Goal: Task Accomplishment & Management: Use online tool/utility

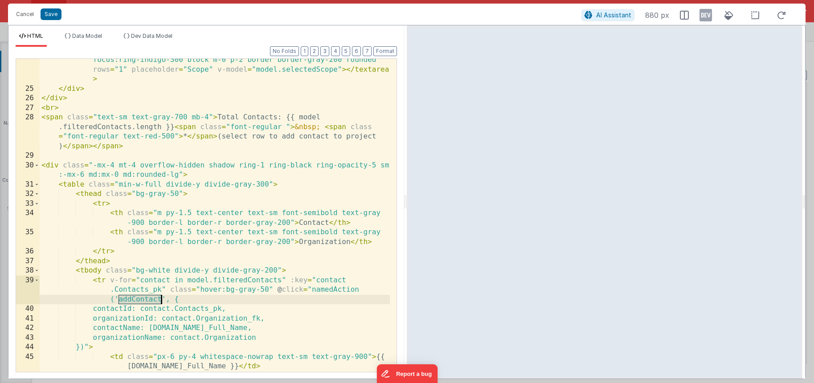
scroll to position [291, 0]
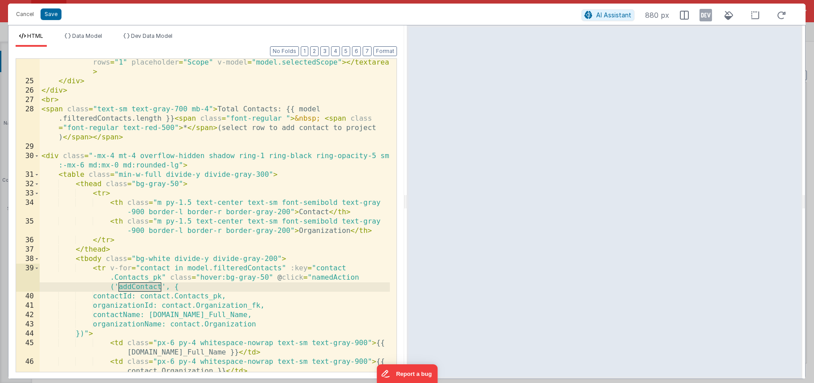
drag, startPoint x: 113, startPoint y: 185, endPoint x: 100, endPoint y: -8, distance: 193.3
click at [100, 0] on html "Cancel Save AI Assistant 880 px HTML Data Model Dev Data Model Format 7 6 5 4 3…" at bounding box center [407, 191] width 814 height 383
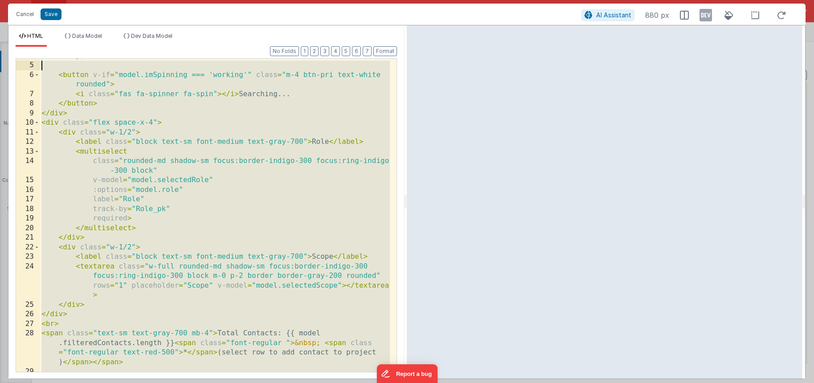
scroll to position [75, 0]
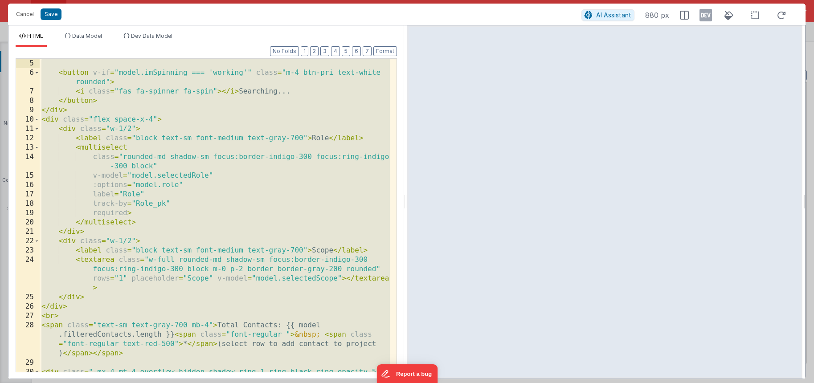
click at [204, 161] on div "< button v-if = "model.imSpinning === 'working'" class = "m-4 btn-pri text-whit…" at bounding box center [215, 229] width 350 height 341
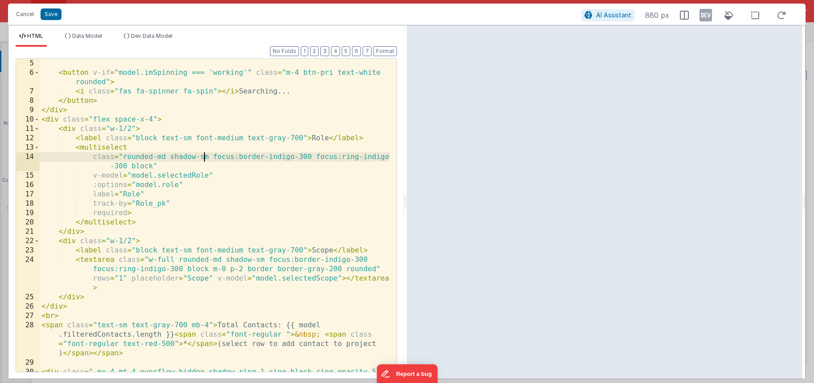
click at [86, 155] on div "< button v-if = "model.imSpinning === 'working'" class = "m-4 btn-pri text-whit…" at bounding box center [215, 229] width 350 height 341
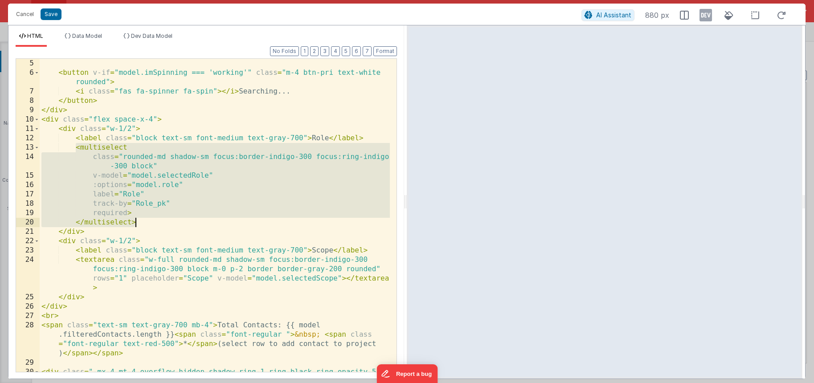
drag, startPoint x: 76, startPoint y: 147, endPoint x: 142, endPoint y: 220, distance: 98.1
click at [142, 220] on div "< button v-if = "model.imSpinning === 'working'" class = "m-4 btn-pri text-whit…" at bounding box center [215, 229] width 350 height 341
click at [188, 226] on div "< button v-if = "model.imSpinning === 'working'" class = "m-4 btn-pri text-whit…" at bounding box center [215, 229] width 350 height 341
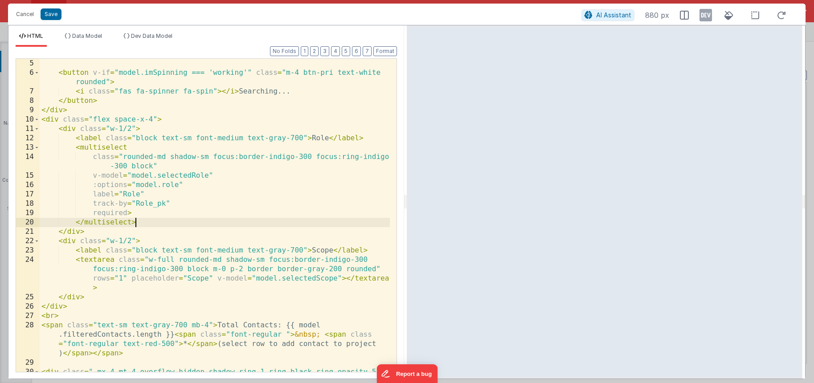
click at [143, 223] on div "< button v-if = "model.imSpinning === 'working'" class = "m-4 btn-pri text-whit…" at bounding box center [215, 229] width 350 height 341
click at [505, 19] on button "AI Assistant" at bounding box center [607, 15] width 53 height 12
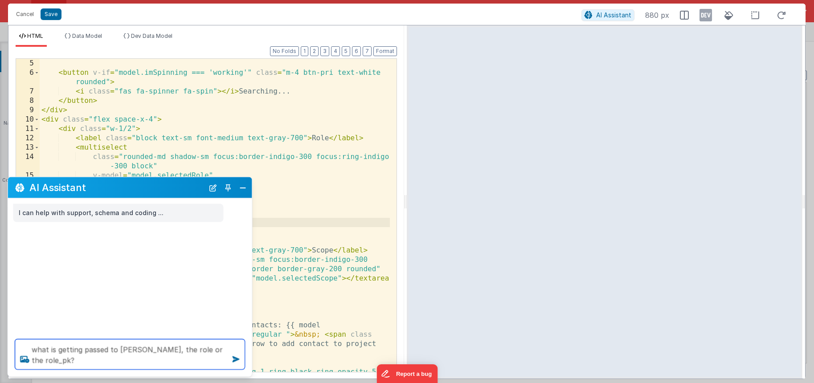
type textarea "what is getting passed to filemaker, the role or the role_pk?"
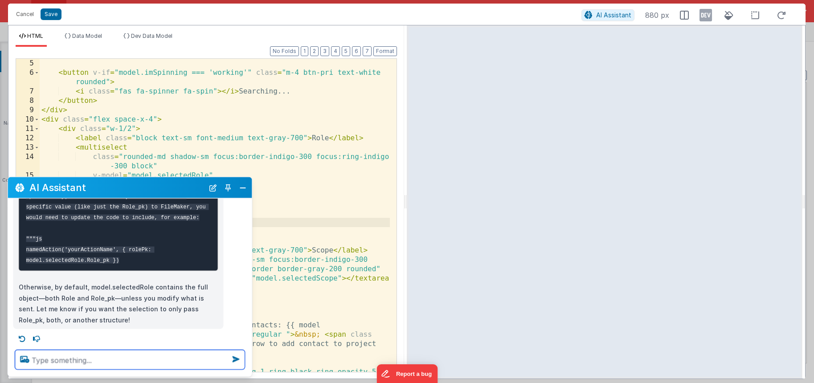
scroll to position [229, 0]
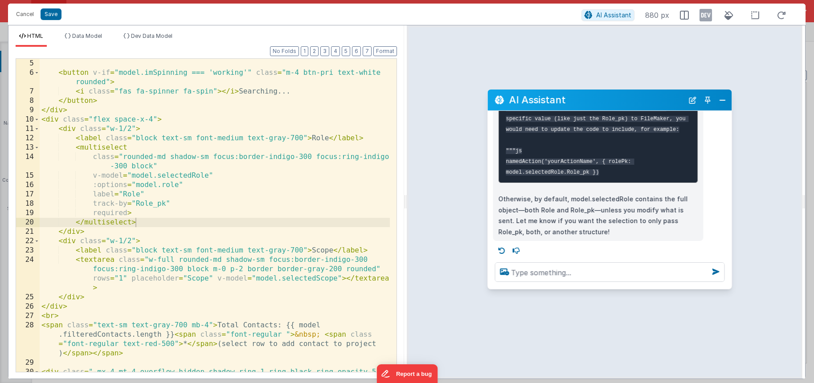
drag, startPoint x: 157, startPoint y: 192, endPoint x: 637, endPoint y: 104, distance: 487.7
click at [505, 104] on h2 "AI Assistant" at bounding box center [596, 99] width 175 height 11
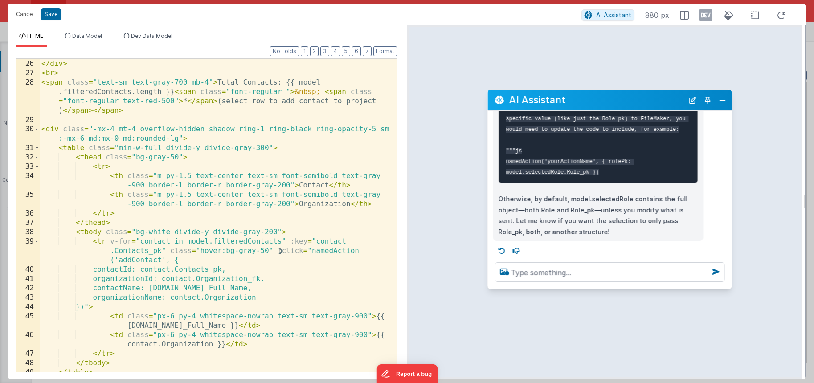
scroll to position [211, 0]
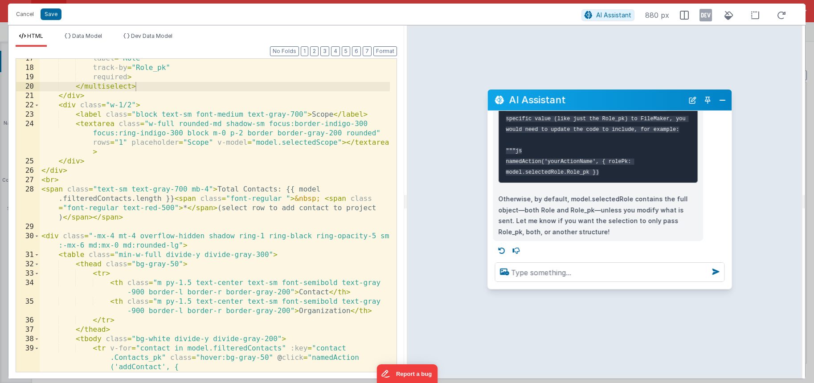
click at [218, 168] on div "label = "Role" track-by = "Role_pk" required > </ multiselect > </ div > < div …" at bounding box center [215, 220] width 350 height 332
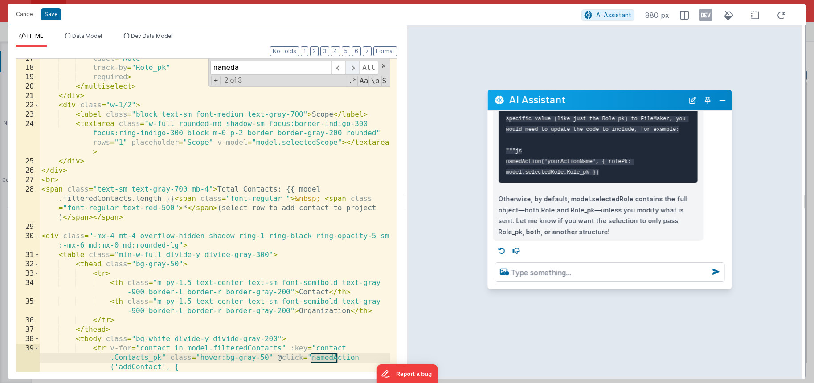
type input "nameda"
click at [357, 65] on span at bounding box center [352, 68] width 14 height 14
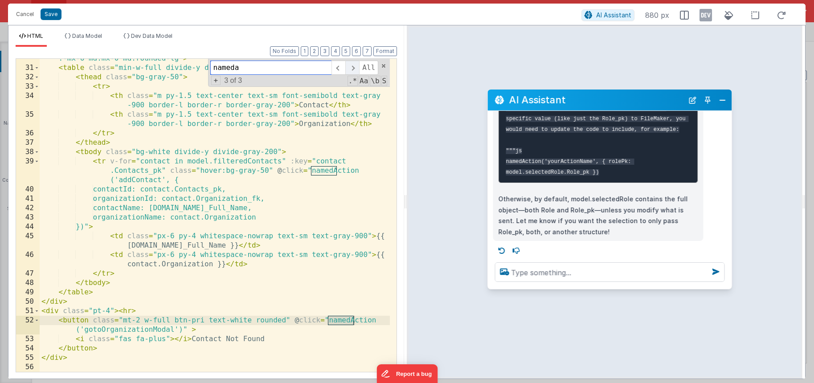
scroll to position [398, 0]
click at [357, 65] on span at bounding box center [352, 68] width 14 height 14
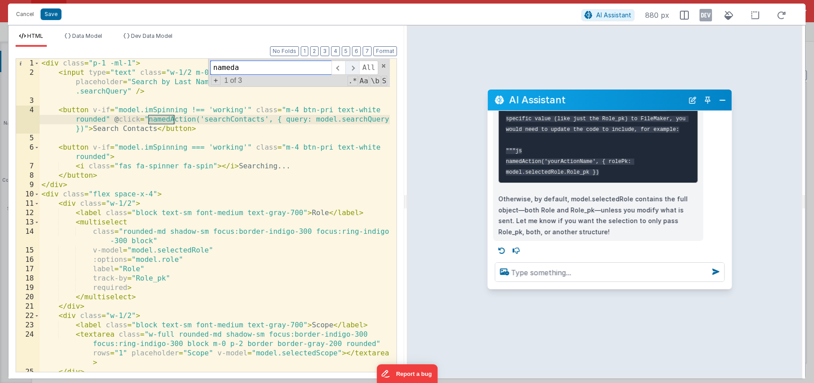
scroll to position [0, 0]
click at [357, 65] on span at bounding box center [352, 68] width 14 height 14
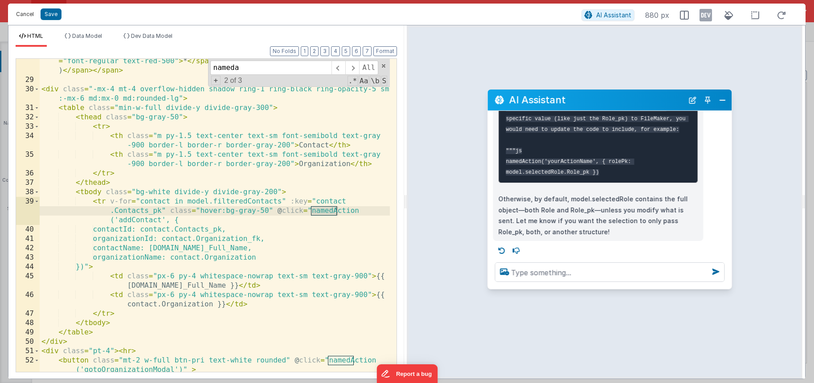
click at [29, 12] on button "Cancel" at bounding box center [25, 14] width 27 height 12
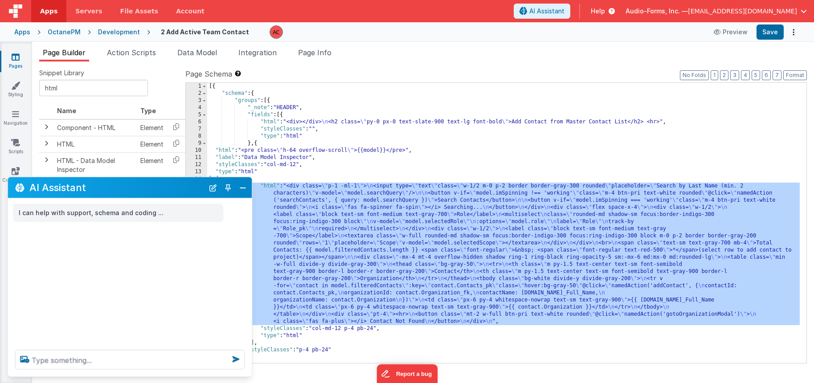
scroll to position [0, 0]
click at [312, 54] on span "Page Info" at bounding box center [314, 52] width 33 height 9
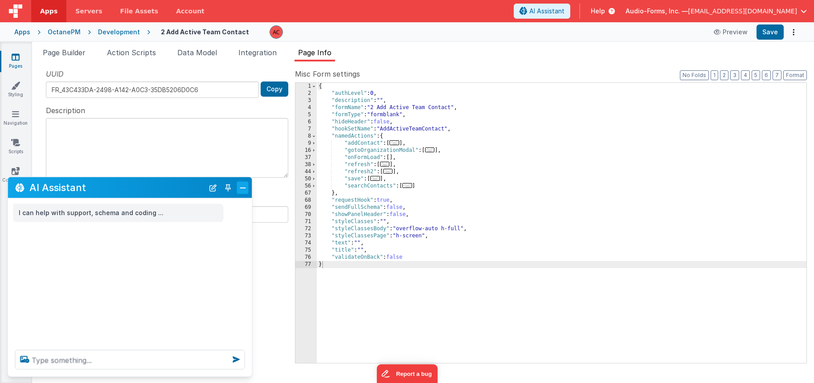
click at [241, 191] on button "Close" at bounding box center [243, 187] width 12 height 12
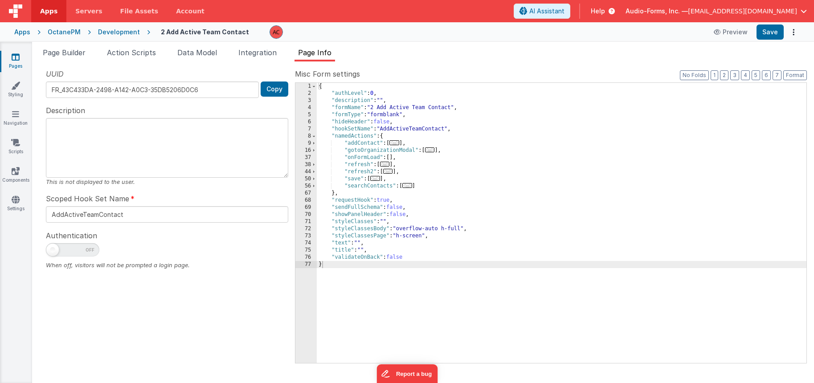
click at [13, 58] on icon at bounding box center [16, 57] width 8 height 9
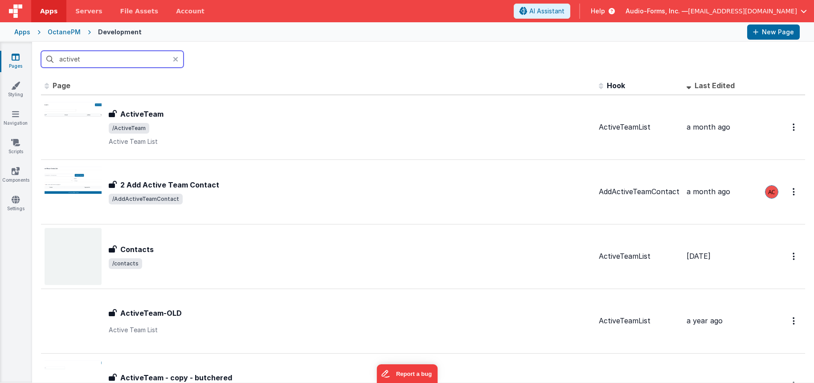
click at [94, 63] on input "activet" at bounding box center [112, 59] width 143 height 17
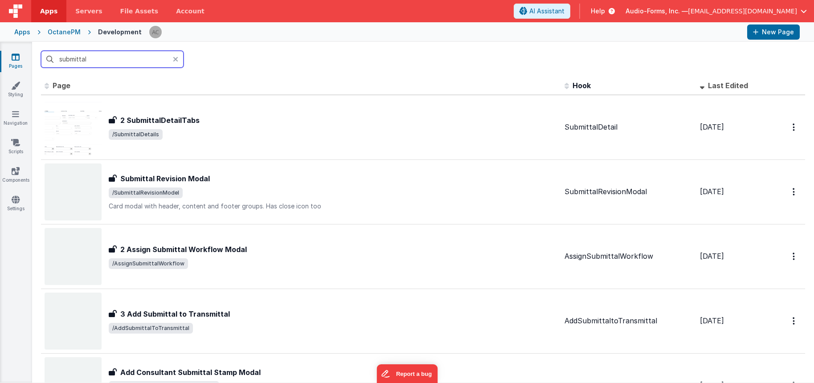
type input "submittald"
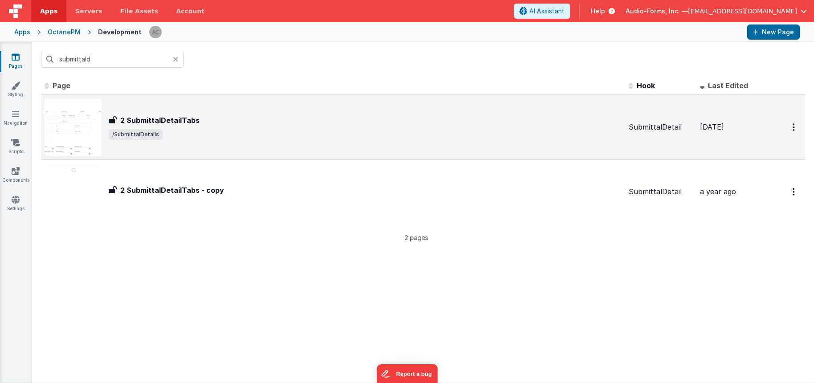
click at [264, 110] on div "2 SubmittalDetailTabs 2 SubmittalDetailTabs /SubmittalDetails" at bounding box center [333, 127] width 577 height 57
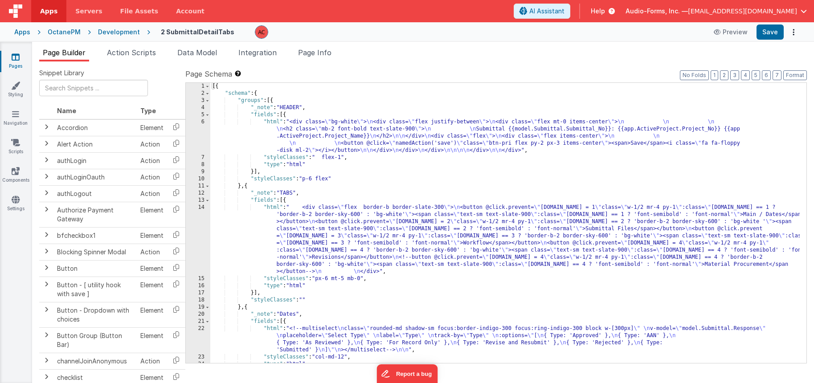
click at [232, 158] on div "[{ "schema" : { "groups" : [{ "_note" : "HEADER" , "fields" : [{ "html" : "<div…" at bounding box center [504, 230] width 589 height 294
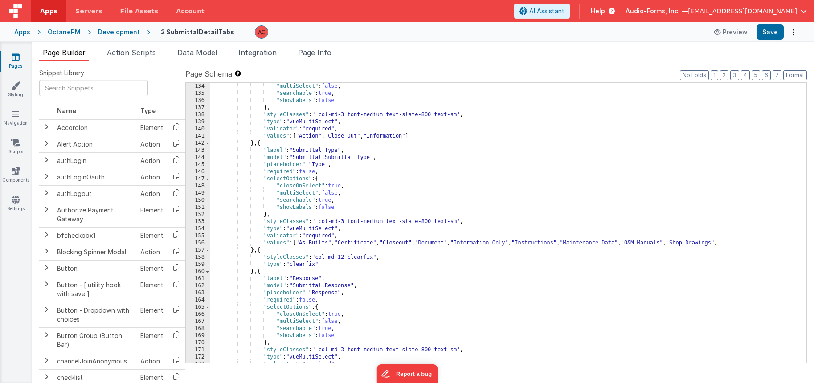
scroll to position [1283, 0]
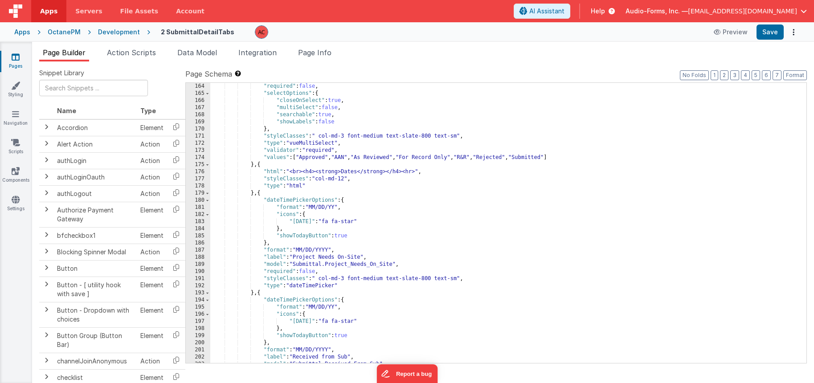
click at [226, 158] on div ""required" : false , "selectOptions" : { "closeOnSelect" : true , "multiSelect"…" at bounding box center [504, 230] width 589 height 294
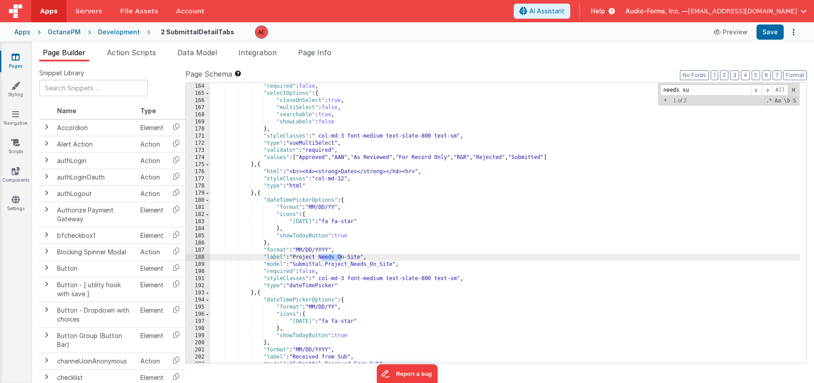
scroll to position [1913, 0]
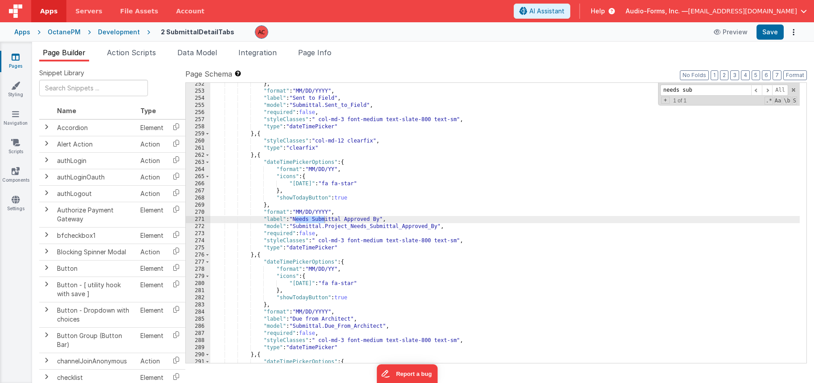
type input "needs sub"
click at [370, 241] on div "} , "format" : "MM/DD/YYYY" , "label" : "Sent to Field" , "model" : "Submittal.…" at bounding box center [504, 228] width 589 height 294
click at [294, 215] on div "} , "format" : "MM/DD/YYYY" , "label" : "Sent to Field" , "model" : "Submittal.…" at bounding box center [504, 228] width 589 height 294
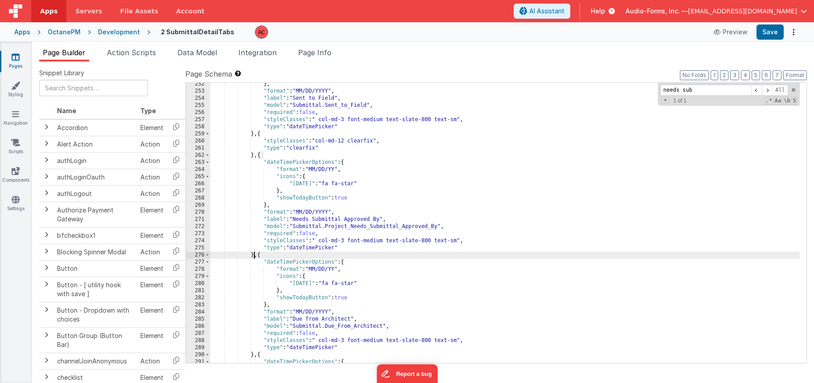
click at [253, 253] on div "} , "format" : "MM/DD/YYYY" , "label" : "Sent to Field" , "model" : "Submittal.…" at bounding box center [504, 228] width 589 height 294
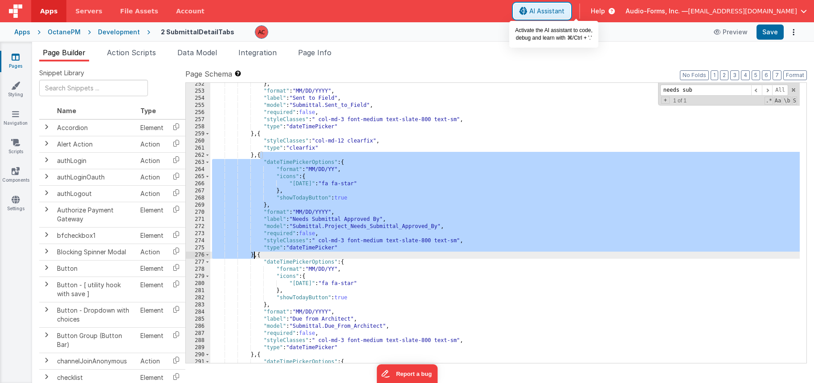
click at [505, 13] on span "AI Assistant" at bounding box center [546, 11] width 35 height 9
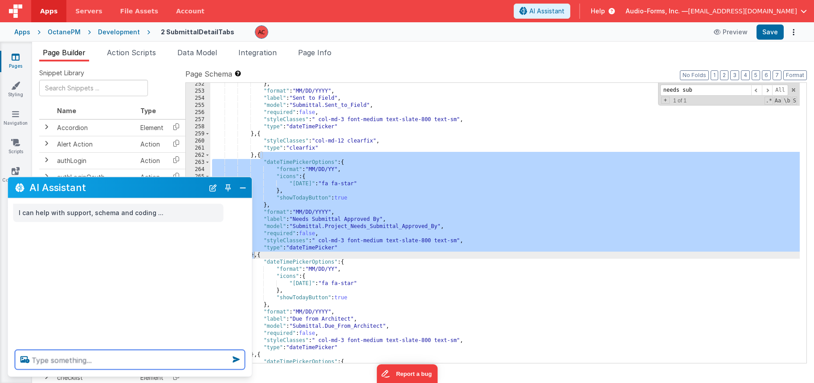
click at [78, 358] on textarea at bounding box center [130, 360] width 230 height 20
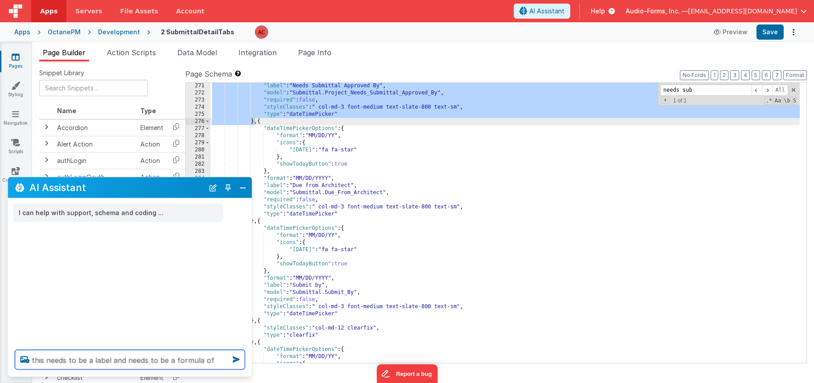
scroll to position [1993, 0]
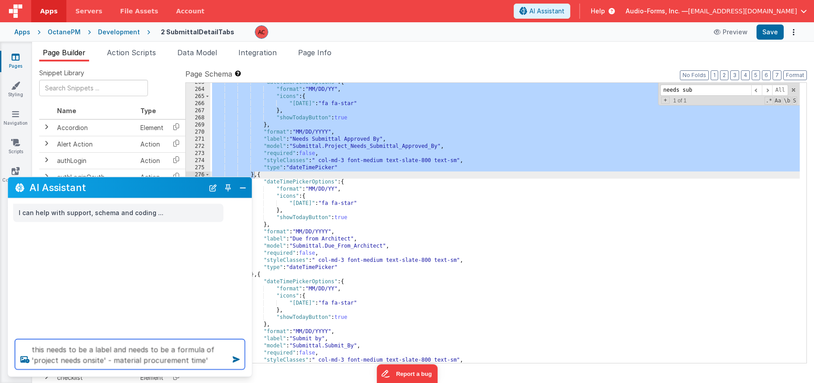
click at [113, 362] on textarea "this needs to be a label and needs to be a formula of 'project needs onsite' - …" at bounding box center [130, 354] width 230 height 30
click at [209, 359] on textarea "this needs to be a label and needs to be a formula of 'project needs onsite' - …" at bounding box center [130, 354] width 230 height 30
paste textarea "{ "dateTimePickerOptions": { "format": "MM/DD/YY", "icons": { "today": "fa fa-s…"
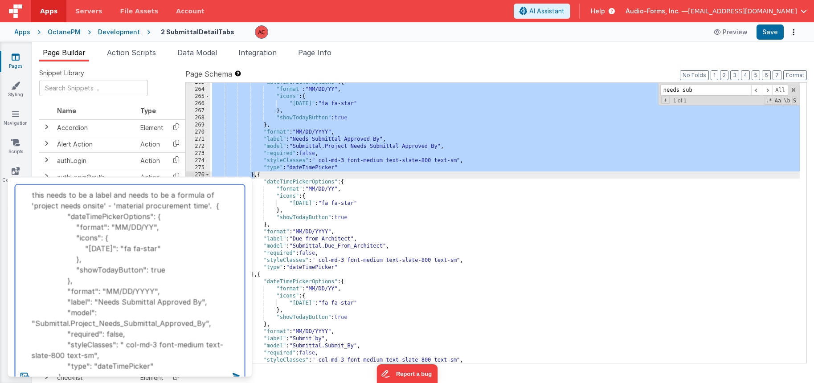
scroll to position [5, 0]
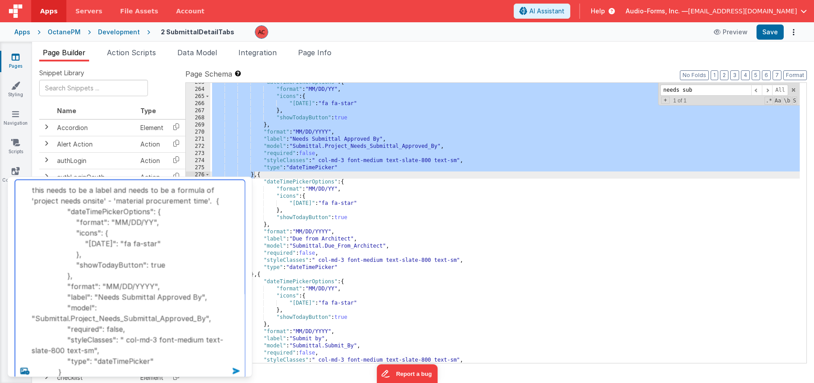
type textarea "this needs to be a label and needs to be a formula of 'project needs onsite' - …"
click at [237, 372] on icon at bounding box center [236, 371] width 14 height 14
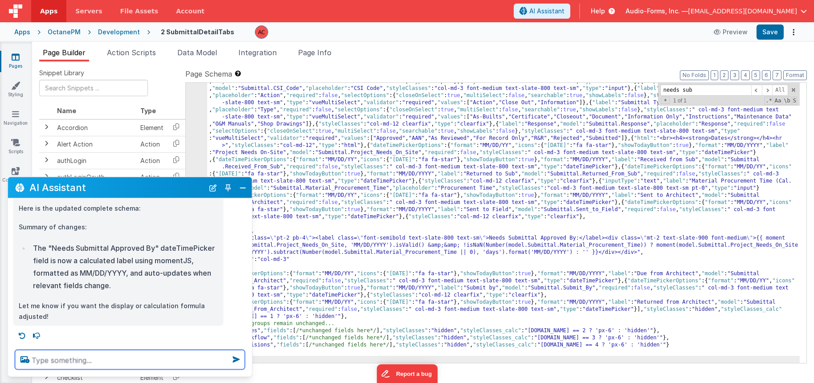
scroll to position [0, 0]
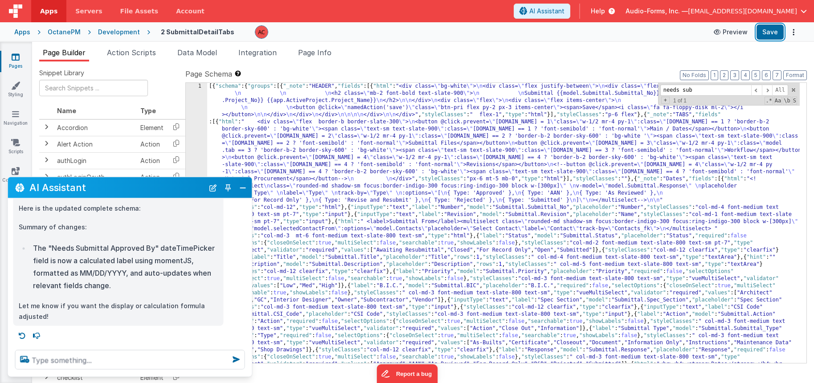
drag, startPoint x: 761, startPoint y: 31, endPoint x: 735, endPoint y: 29, distance: 26.3
click at [505, 31] on button "Save" at bounding box center [769, 32] width 27 height 15
click at [199, 86] on div "1" at bounding box center [196, 264] width 21 height 363
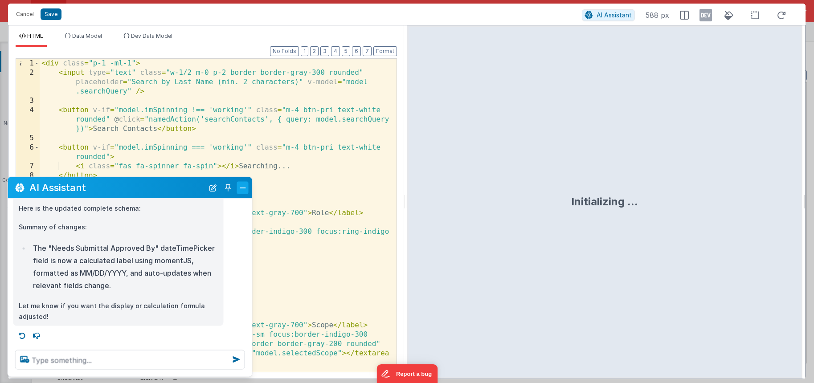
click at [244, 187] on button "Close" at bounding box center [243, 187] width 12 height 12
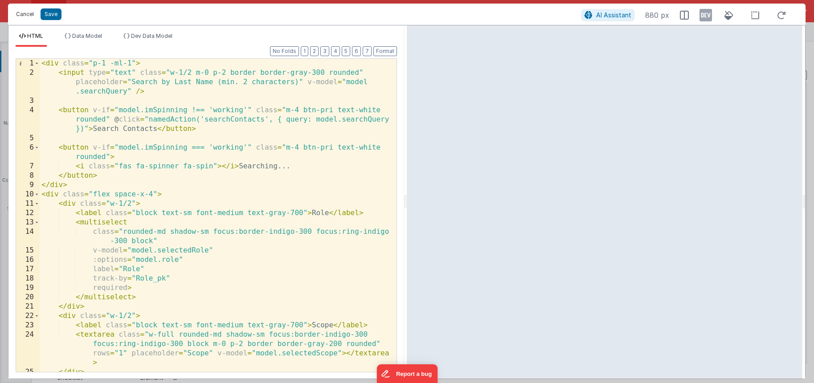
click at [23, 17] on button "Cancel" at bounding box center [25, 14] width 27 height 12
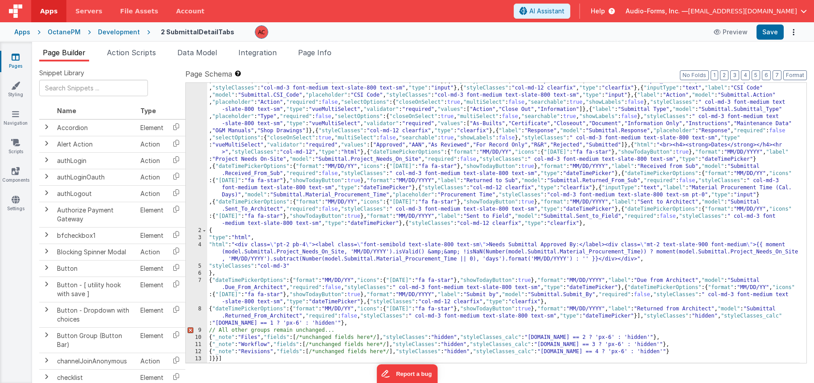
scroll to position [140, 0]
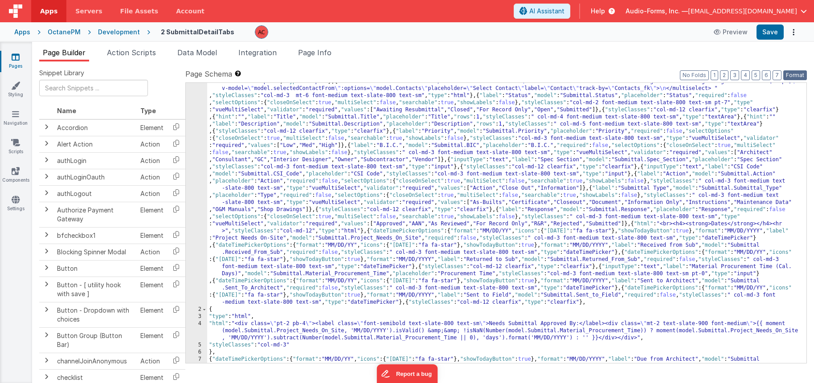
click at [505, 75] on button "Format" at bounding box center [795, 75] width 24 height 10
click at [505, 73] on button "Format" at bounding box center [795, 75] width 24 height 10
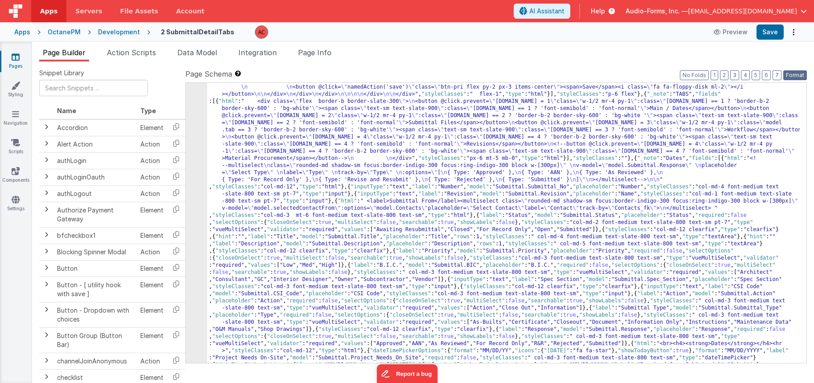
scroll to position [0, 0]
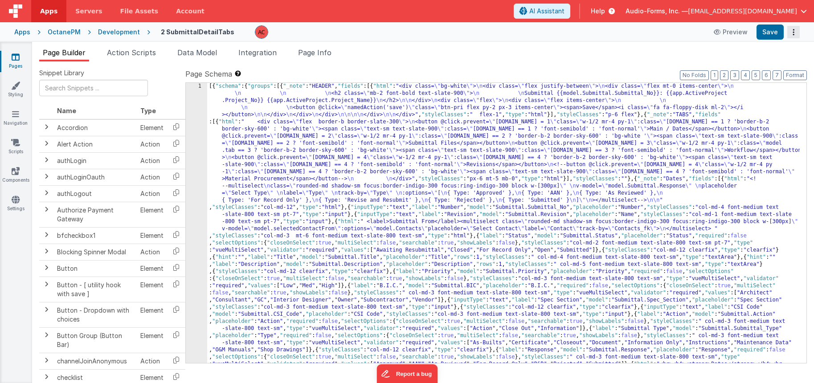
click at [505, 32] on icon "Options" at bounding box center [793, 32] width 12 height 0
click at [505, 68] on link "Rollback" at bounding box center [760, 67] width 78 height 17
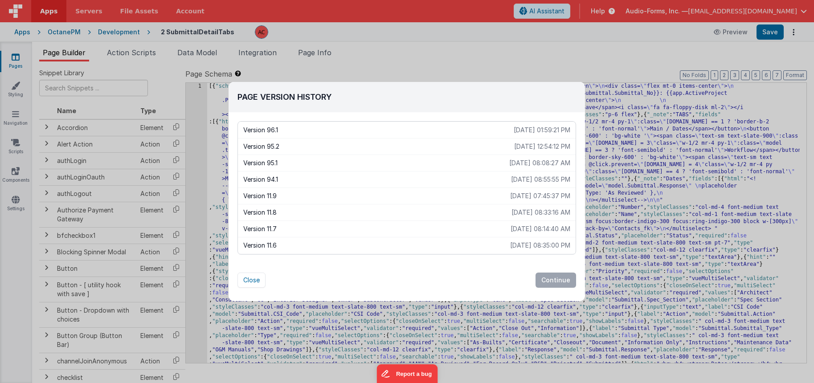
click at [505, 147] on p "2025-08-07 12:54:12 PM" at bounding box center [542, 146] width 56 height 9
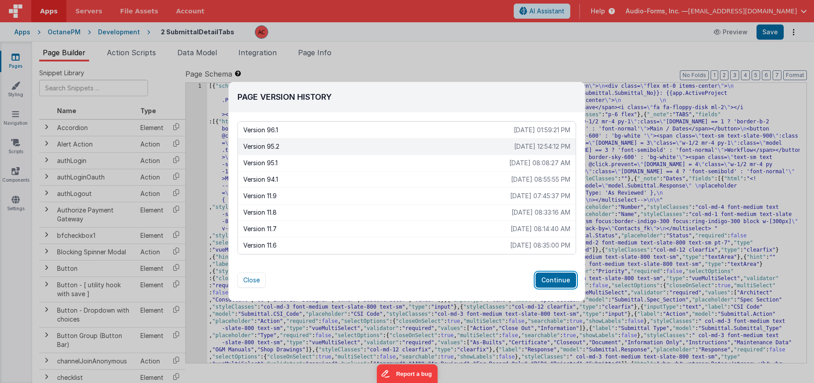
click at [505, 277] on button "Continue" at bounding box center [555, 280] width 41 height 15
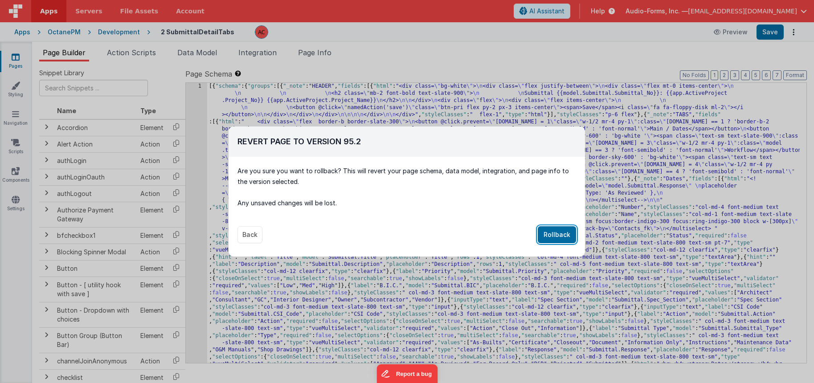
click at [505, 233] on button "Rollback" at bounding box center [557, 234] width 38 height 17
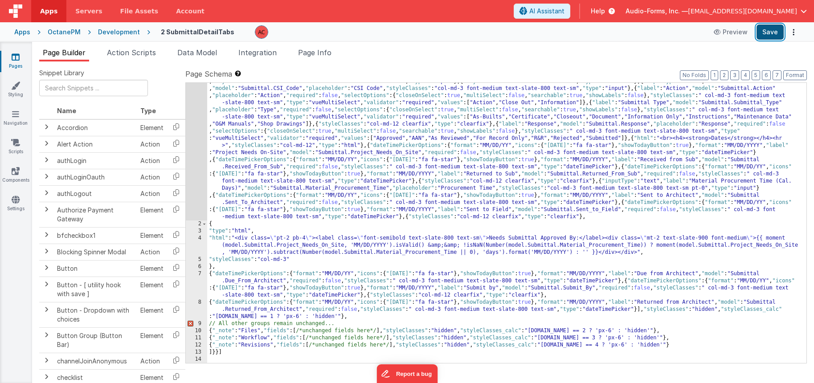
click at [505, 32] on button "Save" at bounding box center [769, 32] width 27 height 15
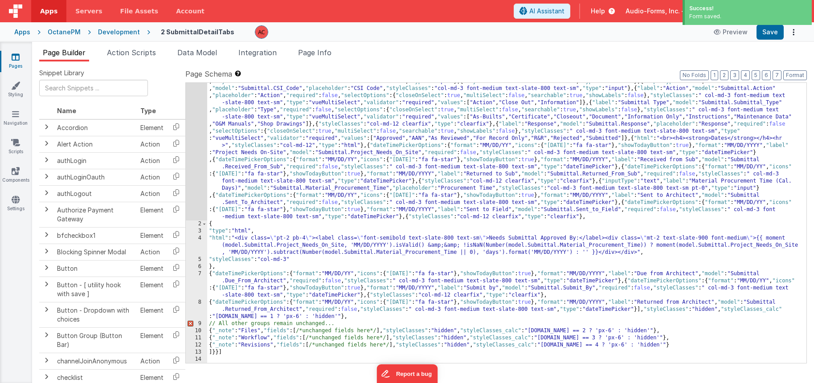
scroll to position [0, 0]
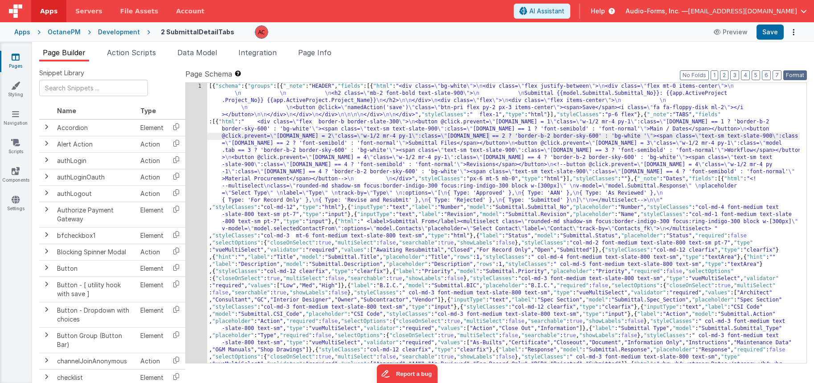
click at [505, 74] on button "Format" at bounding box center [795, 75] width 24 height 10
click at [505, 76] on button "No Folds" at bounding box center [694, 75] width 29 height 10
click at [505, 72] on button "Format" at bounding box center [795, 75] width 24 height 10
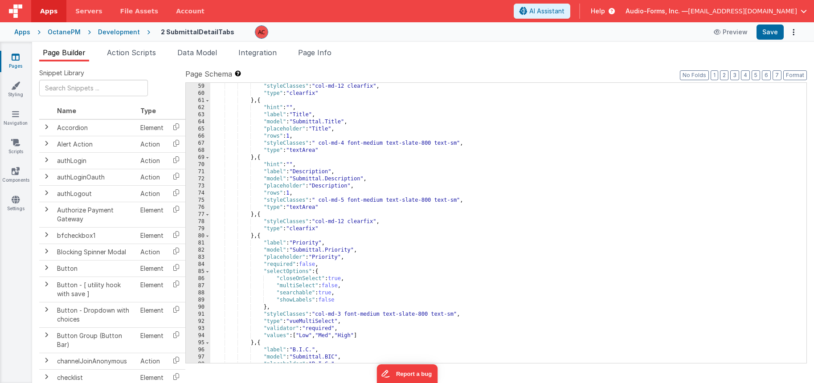
scroll to position [107, 0]
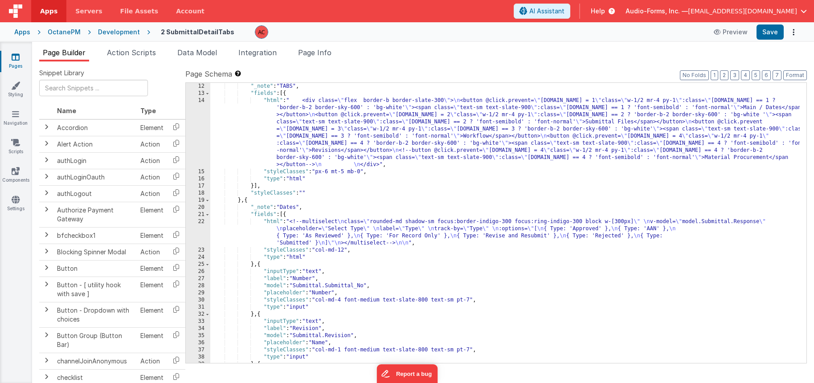
click at [18, 58] on icon at bounding box center [16, 57] width 8 height 9
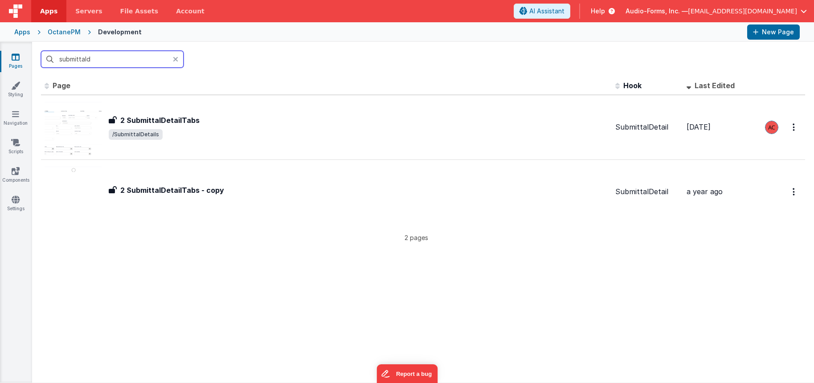
click at [101, 58] on input "submittald" at bounding box center [112, 59] width 143 height 17
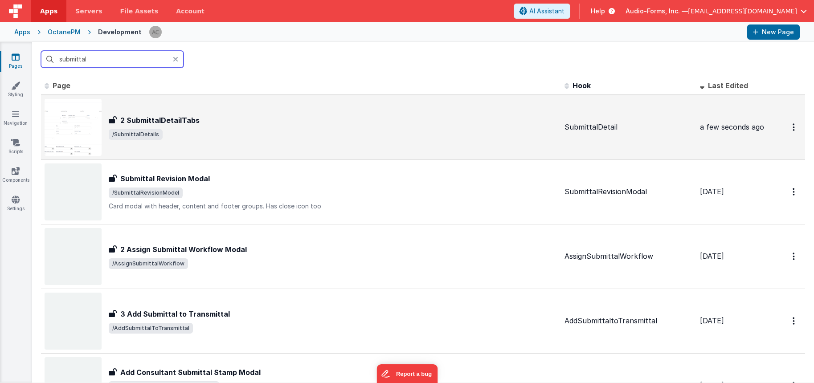
type input "submittal"
click at [269, 126] on div "2 SubmittalDetailTabs 2 SubmittalDetailTabs /SubmittalDetails" at bounding box center [333, 127] width 449 height 25
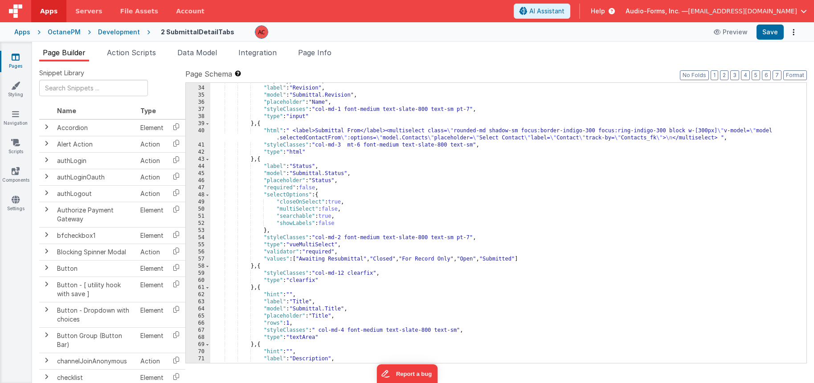
scroll to position [347, 0]
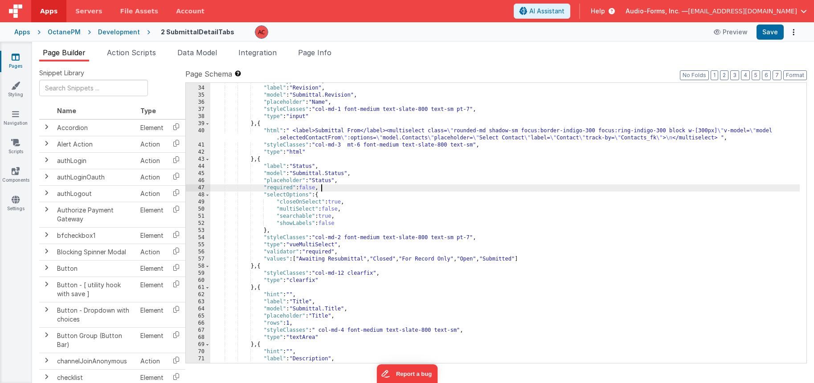
click at [437, 184] on div ""inputType" : "text" , "label" : "Revision" , "model" : "Submittal.Revision" , …" at bounding box center [504, 225] width 589 height 294
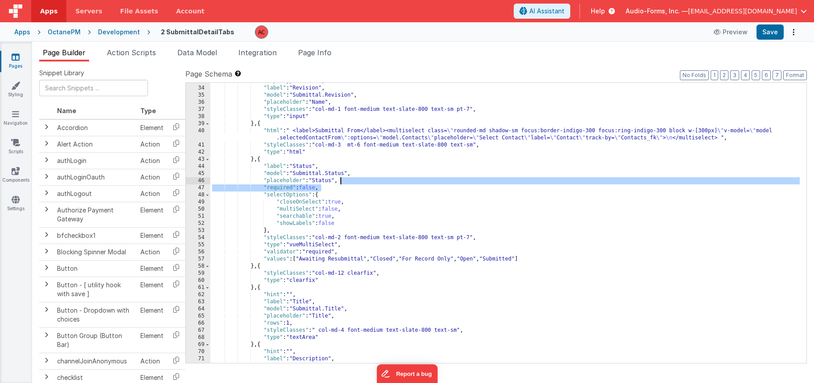
click at [392, 175] on div ""inputType" : "text" , "label" : "Revision" , "model" : "Submittal.Revision" , …" at bounding box center [504, 225] width 589 height 294
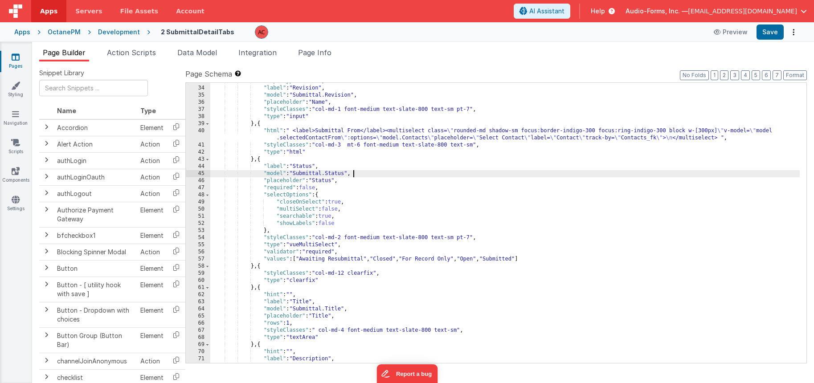
click at [382, 184] on div ""inputType" : "text" , "label" : "Revision" , "model" : "Submittal.Revision" , …" at bounding box center [504, 225] width 589 height 294
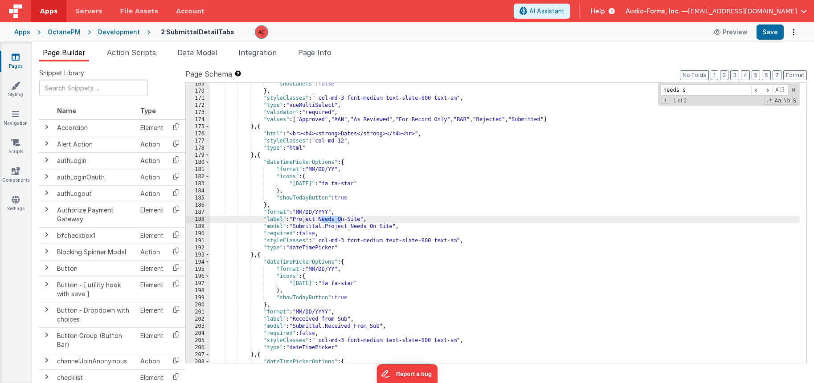
scroll to position [1913, 0]
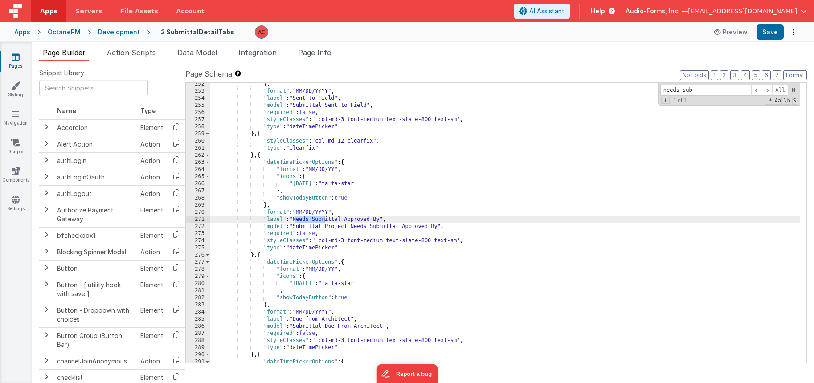
click at [347, 221] on div "} , "format" : "MM/DD/YYYY" , "label" : "Sent to Field" , "model" : "Submittal.…" at bounding box center [504, 228] width 589 height 294
click at [253, 253] on div "} , "format" : "MM/DD/YYYY" , "label" : "Sent to Field" , "model" : "Submittal.…" at bounding box center [504, 228] width 589 height 294
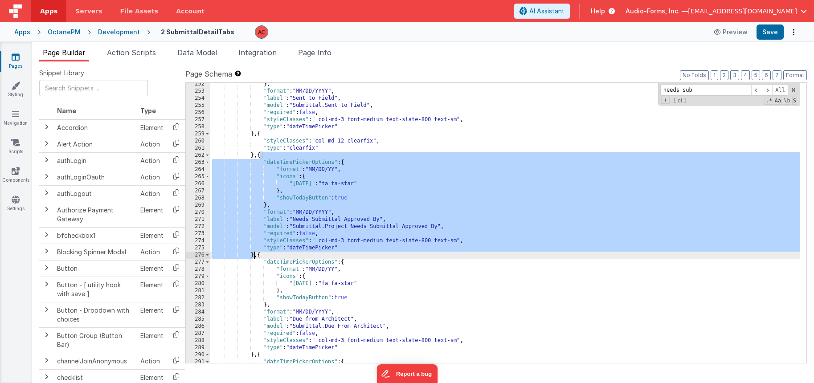
click at [253, 253] on div "} , "format" : "MM/DD/YYYY" , "label" : "Sent to Field" , "model" : "Submittal.…" at bounding box center [504, 228] width 589 height 294
click at [397, 166] on div "} , "format" : "MM/DD/YYYY" , "label" : "Sent to Field" , "model" : "Submittal.…" at bounding box center [504, 228] width 589 height 294
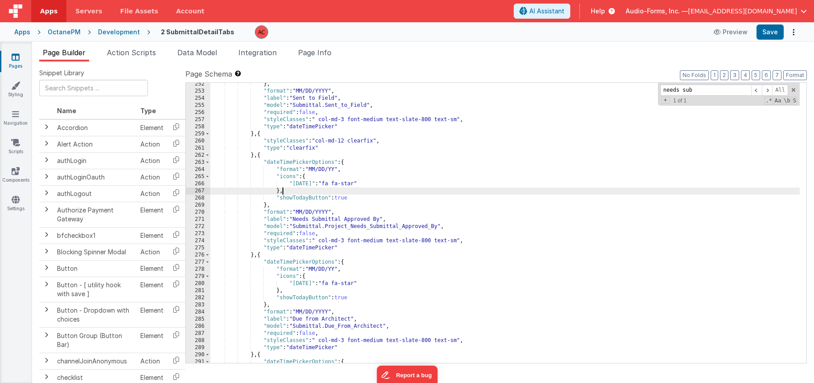
click at [368, 190] on div "} , "format" : "MM/DD/YYYY" , "label" : "Sent to Field" , "model" : "Submittal.…" at bounding box center [504, 228] width 589 height 294
click at [709, 91] on input "needs sub" at bounding box center [705, 90] width 91 height 11
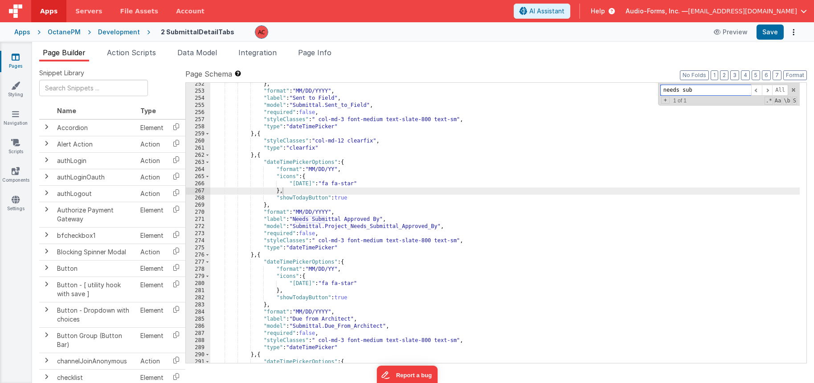
click at [709, 91] on input "needs sub" at bounding box center [705, 90] width 91 height 11
click at [711, 90] on input "needs sub" at bounding box center [705, 90] width 91 height 11
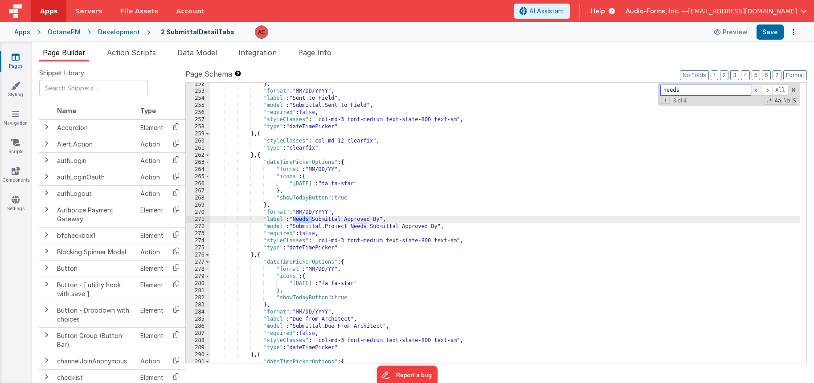
click at [758, 93] on span at bounding box center [756, 90] width 11 height 11
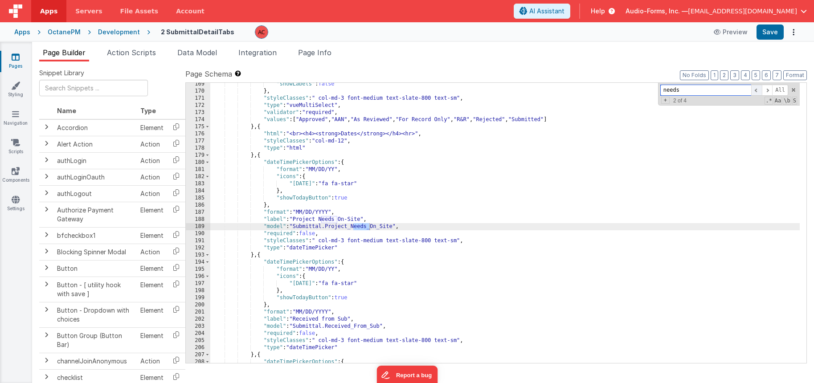
scroll to position [1321, 0]
click at [389, 247] on div ""showLabels" : false } , "styleClasses" : " col-md-3 font-medium text-slate-800…" at bounding box center [504, 228] width 589 height 294
drag, startPoint x: 295, startPoint y: 227, endPoint x: 393, endPoint y: 227, distance: 98.0
click at [393, 227] on div ""showLabels" : false } , "styleClasses" : " col-md-3 font-medium text-slate-800…" at bounding box center [504, 228] width 589 height 294
click at [702, 90] on input "needs" at bounding box center [705, 90] width 91 height 11
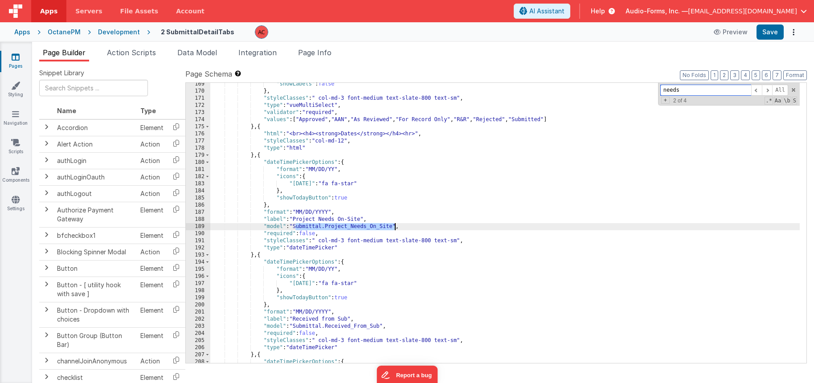
click at [702, 90] on input "needs" at bounding box center [705, 90] width 91 height 11
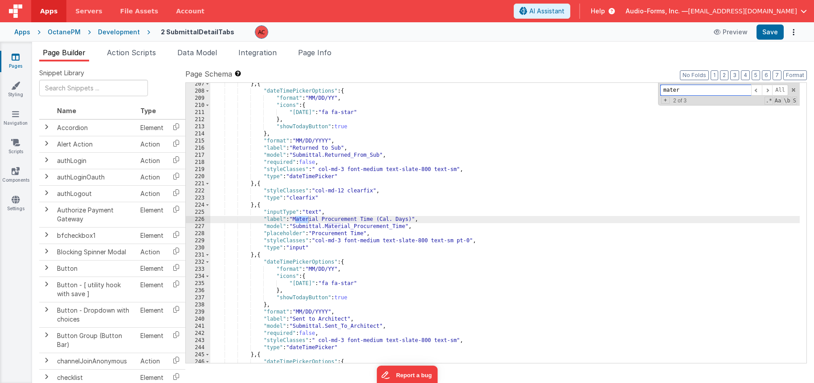
scroll to position [1592, 0]
click at [421, 208] on div "} , { "dateTimePickerOptions" : { "format" : "MM/DD/YY" , "icons" : { "[DATE]" …" at bounding box center [504, 228] width 589 height 294
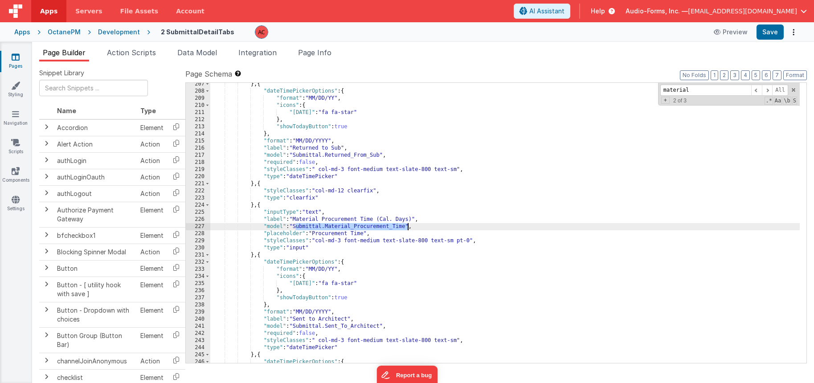
drag, startPoint x: 295, startPoint y: 228, endPoint x: 408, endPoint y: 228, distance: 113.1
click at [408, 228] on div "} , { "dateTimePickerOptions" : { "format" : "MM/DD/YY" , "icons" : { "[DATE]" …" at bounding box center [504, 228] width 589 height 294
click at [690, 92] on input "material" at bounding box center [705, 90] width 91 height 11
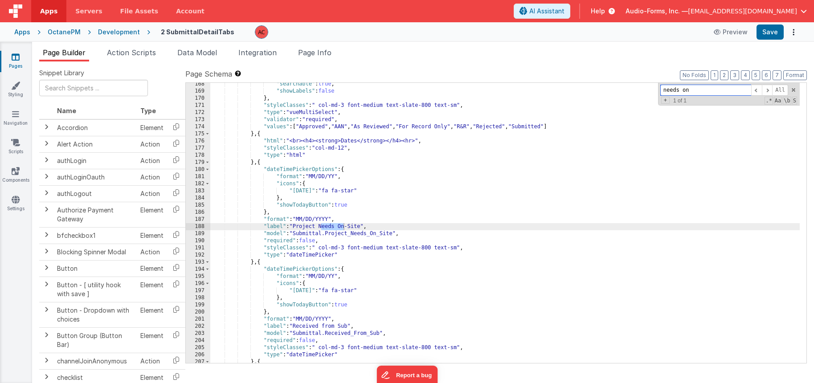
scroll to position [1314, 0]
type input "needs on"
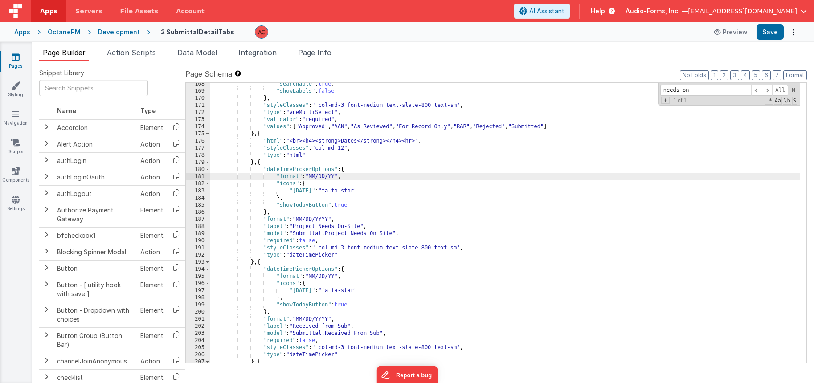
click at [453, 178] on div ""searchable" : true , "showLabels" : false } , "styleClasses" : " col-md-3 font…" at bounding box center [504, 228] width 589 height 294
click at [255, 261] on div ""searchable" : true , "showLabels" : false } , "styleClasses" : " col-md-3 font…" at bounding box center [504, 228] width 589 height 294
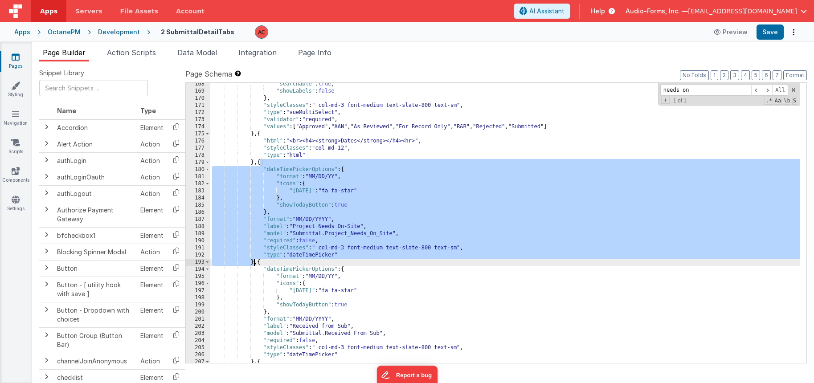
click at [253, 263] on div ""searchable" : true , "showLabels" : false } , "styleClasses" : " col-md-3 font…" at bounding box center [504, 228] width 589 height 294
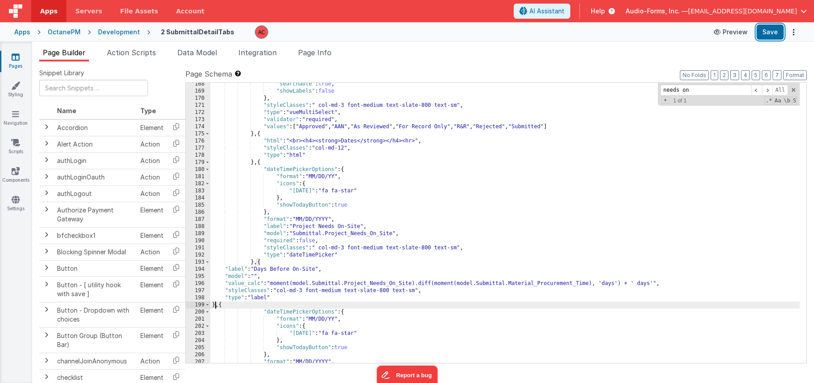
click at [773, 29] on button "Save" at bounding box center [769, 32] width 27 height 15
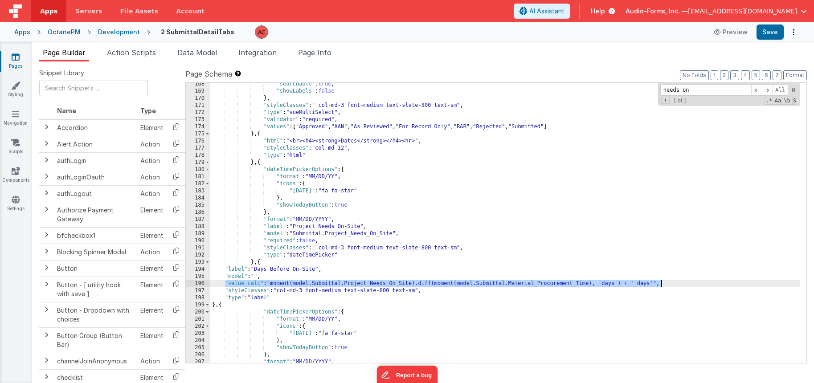
drag, startPoint x: 225, startPoint y: 283, endPoint x: 676, endPoint y: 284, distance: 450.4
click at [676, 284] on div ""searchable" : true , "showLabels" : false } , "styleClasses" : " col-md-3 font…" at bounding box center [504, 228] width 589 height 294
paste textarea
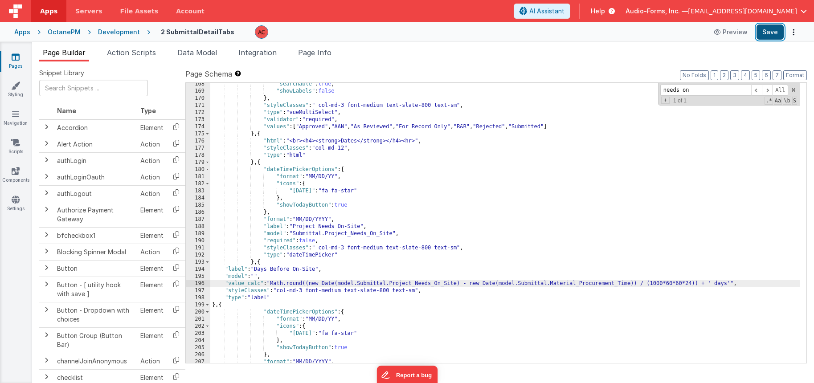
click at [766, 33] on button "Save" at bounding box center [769, 32] width 27 height 15
click at [256, 298] on div ""searchable" : true , "showLabels" : false } , "styleClasses" : " col-md-3 font…" at bounding box center [504, 228] width 589 height 294
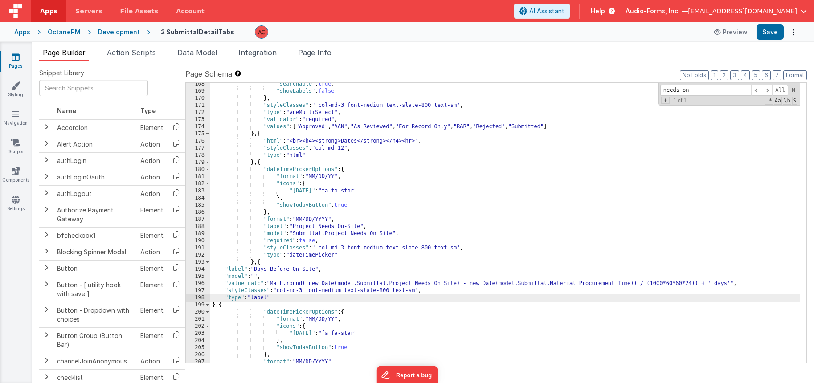
click at [257, 277] on div ""searchable" : true , "showLabels" : false } , "styleClasses" : " col-md-3 font…" at bounding box center [504, 228] width 589 height 294
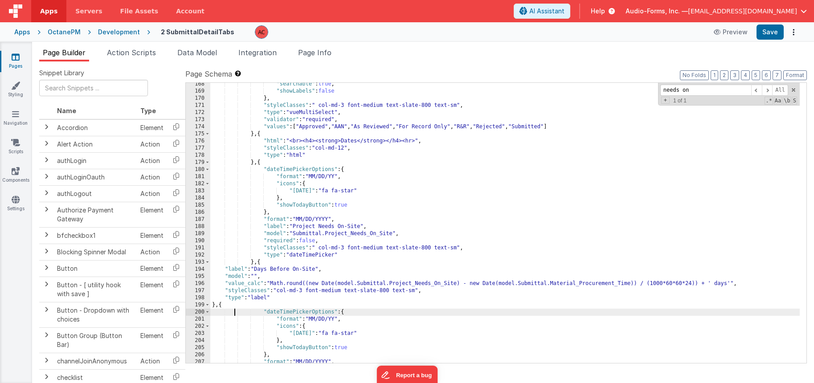
click at [233, 313] on div ""searchable" : true , "showLabels" : false } , "styleClasses" : " col-md-3 font…" at bounding box center [504, 228] width 589 height 294
click at [214, 306] on div ""searchable" : true , "showLabels" : false } , "styleClasses" : " col-md-3 font…" at bounding box center [504, 228] width 589 height 294
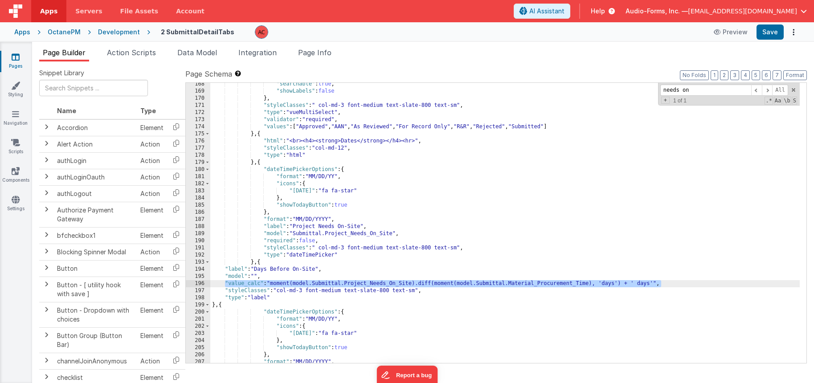
click at [237, 314] on div ""searchable" : true , "showLabels" : false } , "styleClasses" : " col-md-3 font…" at bounding box center [504, 228] width 589 height 294
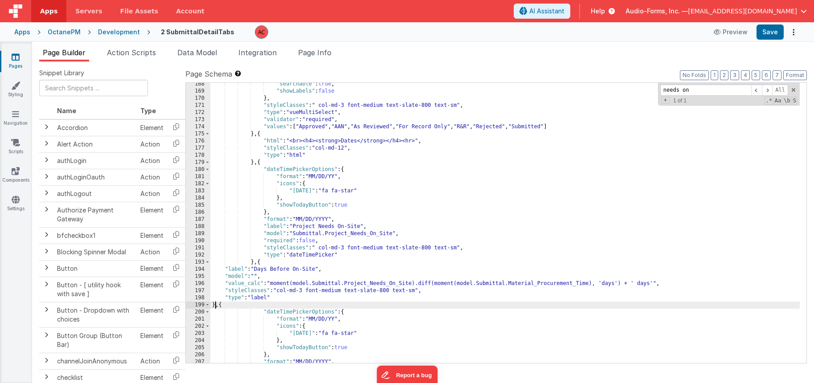
click at [215, 306] on div ""searchable" : true , "showLabels" : false } , "styleClasses" : " col-md-3 font…" at bounding box center [504, 228] width 589 height 294
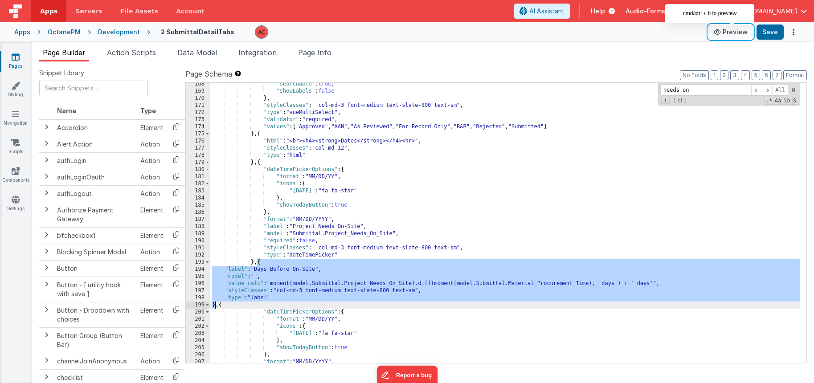
click at [734, 31] on button "Preview" at bounding box center [730, 32] width 45 height 14
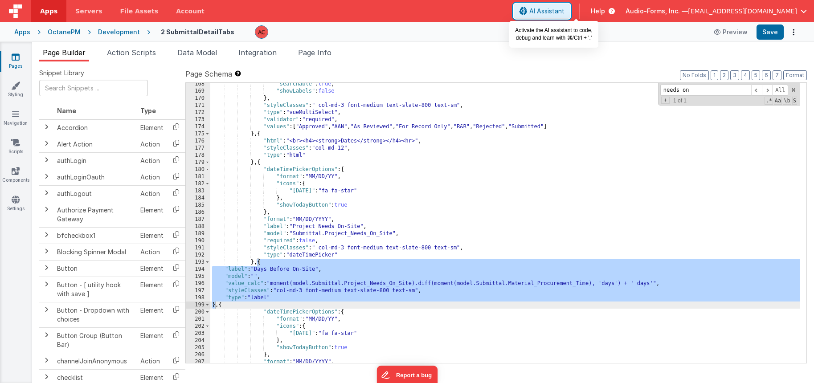
click at [564, 12] on span "AI Assistant" at bounding box center [546, 11] width 35 height 9
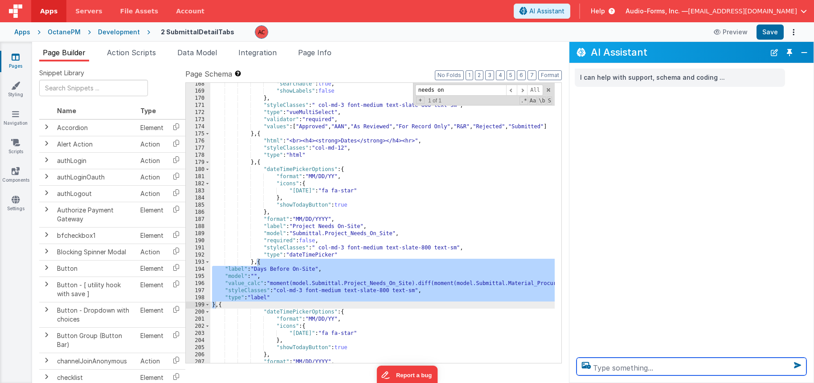
scroll to position [1442, 0]
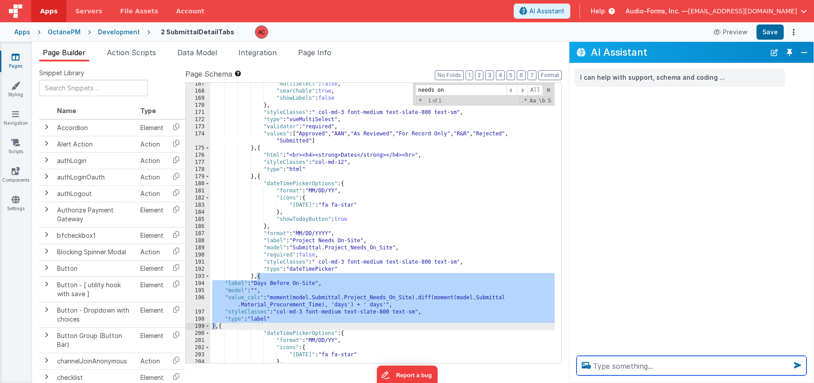
click at [622, 368] on textarea at bounding box center [691, 366] width 230 height 20
paste textarea "{ "label": "Days Before On-Site", "model": "", "value_calc": "moment(model.Subm…"
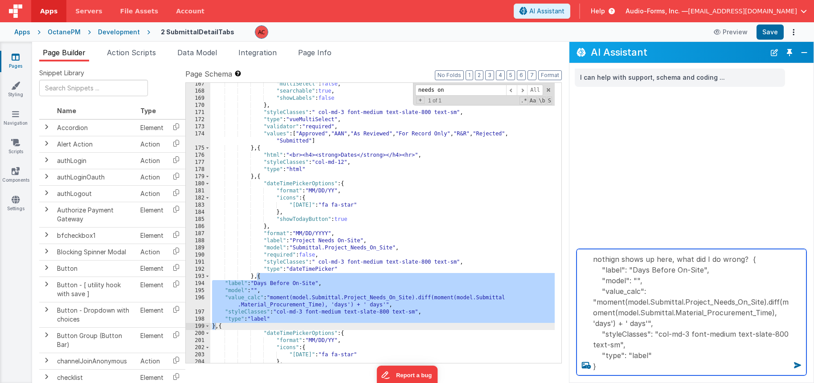
type textarea "nothign shows up here, what did I do wrong? { "label": "Days Before On-Site", "…"
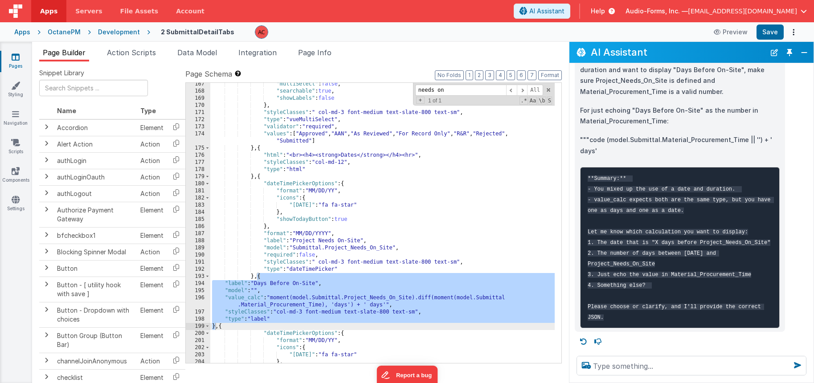
scroll to position [520, 0]
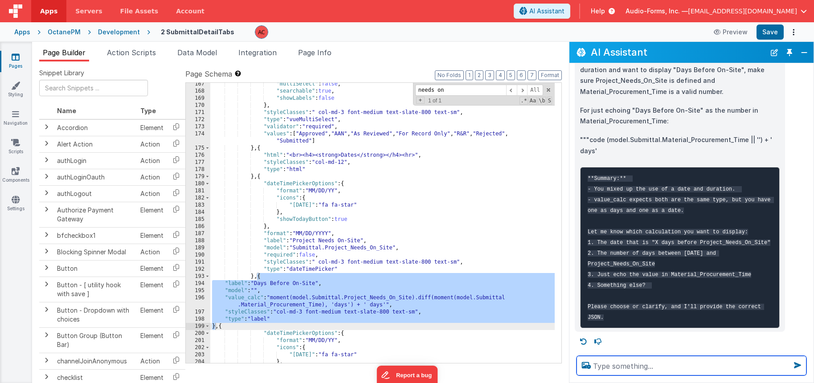
click at [616, 370] on textarea at bounding box center [691, 366] width 230 height 20
type textarea "1"
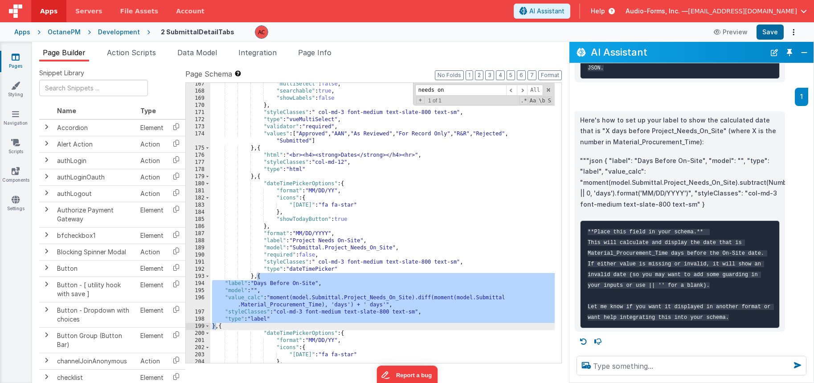
scroll to position [790, 0]
click at [636, 155] on p """"json { "label": "Days Before On-Site", "model": "", "type": "label", "value_…" at bounding box center [680, 182] width 200 height 55
click at [615, 155] on p """"json { "label": "Days Before On-Site", "model": "", "type": "label", "value_…" at bounding box center [680, 182] width 200 height 55
click at [617, 155] on p """"json { "label": "Days Before On-Site", "model": "", "type": "label", "value_…" at bounding box center [680, 182] width 200 height 55
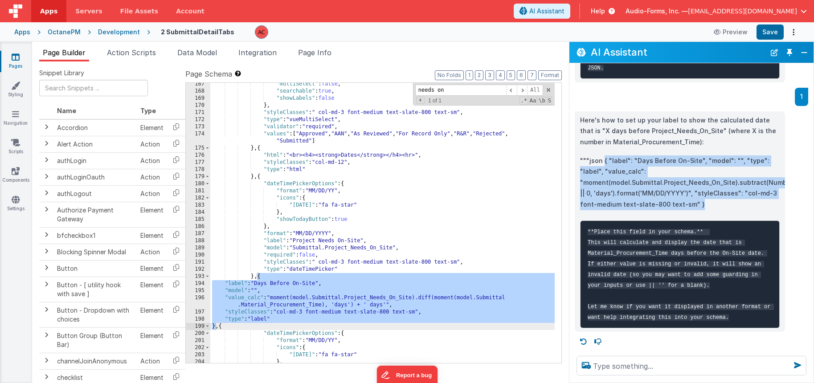
drag, startPoint x: 603, startPoint y: 143, endPoint x: 700, endPoint y: 184, distance: 105.2
click at [700, 184] on p """"json { "label": "Days Before On-Site", "model": "", "type": "label", "value_…" at bounding box center [680, 182] width 200 height 55
copy p "{ "label": "Days Before On-Site", "model": "", "type": "label", "value_calc": "…"
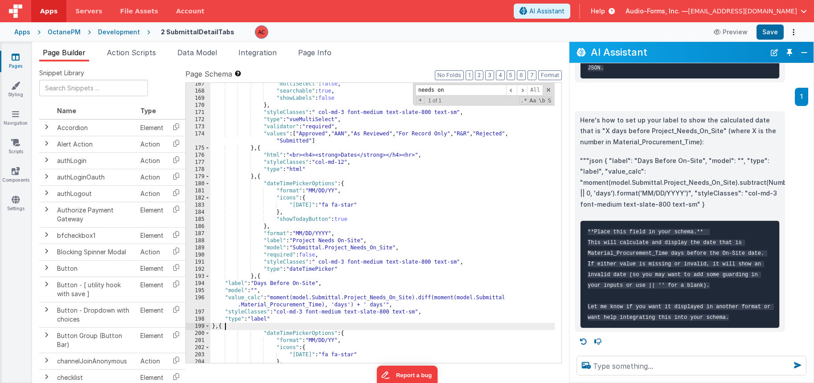
click at [266, 327] on div ""multiSelect" : false , "searchable" : true , "showLabels" : false } , "styleCl…" at bounding box center [382, 228] width 344 height 294
click at [215, 326] on div ""multiSelect" : false , "searchable" : true , "showLabels" : false } , "styleCl…" at bounding box center [382, 228] width 344 height 294
click at [216, 325] on div ""multiSelect" : false , "searchable" : true , "showLabels" : false } , "styleCl…" at bounding box center [382, 228] width 344 height 294
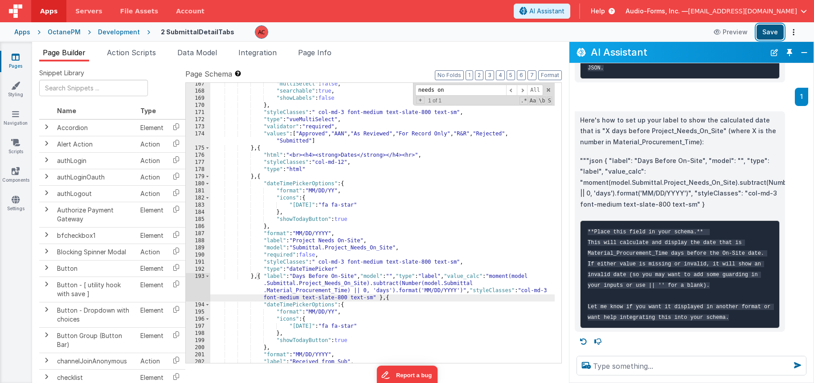
drag, startPoint x: 779, startPoint y: 30, endPoint x: 774, endPoint y: 32, distance: 4.7
click at [779, 30] on button "Save" at bounding box center [769, 32] width 27 height 15
click at [381, 298] on div ""multiSelect" : false , "searchable" : true , "showLabels" : false } , "styleCl…" at bounding box center [382, 228] width 344 height 294
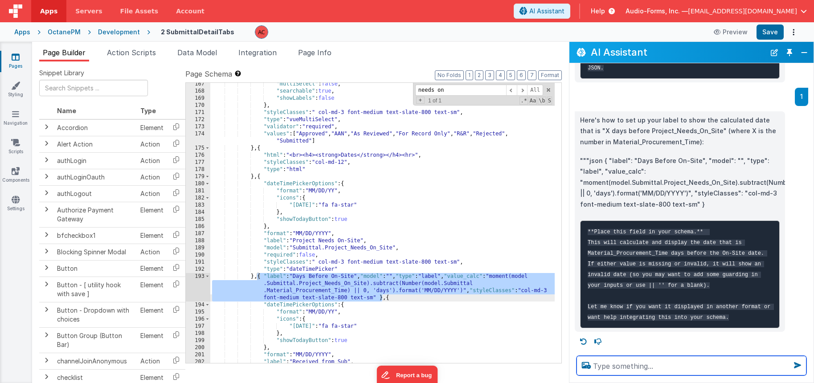
click at [642, 362] on textarea at bounding box center [691, 366] width 230 height 20
paste textarea "{ "label": "Days Before On-Site", "model": "", "type": "label", "value_calc": "…"
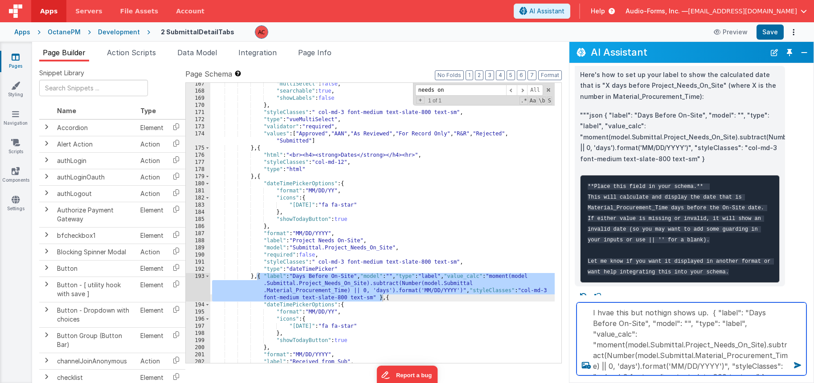
type textarea "I hvae this but nothign shows up. { "label": "Days Before On-Site", "model": ""…"
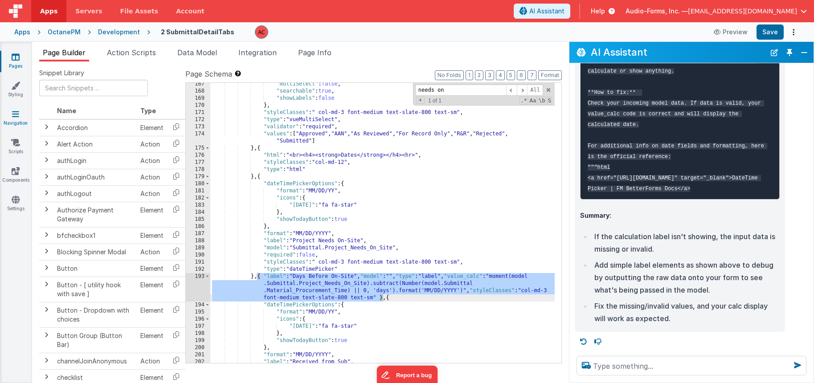
scroll to position [1559, 0]
click at [617, 355] on div at bounding box center [691, 366] width 244 height 34
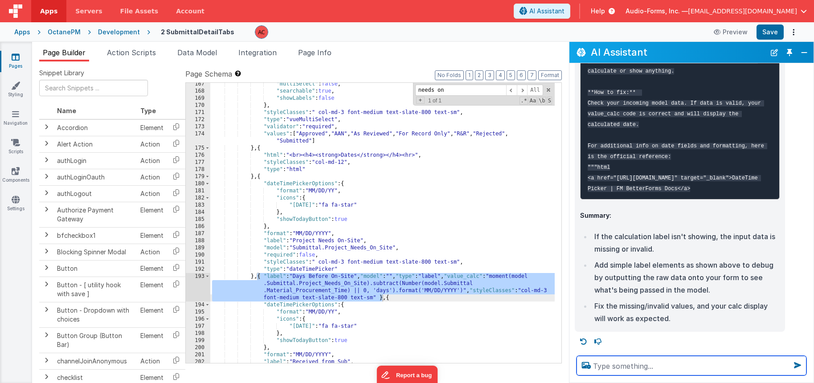
click at [617, 360] on textarea at bounding box center [691, 366] width 230 height 20
paste textarea ""Project_Needs_On_Site": "[DATE]""
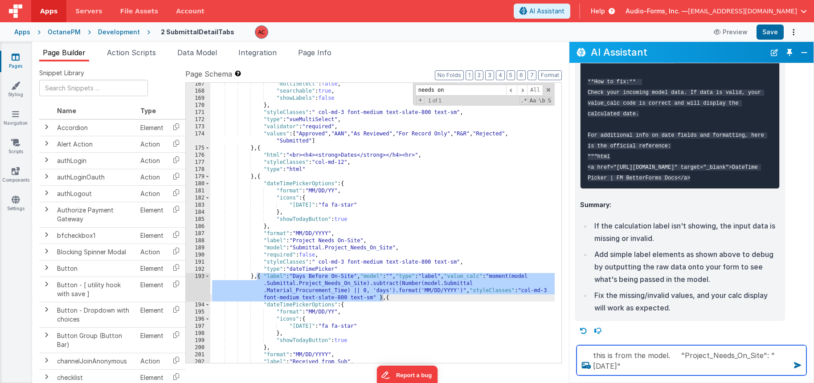
type textarea "this is from the model. "Project_Needs_On_Site": "[DATE]""
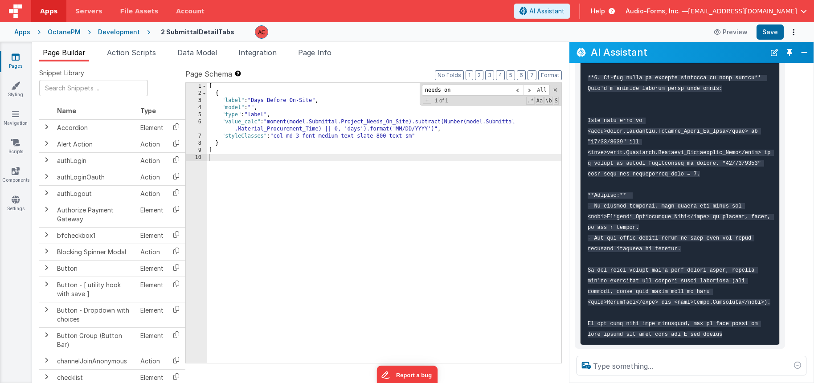
scroll to position [2236, 0]
click at [219, 143] on div "[ { "label" : "Days Before On-Site" , "model" : "" , "type" : "label" , "value_…" at bounding box center [384, 230] width 354 height 294
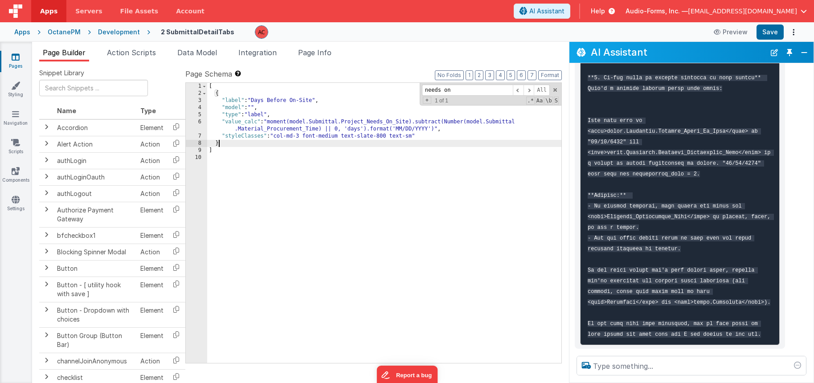
click at [219, 143] on div "[ { "label" : "Days Before On-Site" , "model" : "" , "type" : "label" , "value_…" at bounding box center [384, 230] width 354 height 294
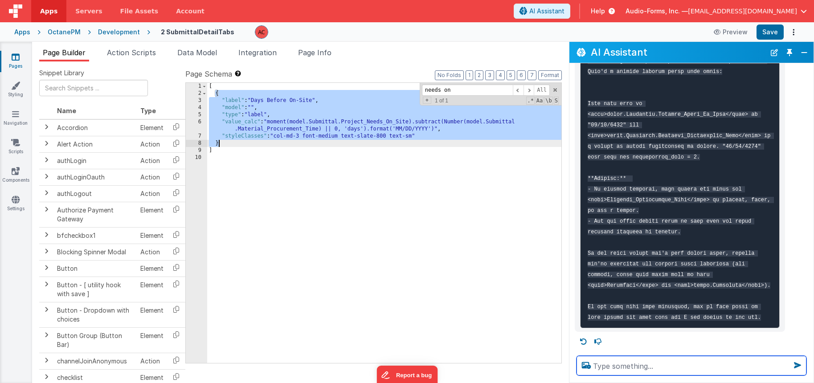
scroll to position [2253, 0]
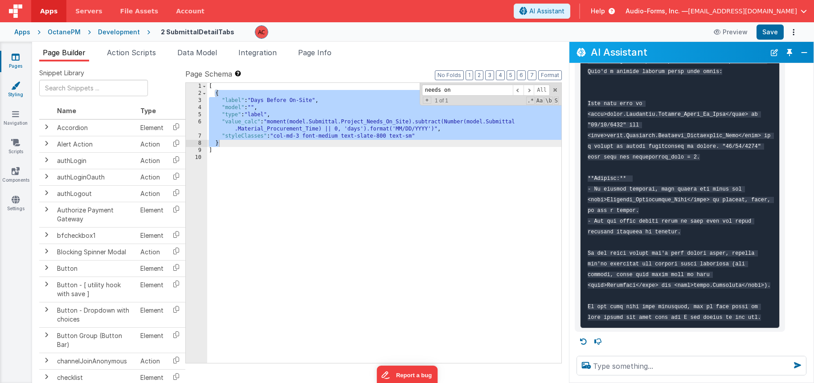
click at [12, 85] on icon at bounding box center [15, 85] width 9 height 9
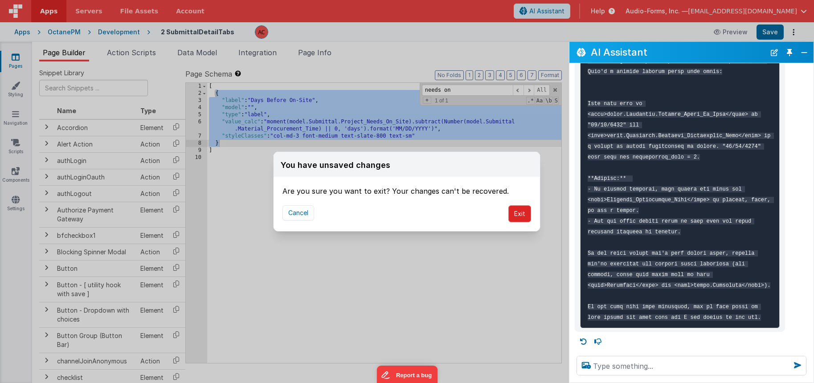
click at [526, 213] on button "Exit" at bounding box center [519, 213] width 23 height 17
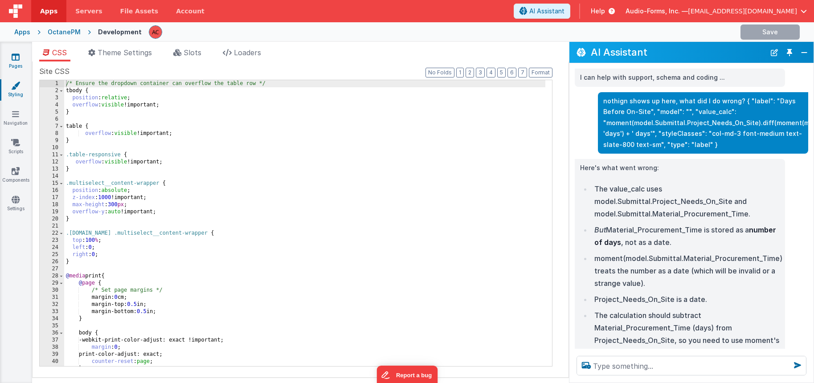
click at [21, 59] on link "Pages" at bounding box center [16, 62] width 32 height 18
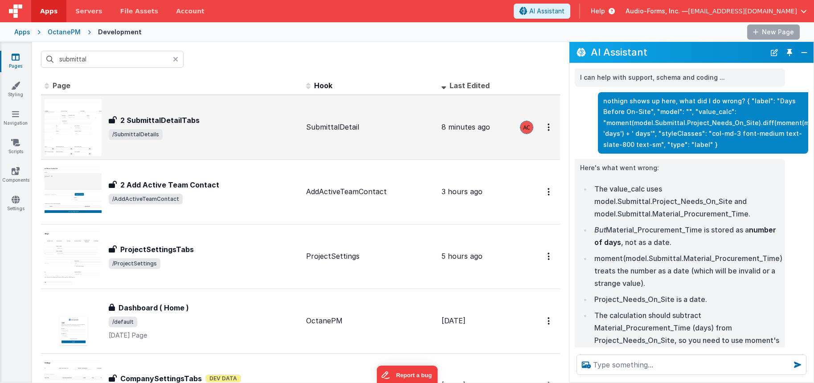
click at [205, 140] on div "2 SubmittalDetailTabs 2 SubmittalDetailTabs /SubmittalDetails" at bounding box center [172, 127] width 254 height 57
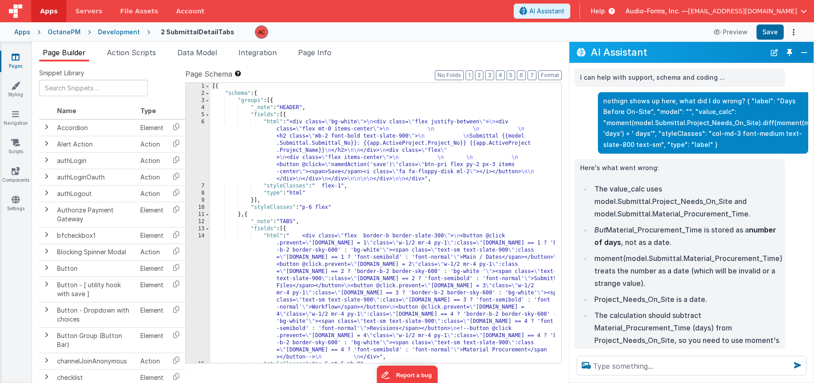
click at [378, 261] on div "[{ "schema" : { "groups" : [{ "_note" : "HEADER" , "fields" : [{ "html" : "<div…" at bounding box center [382, 230] width 344 height 294
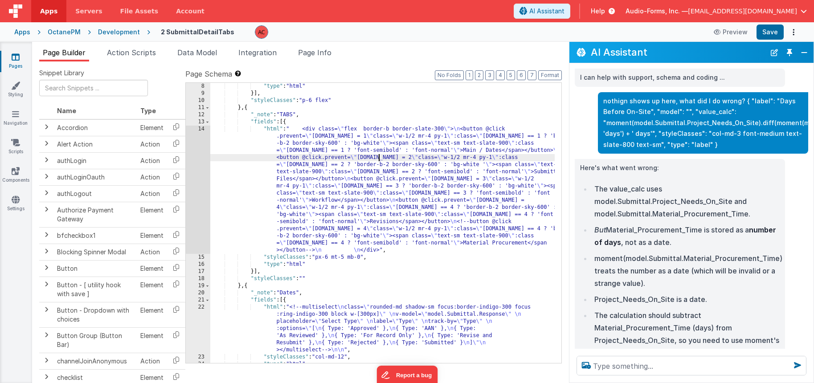
scroll to position [107, 0]
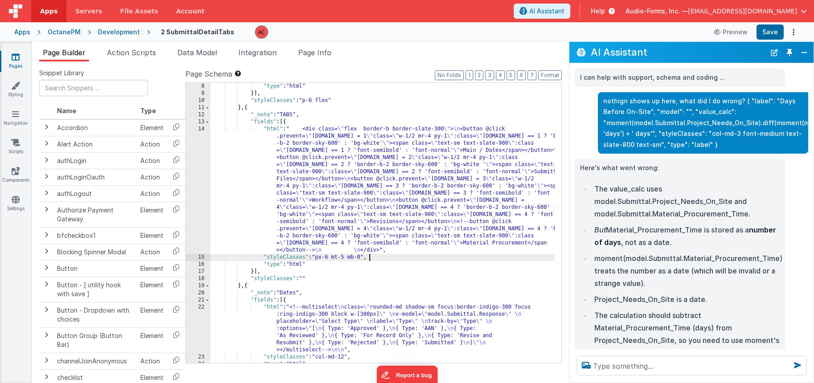
click at [378, 260] on div ""type" : "html" }] , "styleClasses" : "p-6 flex" } , { "_note" : "TABS" , "fiel…" at bounding box center [382, 230] width 344 height 294
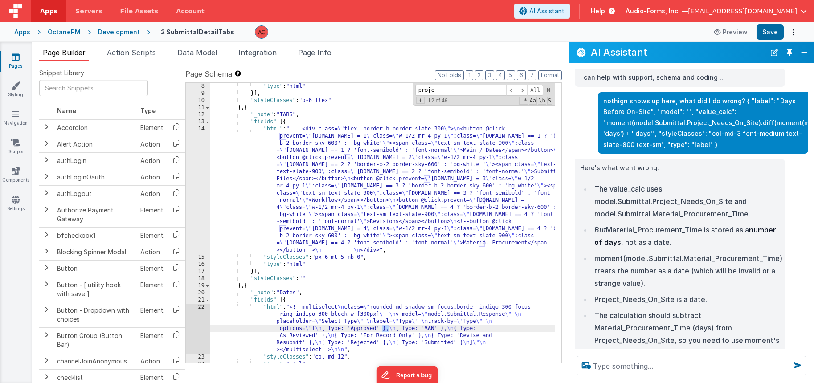
scroll to position [1464, 0]
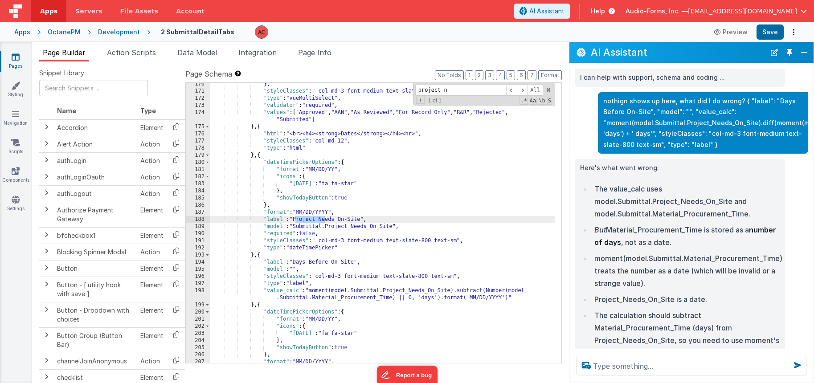
type input "project n"
click at [338, 218] on div "} , "styleClasses" : " col-md-3 font-medium text-slate-800 text-sm" , "type" : …" at bounding box center [382, 228] width 344 height 294
click at [375, 220] on div "} , "styleClasses" : " col-md-3 font-medium text-slate-800 text-sm" , "type" : …" at bounding box center [382, 228] width 344 height 294
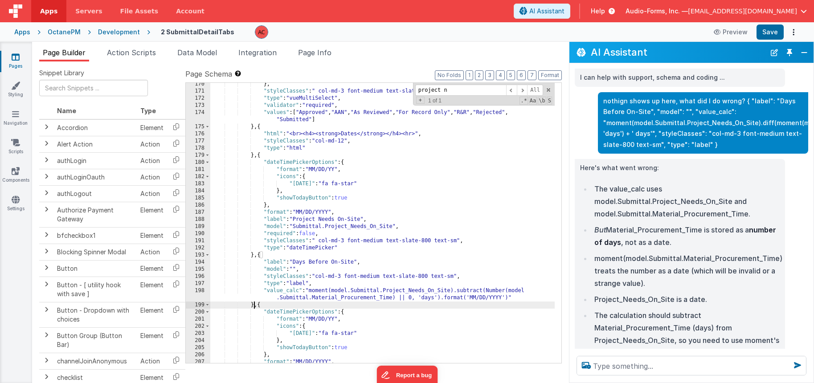
click at [253, 306] on div "} , "styleClasses" : " col-md-3 font-medium text-slate-800 text-sm" , "type" : …" at bounding box center [382, 228] width 344 height 294
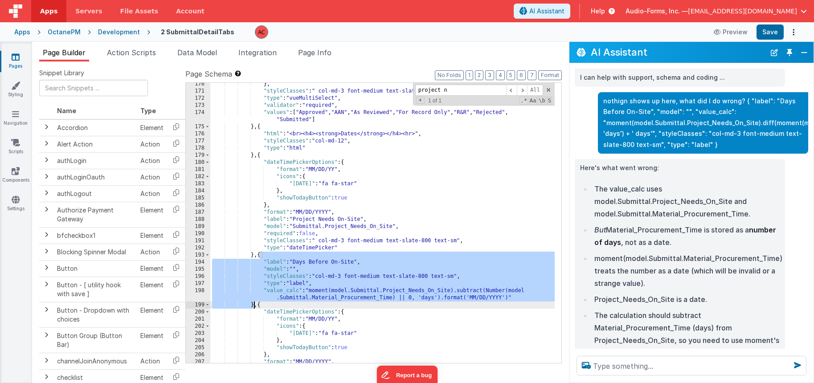
click at [698, 230] on li "But Material_Procurement_Time is stored as a number of days , not as a date." at bounding box center [686, 236] width 188 height 25
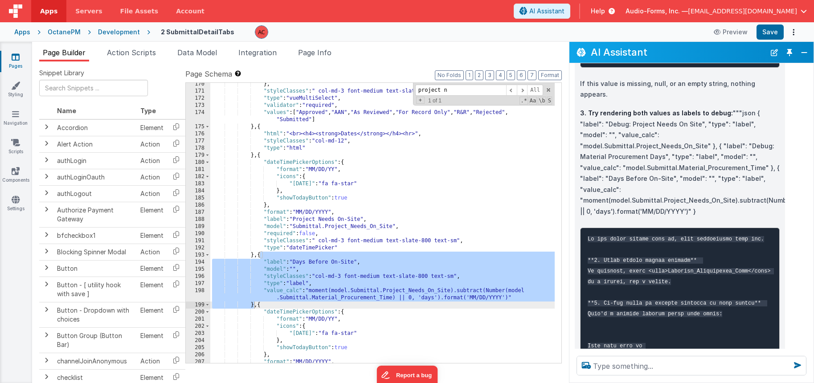
scroll to position [1959, 0]
drag, startPoint x: 748, startPoint y: 170, endPoint x: 694, endPoint y: 254, distance: 99.7
click at [694, 217] on p "3. Try rendering both values as labels to debug: """json { "label": "Debug: Pro…" at bounding box center [680, 162] width 200 height 109
copy p "{ "label": "Debug: Project Needs On Site", "type": "label", "model": "", "value…"
click at [306, 264] on div "} , "styleClasses" : " col-md-3 font-medium text-slate-800 text-sm" , "type" : …" at bounding box center [382, 228] width 344 height 294
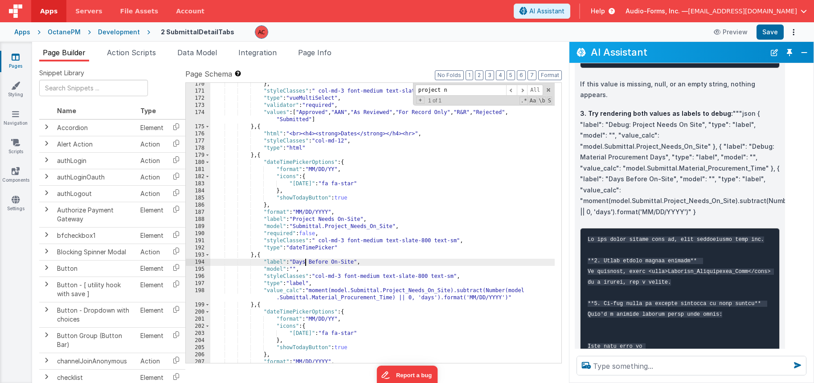
click at [252, 306] on div "} , "styleClasses" : " col-md-3 font-medium text-slate-800 text-sm" , "type" : …" at bounding box center [382, 228] width 344 height 294
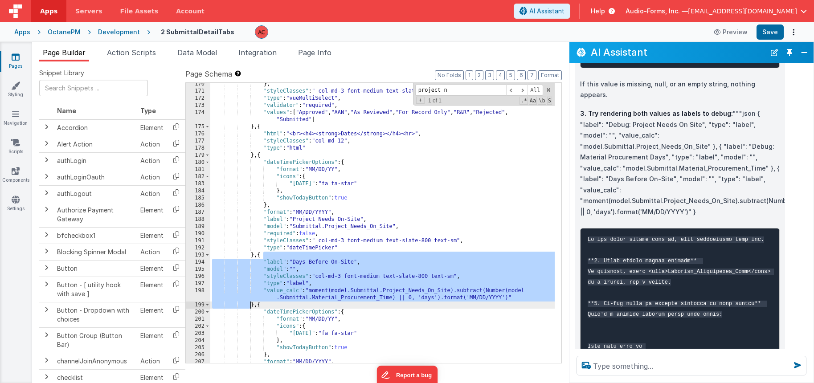
click at [252, 306] on div "} , "styleClasses" : " col-md-3 font-medium text-slate-800 text-sm" , "type" : …" at bounding box center [382, 228] width 344 height 294
click at [690, 194] on p "3. Try rendering both values as labels to debug: """json { "label": "Debug: Pro…" at bounding box center [680, 162] width 200 height 109
click at [694, 181] on p "3. Try rendering both values as labels to debug: """json { "label": "Debug: Pro…" at bounding box center [680, 162] width 200 height 109
click at [755, 181] on p "3. Try rendering both values as labels to debug: """json { "label": "Debug: Pro…" at bounding box center [680, 162] width 200 height 109
drag, startPoint x: 749, startPoint y: 171, endPoint x: 696, endPoint y: 259, distance: 102.7
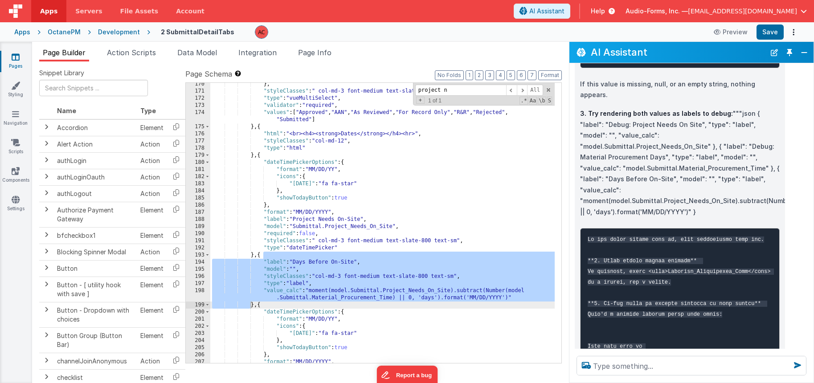
click at [696, 217] on p "3. Try rendering both values as labels to debug: """json { "label": "Debug: Pro…" at bounding box center [680, 162] width 200 height 109
copy p "{ "label": "Debug: Project Needs On Site", "type": "label", "model": "", "value…"
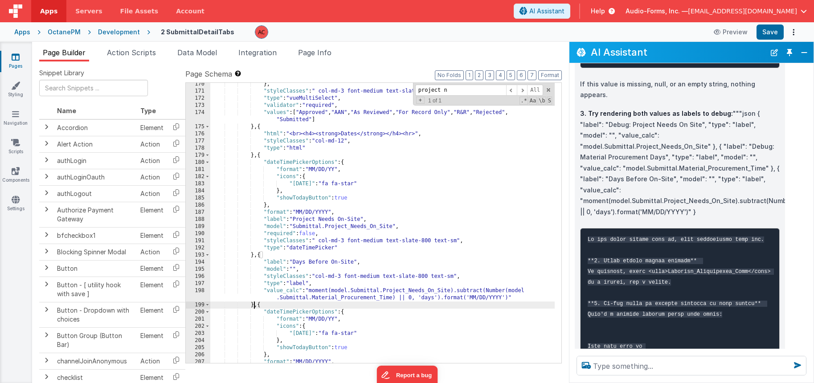
click at [254, 306] on div "} , "styleClasses" : " col-md-3 font-medium text-slate-800 text-sm" , "type" : …" at bounding box center [382, 228] width 344 height 294
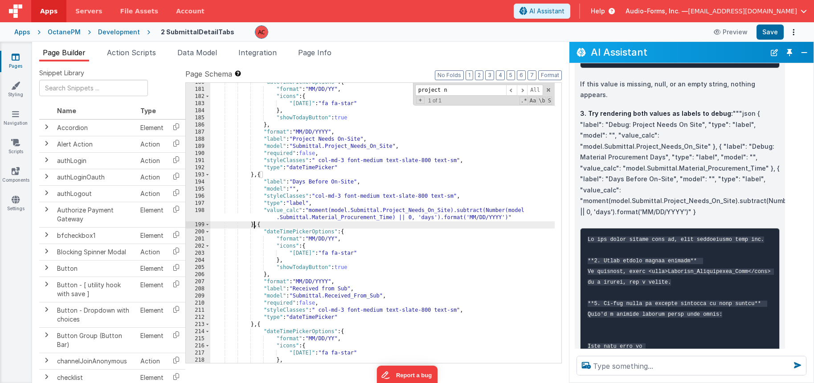
scroll to position [1544, 0]
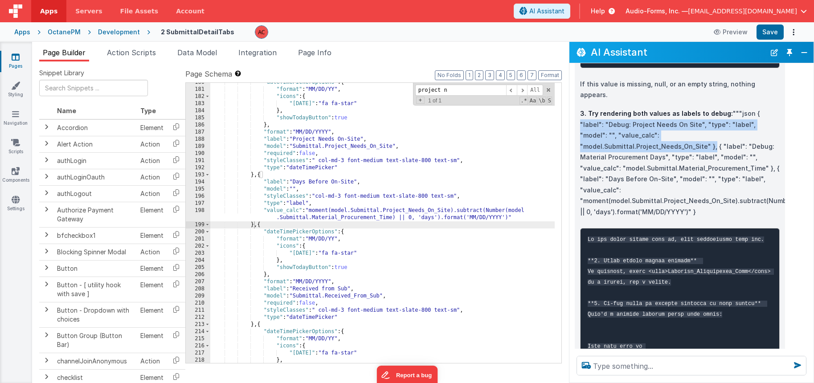
drag, startPoint x: 749, startPoint y: 170, endPoint x: 750, endPoint y: 192, distance: 21.4
click at [750, 192] on p "3. Try rendering both values as labels to debug: """json { "label": "Debug: Pro…" at bounding box center [680, 162] width 200 height 109
copy p "{ "label": "Debug: Project Needs On Site", "type": "label", "model": "", "value…"
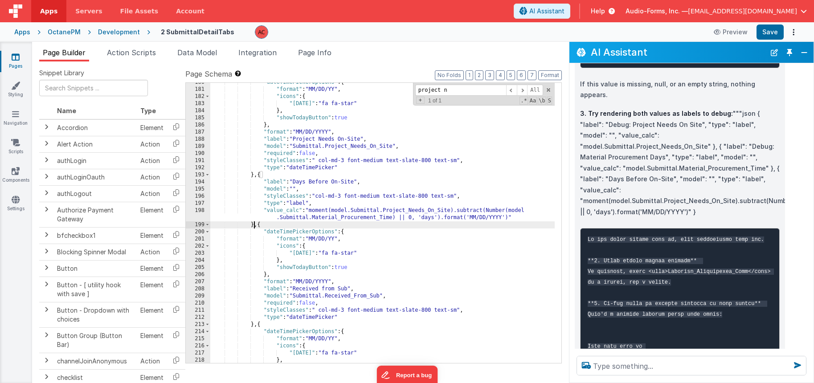
click at [253, 226] on div ""dateTimePickerOptions" : { "format" : "MM/DD/YY" , "icons" : { "[DATE]" : "fa …" at bounding box center [382, 226] width 344 height 294
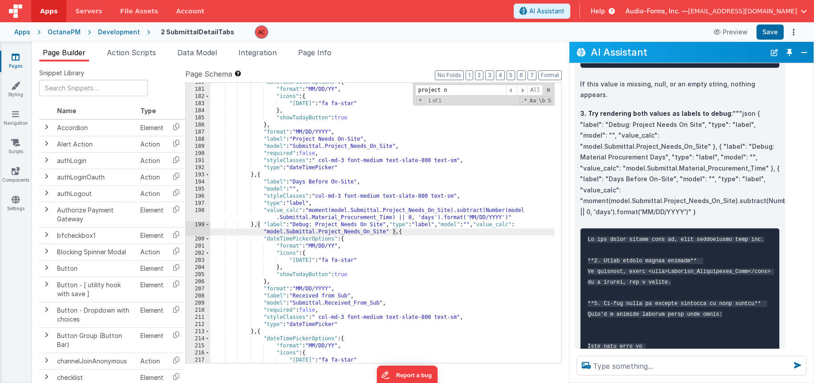
click at [720, 180] on p "3. Try rendering both values as labels to debug: """json { "label": "Debug: Pro…" at bounding box center [680, 162] width 200 height 109
drag, startPoint x: 754, startPoint y: 192, endPoint x: 693, endPoint y: 258, distance: 89.9
click at [693, 217] on p "3. Try rendering both values as labels to debug: """json { "label": "Debug: Pro…" at bounding box center [680, 162] width 200 height 109
copy p "{ "label": "Debug: Material Procurement Days", "type": "label", "model": "", "v…"
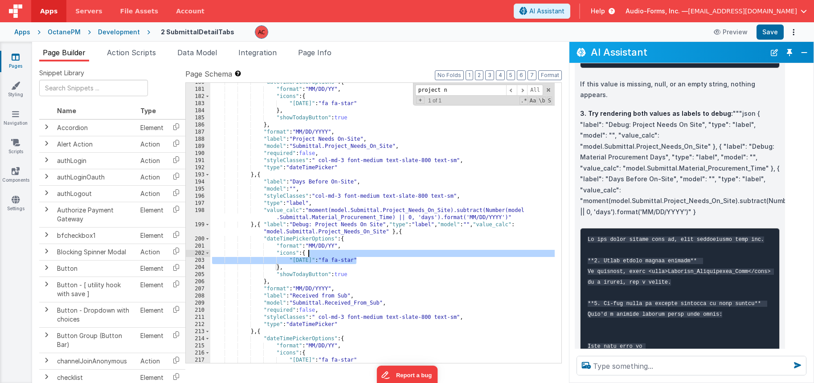
click at [384, 257] on div ""dateTimePickerOptions" : { "format" : "MM/DD/YY" , "icons" : { "[DATE]" : "fa …" at bounding box center [382, 226] width 344 height 294
click at [398, 231] on div ""dateTimePickerOptions" : { "format" : "MM/DD/YY" , "icons" : { "[DATE]" : "fa …" at bounding box center [382, 226] width 344 height 294
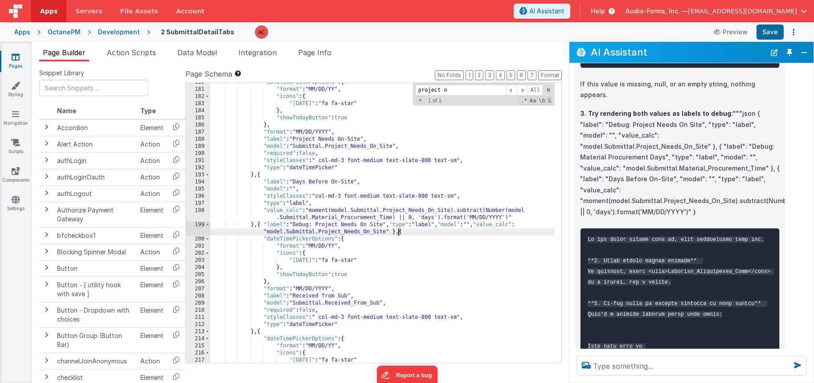
paste textarea
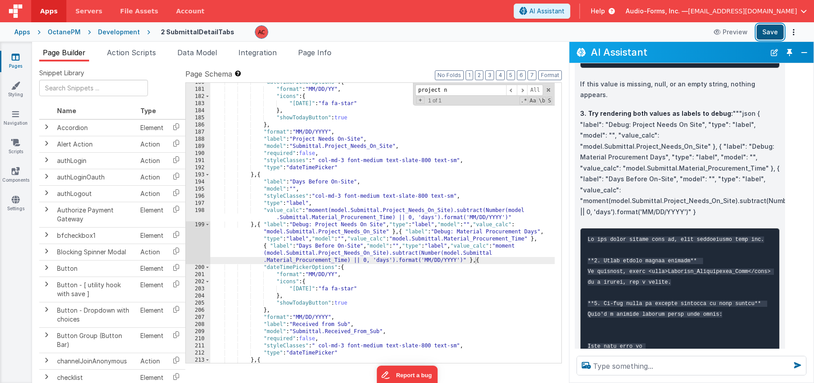
click at [782, 36] on button "Save" at bounding box center [769, 32] width 27 height 15
click at [439, 290] on div ""dateTimePickerOptions" : { "format" : "MM/DD/YY" , "icons" : { "[DATE]" : "fa …" at bounding box center [382, 226] width 344 height 294
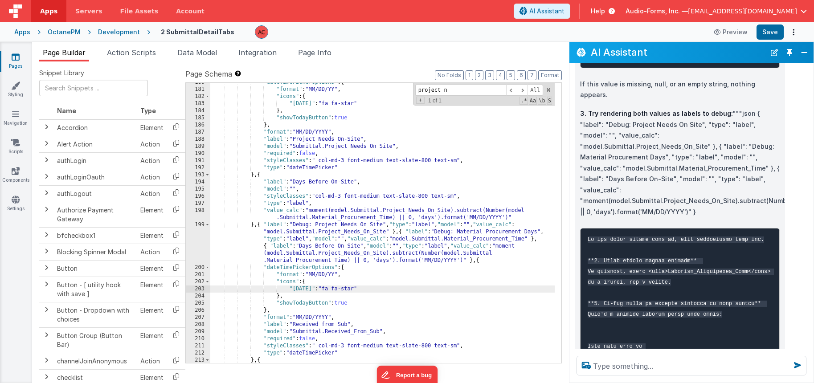
click at [473, 258] on div ""dateTimePickerOptions" : { "format" : "MM/DD/YY" , "icons" : { "[DATE]" : "fa …" at bounding box center [382, 226] width 344 height 294
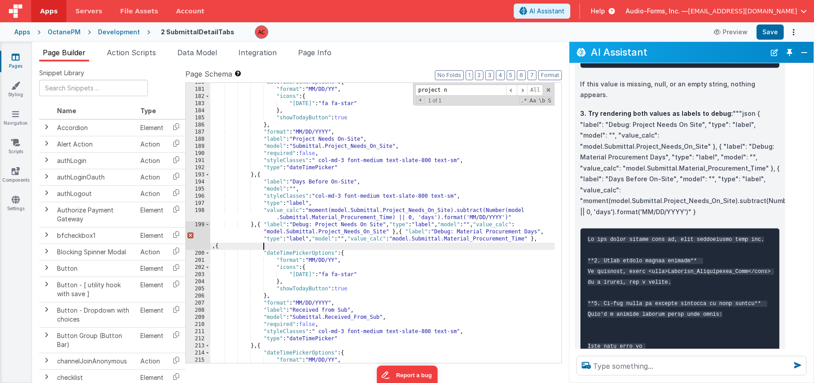
click at [550, 237] on div ""dateTimePickerOptions" : { "format" : "MM/DD/YY" , "icons" : { "[DATE]" : "fa …" at bounding box center [382, 226] width 344 height 294
click at [548, 238] on div ""dateTimePickerOptions" : { "format" : "MM/DD/YY" , "icons" : { "[DATE]" : "fa …" at bounding box center [382, 226] width 344 height 294
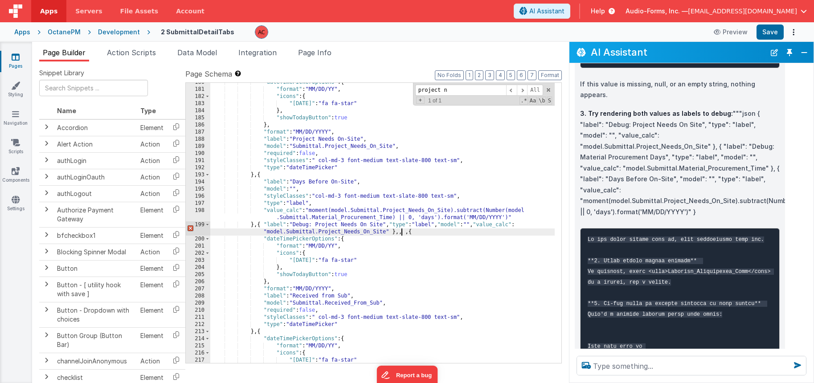
click at [403, 232] on div ""dateTimePickerOptions" : { "format" : "MM/DD/YY" , "icons" : { "[DATE]" : "fa …" at bounding box center [382, 226] width 344 height 294
click at [395, 231] on div ""dateTimePickerOptions" : { "format" : "MM/DD/YY" , "icons" : { "[DATE]" : "fa …" at bounding box center [382, 226] width 344 height 294
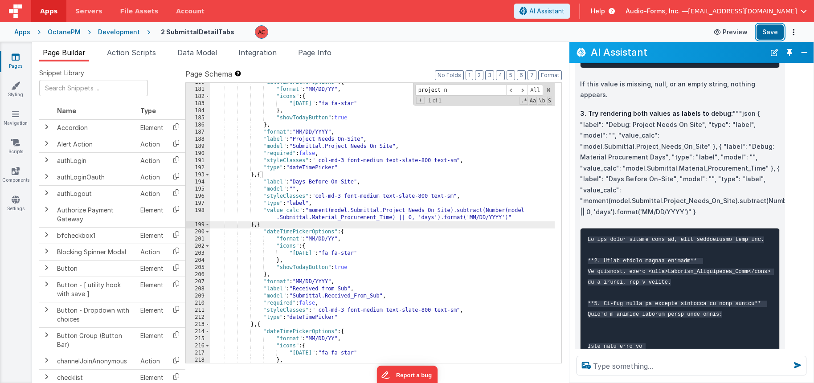
click at [776, 30] on button "Save" at bounding box center [769, 32] width 27 height 15
drag, startPoint x: 298, startPoint y: 192, endPoint x: 290, endPoint y: 197, distance: 10.0
click at [298, 192] on div ""dateTimePickerOptions" : { "format" : "MM/DD/YY" , "icons" : { "[DATE]" : "fa …" at bounding box center [382, 226] width 344 height 294
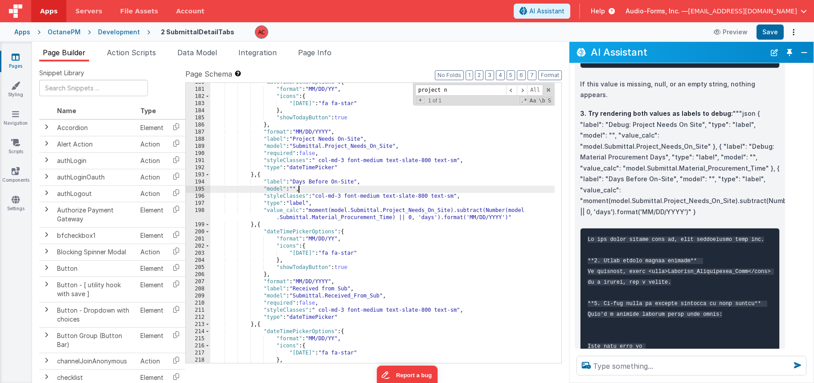
click at [254, 225] on div ""dateTimePickerOptions" : { "format" : "MM/DD/YY" , "icons" : { "[DATE]" : "fa …" at bounding box center [382, 226] width 344 height 294
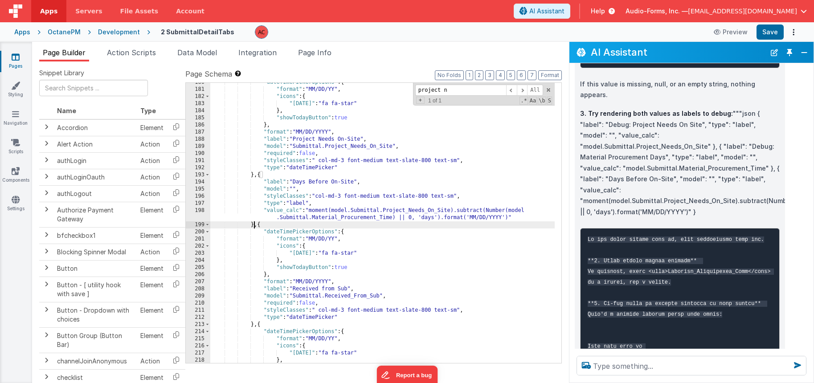
click at [254, 225] on div ""dateTimePickerOptions" : { "format" : "MM/DD/YY" , "icons" : { "[DATE]" : "fa …" at bounding box center [382, 226] width 344 height 294
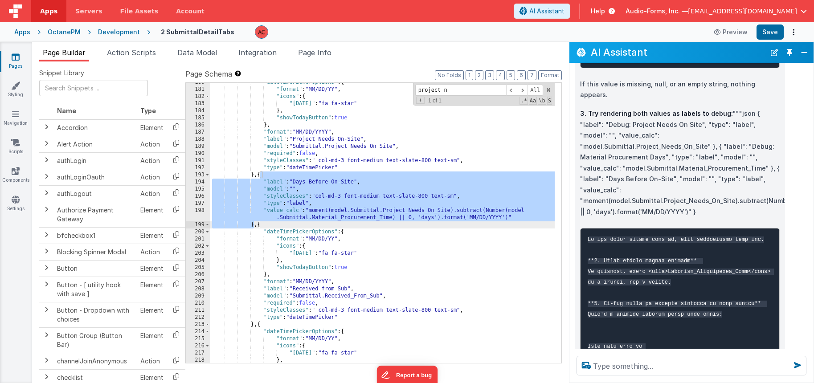
click at [336, 226] on div ""dateTimePickerOptions" : { "format" : "MM/DD/YY" , "icons" : { "[DATE]" : "fa …" at bounding box center [382, 226] width 344 height 294
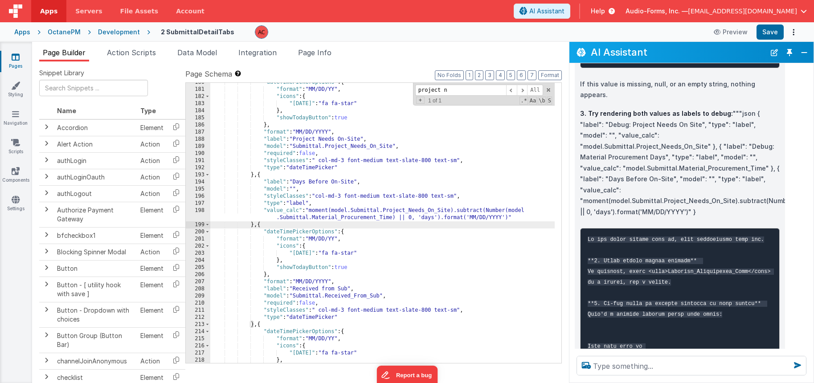
click at [254, 225] on div ""dateTimePickerOptions" : { "format" : "MM/DD/YY" , "icons" : { "[DATE]" : "fa …" at bounding box center [382, 226] width 344 height 294
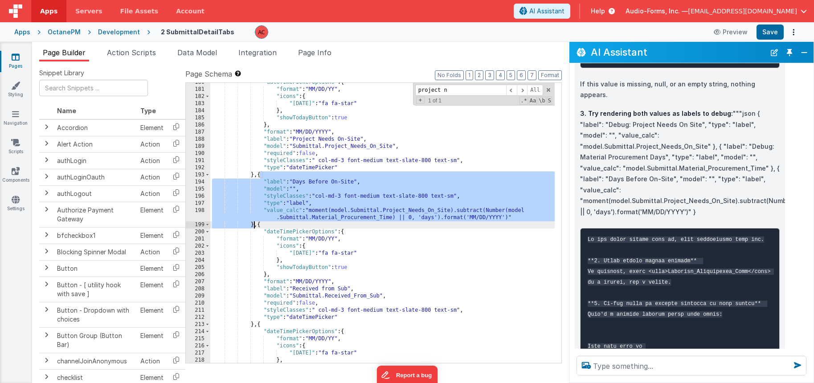
click at [254, 225] on div ""dateTimePickerOptions" : { "format" : "MM/DD/YY" , "icons" : { "[DATE]" : "fa …" at bounding box center [382, 226] width 344 height 294
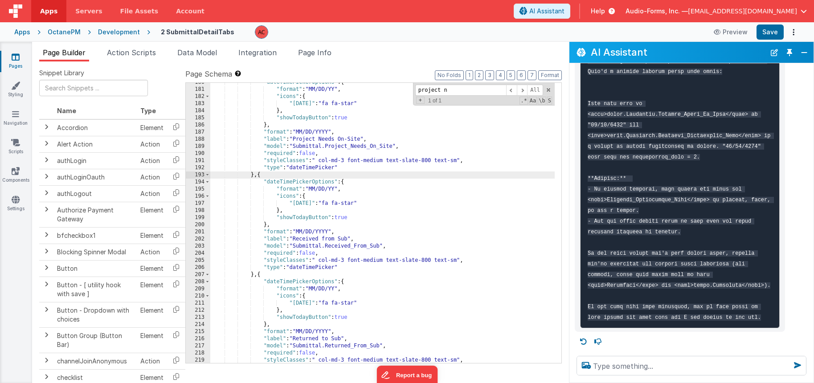
scroll to position [2253, 0]
click at [763, 30] on button "Save" at bounding box center [769, 32] width 27 height 15
click at [254, 173] on div ""dateTimePickerOptions" : { "format" : "MM/DD/YY" , "icons" : { "[DATE]" : "fa …" at bounding box center [382, 226] width 344 height 294
click at [310, 179] on div ""dateTimePickerOptions" : { "format" : "MM/DD/YY" , "icons" : { "[DATE]" : "fa …" at bounding box center [382, 226] width 344 height 294
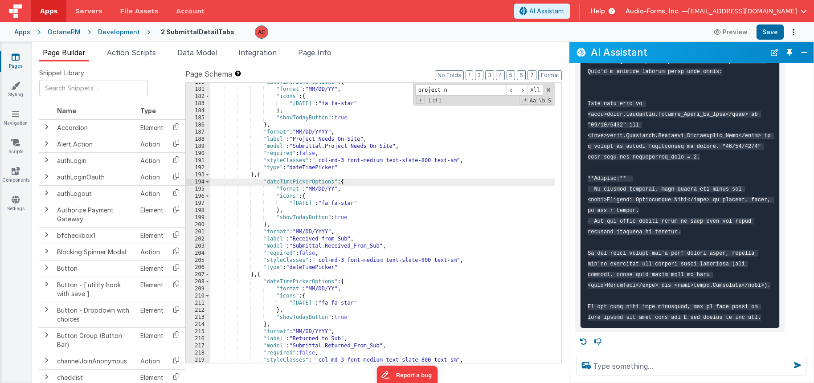
click at [255, 174] on div ""dateTimePickerOptions" : { "format" : "MM/DD/YY" , "icons" : { "[DATE]" : "fa …" at bounding box center [382, 226] width 344 height 294
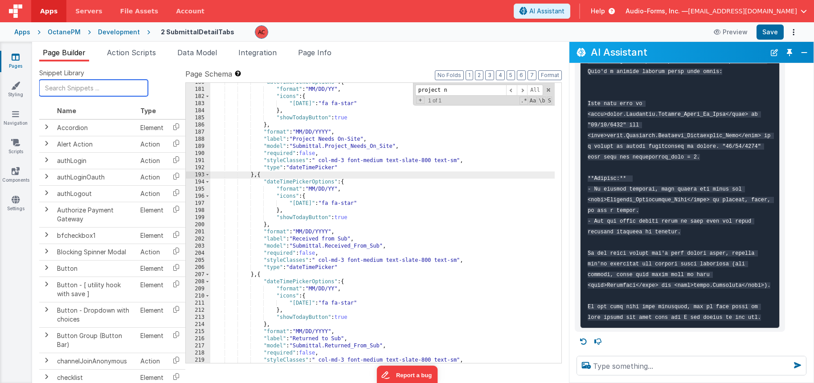
click at [68, 93] on input "text" at bounding box center [93, 88] width 109 height 16
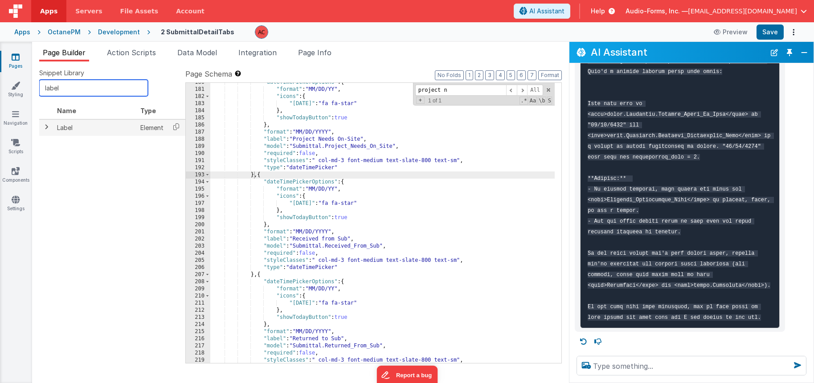
type input "label"
click at [71, 131] on td "Label" at bounding box center [94, 127] width 83 height 16
click at [46, 126] on span at bounding box center [46, 126] width 7 height 7
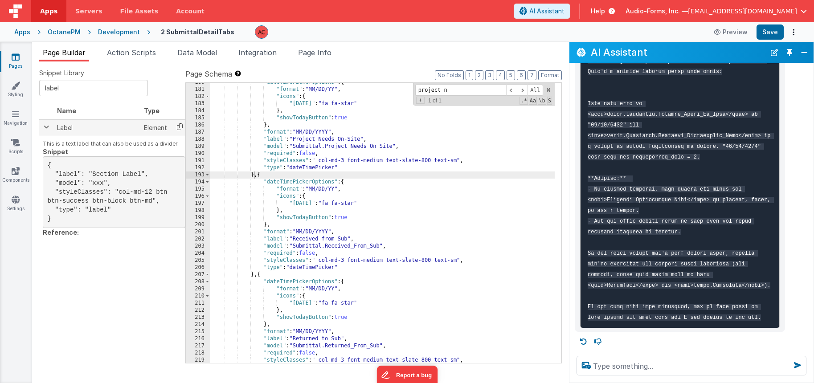
click at [179, 128] on icon at bounding box center [180, 127] width 18 height 14
click at [254, 175] on div ""dateTimePickerOptions" : { "format" : "MM/DD/YY" , "icons" : { "[DATE]" : "fa …" at bounding box center [382, 226] width 344 height 294
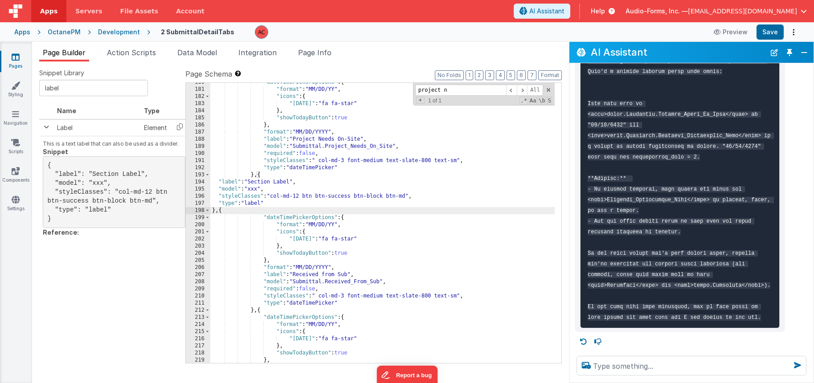
click at [254, 189] on div ""dateTimePickerOptions" : { "format" : "MM/DD/YY" , "icons" : { "[DATE]" : "fa …" at bounding box center [382, 226] width 344 height 294
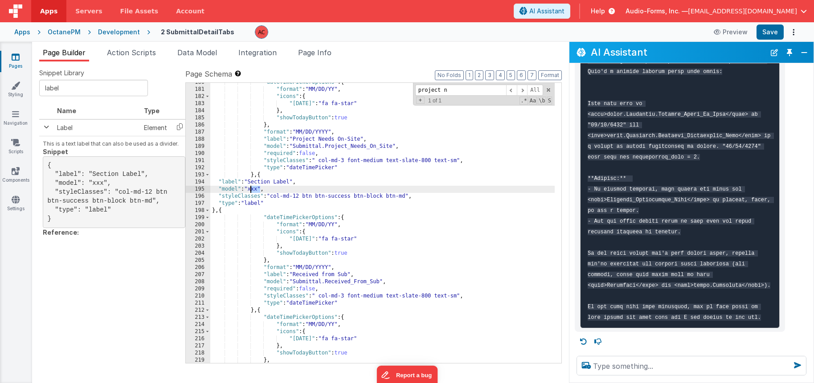
click at [254, 189] on div ""dateTimePickerOptions" : { "format" : "MM/DD/YY" , "icons" : { "[DATE]" : "fa …" at bounding box center [382, 226] width 344 height 294
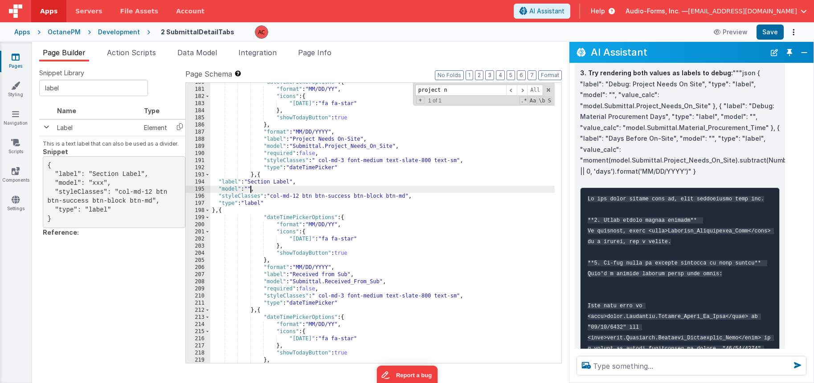
scroll to position [2004, 0]
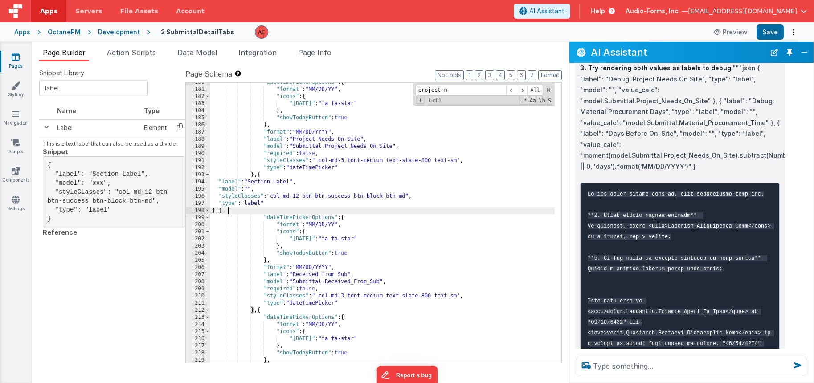
click at [247, 210] on div ""dateTimePickerOptions" : { "format" : "MM/DD/YY" , "icons" : { "[DATE]" : "fa …" at bounding box center [382, 226] width 344 height 294
click at [215, 210] on div ""dateTimePickerOptions" : { "format" : "MM/DD/YY" , "icons" : { "[DATE]" : "fa …" at bounding box center [382, 226] width 344 height 294
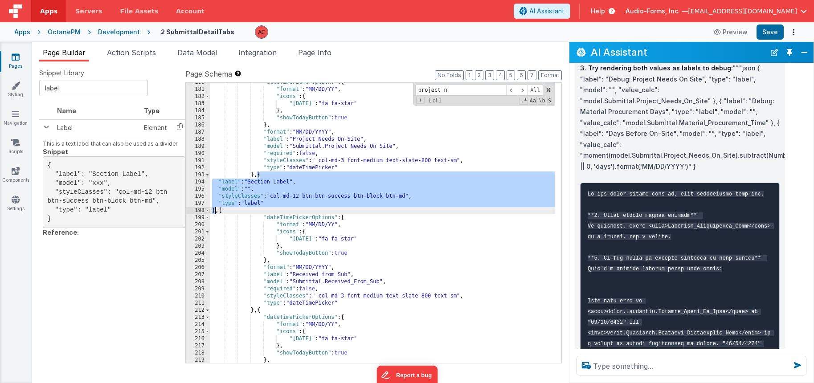
click at [272, 204] on div ""dateTimePickerOptions" : { "format" : "MM/DD/YY" , "icons" : { "[DATE]" : "fa …" at bounding box center [382, 226] width 344 height 294
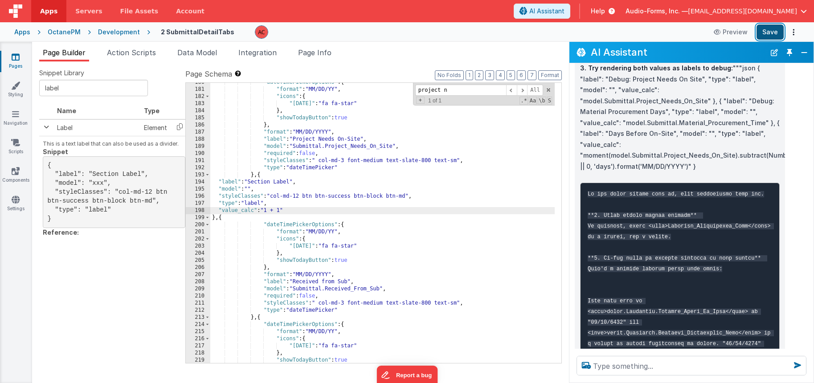
click at [766, 31] on button "Save" at bounding box center [769, 32] width 27 height 15
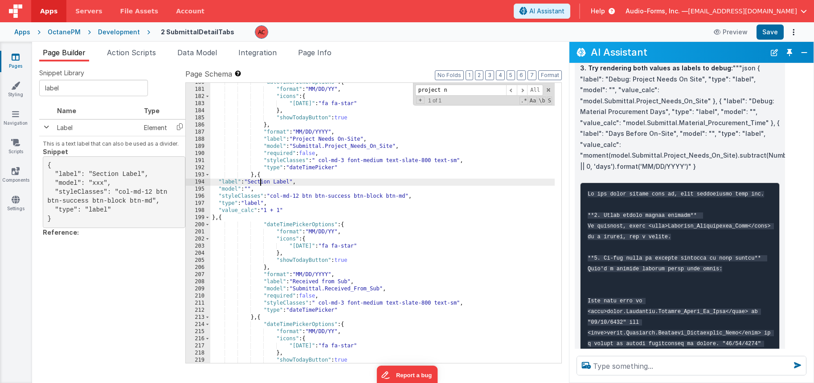
click at [260, 184] on div ""dateTimePickerOptions" : { "format" : "MM/DD/YY" , "icons" : { "[DATE]" : "fa …" at bounding box center [382, 226] width 344 height 294
click at [75, 90] on input "label" at bounding box center [93, 88] width 109 height 16
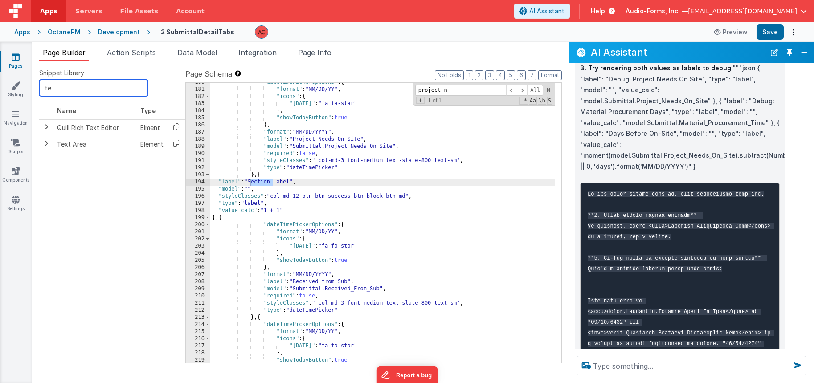
type input "t"
type input "i"
type input "c"
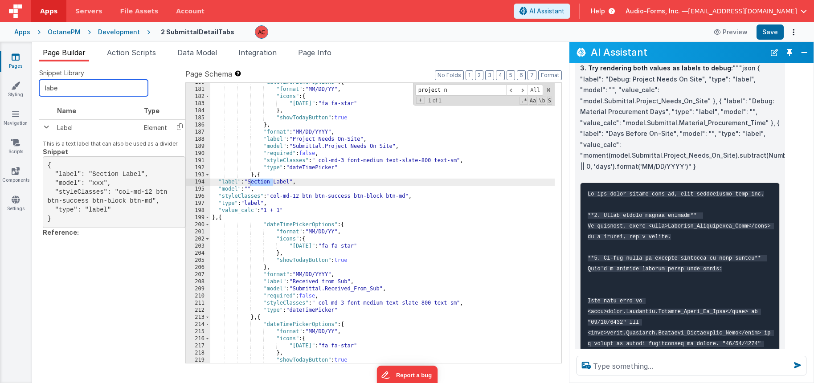
type input "label"
click at [263, 183] on div ""dateTimePickerOptions" : { "format" : "MM/DD/YY" , "icons" : { "[DATE]" : "fa …" at bounding box center [382, 226] width 344 height 294
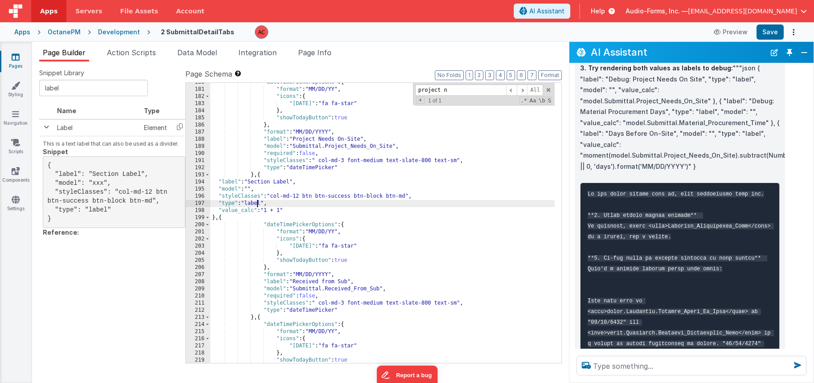
click at [257, 204] on div ""dateTimePickerOptions" : { "format" : "MM/DD/YY" , "icons" : { "[DATE]" : "fa …" at bounding box center [382, 226] width 344 height 294
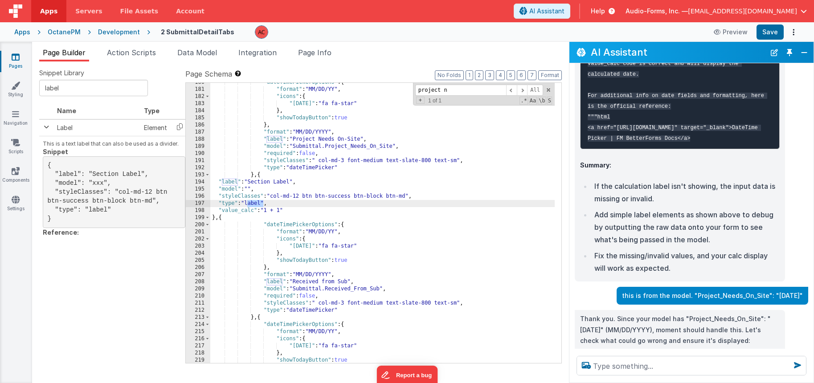
scroll to position [1581, 0]
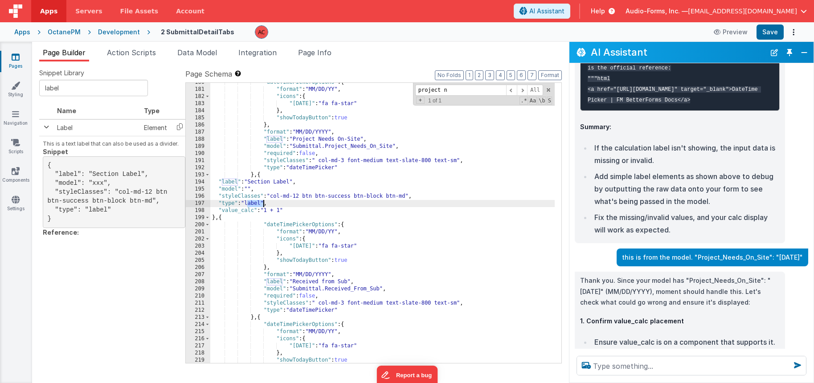
click at [301, 213] on div ""dateTimePickerOptions" : { "format" : "MM/DD/YY" , "icons" : { "[DATE]" : "fa …" at bounding box center [382, 226] width 344 height 294
click at [266, 210] on div ""dateTimePickerOptions" : { "format" : "MM/DD/YY" , "icons" : { "[DATE]" : "fa …" at bounding box center [382, 226] width 344 height 294
click at [216, 218] on div ""dateTimePickerOptions" : { "format" : "MM/DD/YY" , "icons" : { "[DATE]" : "fa …" at bounding box center [382, 226] width 344 height 294
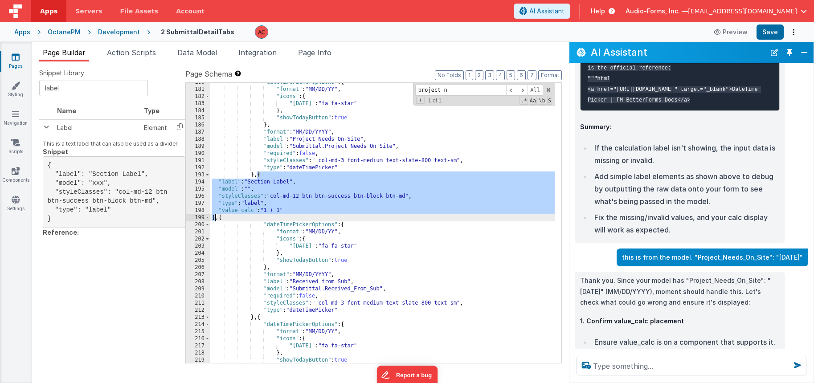
click at [216, 218] on div ""dateTimePickerOptions" : { "format" : "MM/DD/YY" , "icons" : { "[DATE]" : "fa …" at bounding box center [382, 226] width 344 height 294
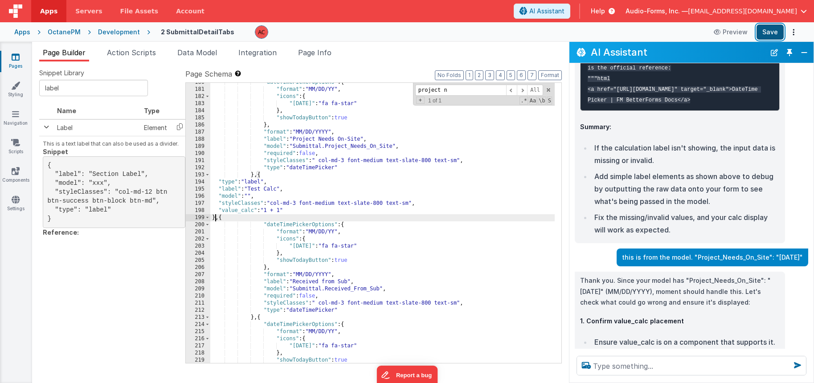
click at [768, 29] on button "Save" at bounding box center [769, 32] width 27 height 15
click at [216, 218] on div ""dateTimePickerOptions" : { "format" : "MM/DD/YY" , "icons" : { "[DATE]" : "fa …" at bounding box center [382, 226] width 344 height 294
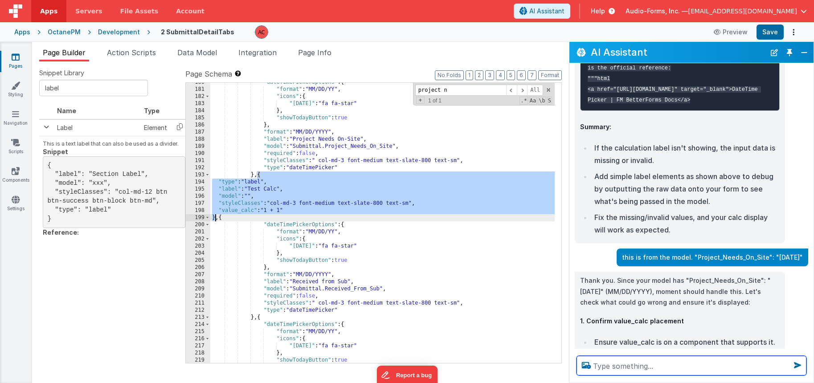
click at [643, 363] on textarea at bounding box center [691, 366] width 230 height 20
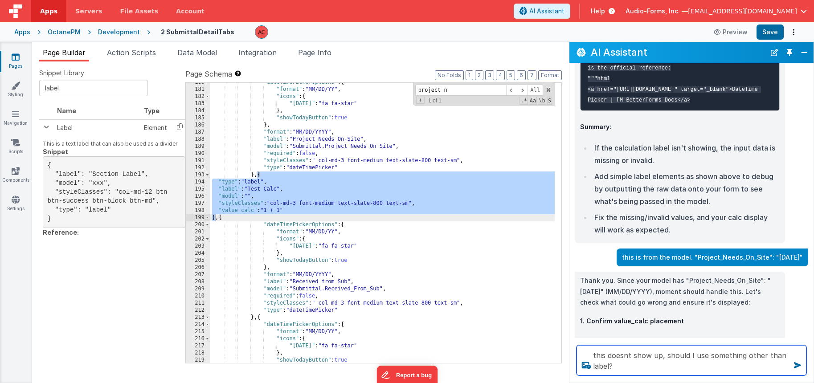
paste textarea "{ "type": "label", "label": "Test Calc", "model": "", "styleClasses": "col-md-3…"
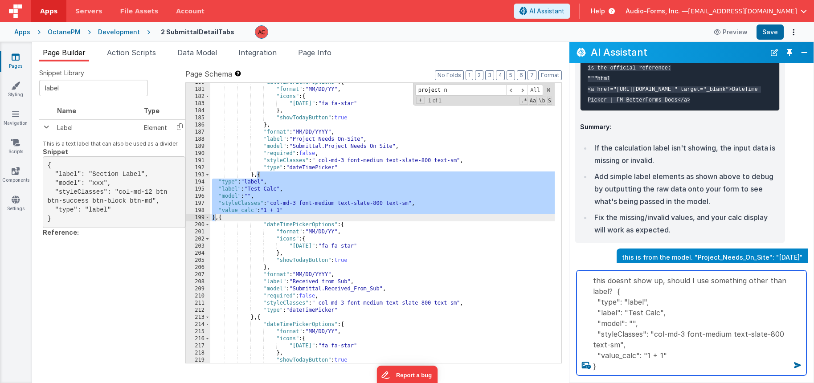
type textarea "this doesnt show up, should I use something other than label? { "type": "label"…"
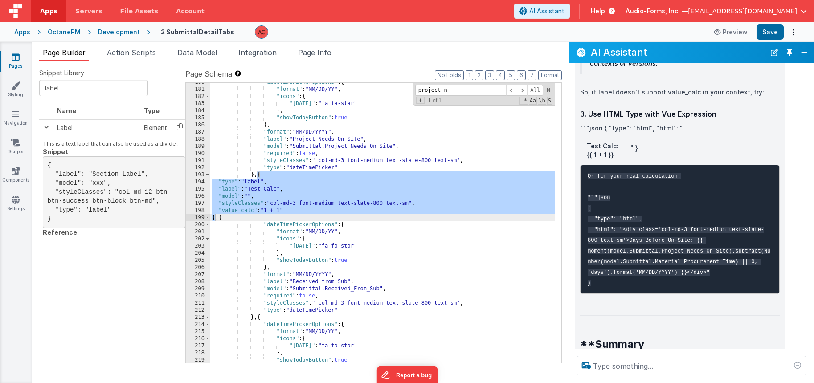
scroll to position [3335, 0]
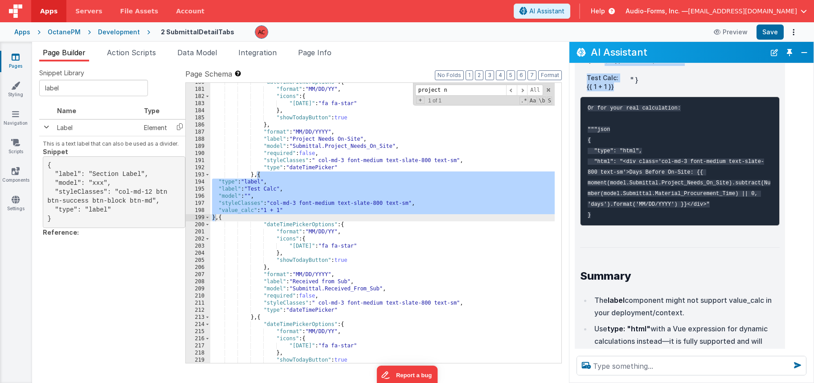
drag, startPoint x: 604, startPoint y: 111, endPoint x: 615, endPoint y: 137, distance: 28.4
copy div "{ "type": "html", "html": " Test Calc: {{ 1 + 1 }}"
click at [296, 226] on div ""dateTimePickerOptions" : { "format" : "MM/DD/YY" , "icons" : { "[DATE]" : "fa …" at bounding box center [382, 226] width 344 height 294
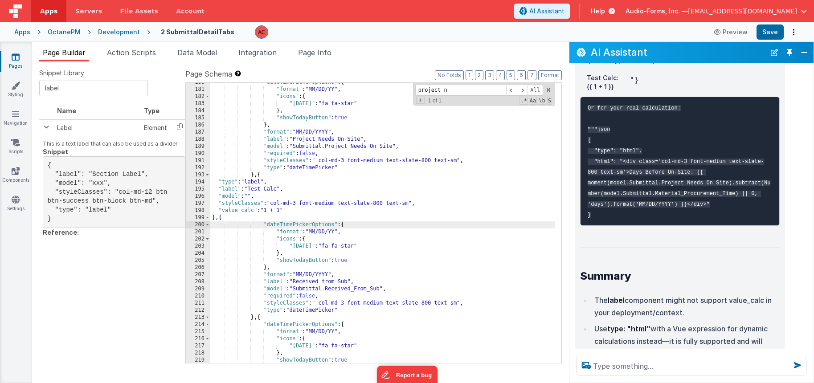
click at [215, 218] on div ""dateTimePickerOptions" : { "format" : "MM/DD/YY" , "icons" : { "[DATE]" : "fa …" at bounding box center [382, 226] width 344 height 294
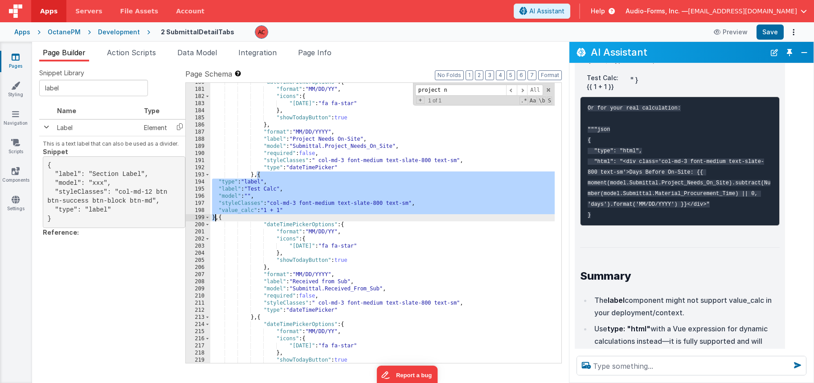
click at [215, 218] on div ""dateTimePickerOptions" : { "format" : "MM/DD/YY" , "icons" : { "[DATE]" : "fa …" at bounding box center [382, 226] width 344 height 294
click at [84, 87] on input "label" at bounding box center [93, 88] width 109 height 16
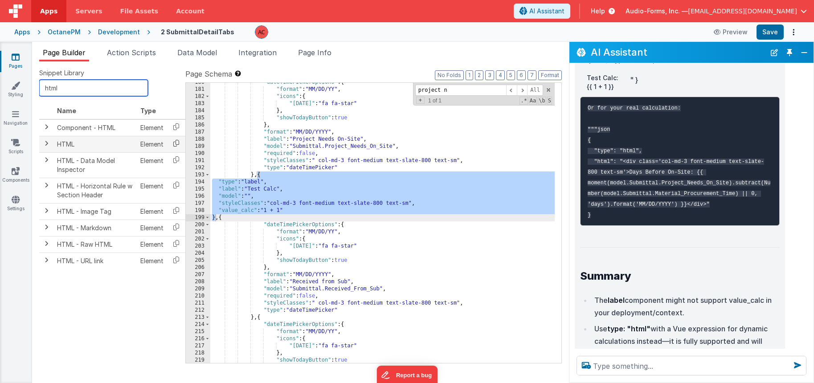
type input "html"
click at [180, 142] on icon at bounding box center [176, 143] width 18 height 14
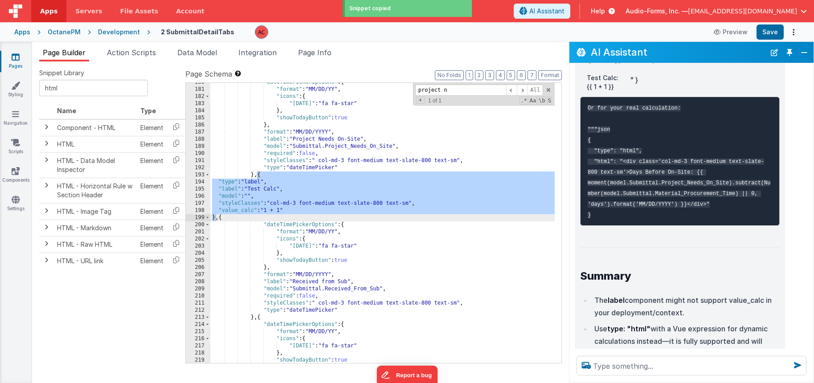
click at [216, 218] on div ""dateTimePickerOptions" : { "format" : "MM/DD/YY" , "icons" : { "[DATE]" : "fa …" at bounding box center [382, 226] width 344 height 294
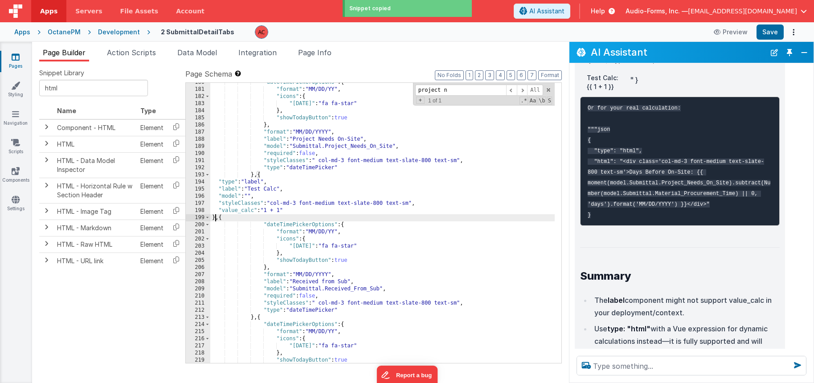
click at [216, 218] on div ""dateTimePickerOptions" : { "format" : "MM/DD/YY" , "icons" : { "[DATE]" : "fa …" at bounding box center [382, 226] width 344 height 294
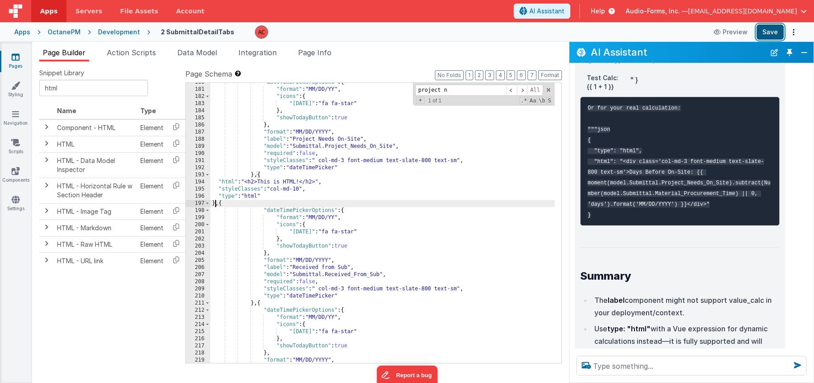
click at [763, 29] on button "Save" at bounding box center [769, 32] width 27 height 15
click at [219, 185] on div ""dateTimePickerOptions" : { "format" : "MM/DD/YY" , "icons" : { "[DATE]" : "fa …" at bounding box center [382, 226] width 344 height 294
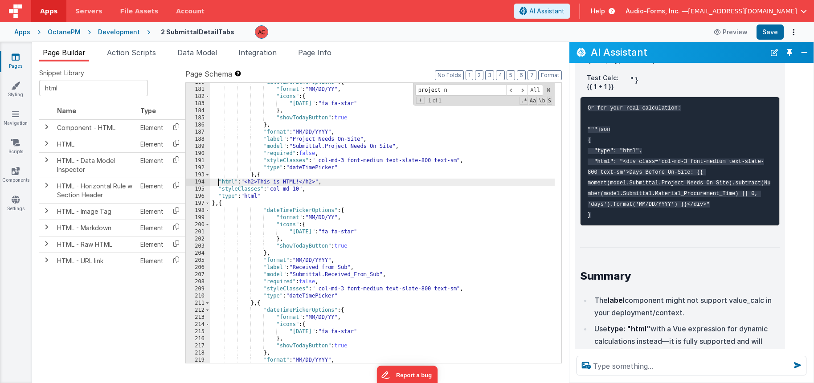
click at [199, 180] on div "194" at bounding box center [198, 182] width 25 height 7
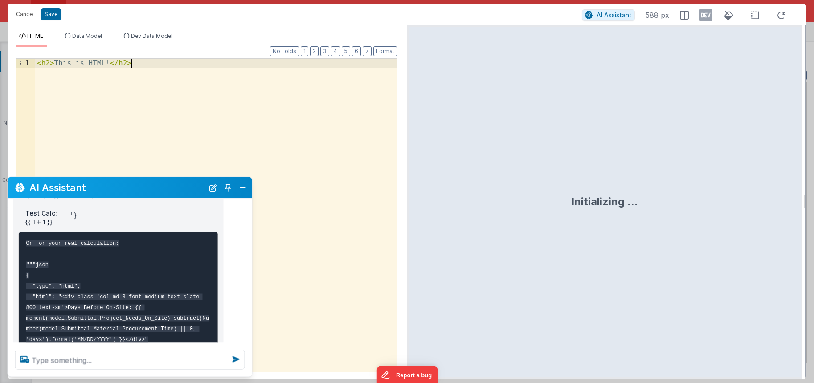
click at [141, 98] on div "< h2 > This is HTML! </ h2 >" at bounding box center [215, 230] width 361 height 342
click at [242, 188] on button "Close" at bounding box center [243, 187] width 12 height 12
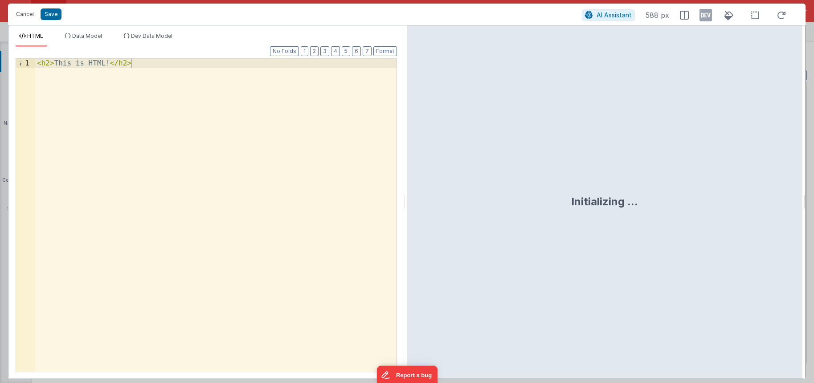
drag, startPoint x: 160, startPoint y: 77, endPoint x: 155, endPoint y: 74, distance: 5.2
click at [160, 77] on div "< h2 > This is HTML! </ h2 >" at bounding box center [215, 225] width 361 height 332
click at [605, 8] on div "AI Assistant 880 px" at bounding box center [686, 15] width 210 height 16
drag, startPoint x: 601, startPoint y: 12, endPoint x: 564, endPoint y: 28, distance: 40.3
click at [601, 12] on span "AI Assistant" at bounding box center [613, 15] width 35 height 8
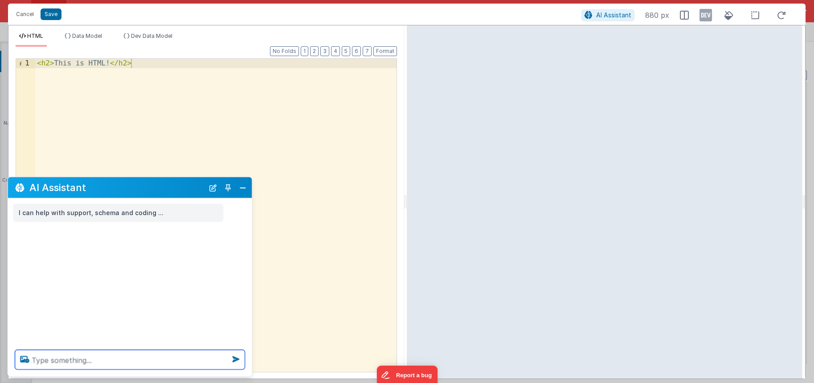
scroll to position [1401, 0]
click at [136, 367] on textarea at bounding box center [130, 360] width 230 height 20
paste textarea "Submittal.Project_Needs_On_Site - Submittal.Material_Procurement_Time."
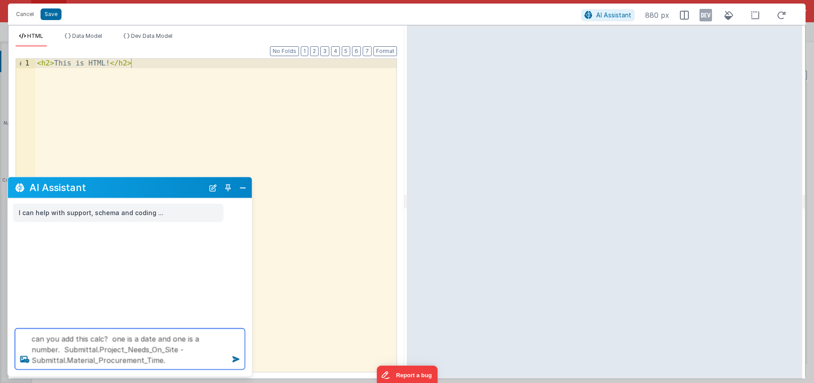
type textarea "can you add this calc? one is a date and one is a number. Submittal.Project_Nee…"
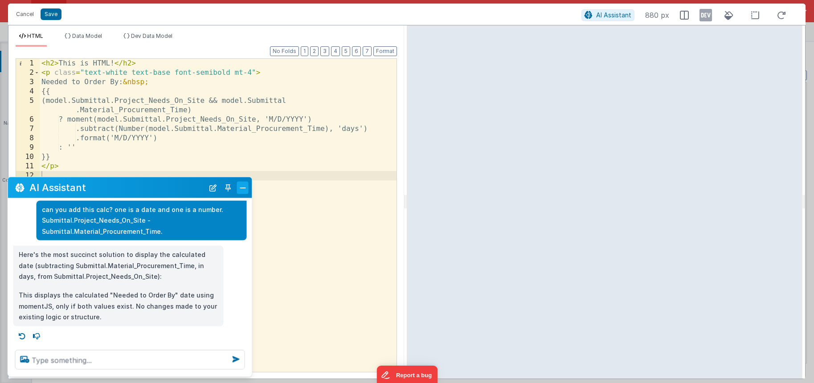
scroll to position [27, 0]
click at [245, 186] on button "Close" at bounding box center [243, 187] width 12 height 12
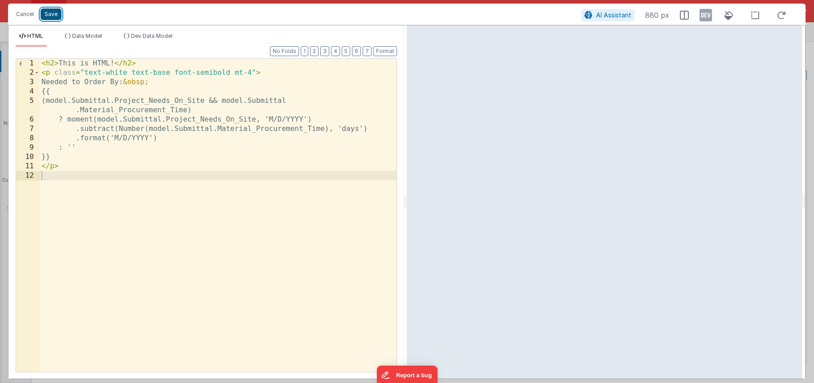
click at [47, 16] on button "Save" at bounding box center [51, 14] width 21 height 12
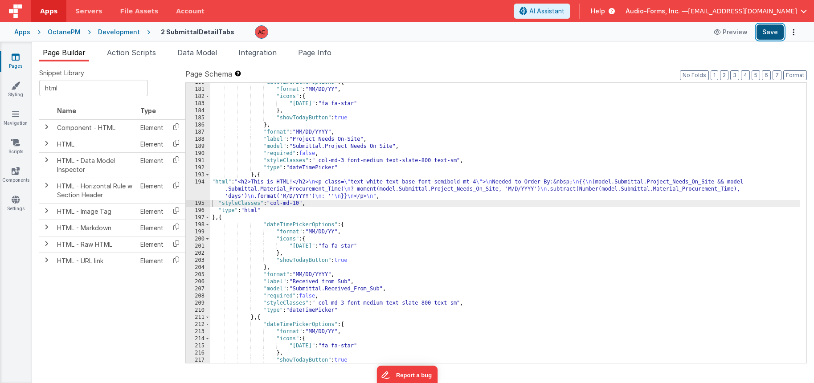
click at [770, 33] on button "Save" at bounding box center [769, 32] width 27 height 15
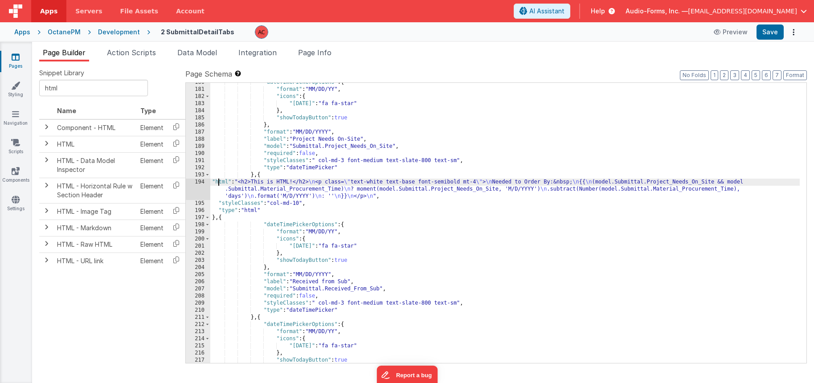
click at [220, 184] on div ""dateTimePickerOptions" : { "format" : "MM/DD/YY" , "icons" : { "[DATE]" : "fa …" at bounding box center [504, 226] width 589 height 294
click at [203, 182] on div "194" at bounding box center [198, 189] width 25 height 21
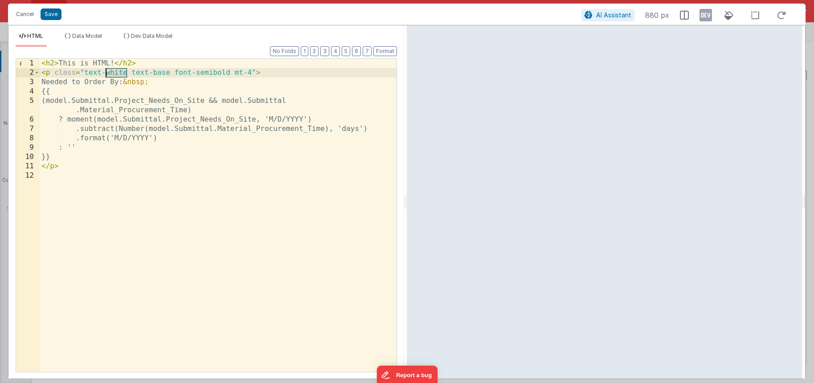
drag, startPoint x: 128, startPoint y: 73, endPoint x: 106, endPoint y: 73, distance: 22.7
click at [106, 73] on div "< h2 > This is HTML! </ h2 > < p class = "text-white text-base font-semibold mt…" at bounding box center [218, 225] width 357 height 332
click at [123, 74] on div "< h2 > This is HTML! </ h2 > < p class = "text-blabk text-base font-semibold mt…" at bounding box center [218, 225] width 357 height 332
click at [57, 12] on button "Save" at bounding box center [51, 14] width 21 height 12
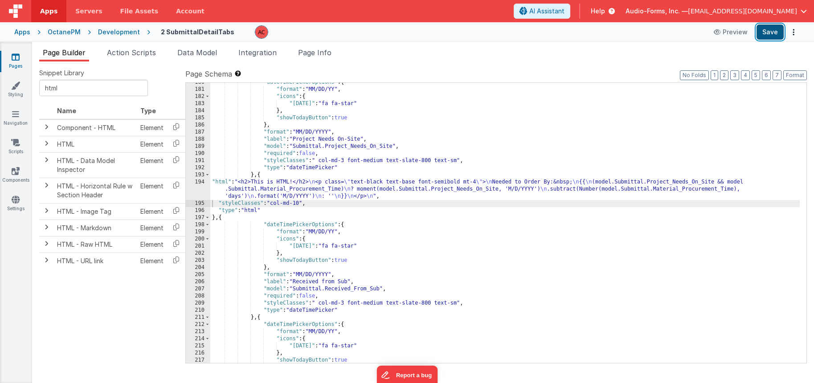
click at [773, 32] on button "Save" at bounding box center [769, 32] width 27 height 15
click at [224, 184] on div ""dateTimePickerOptions" : { "format" : "MM/DD/YY" , "icons" : { "[DATE]" : "fa …" at bounding box center [504, 226] width 589 height 294
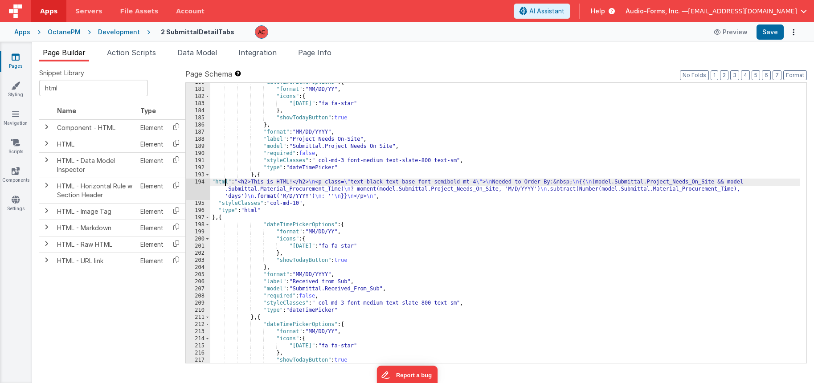
click at [203, 182] on div "194" at bounding box center [198, 189] width 25 height 21
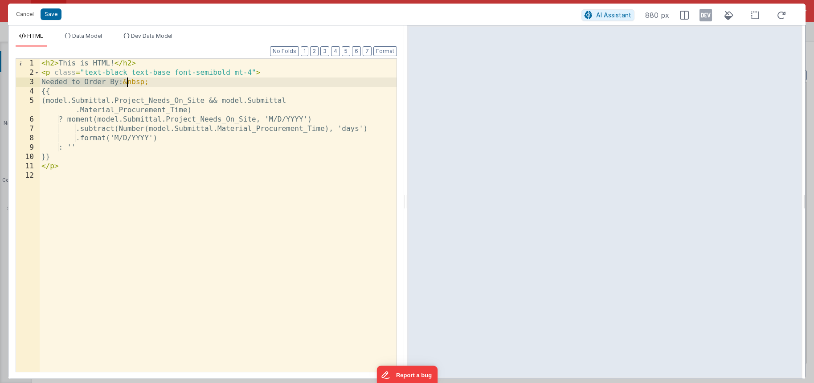
drag, startPoint x: 50, startPoint y: 81, endPoint x: 128, endPoint y: 82, distance: 77.5
click at [128, 82] on div "< h2 > This is HTML! </ h2 > < p class = "text-black text-base font-semibold mt…" at bounding box center [218, 225] width 357 height 332
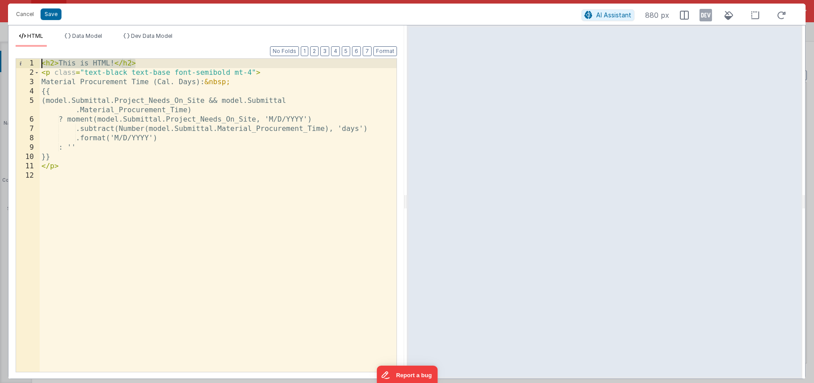
drag, startPoint x: 137, startPoint y: 63, endPoint x: 1, endPoint y: 61, distance: 136.3
click at [1, 61] on div "Cancel Save AI Assistant 880 px HTML Data Model Dev Data Model Format 7 6 5 4 3…" at bounding box center [407, 191] width 814 height 383
click at [47, 14] on button "Save" at bounding box center [51, 14] width 21 height 12
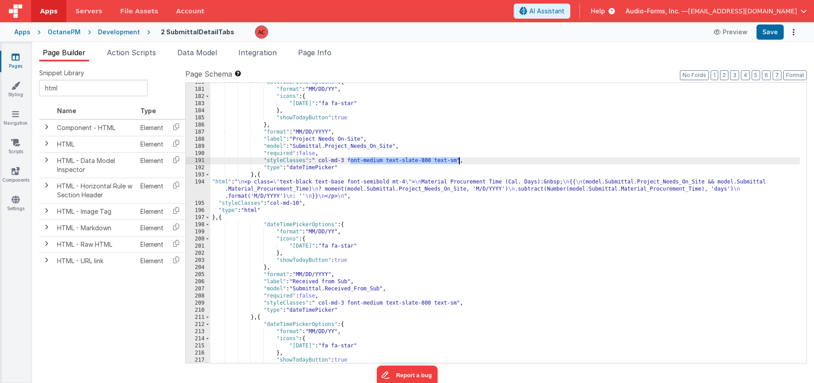
drag, startPoint x: 349, startPoint y: 160, endPoint x: 459, endPoint y: 160, distance: 109.6
click at [459, 160] on div ""dateTimePickerOptions" : { "format" : "MM/DD/YY" , "icons" : { "[DATE]" : "fa …" at bounding box center [504, 226] width 589 height 294
click at [413, 183] on div ""dateTimePickerOptions" : { "format" : "MM/DD/YY" , "icons" : { "[DATE]" : "fa …" at bounding box center [504, 226] width 589 height 294
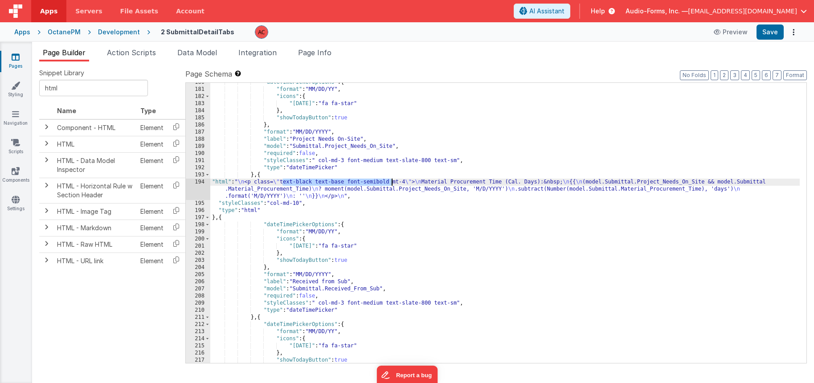
drag, startPoint x: 282, startPoint y: 182, endPoint x: 391, endPoint y: 181, distance: 108.2
click at [391, 181] on div ""dateTimePickerOptions" : { "format" : "MM/DD/YY" , "icons" : { "[DATE]" : "fa …" at bounding box center [504, 226] width 589 height 294
click at [772, 33] on button "Save" at bounding box center [769, 32] width 27 height 15
click at [643, 193] on div ""dateTimePickerOptions" : { "format" : "MM/DD/YY" , "icons" : { "[DATE]" : "fa …" at bounding box center [504, 226] width 589 height 294
drag, startPoint x: 429, startPoint y: 183, endPoint x: 549, endPoint y: 182, distance: 120.3
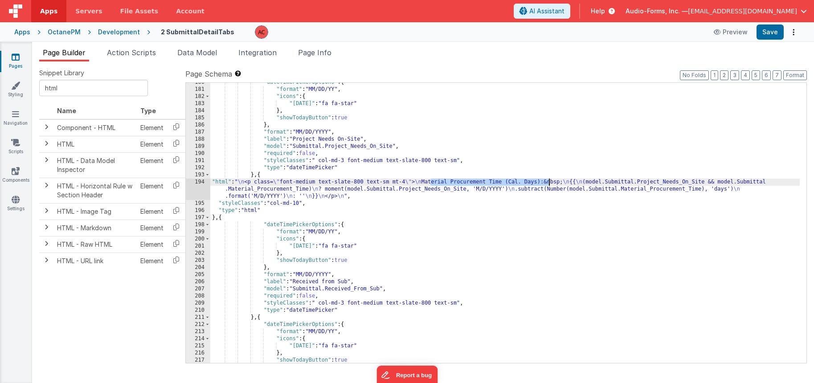
click at [549, 182] on div ""dateTimePickerOptions" : { "format" : "MM/DD/YY" , "icons" : { "[DATE]" : "fa …" at bounding box center [504, 226] width 589 height 294
drag, startPoint x: 763, startPoint y: 33, endPoint x: 710, endPoint y: 40, distance: 53.5
click at [763, 32] on button "Save" at bounding box center [769, 32] width 27 height 15
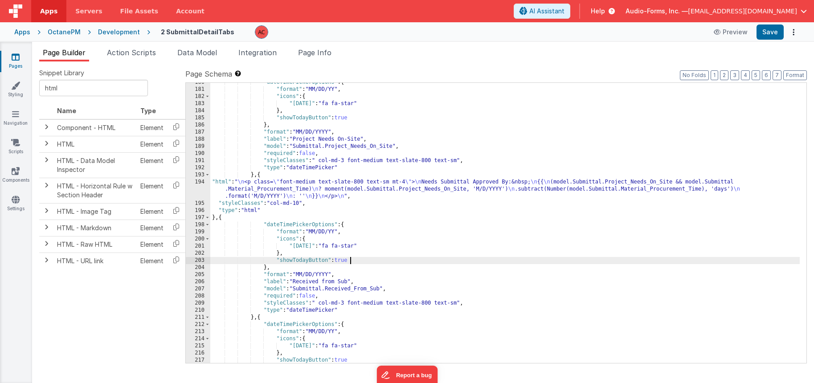
click at [413, 259] on div ""dateTimePickerOptions" : { "format" : "MM/DD/YY" , "icons" : { "[DATE]" : "fa …" at bounding box center [504, 226] width 589 height 294
click at [301, 203] on div ""dateTimePickerOptions" : { "format" : "MM/DD/YY" , "icons" : { "[DATE]" : "fa …" at bounding box center [504, 226] width 589 height 294
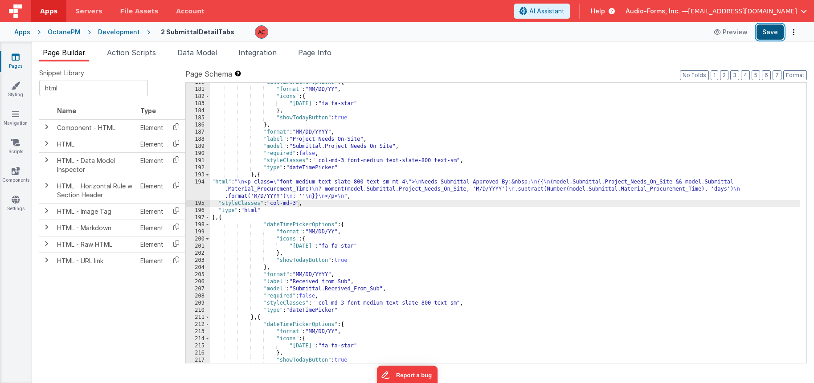
click at [774, 32] on button "Save" at bounding box center [769, 32] width 27 height 15
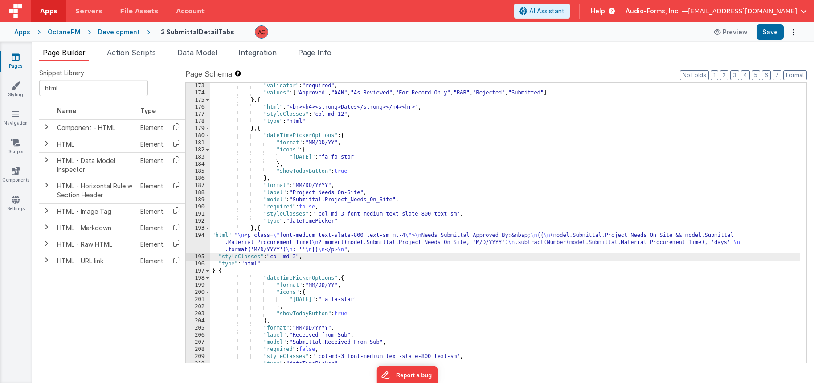
scroll to position [1375, 0]
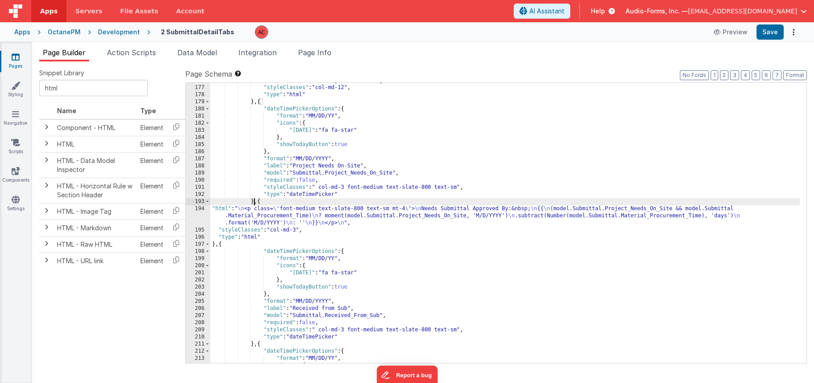
click at [255, 201] on div ""html" : "<br><h4><strong>Dates</strong></h4><hr>" , "styleClasses" : "col-md-1…" at bounding box center [504, 224] width 589 height 294
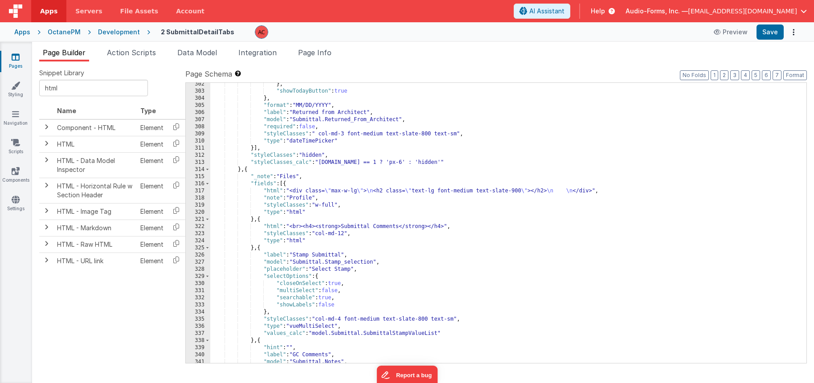
scroll to position [2177, 0]
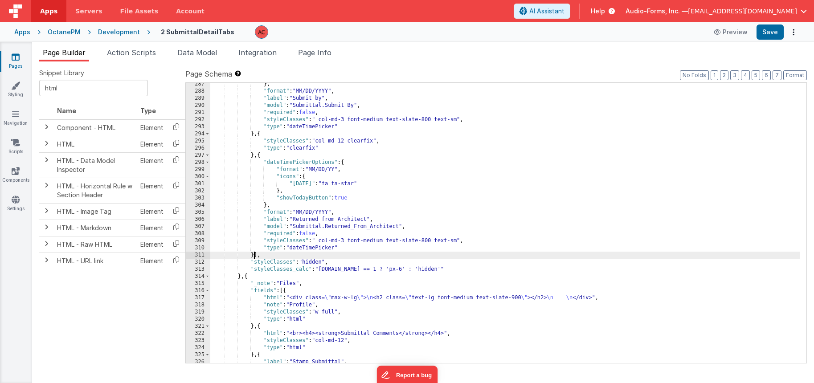
click at [254, 254] on div "} , "format" : "MM/DD/YYYY" , "label" : "Submit by" , "model" : "Submittal.Subm…" at bounding box center [504, 228] width 589 height 294
click at [254, 253] on div "} , "format" : "MM/DD/YYYY" , "label" : "Submit by" , "model" : "Submittal.Subm…" at bounding box center [504, 228] width 589 height 294
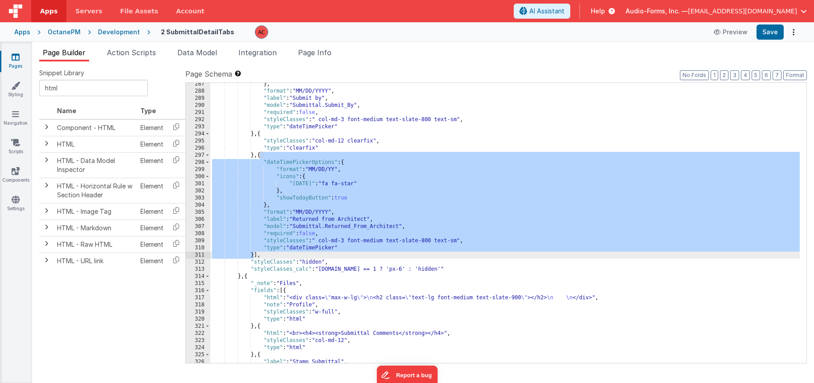
click at [254, 253] on div "} , "format" : "MM/DD/YYYY" , "label" : "Submit by" , "model" : "Submittal.Subm…" at bounding box center [504, 228] width 589 height 294
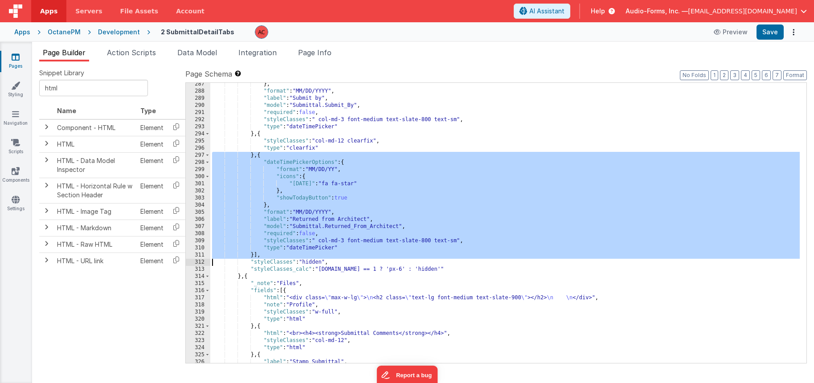
click at [254, 254] on div "} , "format" : "MM/DD/YYYY" , "label" : "Submit by" , "model" : "Submittal.Subm…" at bounding box center [504, 228] width 589 height 294
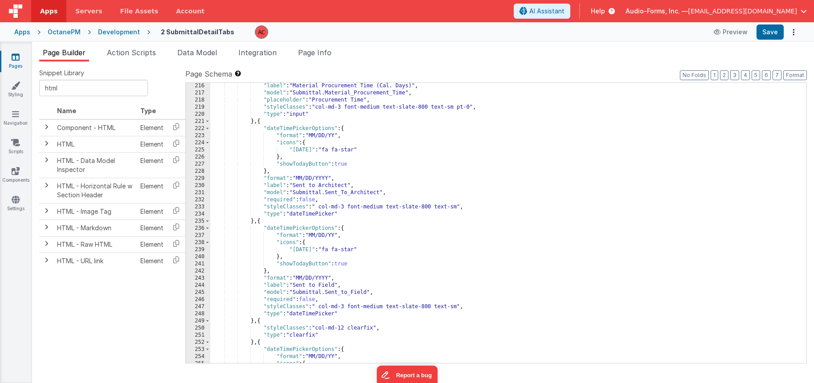
scroll to position [1562, 0]
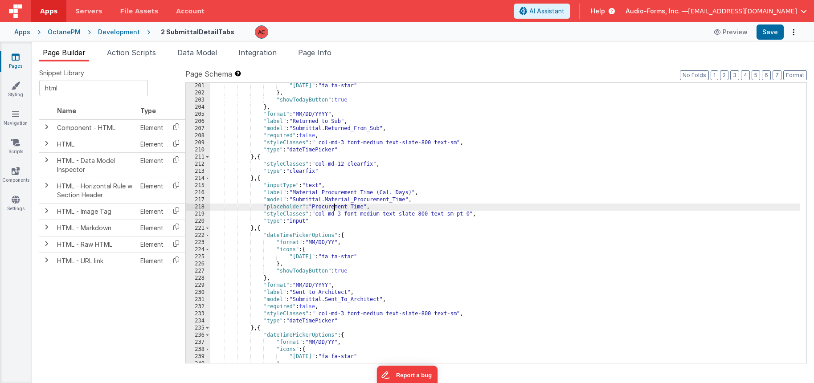
click at [335, 204] on div ""[DATE]" : "fa fa-star" } , "showTodayButton" : true } , "format" : "MM/DD/YYYY…" at bounding box center [504, 229] width 589 height 294
click at [253, 228] on div ""[DATE]" : "fa fa-star" } , "showTodayButton" : true } , "format" : "MM/DD/YYYY…" at bounding box center [504, 229] width 589 height 294
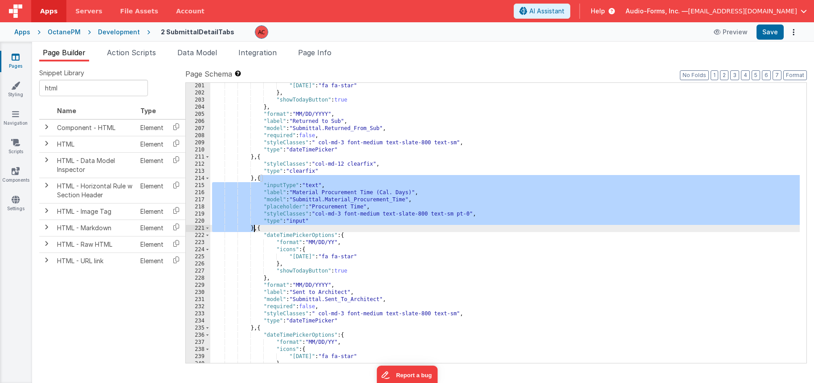
click at [253, 228] on div ""[DATE]" : "fa fa-star" } , "showTodayButton" : true } , "format" : "MM/DD/YYYY…" at bounding box center [504, 229] width 589 height 294
click at [252, 231] on div ""[DATE]" : "fa fa-star" } , "showTodayButton" : true } , "format" : "MM/DD/YYYY…" at bounding box center [504, 229] width 589 height 294
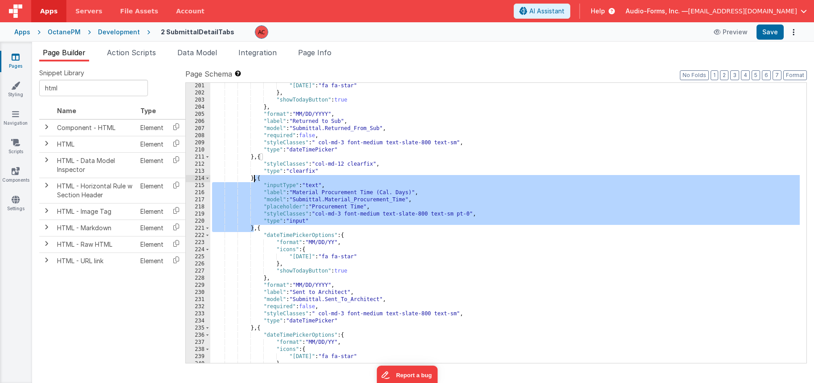
drag, startPoint x: 253, startPoint y: 228, endPoint x: 254, endPoint y: 180, distance: 48.1
click at [254, 180] on div ""[DATE]" : "fa fa-star" } , "showTodayButton" : true } , "format" : "MM/DD/YYYY…" at bounding box center [504, 229] width 589 height 294
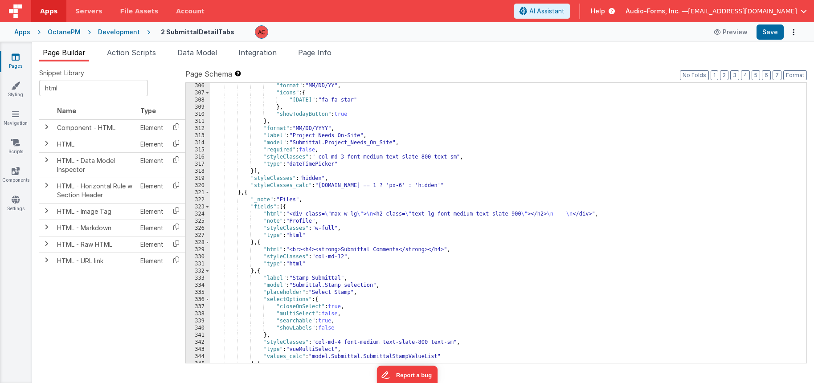
scroll to position [2283, 0]
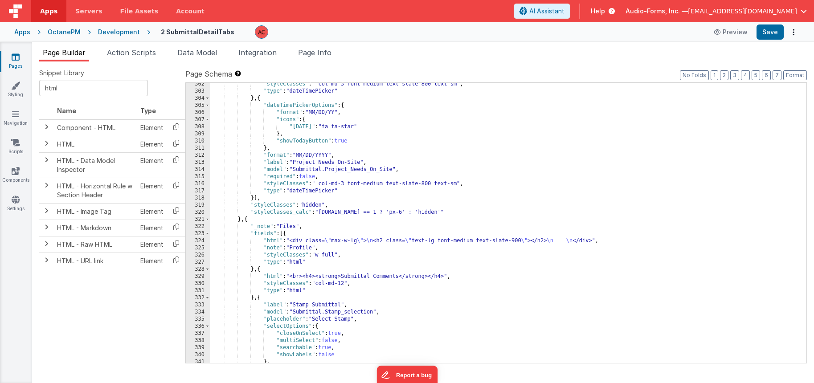
click at [254, 196] on div ""styleClasses" : " col-md-3 font-medium text-slate-800 text-sm" , "type" : "dat…" at bounding box center [504, 228] width 589 height 294
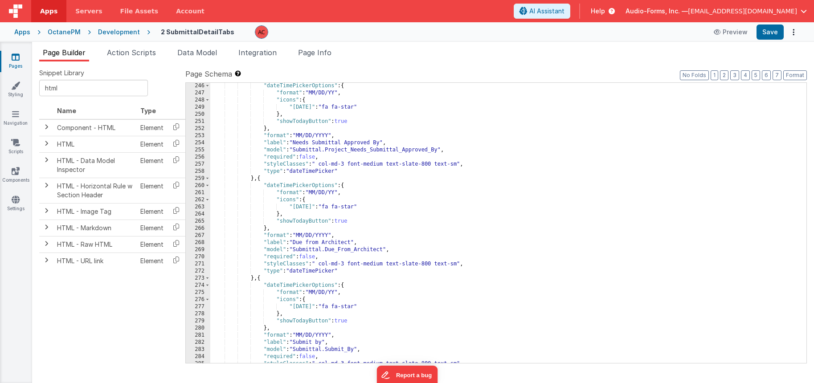
scroll to position [1856, 0]
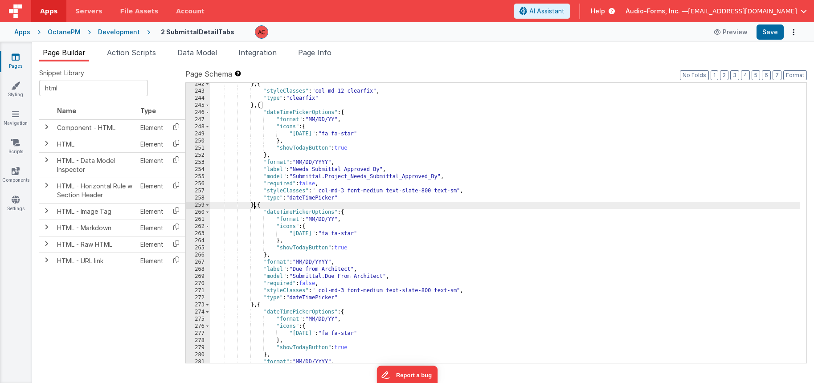
click at [253, 205] on div "} , { "styleClasses" : "col-md-12 clearfix" , "type" : "clearfix" } , { "dateTi…" at bounding box center [504, 228] width 589 height 294
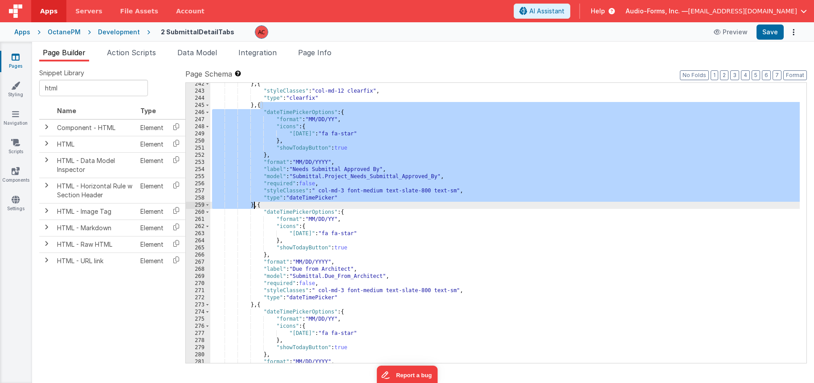
click at [253, 205] on div "} , { "styleClasses" : "col-md-12 clearfix" , "type" : "clearfix" } , { "dateTi…" at bounding box center [504, 228] width 589 height 294
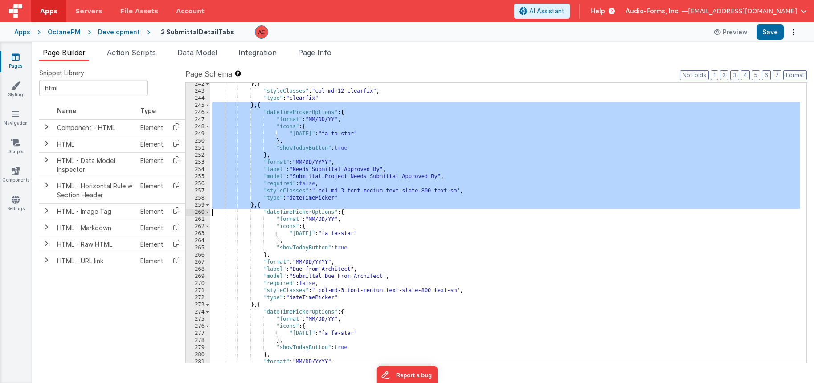
click at [254, 208] on div "} , { "styleClasses" : "col-md-12 clearfix" , "type" : "clearfix" } , { "dateTi…" at bounding box center [504, 228] width 589 height 294
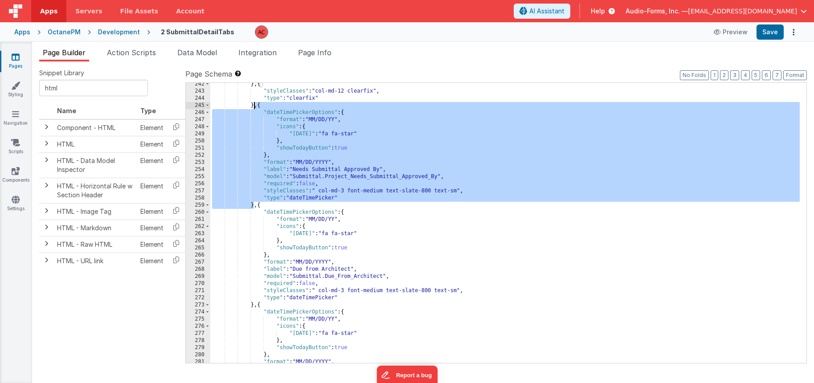
drag, startPoint x: 253, startPoint y: 206, endPoint x: 253, endPoint y: 107, distance: 98.9
click at [253, 107] on div "} , { "styleClasses" : "col-md-12 clearfix" , "type" : "clearfix" } , { "dateTi…" at bounding box center [504, 228] width 589 height 294
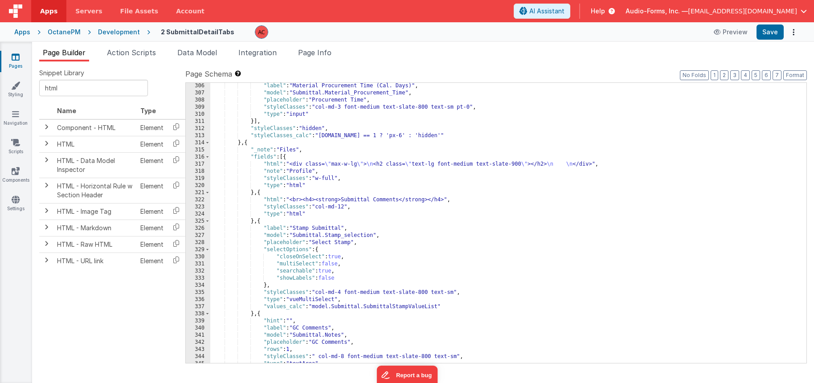
scroll to position [2283, 0]
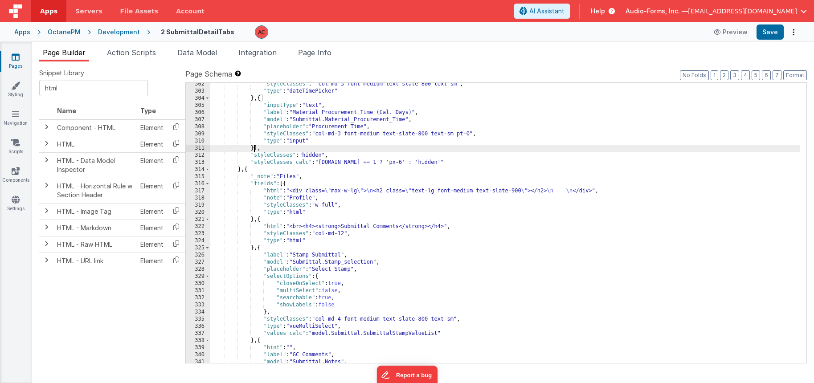
click at [254, 148] on div ""styleClasses" : " col-md-3 font-medium text-slate-800 text-sm" , "type" : "dat…" at bounding box center [504, 228] width 589 height 294
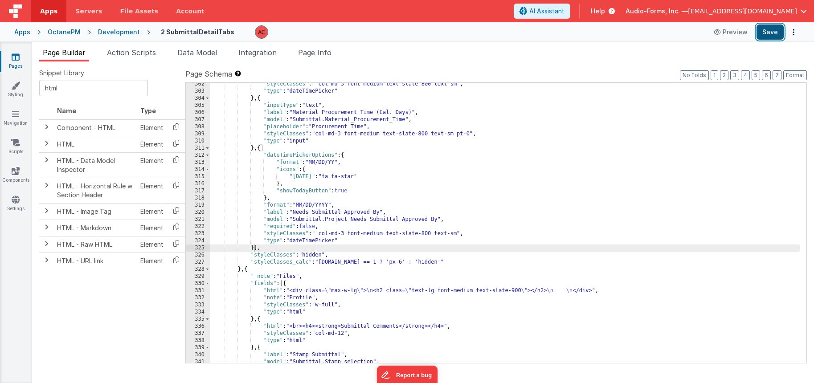
click at [768, 29] on button "Save" at bounding box center [769, 32] width 27 height 15
click at [377, 198] on div ""styleClasses" : " col-md-3 font-medium text-slate-800 text-sm" , "type" : "dat…" at bounding box center [504, 228] width 589 height 294
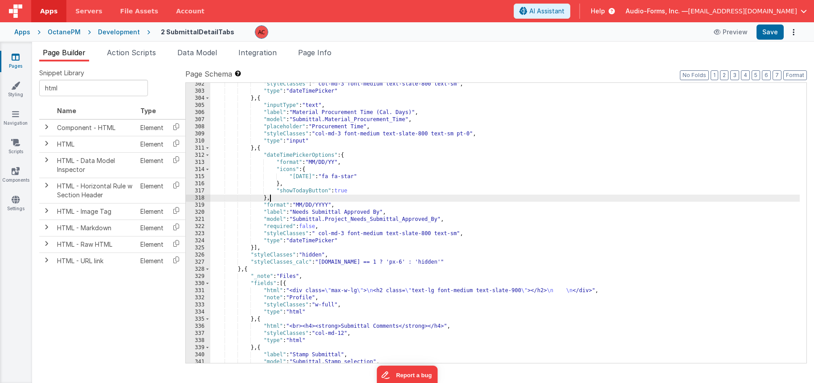
click at [256, 249] on div ""styleClasses" : " col-md-3 font-medium text-slate-800 text-sm" , "type" : "dat…" at bounding box center [504, 228] width 589 height 294
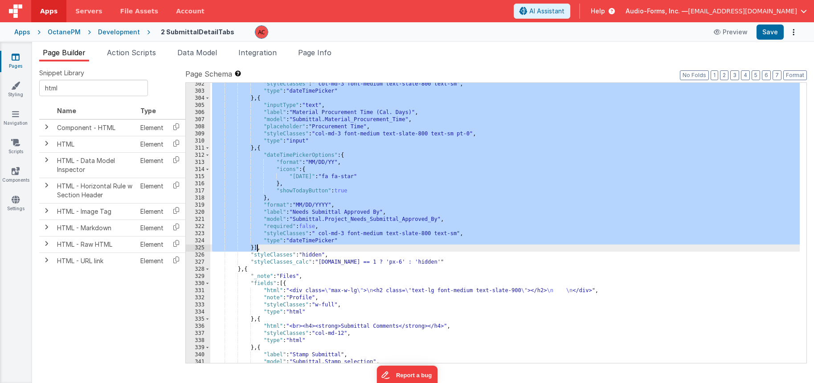
click at [256, 249] on div ""styleClasses" : " col-md-3 font-medium text-slate-800 text-sm" , "type" : "dat…" at bounding box center [504, 228] width 589 height 294
click at [254, 248] on div ""styleClasses" : " col-md-3 font-medium text-slate-800 text-sm" , "type" : "dat…" at bounding box center [504, 228] width 589 height 294
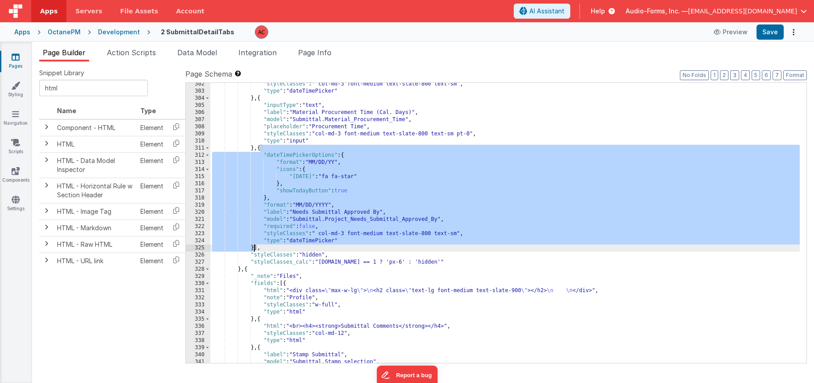
click at [254, 248] on div ""styleClasses" : " col-md-3 font-medium text-slate-800 text-sm" , "type" : "dat…" at bounding box center [504, 228] width 589 height 294
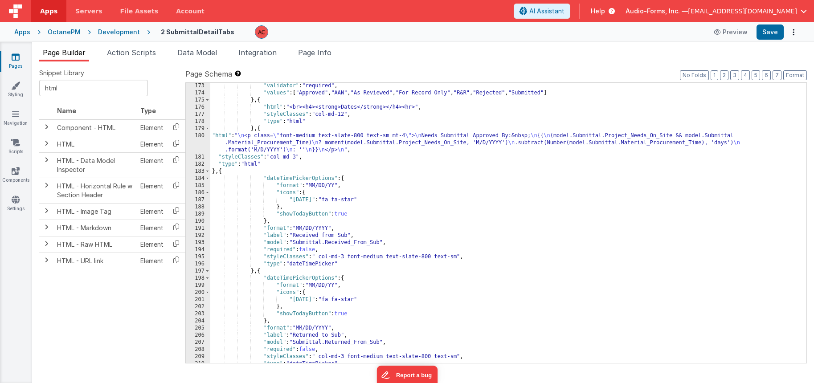
scroll to position [1321, 0]
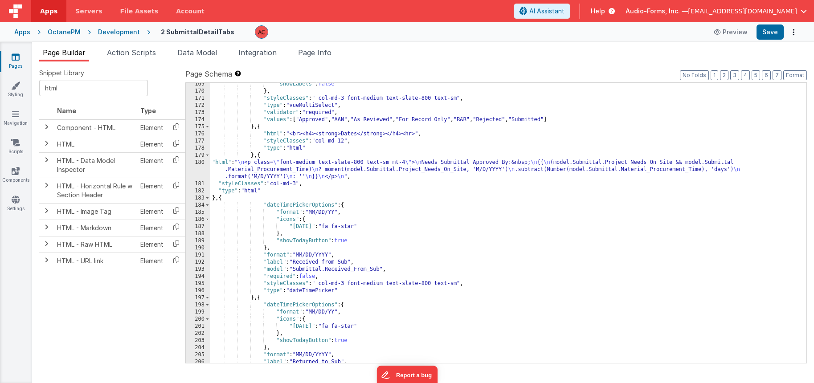
click at [216, 198] on div ""showLabels" : false } , "styleClasses" : " col-md-3 font-medium text-slate-800…" at bounding box center [504, 228] width 589 height 294
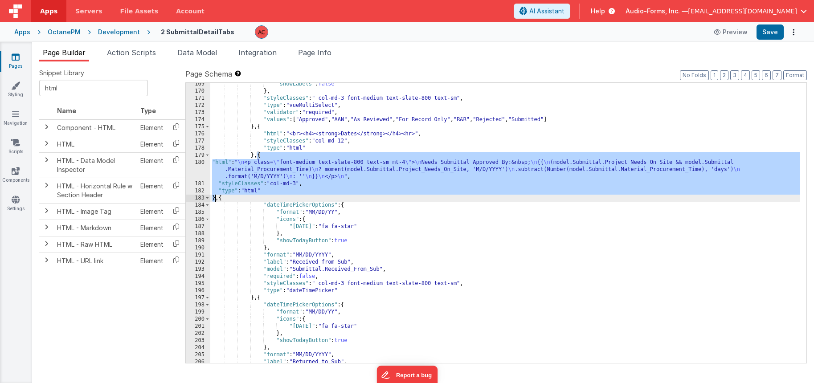
click at [216, 198] on div ""showLabels" : false } , "styleClasses" : " col-md-3 font-medium text-slate-800…" at bounding box center [504, 228] width 589 height 294
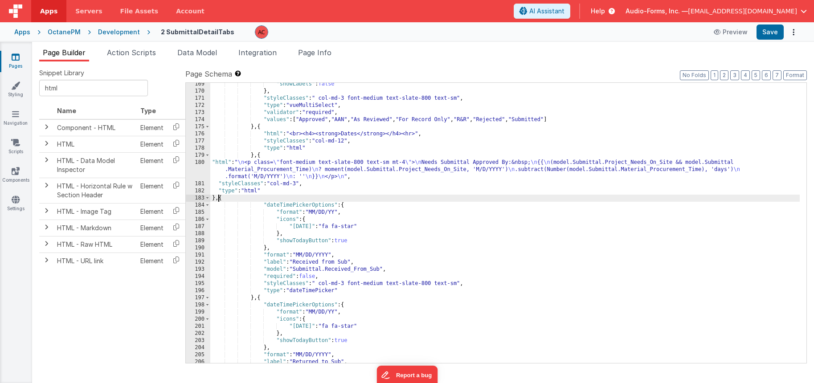
click at [219, 197] on div ""showLabels" : false } , "styleClasses" : " col-md-3 font-medium text-slate-800…" at bounding box center [504, 228] width 589 height 294
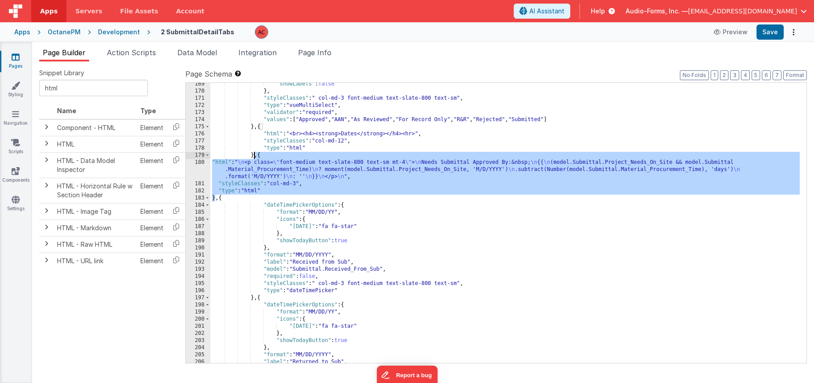
drag, startPoint x: 216, startPoint y: 196, endPoint x: 254, endPoint y: 156, distance: 55.5
click at [254, 155] on div ""showLabels" : false } , "styleClasses" : " col-md-3 font-medium text-slate-800…" at bounding box center [504, 228] width 589 height 294
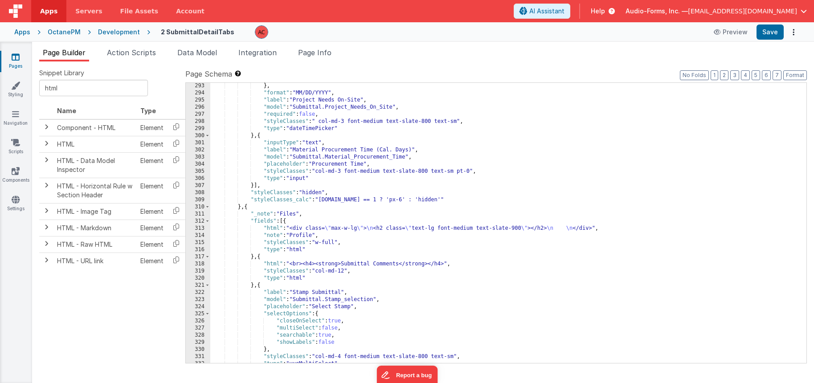
scroll to position [2177, 0]
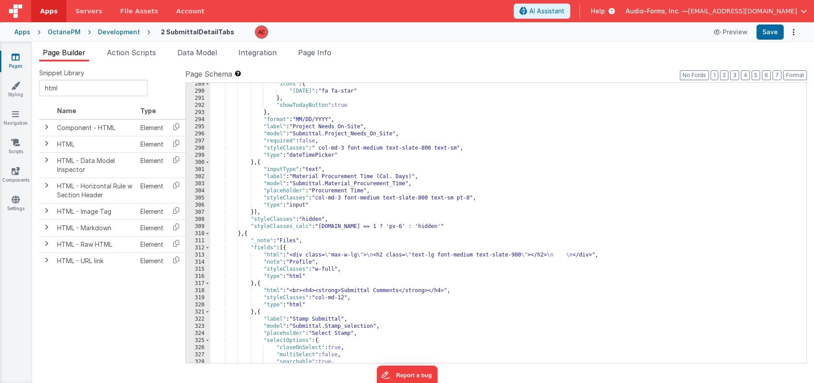
click at [253, 210] on div ""icons" : { "[DATE]" : "fa fa-star" } , "showTodayButton" : true } , "format" :…" at bounding box center [504, 228] width 589 height 294
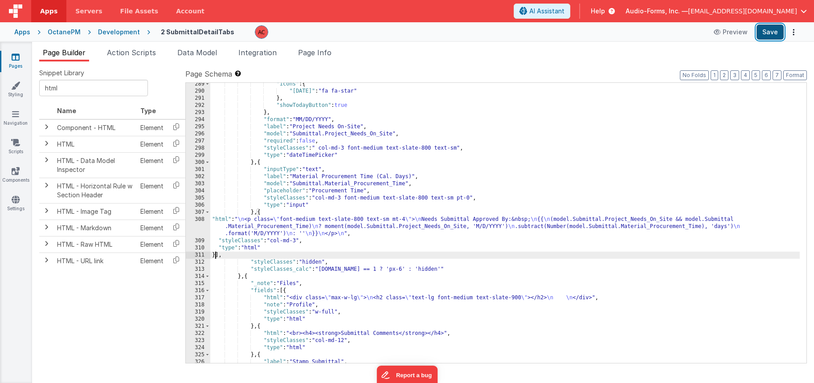
click at [768, 28] on button "Save" at bounding box center [769, 32] width 27 height 15
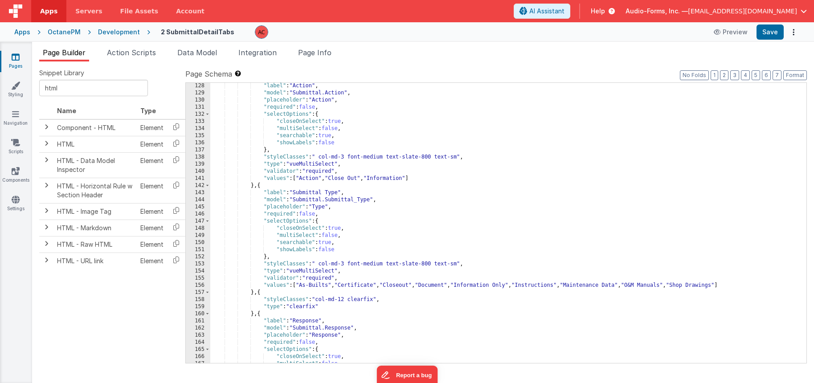
scroll to position [974, 0]
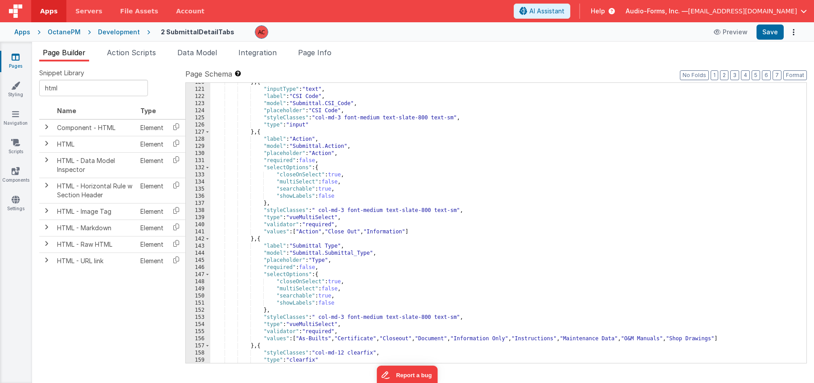
click at [355, 151] on div "} , { "inputType" : "text" , "label" : "CSI Code" , "model" : "Submittal.CSI_Co…" at bounding box center [504, 226] width 589 height 294
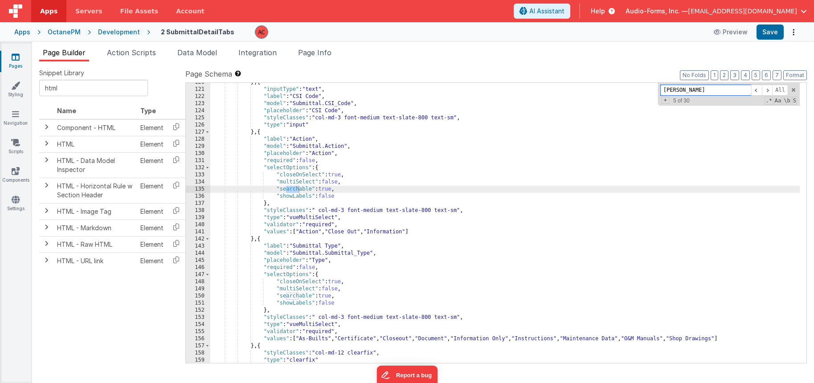
scroll to position [1542, 0]
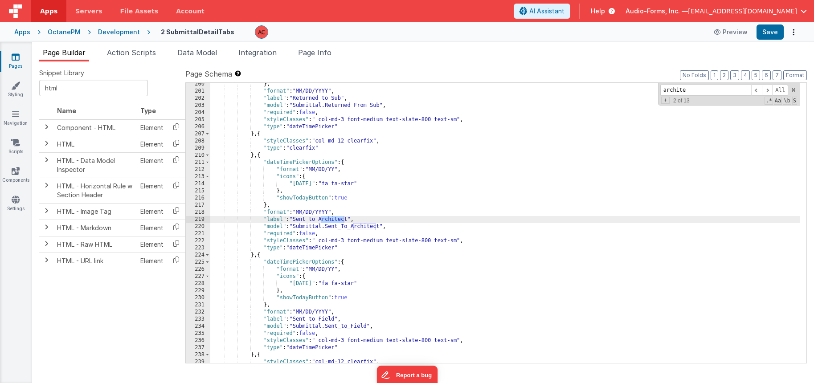
click at [254, 255] on div "} , "format" : "MM/DD/YYYY" , "label" : "Returned to Sub" , "model" : "Submitta…" at bounding box center [504, 228] width 589 height 294
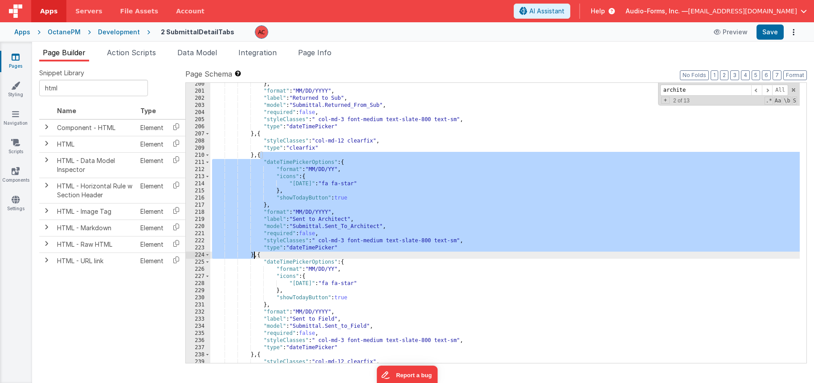
click at [254, 255] on div "} , "format" : "MM/DD/YYYY" , "label" : "Returned to Sub" , "model" : "Submitta…" at bounding box center [504, 228] width 589 height 294
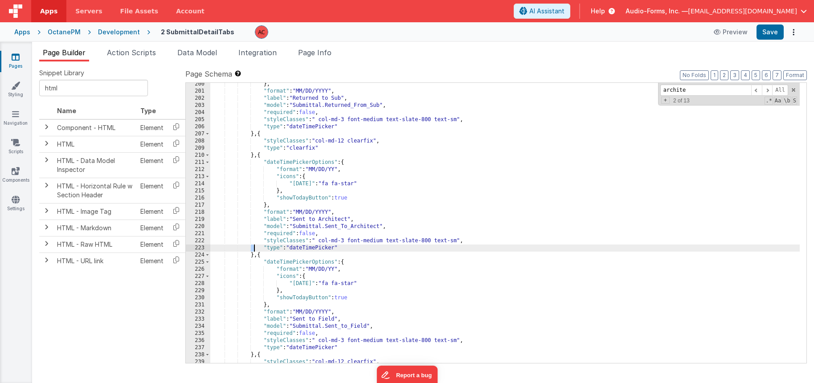
click at [253, 245] on div "} , "format" : "MM/DD/YYYY" , "label" : "Returned to Sub" , "model" : "Submitta…" at bounding box center [504, 228] width 589 height 294
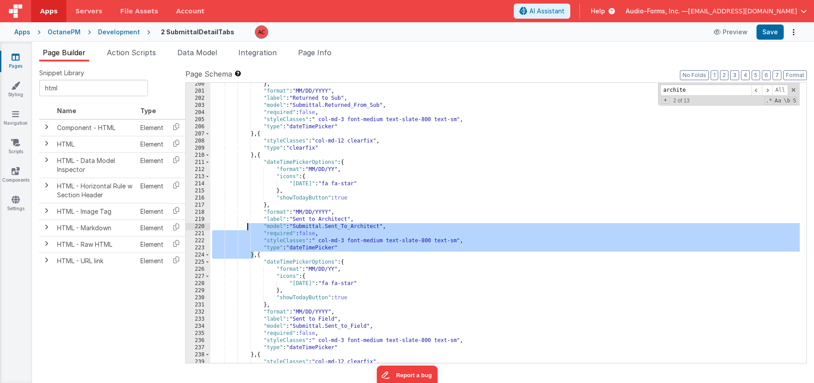
drag, startPoint x: 252, startPoint y: 249, endPoint x: 248, endPoint y: 219, distance: 30.2
click at [248, 219] on div "} , "format" : "MM/DD/YYYY" , "label" : "Returned to Sub" , "model" : "Submitta…" at bounding box center [504, 228] width 589 height 294
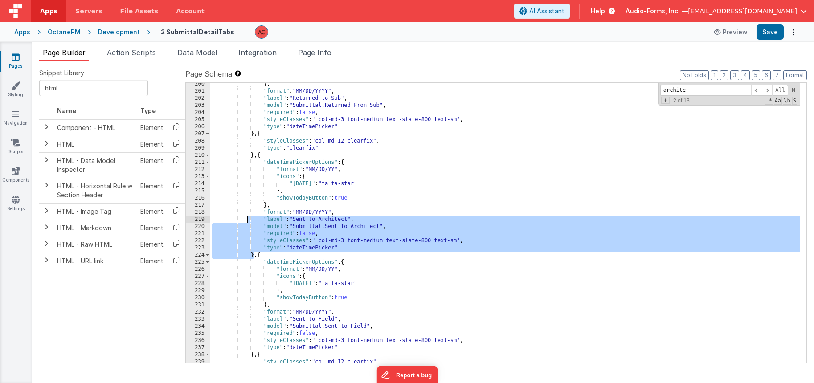
click at [251, 237] on div "} , "format" : "MM/DD/YYYY" , "label" : "Returned to Sub" , "model" : "Submitta…" at bounding box center [504, 228] width 589 height 294
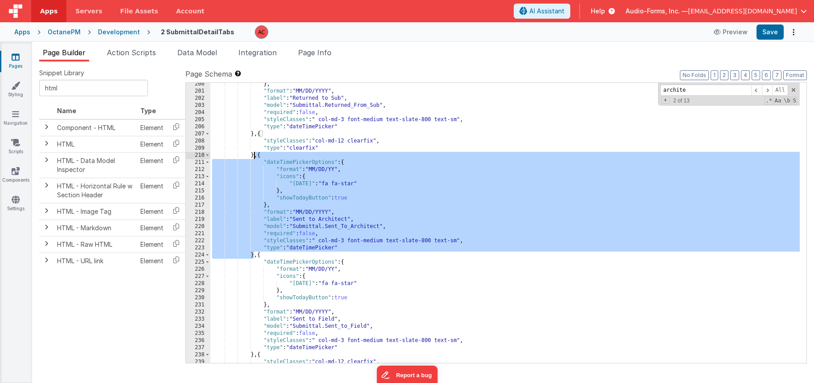
drag, startPoint x: 253, startPoint y: 253, endPoint x: 253, endPoint y: 156, distance: 96.7
click at [253, 156] on div "} , "format" : "MM/DD/YYYY" , "label" : "Returned to Sub" , "model" : "Submitta…" at bounding box center [504, 228] width 589 height 294
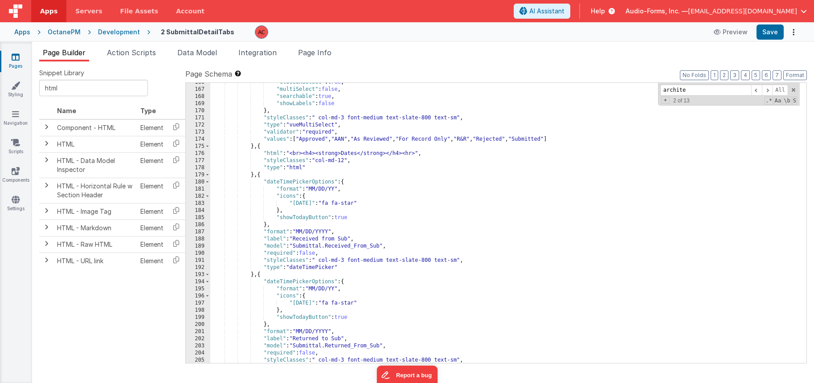
scroll to position [1355, 0]
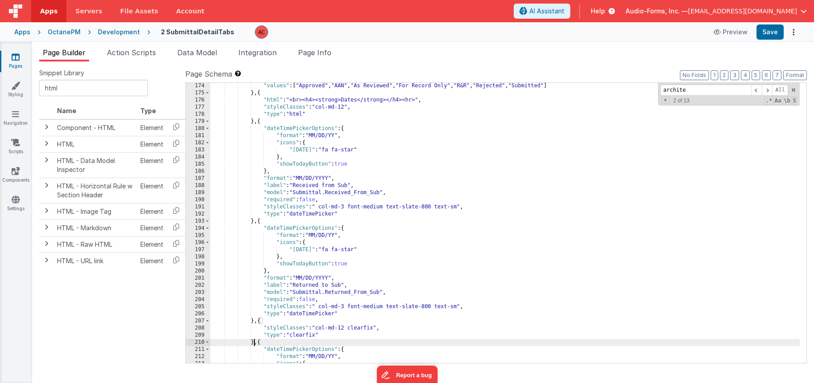
click at [254, 223] on div ""values" : [ "Approved" , "AAN" , "As Reviewed" , "For Record Only" , "R&R" , "…" at bounding box center [504, 229] width 589 height 294
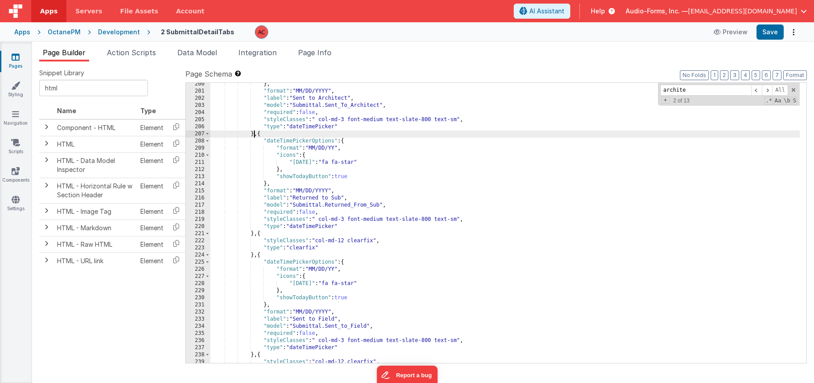
scroll to position [1596, 0]
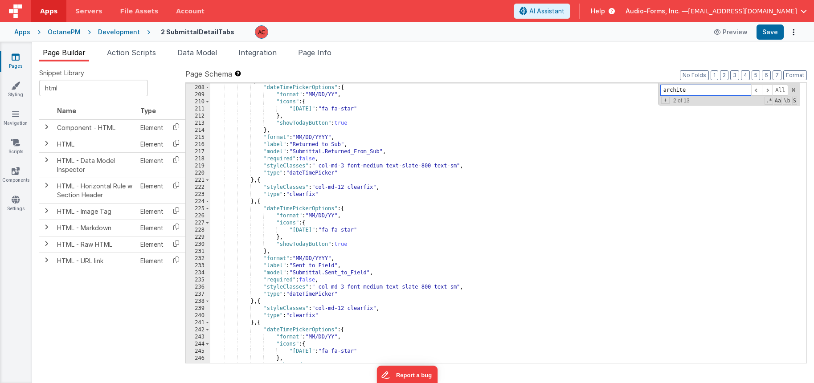
click at [679, 90] on input "archite" at bounding box center [705, 90] width 91 height 11
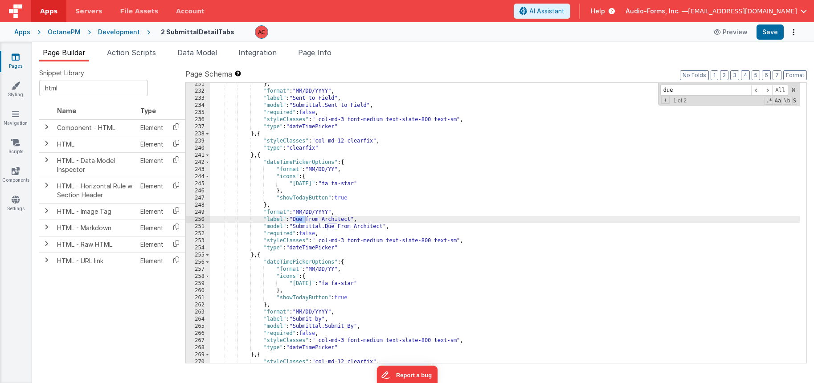
click at [254, 256] on div "} , "format" : "MM/DD/YYYY" , "label" : "Sent to Field" , "model" : "Submittal.…" at bounding box center [504, 228] width 589 height 294
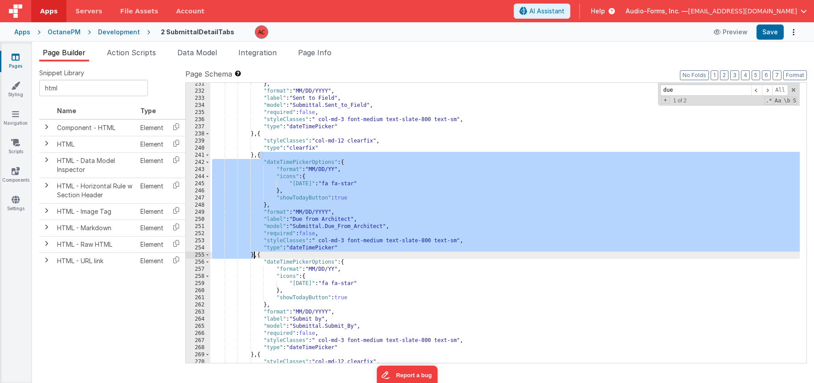
click at [254, 256] on div "} , "format" : "MM/DD/YYYY" , "label" : "Sent to Field" , "model" : "Submittal.…" at bounding box center [504, 228] width 589 height 294
click at [254, 253] on div "} , "format" : "MM/DD/YYYY" , "label" : "Sent to Field" , "model" : "Submittal.…" at bounding box center [504, 228] width 589 height 294
drag, startPoint x: 254, startPoint y: 255, endPoint x: 256, endPoint y: 154, distance: 101.1
click at [256, 154] on div "} , "format" : "MM/DD/YYYY" , "label" : "Sent to Field" , "model" : "Submittal.…" at bounding box center [504, 228] width 589 height 294
click at [256, 155] on div "} , "format" : "MM/DD/YYYY" , "label" : "Sent to Field" , "model" : "Submittal.…" at bounding box center [504, 228] width 589 height 294
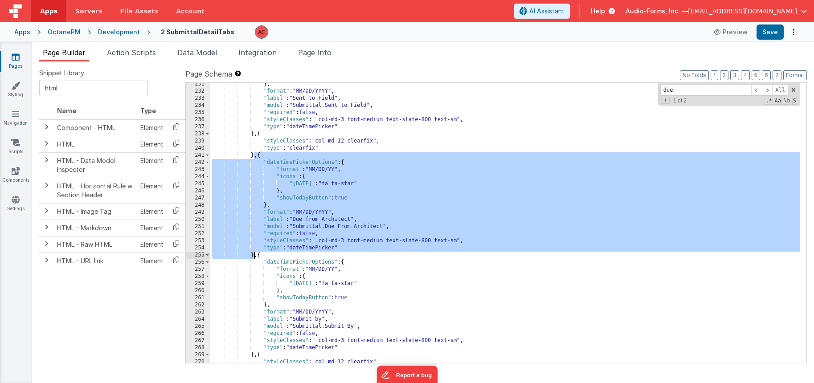
drag, startPoint x: 254, startPoint y: 156, endPoint x: 253, endPoint y: 254, distance: 98.5
click at [253, 254] on div "} , "format" : "MM/DD/YYYY" , "label" : "Sent to Field" , "model" : "Submittal.…" at bounding box center [504, 228] width 589 height 294
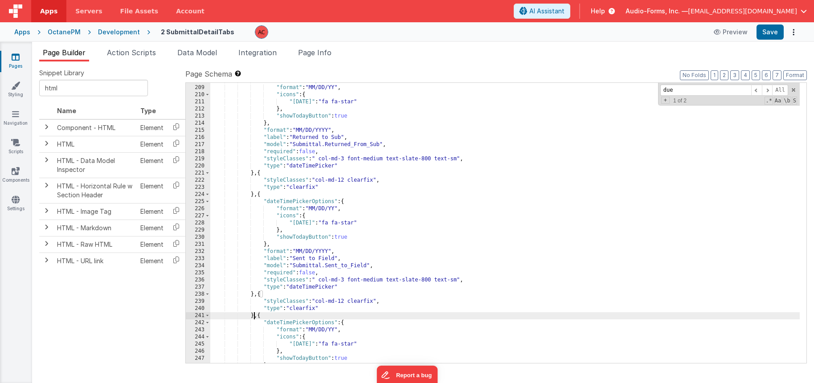
scroll to position [1496, 0]
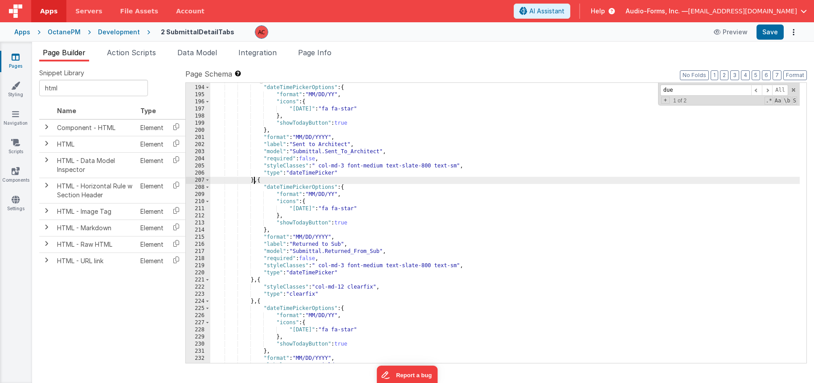
click at [254, 181] on div "} , { "dateTimePickerOptions" : { "format" : "MM/DD/YY" , "icons" : { "[DATE]" …" at bounding box center [504, 224] width 589 height 294
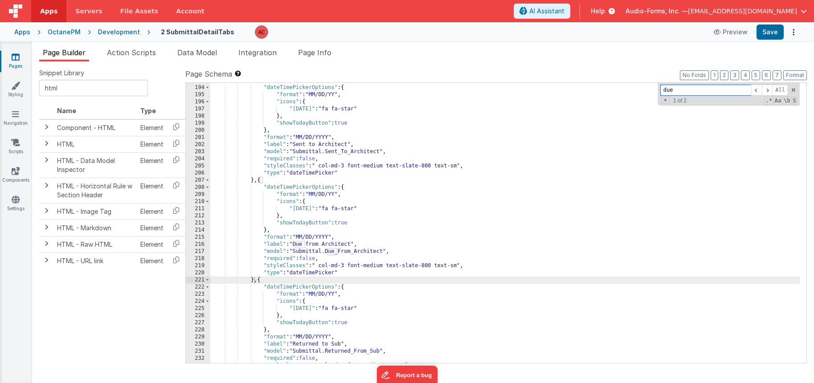
click at [682, 93] on input "due" at bounding box center [705, 90] width 91 height 11
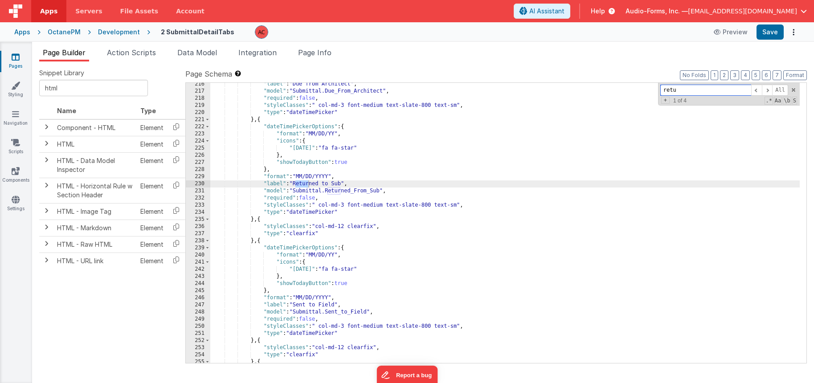
scroll to position [1736, 0]
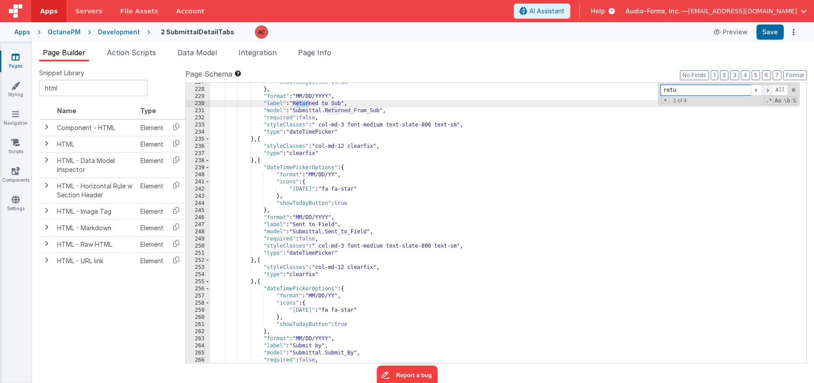
click at [765, 90] on span at bounding box center [767, 90] width 11 height 11
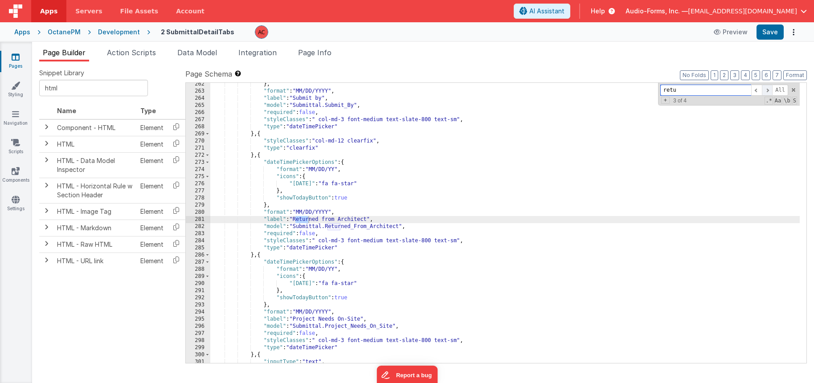
scroll to position [1984, 0]
click at [375, 221] on div "} , "format" : "MM/DD/YYYY" , "label" : "Submit by" , "model" : "Submittal.Subm…" at bounding box center [504, 228] width 589 height 294
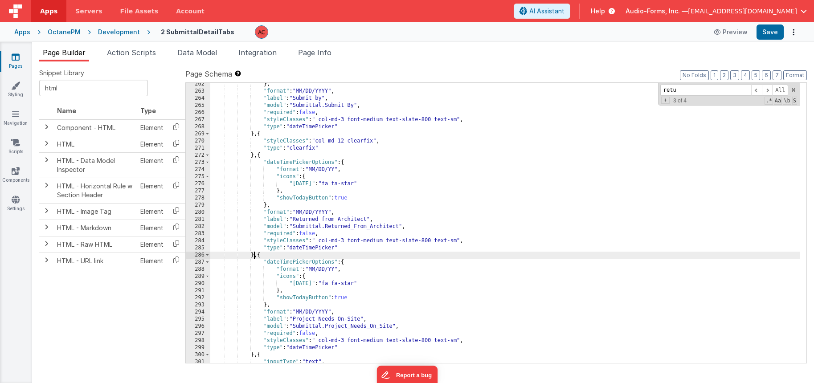
click at [254, 255] on div "} , "format" : "MM/DD/YYYY" , "label" : "Submit by" , "model" : "Submittal.Subm…" at bounding box center [504, 228] width 589 height 294
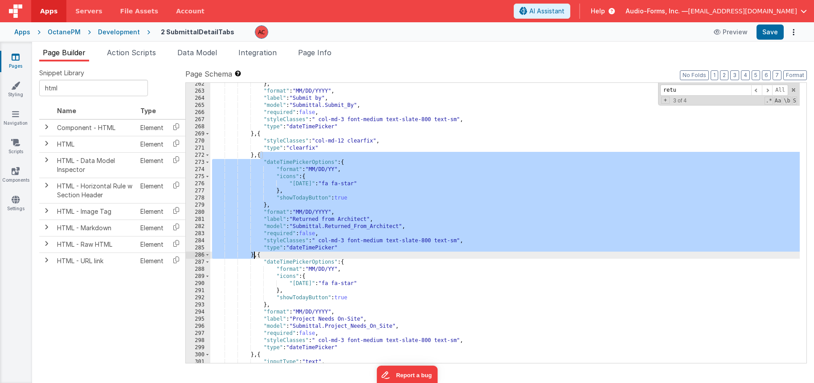
click at [254, 255] on div "} , "format" : "MM/DD/YYYY" , "label" : "Submit by" , "model" : "Submittal.Subm…" at bounding box center [504, 228] width 589 height 294
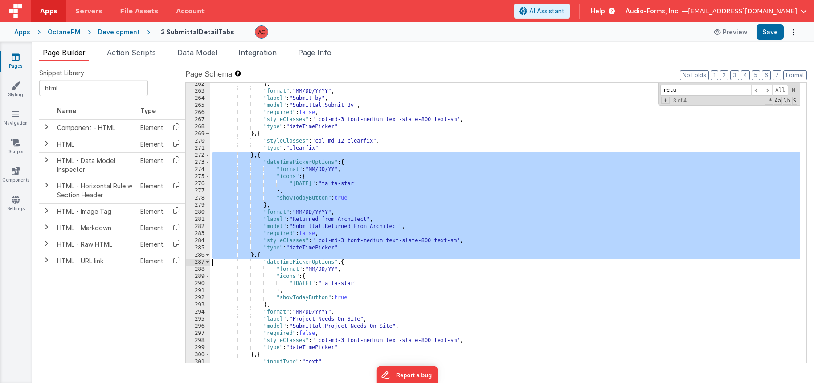
click at [254, 256] on div "} , "format" : "MM/DD/YYYY" , "label" : "Submit by" , "model" : "Submittal.Subm…" at bounding box center [504, 228] width 589 height 294
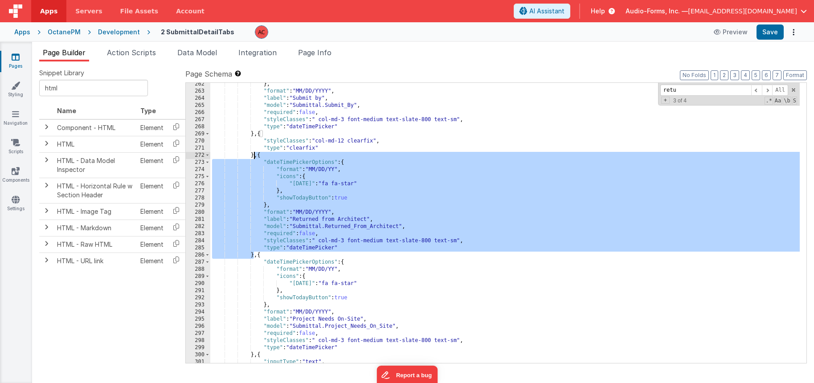
drag, startPoint x: 254, startPoint y: 254, endPoint x: 254, endPoint y: 154, distance: 100.2
click at [254, 154] on div "} , "format" : "MM/DD/YYYY" , "label" : "Submit by" , "model" : "Submittal.Subm…" at bounding box center [504, 228] width 589 height 294
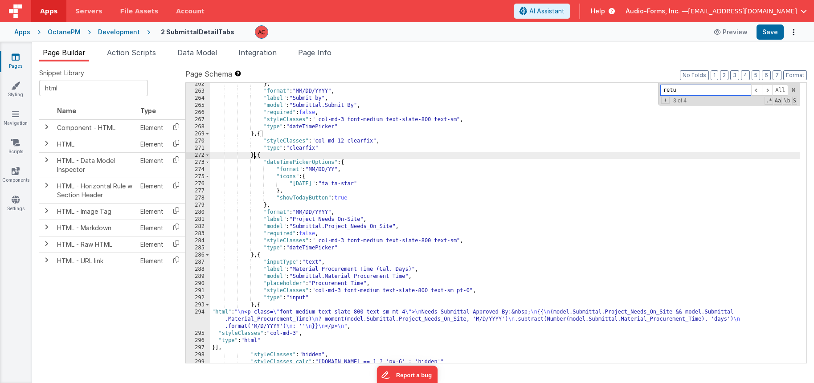
click at [688, 93] on input "retu" at bounding box center [705, 90] width 91 height 11
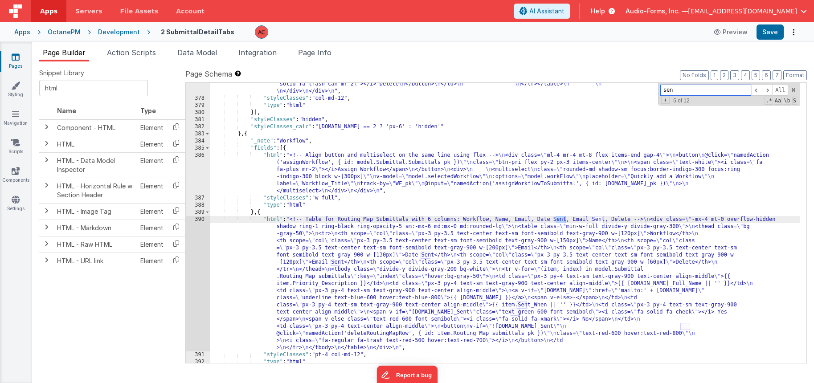
scroll to position [3189, 0]
click at [766, 88] on span at bounding box center [767, 90] width 11 height 11
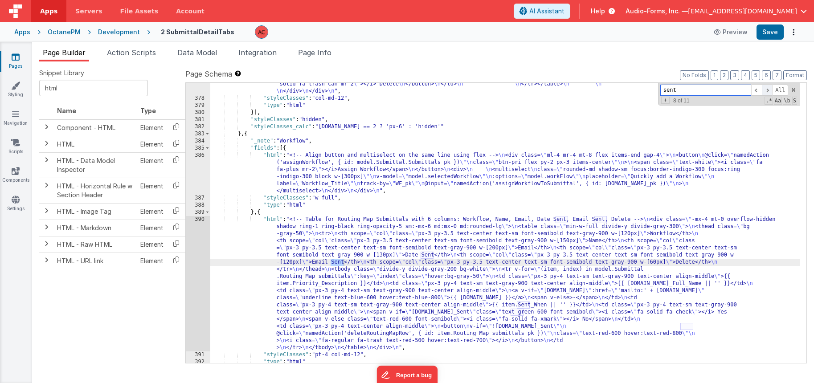
click at [766, 88] on span at bounding box center [767, 90] width 11 height 11
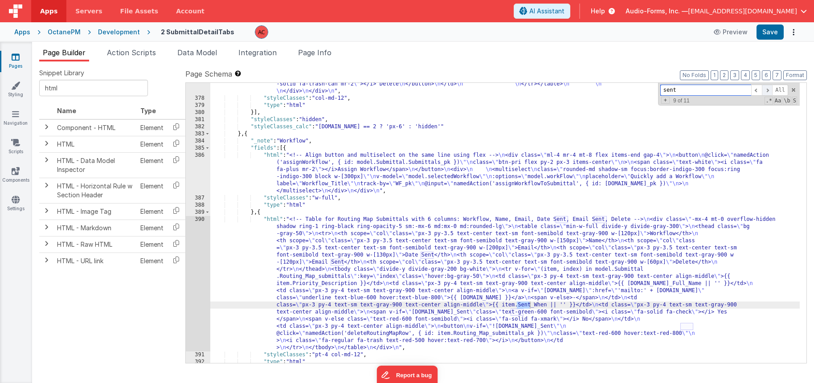
click at [766, 88] on span at bounding box center [767, 90] width 11 height 11
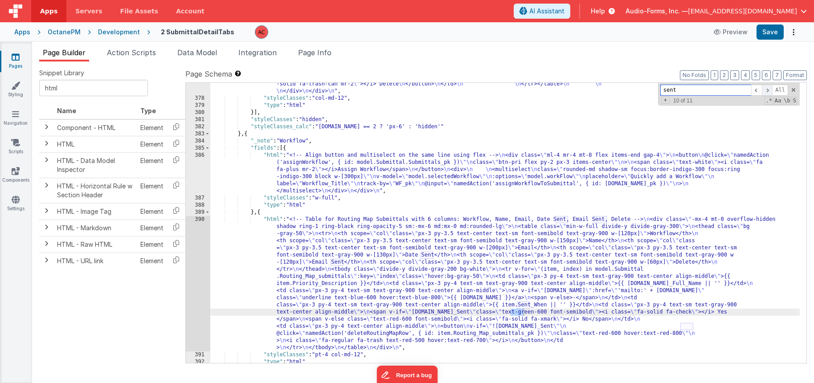
click at [766, 88] on span at bounding box center [767, 90] width 11 height 11
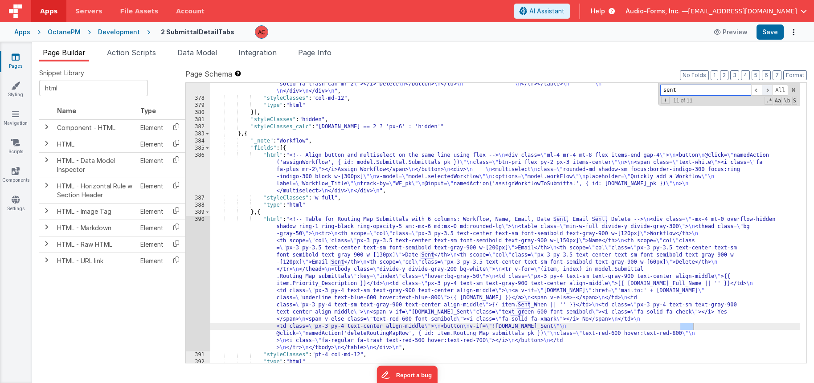
click at [766, 88] on span at bounding box center [767, 90] width 11 height 11
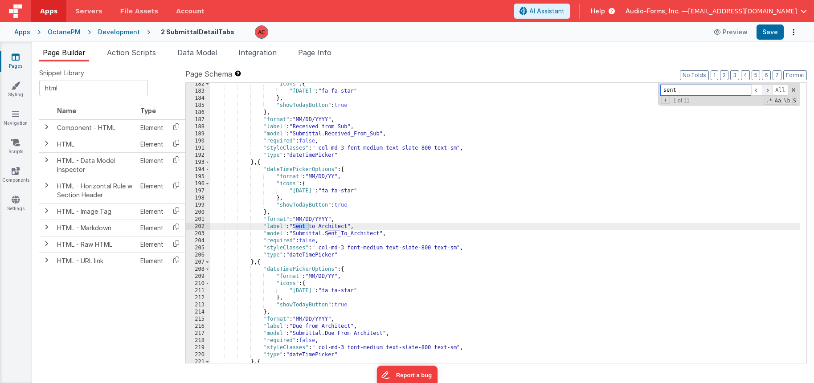
scroll to position [1414, 0]
click at [317, 292] on div ""icons" : { "[DATE]" : "fa fa-star" } , "showTodayButton" : true } , "format" :…" at bounding box center [504, 228] width 589 height 294
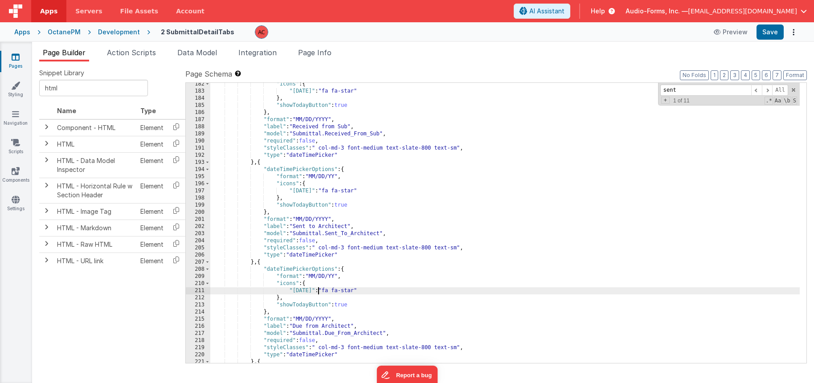
click at [254, 261] on div ""icons" : { "[DATE]" : "fa fa-star" } , "showTodayButton" : true } , "format" :…" at bounding box center [504, 228] width 589 height 294
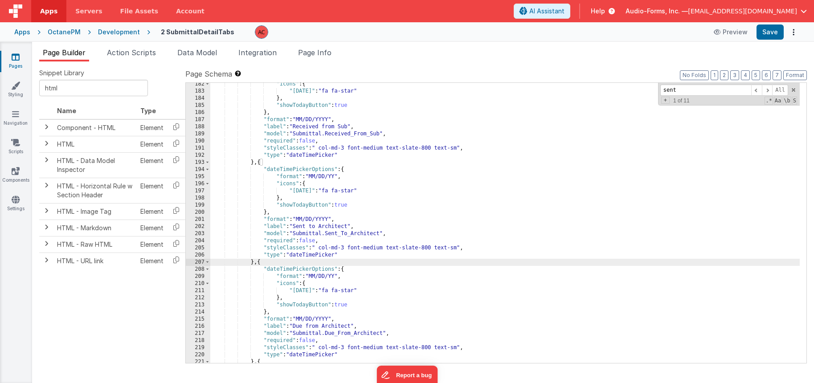
scroll to position [1416, 0]
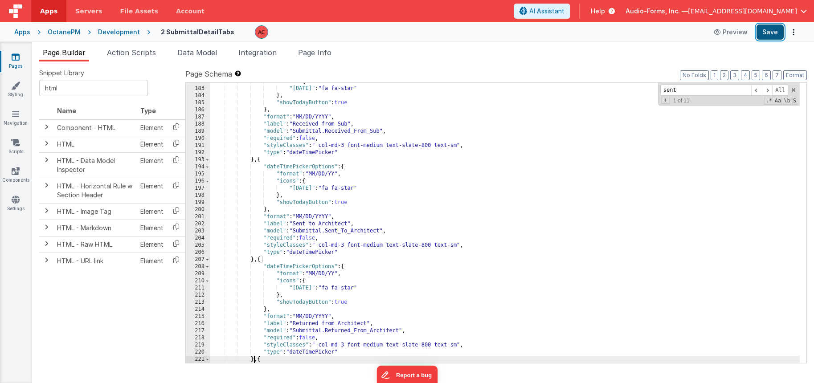
click at [772, 31] on button "Save" at bounding box center [769, 32] width 27 height 15
click at [686, 89] on input "sent" at bounding box center [705, 90] width 91 height 11
click at [686, 90] on input "sent" at bounding box center [705, 90] width 91 height 11
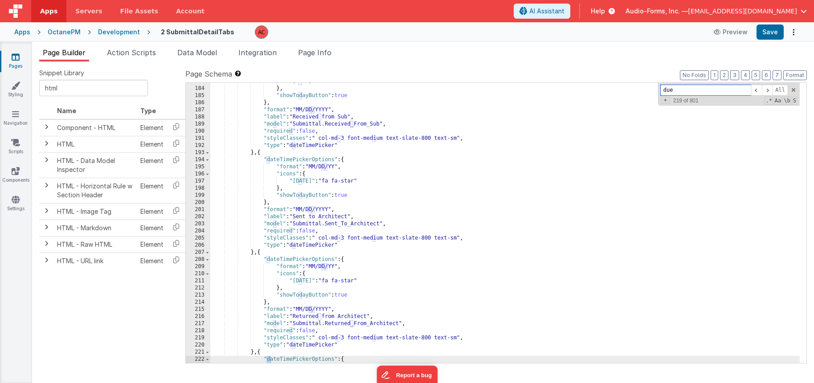
scroll to position [1621, 0]
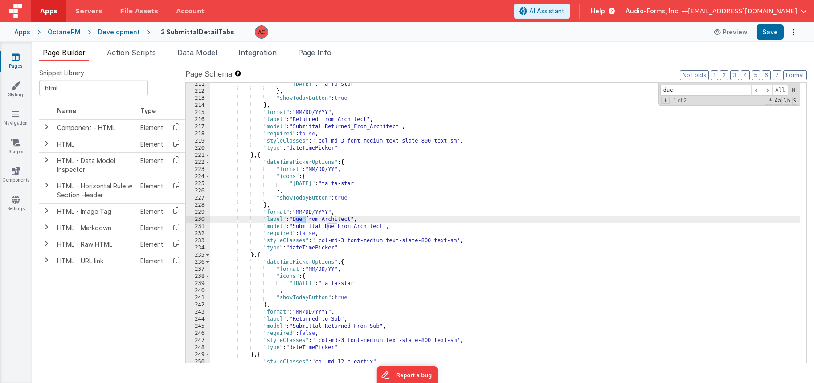
drag, startPoint x: 506, startPoint y: 190, endPoint x: 494, endPoint y: 190, distance: 12.0
click at [506, 190] on div ""[DATE]" : "fa fa-star" } , "showTodayButton" : true } , "format" : "MM/DD/YYYY…" at bounding box center [504, 228] width 589 height 294
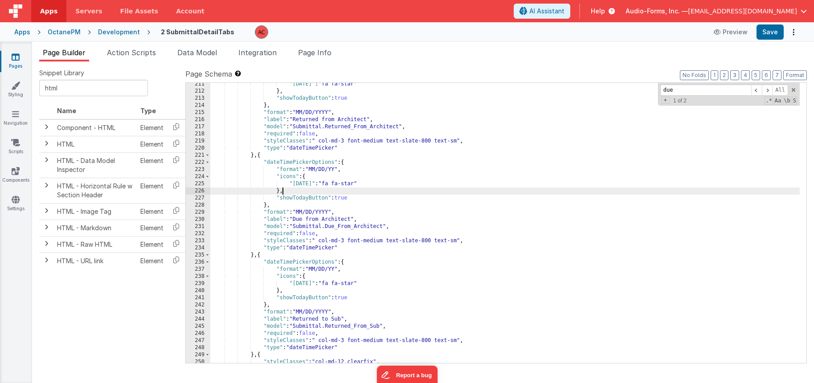
click at [254, 255] on div ""[DATE]" : "fa fa-star" } , "showTodayButton" : true } , "format" : "MM/DD/YYYY…" at bounding box center [504, 228] width 589 height 294
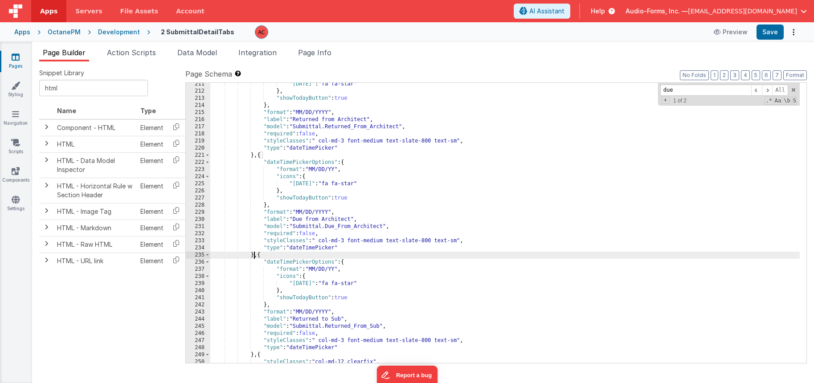
click at [254, 255] on div ""[DATE]" : "fa fa-star" } , "showTodayButton" : true } , "format" : "MM/DD/YYYY…" at bounding box center [504, 228] width 589 height 294
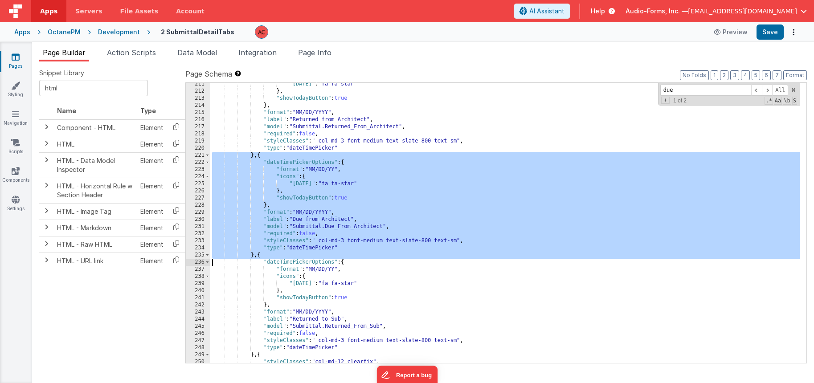
click at [254, 255] on div ""[DATE]" : "fa fa-star" } , "showTodayButton" : true } , "format" : "MM/DD/YYYY…" at bounding box center [504, 228] width 589 height 294
click at [255, 256] on div ""[DATE]" : "fa fa-star" } , "showTodayButton" : true } , "format" : "MM/DD/YYYY…" at bounding box center [504, 228] width 589 height 294
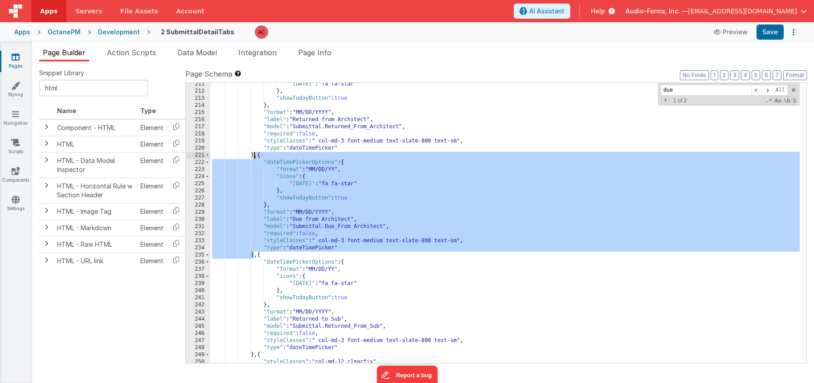
drag, startPoint x: 255, startPoint y: 256, endPoint x: 253, endPoint y: 157, distance: 98.5
click at [253, 157] on div ""[DATE]" : "fa fa-star" } , "showTodayButton" : true } , "format" : "MM/DD/YYYY…" at bounding box center [504, 228] width 589 height 294
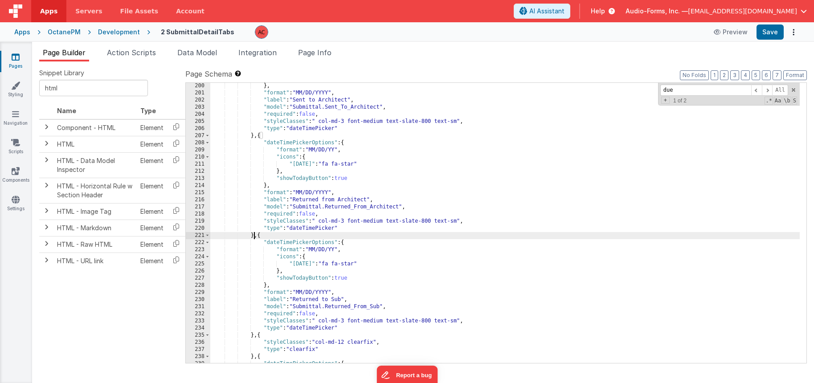
scroll to position [1540, 0]
click at [253, 135] on div "} , "format" : "MM/DD/YYYY" , "label" : "Sent to Architect" , "model" : "Submit…" at bounding box center [504, 229] width 589 height 294
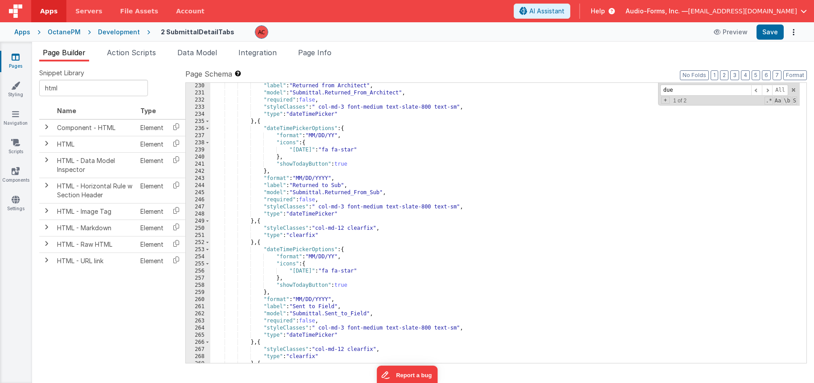
scroll to position [1781, 0]
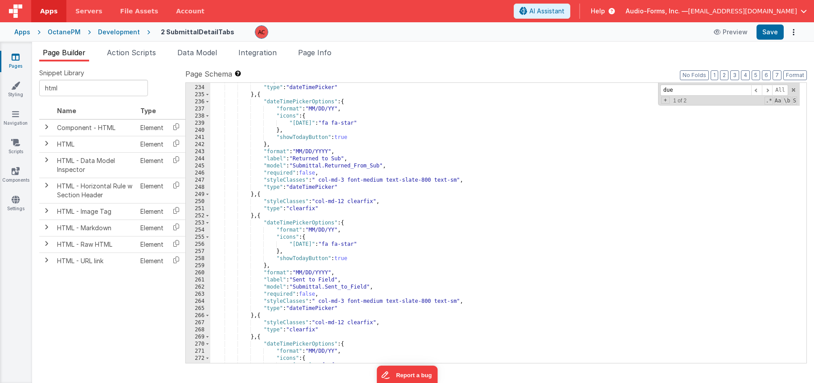
click at [254, 215] on div ""styleClasses" : " col-md-3 font-medium text-slate-800 text-sm" , "type" : "dat…" at bounding box center [504, 224] width 589 height 294
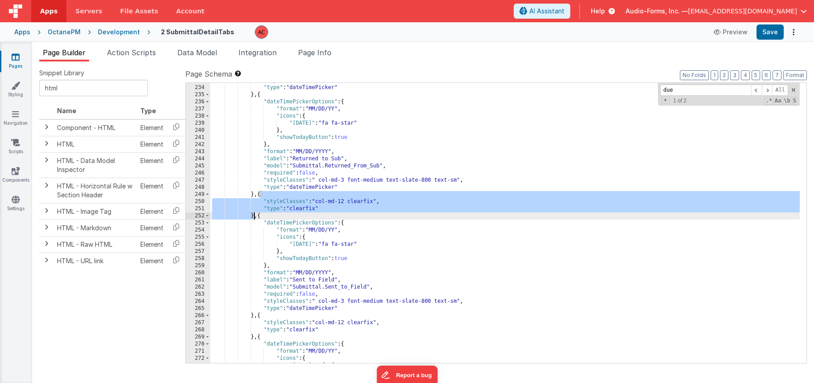
click at [254, 215] on div ""styleClasses" : " col-md-3 font-medium text-slate-800 text-sm" , "type" : "dat…" at bounding box center [504, 224] width 589 height 294
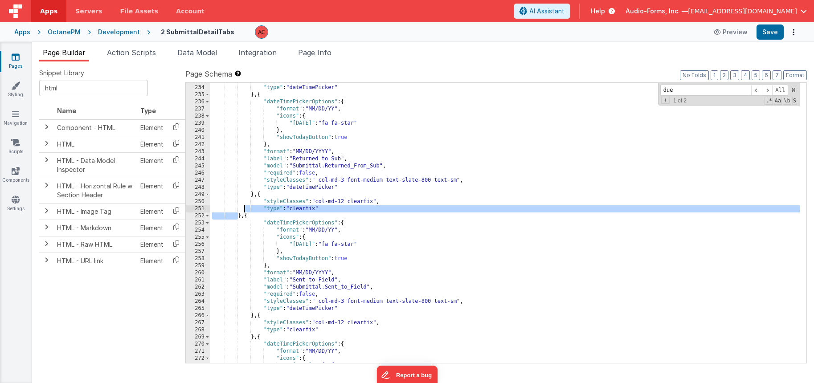
drag, startPoint x: 249, startPoint y: 219, endPoint x: 243, endPoint y: 207, distance: 13.5
click at [243, 207] on div ""styleClasses" : " col-md-3 font-medium text-slate-800 text-sm" , "type" : "dat…" at bounding box center [504, 224] width 589 height 294
click at [241, 216] on div ""styleClasses" : " col-md-3 font-medium text-slate-800 text-sm" , "type" : "dat…" at bounding box center [504, 224] width 589 height 294
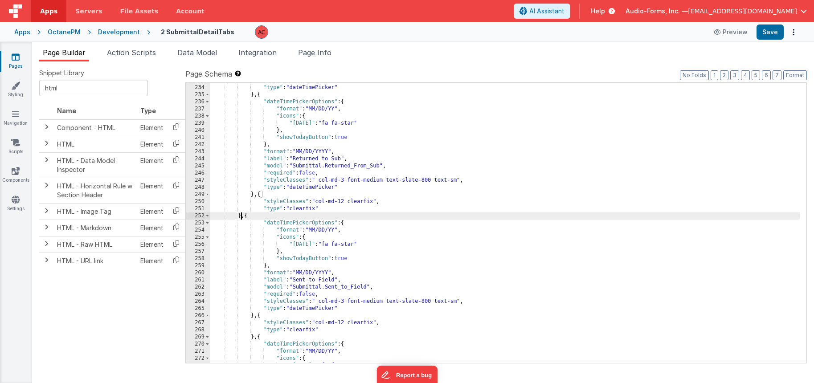
click at [241, 216] on div ""styleClasses" : " col-md-3 font-medium text-slate-800 text-sm" , "type" : "dat…" at bounding box center [504, 224] width 589 height 294
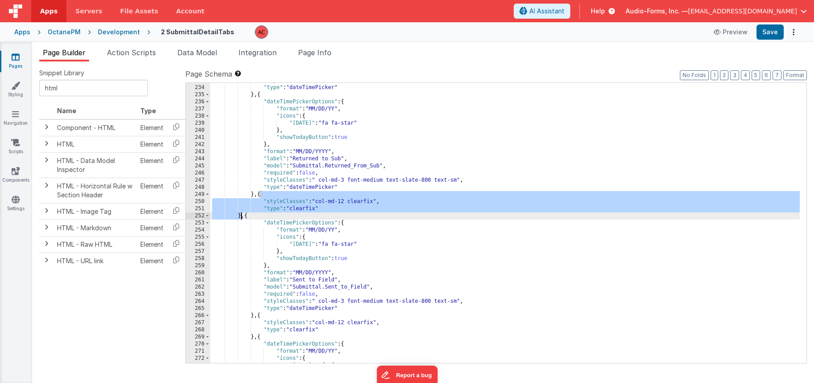
click at [248, 204] on div ""styleClasses" : " col-md-3 font-medium text-slate-800 text-sm" , "type" : "dat…" at bounding box center [504, 224] width 589 height 294
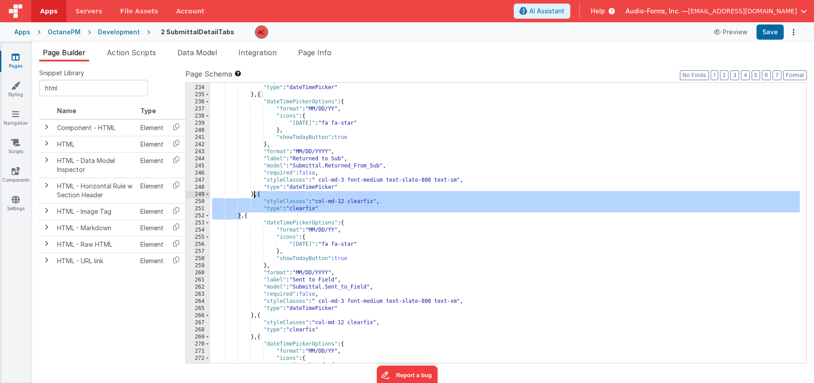
drag, startPoint x: 241, startPoint y: 216, endPoint x: 255, endPoint y: 197, distance: 23.9
click at [255, 197] on div ""styleClasses" : " col-md-3 font-medium text-slate-800 text-sm" , "type" : "dat…" at bounding box center [504, 224] width 589 height 294
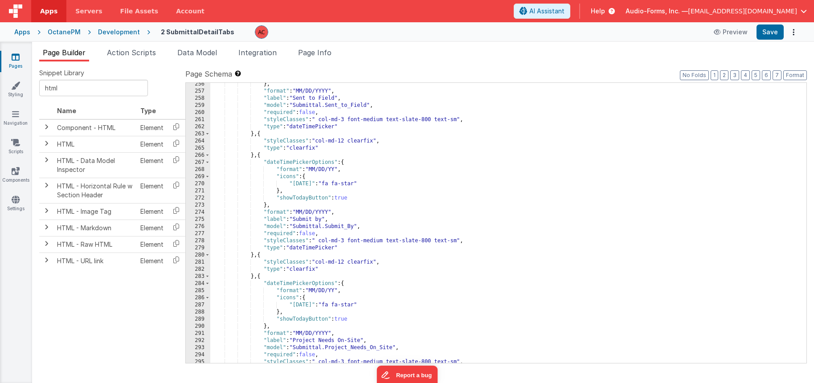
scroll to position [1968, 0]
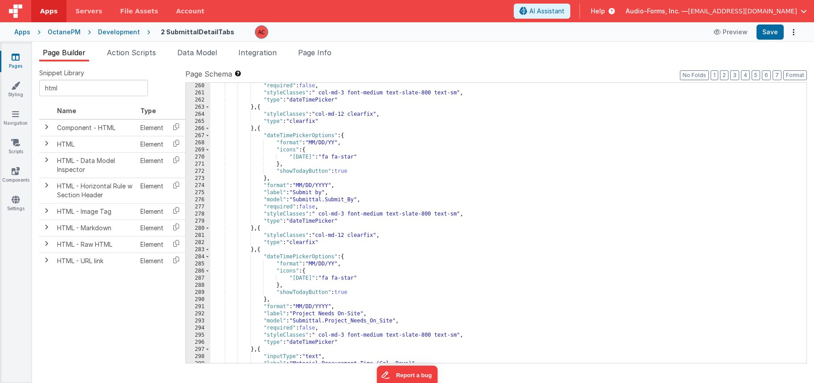
click at [253, 249] on div ""required" : false , "styleClasses" : " col-md-3 font-medium text-slate-800 tex…" at bounding box center [504, 229] width 589 height 294
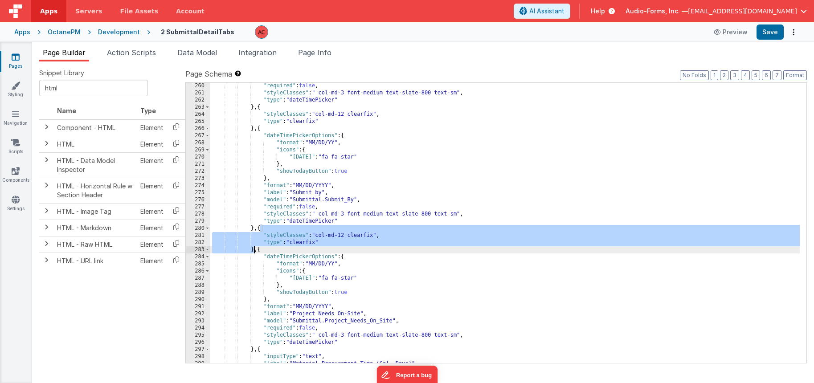
click at [253, 249] on div ""required" : false , "styleClasses" : " col-md-3 font-medium text-slate-800 tex…" at bounding box center [504, 229] width 589 height 294
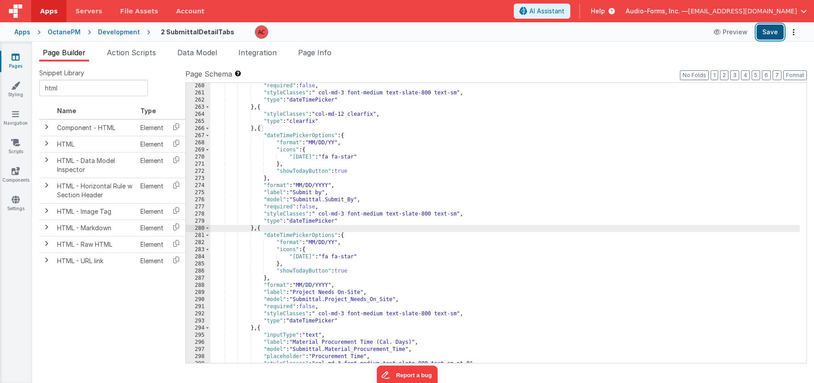
click at [776, 28] on button "Save" at bounding box center [769, 32] width 27 height 15
click at [257, 242] on div ""required" : false , "styleClasses" : " col-md-3 font-medium text-slate-800 tex…" at bounding box center [504, 229] width 589 height 294
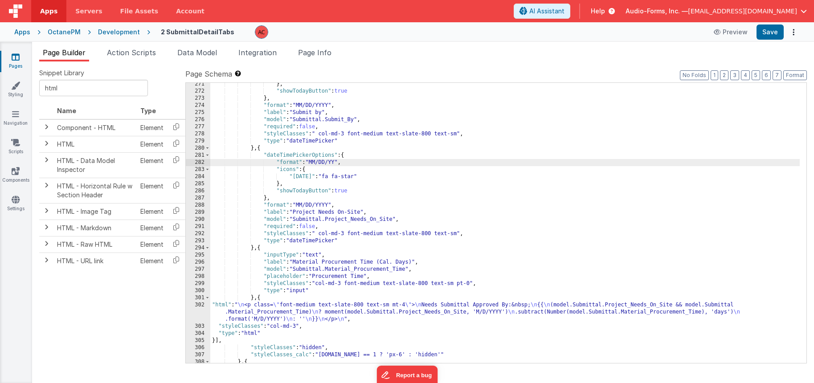
scroll to position [1995, 0]
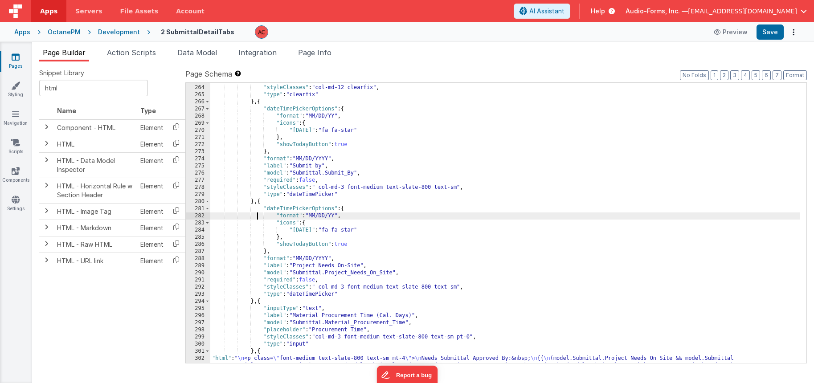
click at [253, 302] on div "} , { "styleClasses" : "col-md-12 clearfix" , "type" : "clearfix" } , { "dateTi…" at bounding box center [504, 231] width 589 height 309
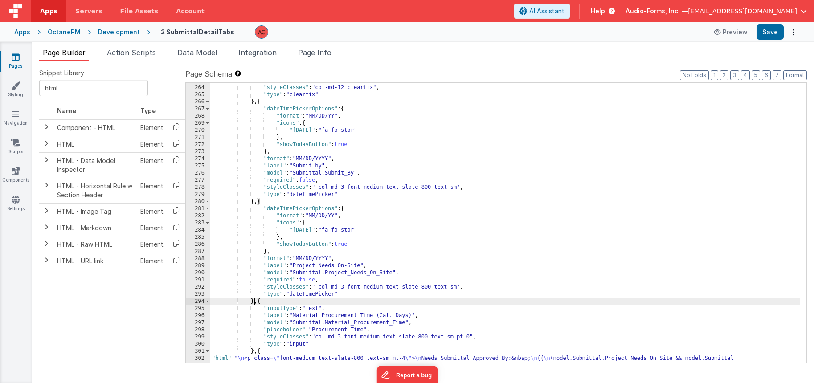
click at [253, 302] on div "} , { "styleClasses" : "col-md-12 clearfix" , "type" : "clearfix" } , { "dateTi…" at bounding box center [504, 231] width 589 height 309
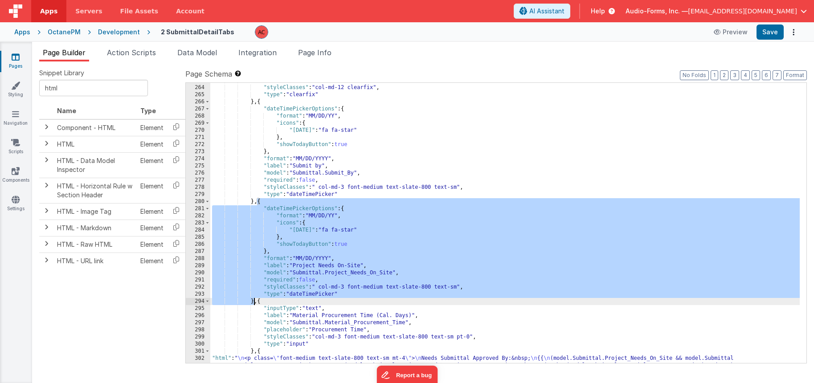
click at [252, 304] on div "} , { "styleClasses" : "col-md-12 clearfix" , "type" : "clearfix" } , { "dateTi…" at bounding box center [504, 231] width 589 height 309
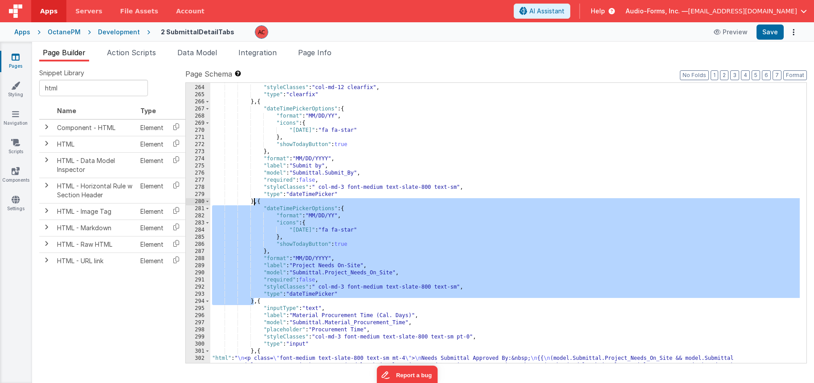
drag, startPoint x: 253, startPoint y: 301, endPoint x: 253, endPoint y: 203, distance: 98.0
click at [253, 203] on div "} , { "styleClasses" : "col-md-12 clearfix" , "type" : "clearfix" } , { "dateTi…" at bounding box center [504, 231] width 589 height 309
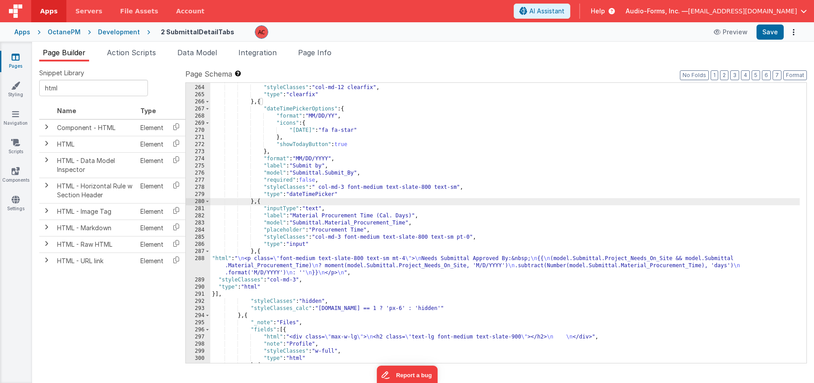
scroll to position [1941, 0]
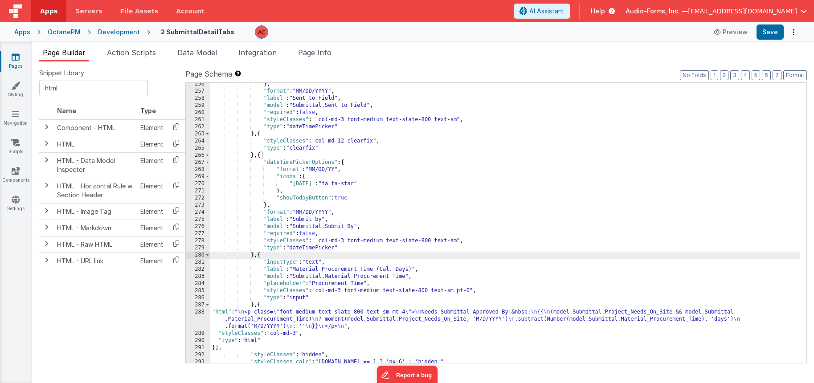
click at [253, 254] on div "} , "format" : "MM/DD/YYYY" , "label" : "Sent to Field" , "model" : "Submittal.…" at bounding box center [504, 228] width 589 height 294
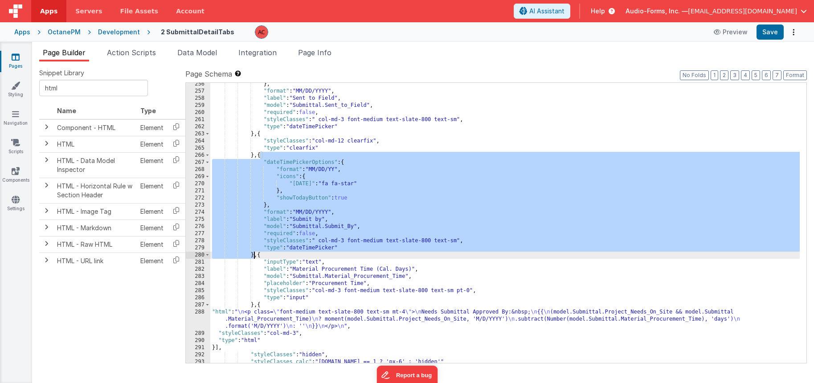
click at [255, 154] on div "} , "format" : "MM/DD/YYYY" , "label" : "Sent to Field" , "model" : "Submittal.…" at bounding box center [504, 228] width 589 height 294
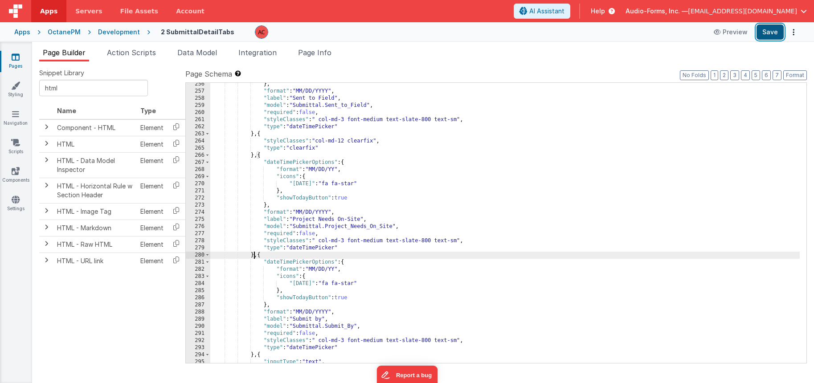
drag, startPoint x: 765, startPoint y: 31, endPoint x: 745, endPoint y: 34, distance: 20.8
click at [766, 31] on button "Save" at bounding box center [769, 32] width 27 height 15
click at [339, 183] on div "} , "format" : "MM/DD/YYYY" , "label" : "Sent to Field" , "model" : "Submittal.…" at bounding box center [504, 228] width 589 height 294
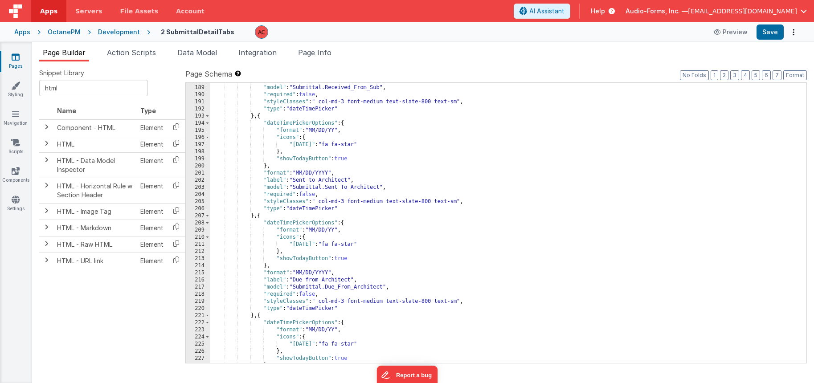
scroll to position [1380, 0]
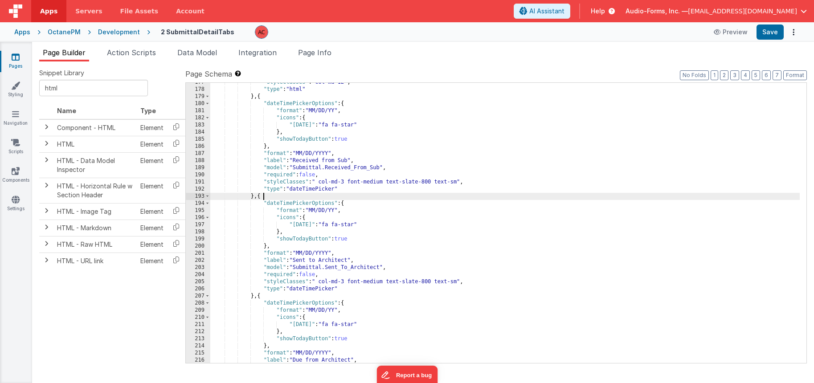
drag, startPoint x: 307, startPoint y: 200, endPoint x: 304, endPoint y: 205, distance: 6.8
click at [307, 201] on div ""styleClasses" : "col-md-12" , "type" : "html" } , { "dateTimePickerOptions" : …" at bounding box center [504, 226] width 589 height 294
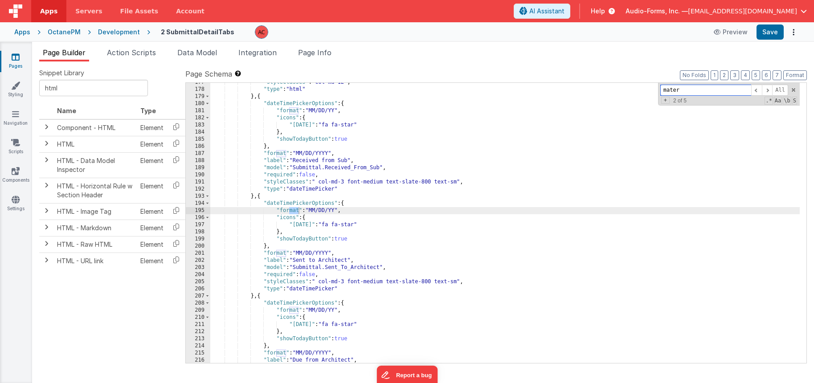
scroll to position [2091, 0]
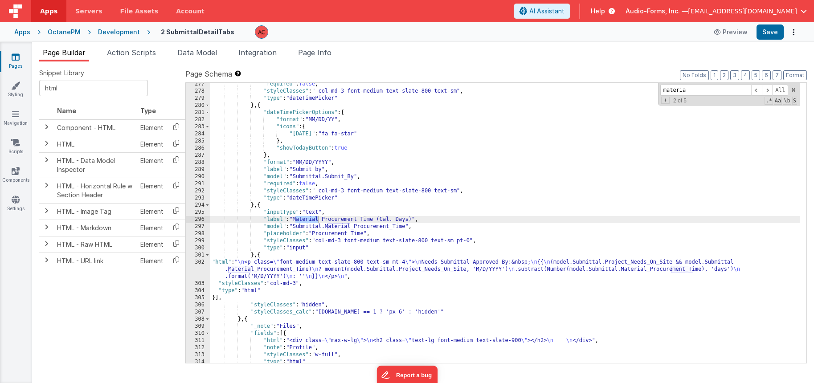
click at [223, 235] on div ""required" : false , "styleClasses" : " col-md-3 font-medium text-slate-800 tex…" at bounding box center [504, 228] width 589 height 294
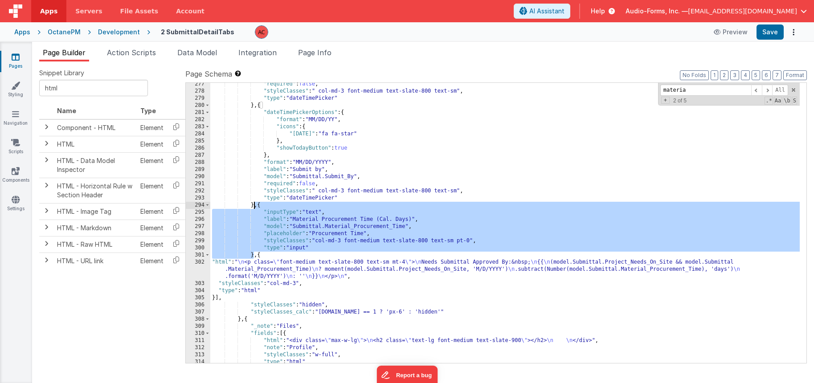
drag, startPoint x: 253, startPoint y: 254, endPoint x: 254, endPoint y: 206, distance: 48.1
click at [254, 206] on div ""required" : false , "styleClasses" : " col-md-3 font-medium text-slate-800 tex…" at bounding box center [504, 228] width 589 height 294
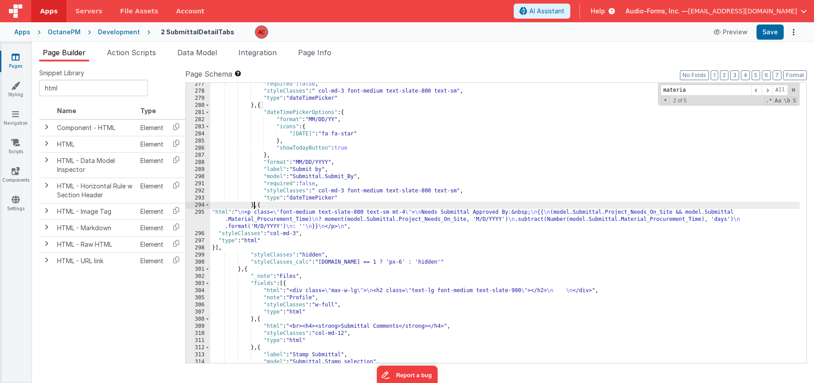
click at [254, 105] on div ""required" : false , "styleClasses" : " col-md-3 font-medium text-slate-800 tex…" at bounding box center [504, 228] width 589 height 294
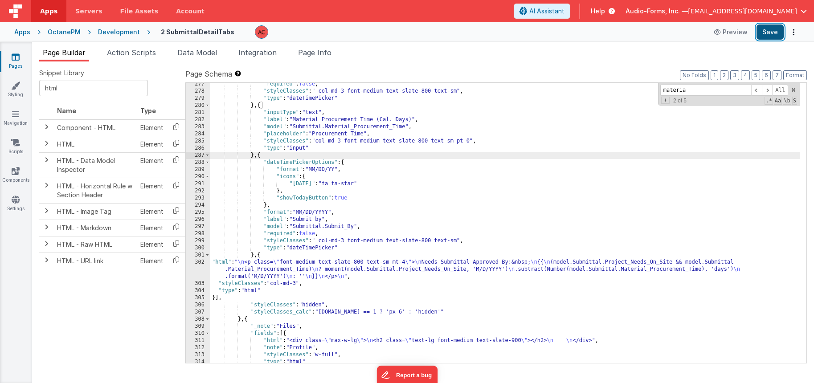
click at [771, 27] on button "Save" at bounding box center [769, 32] width 27 height 15
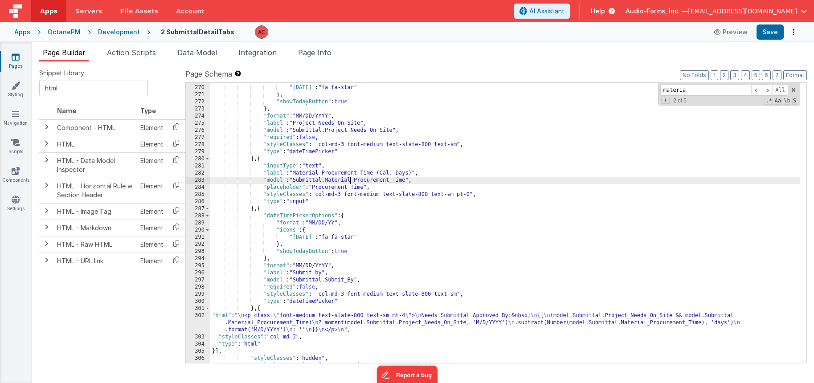
click at [349, 179] on div ""icons" : { "[DATE]" : "fa fa-star" } , "showTodayButton" : true } , "format" :…" at bounding box center [504, 224] width 589 height 294
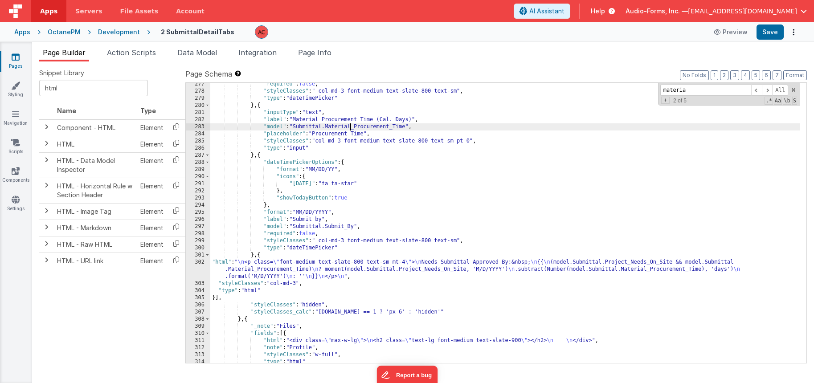
scroll to position [2118, 0]
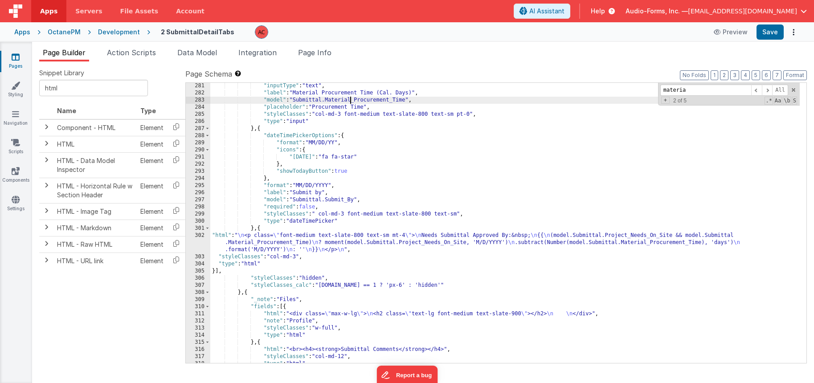
click at [254, 229] on div ""inputType" : "text" , "label" : "Material Procurement Time (Cal. Days)" , "mod…" at bounding box center [504, 229] width 589 height 294
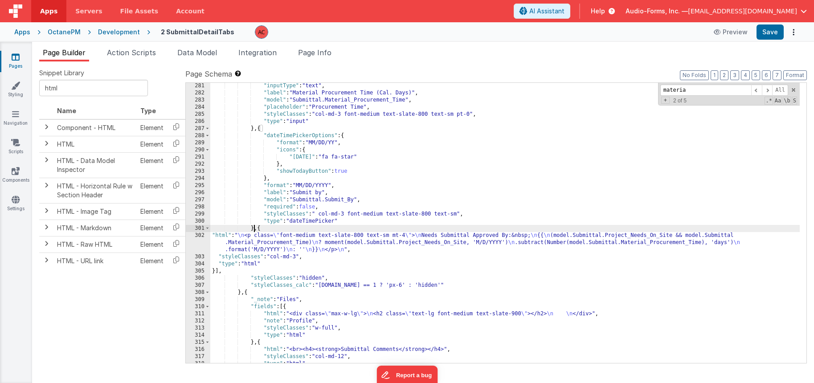
click at [254, 229] on div ""inputType" : "text" , "label" : "Material Procurement Time (Cal. Days)" , "mod…" at bounding box center [504, 229] width 589 height 294
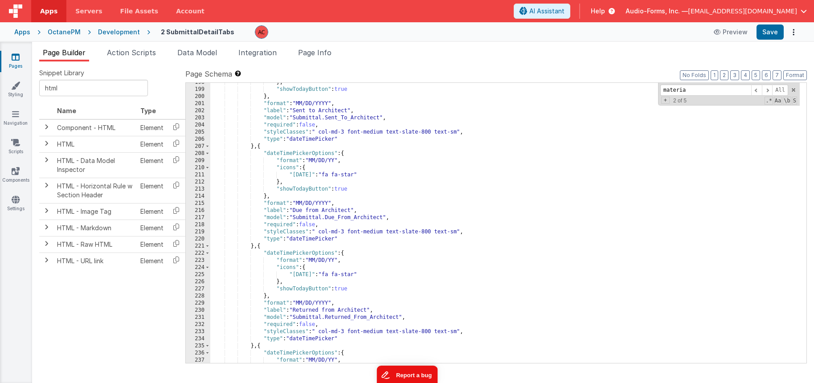
scroll to position [1503, 0]
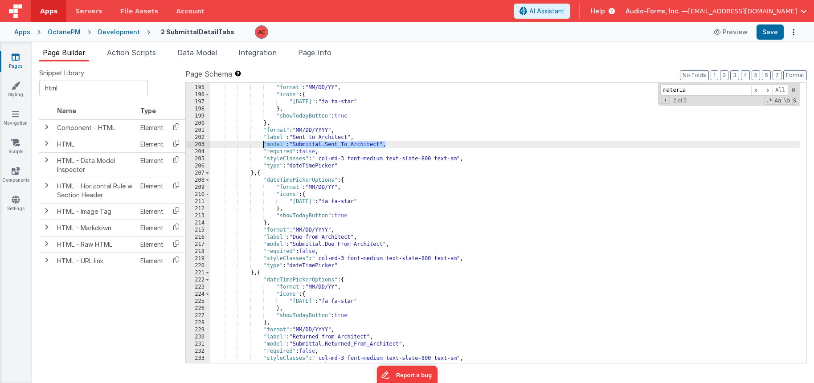
drag, startPoint x: 384, startPoint y: 143, endPoint x: 263, endPoint y: 142, distance: 121.6
click at [263, 142] on div ""dateTimePickerOptions" : { "format" : "MM/DD/YY" , "icons" : { "[DATE]" : "fa …" at bounding box center [504, 224] width 589 height 294
click at [336, 180] on div ""dateTimePickerOptions" : { "format" : "MM/DD/YY" , "icons" : { "[DATE]" : "fa …" at bounding box center [504, 224] width 589 height 294
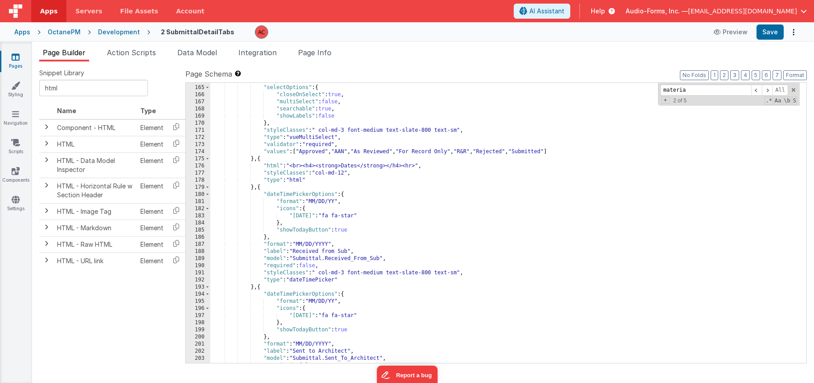
scroll to position [1289, 0]
click at [421, 217] on div ""required" : false , "selectOptions" : { "closeOnSelect" : true , "multiSelect"…" at bounding box center [504, 224] width 589 height 294
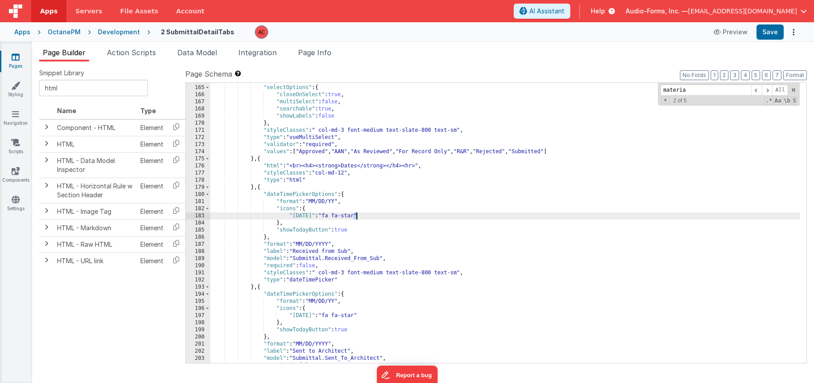
click at [421, 217] on div ""required" : false , "selectOptions" : { "closeOnSelect" : true , "multiSelect"…" at bounding box center [504, 224] width 589 height 294
click at [675, 96] on div "materia All Replace All + 2 of 5 .* Aa \b S" at bounding box center [729, 94] width 142 height 23
click at [677, 94] on input "materia" at bounding box center [705, 90] width 91 height 11
click at [677, 93] on input "materia" at bounding box center [705, 90] width 91 height 11
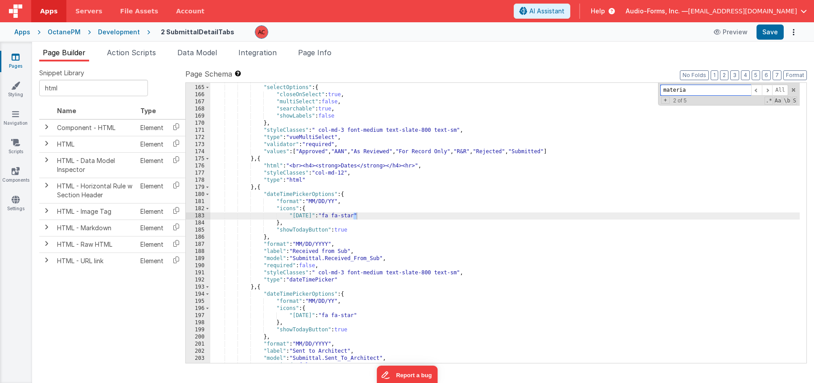
click at [691, 86] on input "materia" at bounding box center [705, 90] width 91 height 11
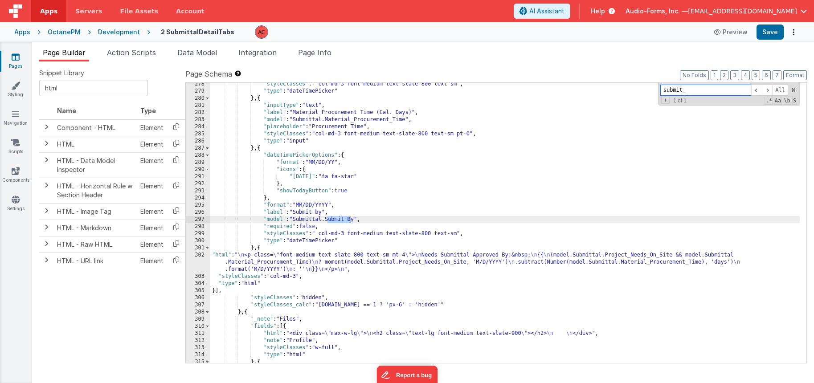
scroll to position [2098, 0]
type input "submit_b"
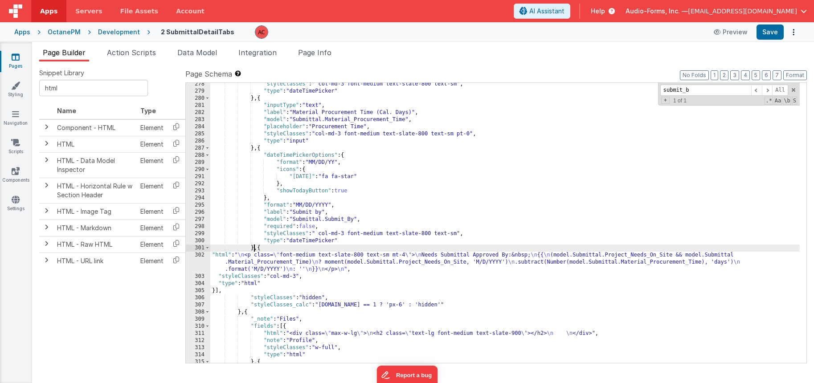
click at [253, 246] on div ""styleClasses" : " col-md-3 font-medium text-slate-800 text-sm" , "type" : "dat…" at bounding box center [504, 228] width 589 height 294
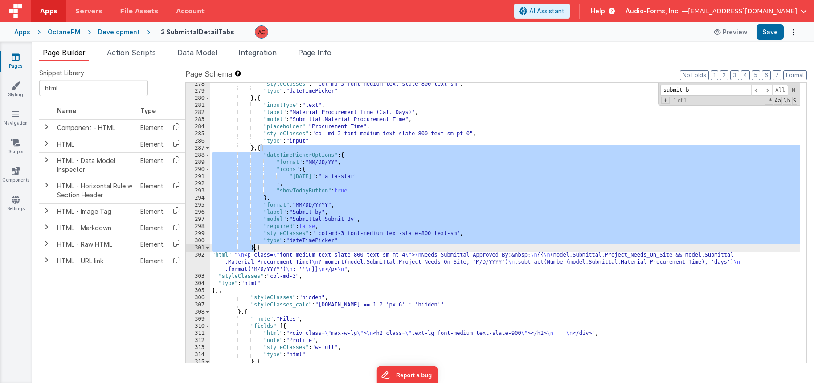
click at [253, 246] on div ""styleClasses" : " col-md-3 font-medium text-slate-800 text-sm" , "type" : "dat…" at bounding box center [504, 228] width 589 height 294
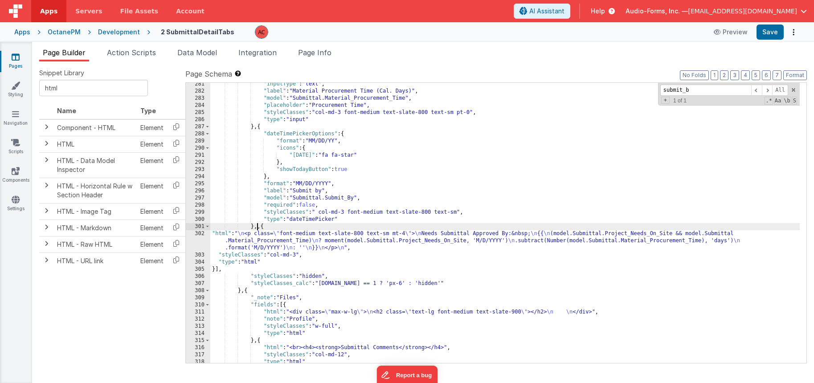
scroll to position [2119, 0]
click at [564, 13] on span "AI Assistant" at bounding box center [546, 11] width 35 height 9
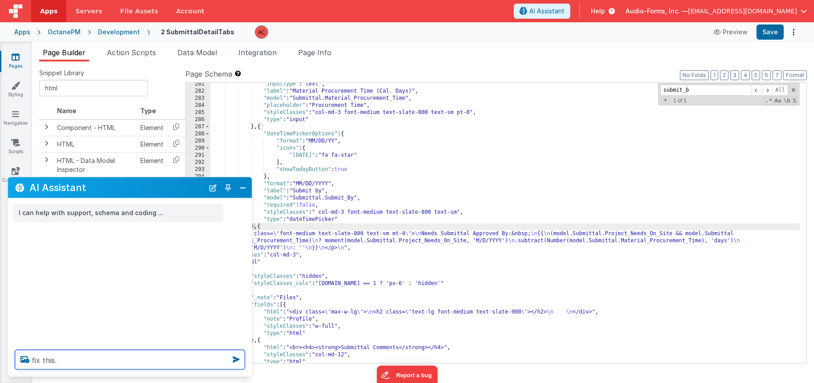
paste textarea "{ "dateTimePickerOptions": { "format": "MM/DD/YY", "icons": { "[DATE]": "fa fa-…"
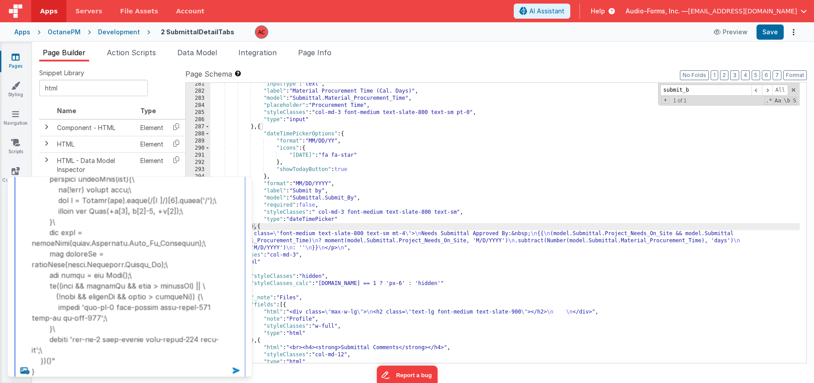
type textarea "fix this. { "dateTimePickerOptions": { "format": "MM/DD/YY", "icons": { "[DATE]…"
click at [235, 368] on icon at bounding box center [236, 371] width 14 height 14
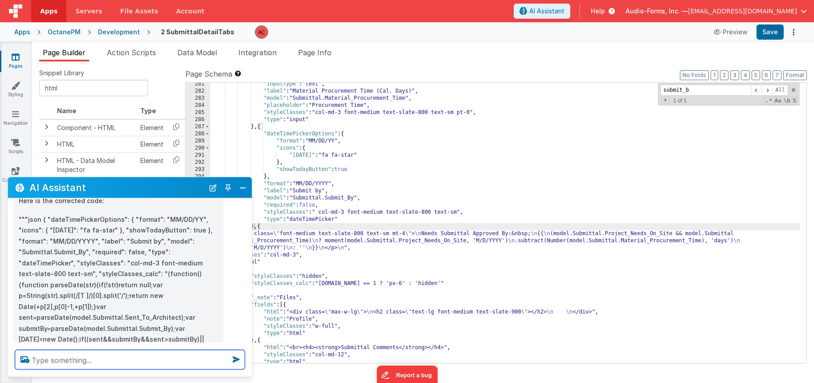
scroll to position [358, 0]
click at [86, 226] on p """"json { "dateTimePickerOptions": { "format": "MM/DD/YY", "icons": { "[DATE]":…" at bounding box center [119, 297] width 200 height 164
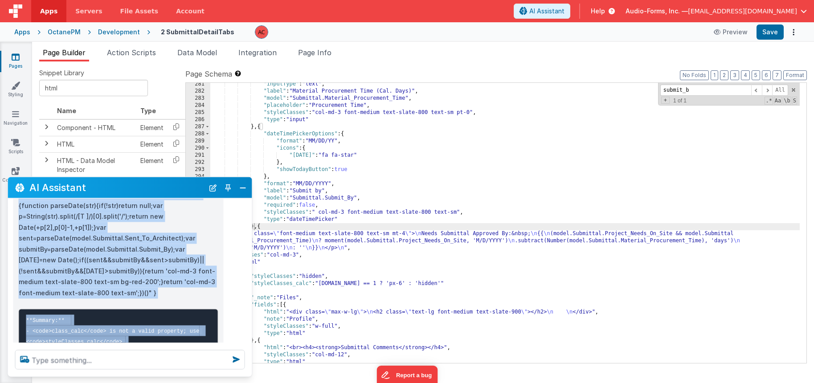
scroll to position [476, 0]
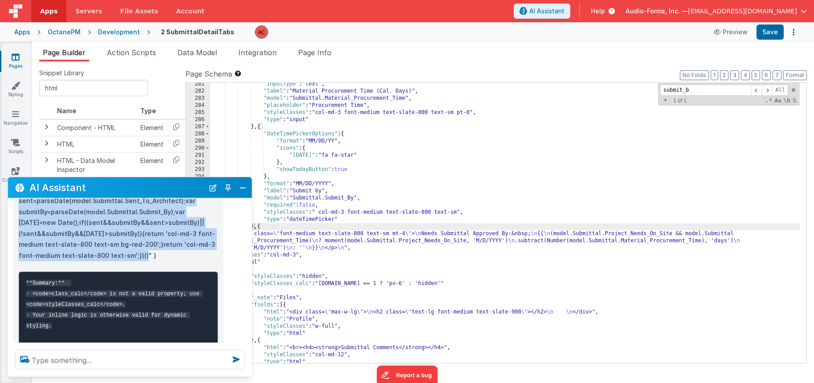
drag, startPoint x: 43, startPoint y: 219, endPoint x: 148, endPoint y: 246, distance: 108.6
click at [148, 246] on p """"json { "dateTimePickerOptions": { "format": "MM/DD/YY", "icons": { "[DATE]":…" at bounding box center [119, 179] width 200 height 164
copy p "{ "dateTimePickerOptions": { "format": "MM/DD/YY", "icons": { "[DATE]": "fa fa-…"
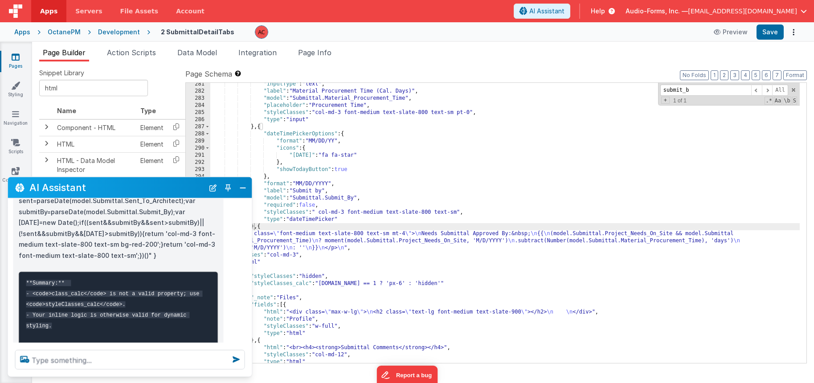
drag, startPoint x: 357, startPoint y: 192, endPoint x: 339, endPoint y: 202, distance: 21.3
click at [358, 192] on div ""inputType" : "text" , "label" : "Material Procurement Time (Cal. Days)" , "mod…" at bounding box center [504, 228] width 589 height 294
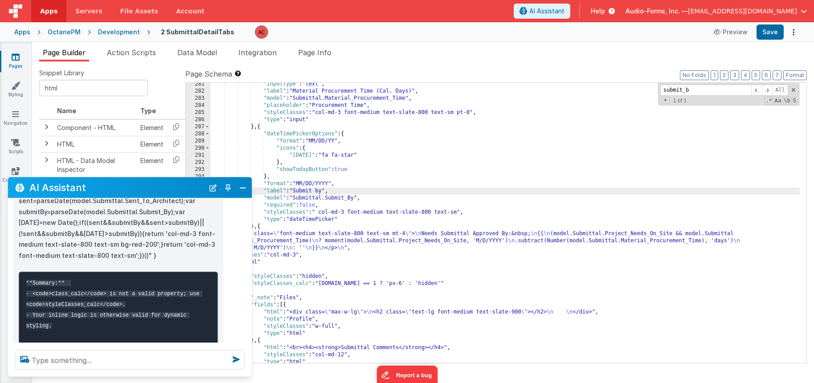
click at [254, 226] on div ""inputType" : "text" , "label" : "Material Procurement Time (Cal. Days)" , "mod…" at bounding box center [504, 228] width 589 height 294
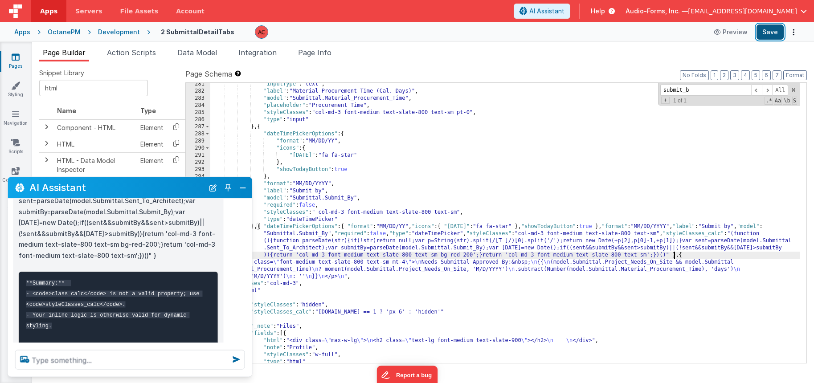
click at [773, 34] on button "Save" at bounding box center [769, 32] width 27 height 15
click at [106, 294] on code "**Summary:** - <code>class_calc</code> is not a valid property; use <code>style…" at bounding box center [114, 320] width 176 height 81
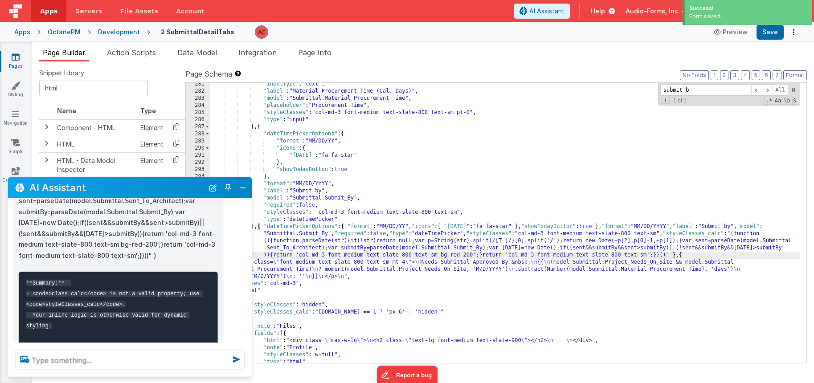
click at [106, 293] on code "**Summary:** - <code>class_calc</code> is not a valid property; use <code>style…" at bounding box center [114, 320] width 176 height 81
click at [316, 265] on div ""inputType" : "text" , "label" : "Material Procurement Time (Cal. Days)" , "mod…" at bounding box center [504, 228] width 589 height 294
click at [309, 247] on div ""inputType" : "text" , "label" : "Material Procurement Time (Cal. Days)" , "mod…" at bounding box center [504, 228] width 589 height 294
click at [240, 187] on button "Close" at bounding box center [243, 187] width 12 height 12
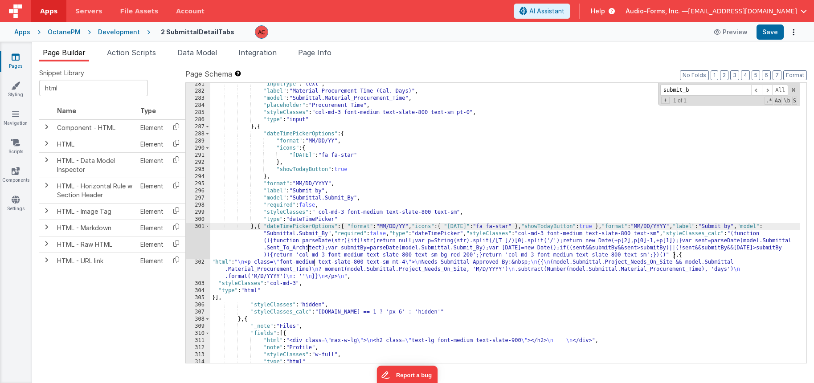
click at [258, 225] on div ""inputType" : "text" , "label" : "Material Procurement Time (Cal. Days)" , "mod…" at bounding box center [504, 228] width 589 height 294
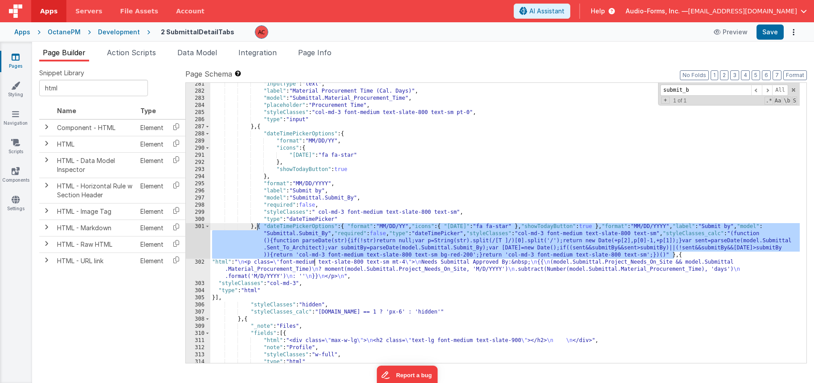
drag, startPoint x: 529, startPoint y: 248, endPoint x: 569, endPoint y: 249, distance: 40.5
click at [533, 249] on div ""inputType" : "text" , "label" : "Material Procurement Time (Cal. Days)" , "mod…" at bounding box center [504, 228] width 589 height 294
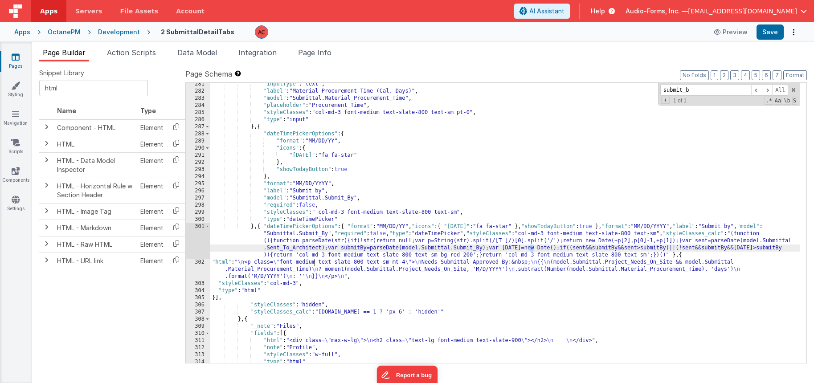
click at [674, 254] on div ""inputType" : "text" , "label" : "Material Procurement Time (Cal. Days)" , "mod…" at bounding box center [504, 228] width 589 height 294
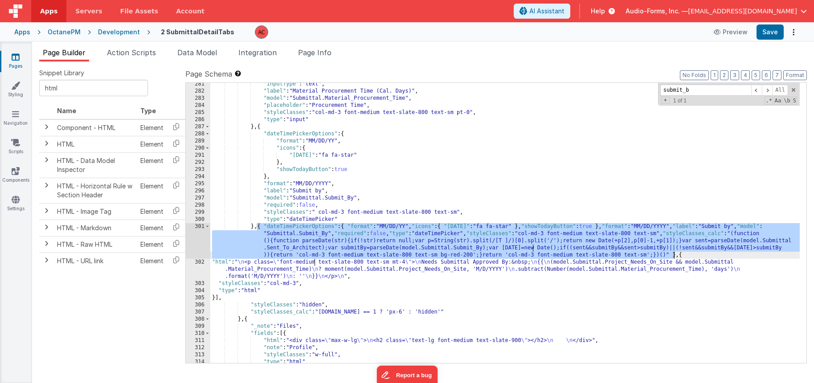
click at [674, 254] on div ""inputType" : "text" , "label" : "Material Procurement Time (Cal. Days)" , "mod…" at bounding box center [504, 228] width 589 height 294
click at [729, 31] on button "Preview" at bounding box center [730, 32] width 45 height 14
click at [564, 12] on span "AI Assistant" at bounding box center [546, 11] width 35 height 9
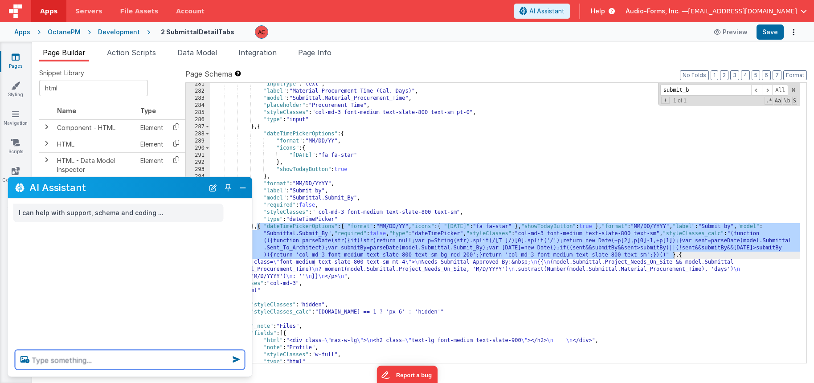
click at [51, 365] on textarea at bounding box center [130, 360] width 230 height 20
paste textarea "{ "dateTimePickerOptions": { "format": "MM/DD/YY", "icons": { "[DATE]": "fa fa-…"
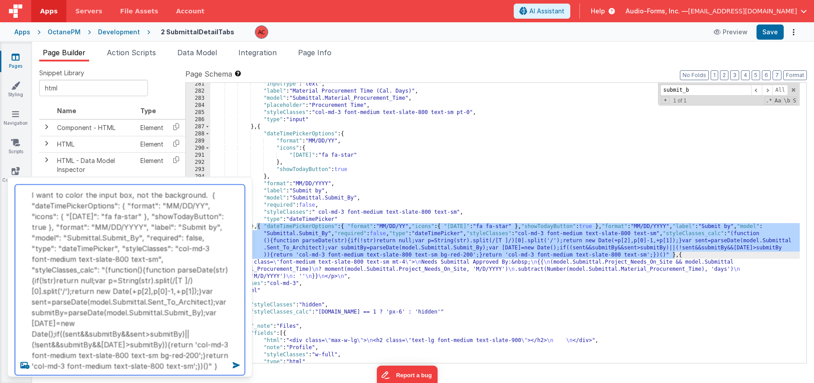
type textarea "I want to color the input box, not the background. { "dateTimePickerOptions": {…"
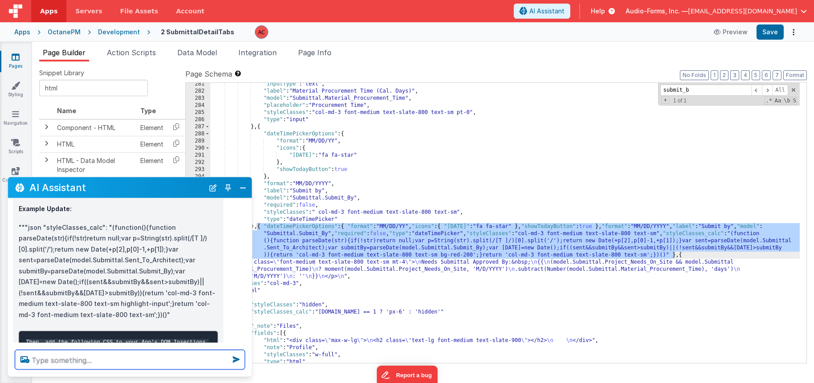
scroll to position [387, 0]
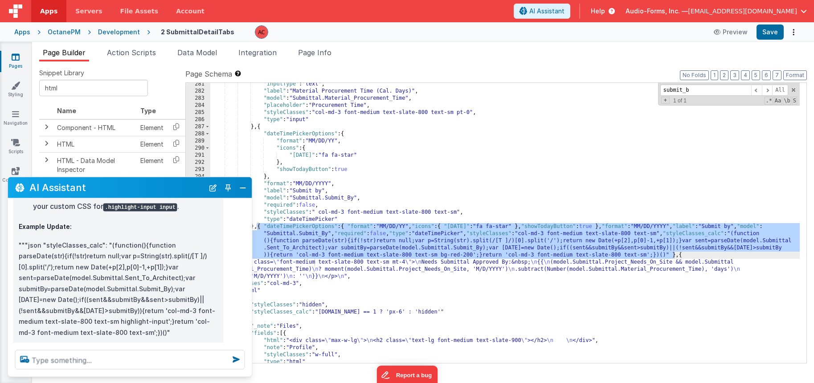
click at [108, 240] on p """"json "styleClasses_calc": "(function(){function parseDate(str){if(!str)retur…" at bounding box center [119, 289] width 200 height 98
click at [125, 244] on p """"json "styleClasses_calc": "(function(){function parseDate(str){if(!str)retur…" at bounding box center [119, 289] width 200 height 98
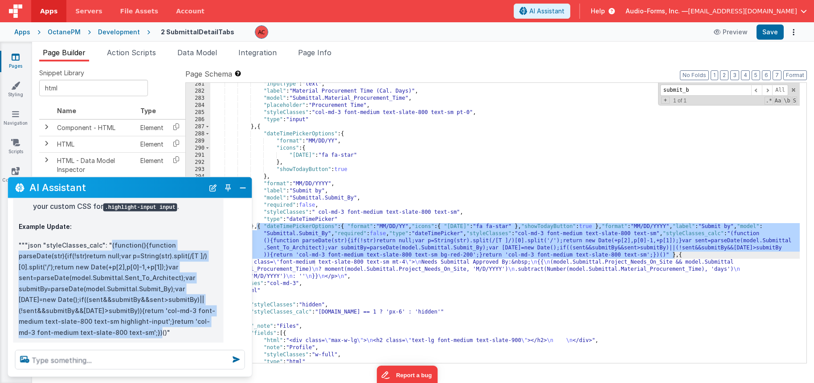
drag, startPoint x: 108, startPoint y: 233, endPoint x: 140, endPoint y: 320, distance: 92.4
click at [140, 320] on p """"json "styleClasses_calc": "(function(){function parseDate(str){if(!str)retur…" at bounding box center [119, 289] width 200 height 98
copy p "(function(){function parseDate(str){if(!str)return null;var p=String(str).split…"
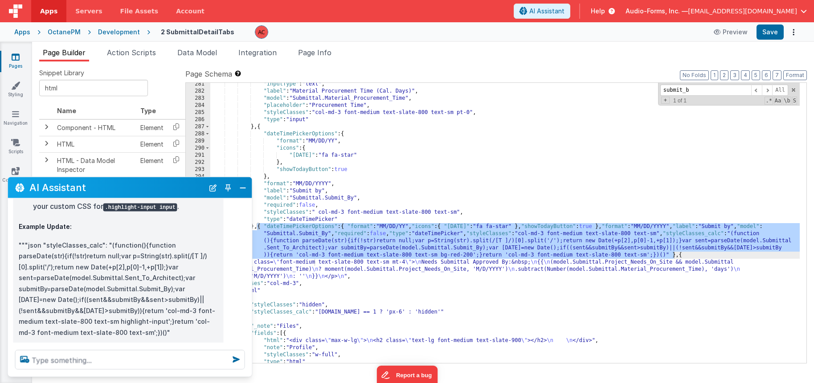
click at [543, 251] on div ""inputType" : "text" , "label" : "Material Procurement Time (Cal. Days)" , "mod…" at bounding box center [504, 228] width 589 height 294
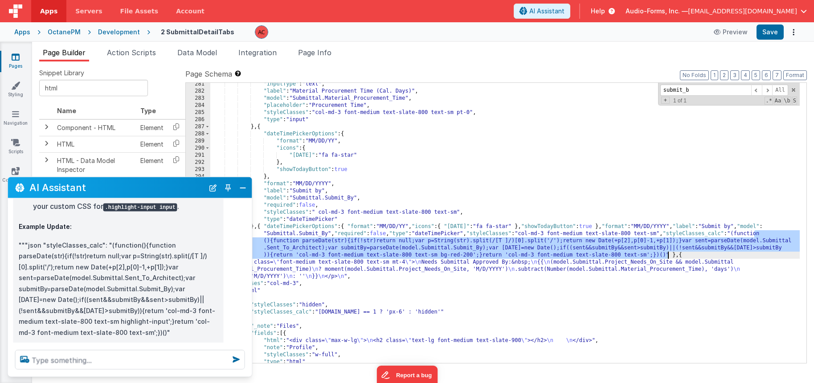
drag, startPoint x: 754, startPoint y: 233, endPoint x: 667, endPoint y: 253, distance: 89.1
click at [667, 253] on div ""inputType" : "text" , "label" : "Material Procurement Time (Cal. Days)" , "mod…" at bounding box center [504, 228] width 589 height 294
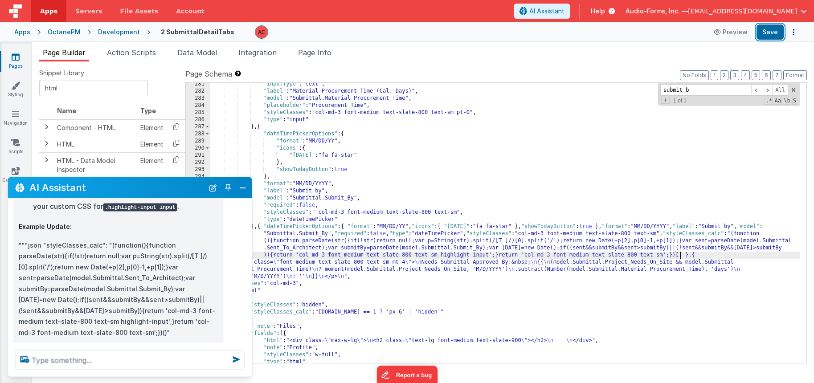
drag, startPoint x: 764, startPoint y: 33, endPoint x: 674, endPoint y: 35, distance: 89.1
click at [764, 33] on button "Save" at bounding box center [769, 32] width 27 height 15
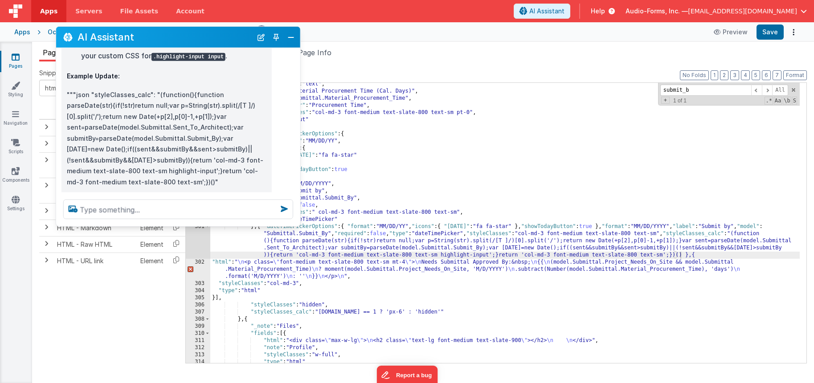
drag, startPoint x: 187, startPoint y: 191, endPoint x: 243, endPoint y: 63, distance: 139.2
click at [235, 40] on h2 "AI Assistant" at bounding box center [165, 37] width 175 height 11
click at [683, 253] on div ""inputType" : "text" , "label" : "Material Procurement Time (Cal. Days)" , "mod…" at bounding box center [504, 228] width 589 height 294
click at [680, 254] on div ""inputType" : "text" , "label" : "Material Procurement Time (Cal. Days)" , "mod…" at bounding box center [504, 228] width 589 height 294
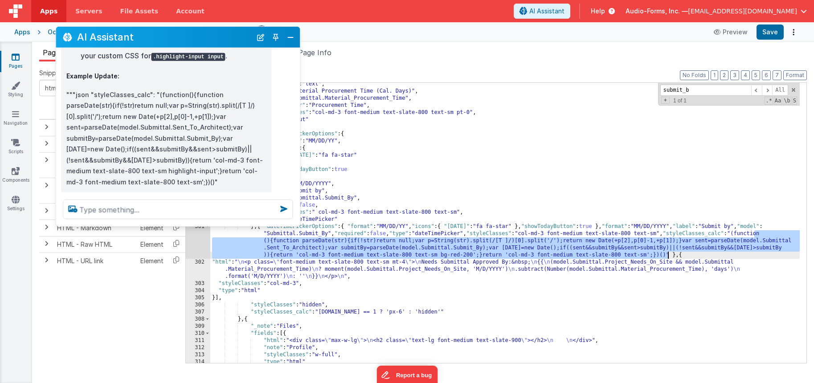
click at [171, 94] on p """"json "styleClasses_calc": "(function(){function parseDate(str){if(!str)retur…" at bounding box center [166, 138] width 200 height 98
click at [156, 89] on p """"json "styleClasses_calc": "(function(){function parseDate(str){if(!str)retur…" at bounding box center [166, 138] width 200 height 98
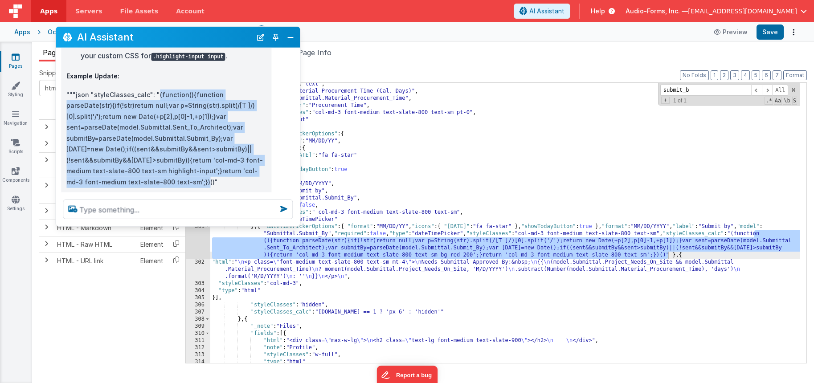
drag, startPoint x: 156, startPoint y: 84, endPoint x: 187, endPoint y: 170, distance: 91.3
click at [187, 170] on p """"json "styleClasses_calc": "(function(){function parseDate(str){if(!str)retur…" at bounding box center [166, 138] width 200 height 98
copy p "(function(){function parseDate(str){if(!str)return null;var p=String(str).split…"
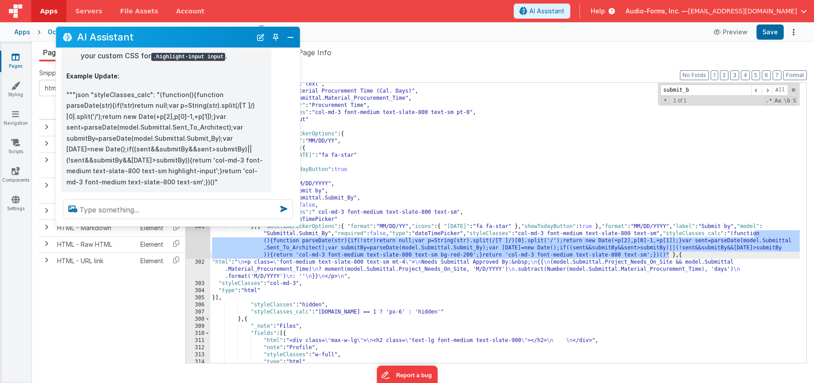
click at [716, 247] on div ""inputType" : "text" , "label" : "Material Procurement Time (Cal. Days)" , "mod…" at bounding box center [504, 228] width 589 height 294
drag, startPoint x: 668, startPoint y: 253, endPoint x: 752, endPoint y: 234, distance: 86.3
click at [752, 234] on div ""inputType" : "text" , "label" : "Material Procurement Time (Cal. Days)" , "mod…" at bounding box center [504, 228] width 589 height 294
paste textarea
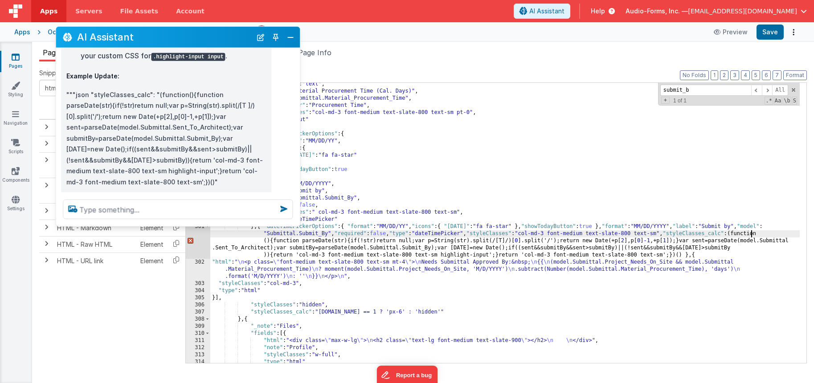
click at [751, 232] on div ""inputType" : "text" , "label" : "Material Procurement Time (Cal. Days)" , "mod…" at bounding box center [504, 228] width 589 height 294
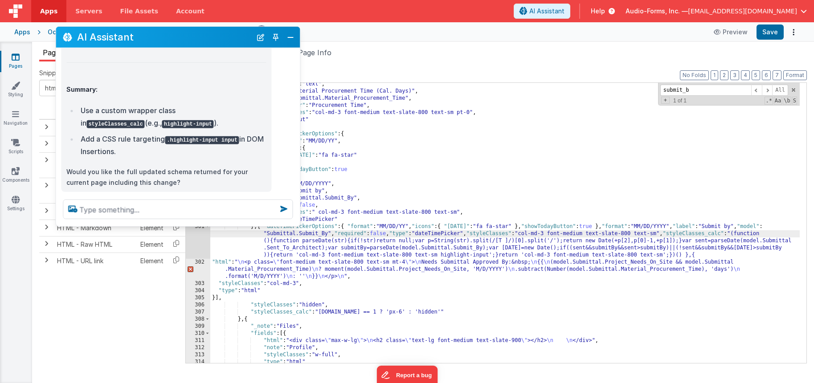
scroll to position [711, 0]
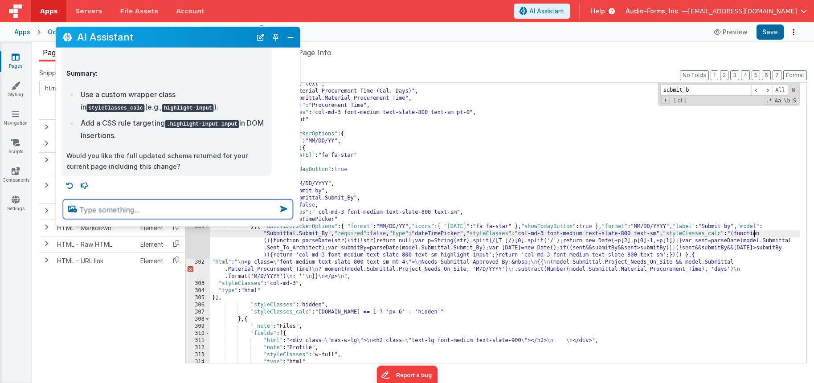
click at [149, 204] on textarea at bounding box center [178, 210] width 230 height 20
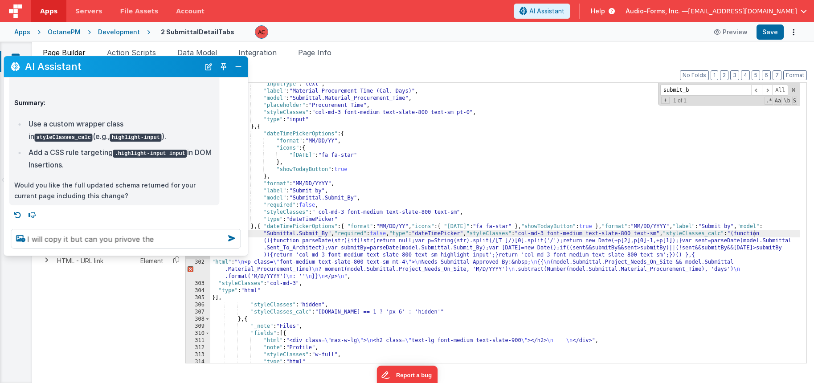
drag, startPoint x: 195, startPoint y: 45, endPoint x: 143, endPoint y: 74, distance: 59.8
click at [143, 74] on div "AI Assistant" at bounding box center [126, 66] width 244 height 21
click at [404, 233] on div ""inputType" : "text" , "label" : "Material Procurement Time (Cal. Days)" , "mod…" at bounding box center [504, 228] width 589 height 294
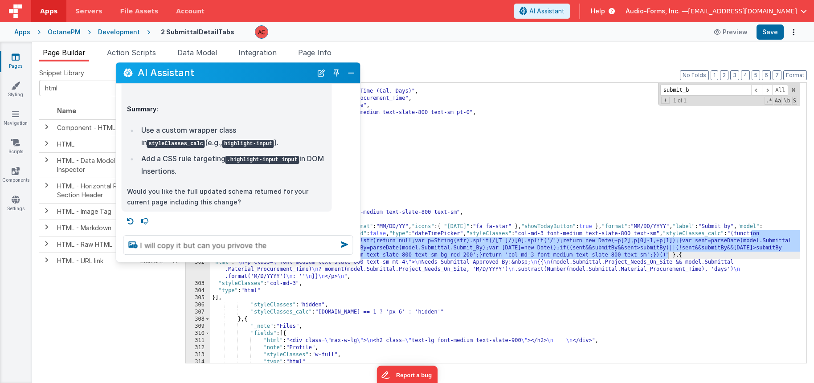
drag, startPoint x: 155, startPoint y: 74, endPoint x: 312, endPoint y: 196, distance: 199.0
click at [263, 80] on div "AI Assistant" at bounding box center [238, 72] width 244 height 21
click at [274, 244] on textarea "I will copy it but can you privove the" at bounding box center [238, 245] width 230 height 20
click at [188, 246] on textarea "I will copy it but can you privove the" at bounding box center [238, 245] width 230 height 20
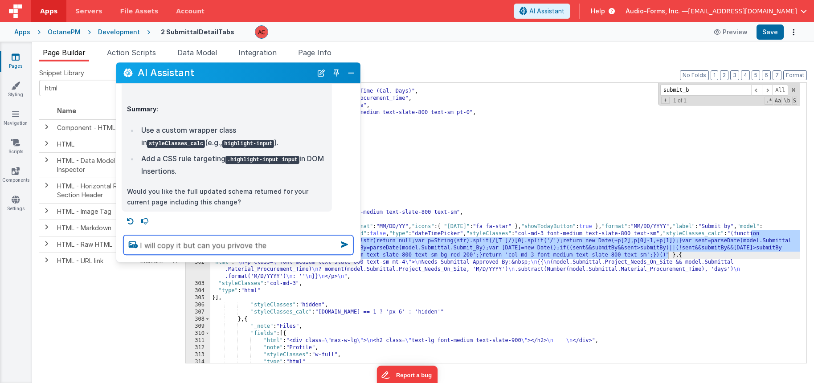
drag, startPoint x: 172, startPoint y: 246, endPoint x: 115, endPoint y: 239, distance: 57.5
click at [116, 239] on div "AI Assistant I can help with support, schema and coding ... I want to color the…" at bounding box center [238, 162] width 245 height 200
type textarea "can this be all inline?"
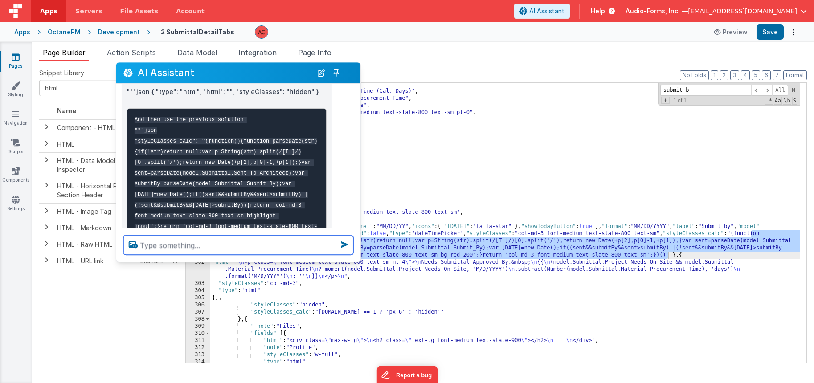
scroll to position [990, 0]
click at [207, 129] on code "And then use the previous solution: """json "styleClasses_calc": "(function(){f…" at bounding box center [226, 178] width 183 height 124
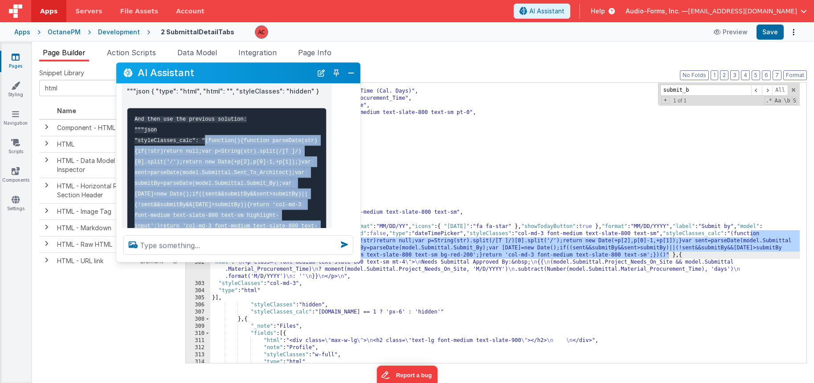
drag, startPoint x: 205, startPoint y: 128, endPoint x: 294, endPoint y: 213, distance: 122.9
click at [296, 214] on code "And then use the previous solution: """json "styleClasses_calc": "(function(){f…" at bounding box center [226, 178] width 183 height 124
copy code "(function(){function parseDate(str){if(!str)return null;var p=String(str).split…"
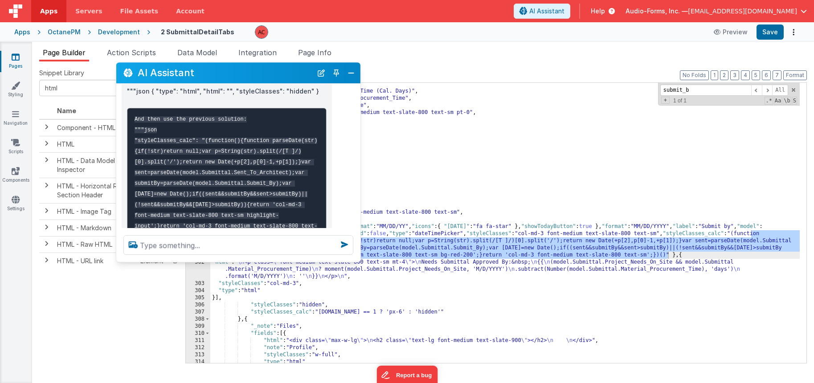
click at [610, 243] on div ""inputType" : "text" , "label" : "Material Procurement Time (Cal. Days)" , "mod…" at bounding box center [504, 228] width 589 height 294
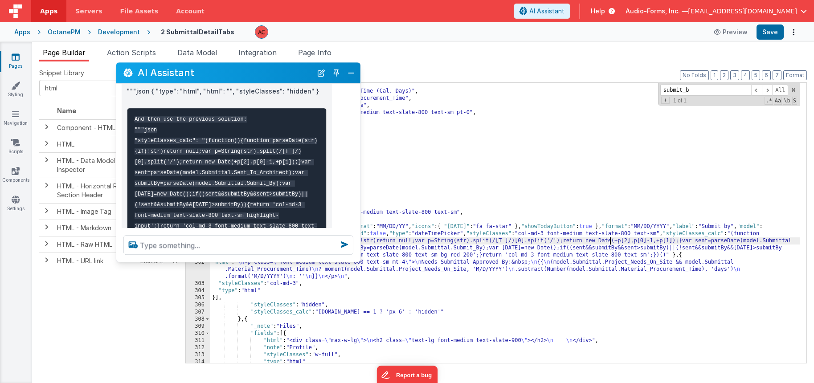
drag, startPoint x: 698, startPoint y: 253, endPoint x: 798, endPoint y: 246, distance: 99.6
click at [698, 253] on div ""inputType" : "text" , "label" : "Material Procurement Time (Cal. Days)" , "mod…" at bounding box center [504, 228] width 589 height 294
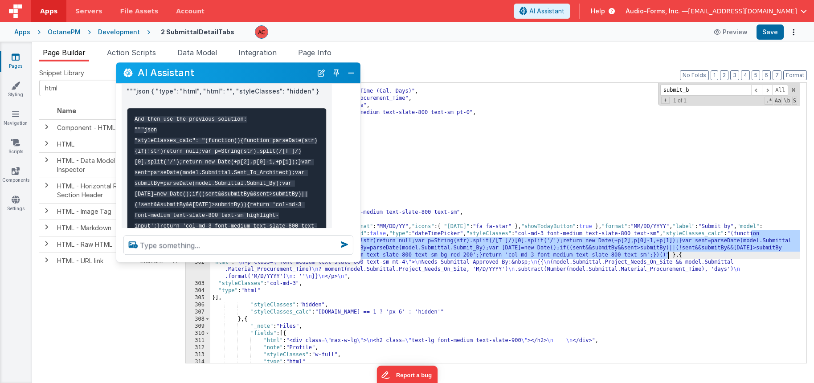
drag, startPoint x: 752, startPoint y: 233, endPoint x: 666, endPoint y: 255, distance: 88.6
click at [666, 255] on div ""inputType" : "text" , "label" : "Material Procurement Time (Cal. Days)" , "mod…" at bounding box center [504, 228] width 589 height 294
paste textarea
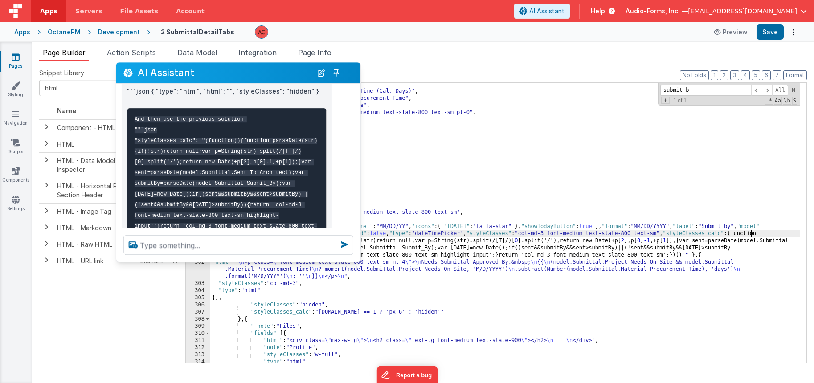
click at [751, 232] on div ""inputType" : "text" , "label" : "Material Procurement Time (Cal. Days)" , "mod…" at bounding box center [504, 228] width 589 height 294
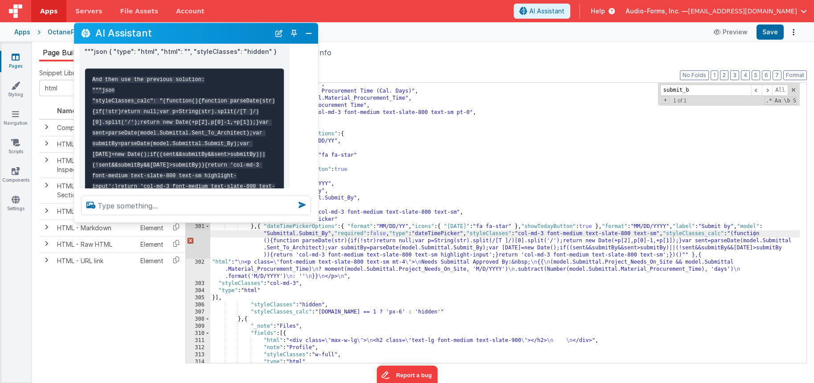
drag, startPoint x: 263, startPoint y: 68, endPoint x: 220, endPoint y: 29, distance: 59.0
click at [220, 29] on h2 "AI Assistant" at bounding box center [182, 33] width 175 height 11
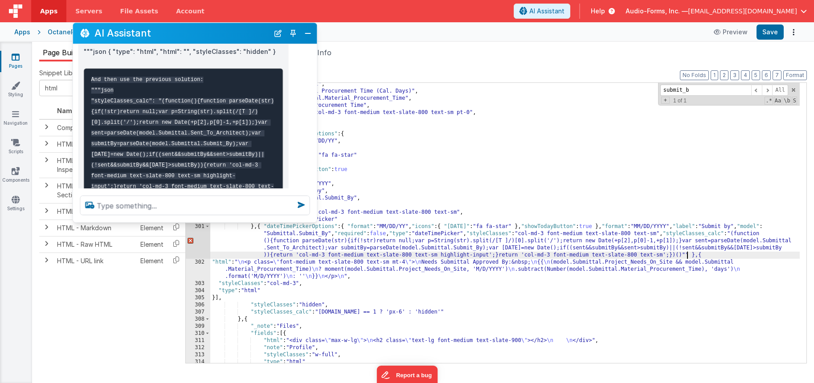
click at [686, 255] on div ""inputType" : "text" , "label" : "Material Procurement Time (Cal. Days)" , "mod…" at bounding box center [504, 228] width 589 height 294
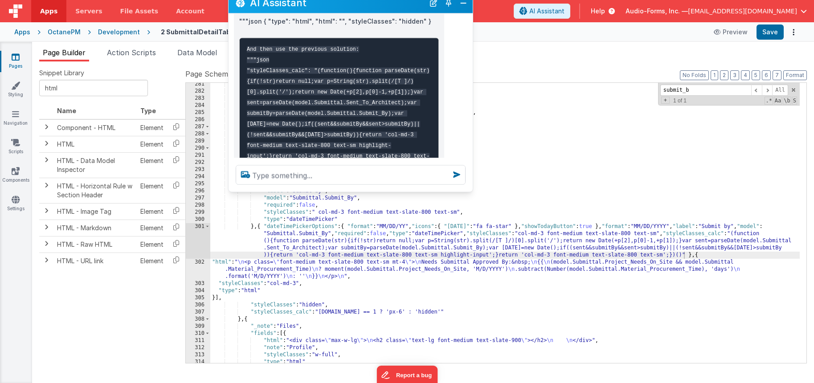
drag, startPoint x: 236, startPoint y: 33, endPoint x: 290, endPoint y: 16, distance: 56.5
click at [290, 8] on h2 "AI Assistant" at bounding box center [337, 2] width 175 height 11
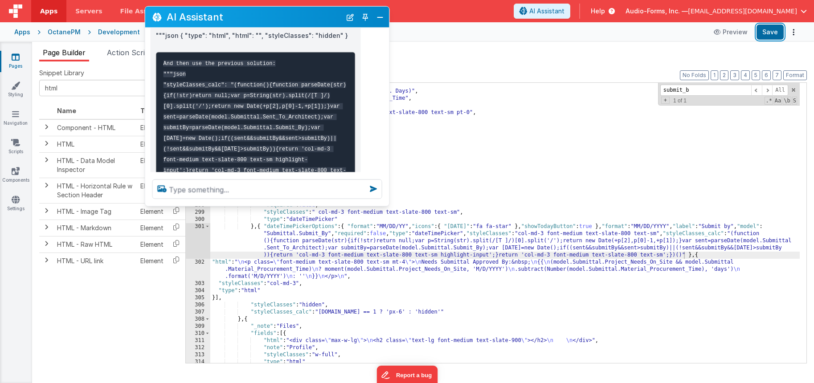
click at [775, 30] on button "Save" at bounding box center [769, 32] width 27 height 15
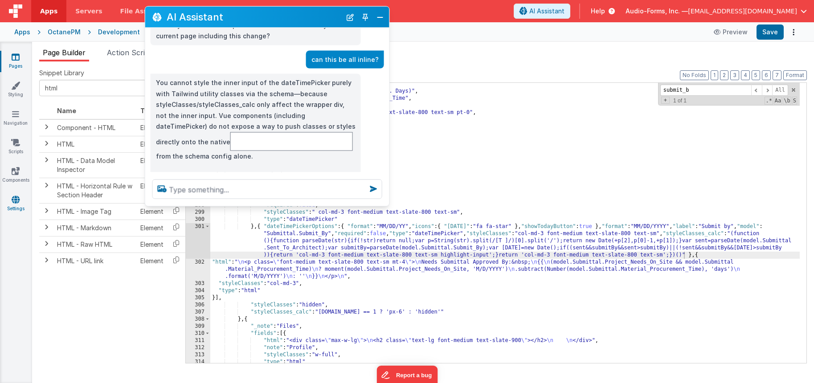
scroll to position [821, 0]
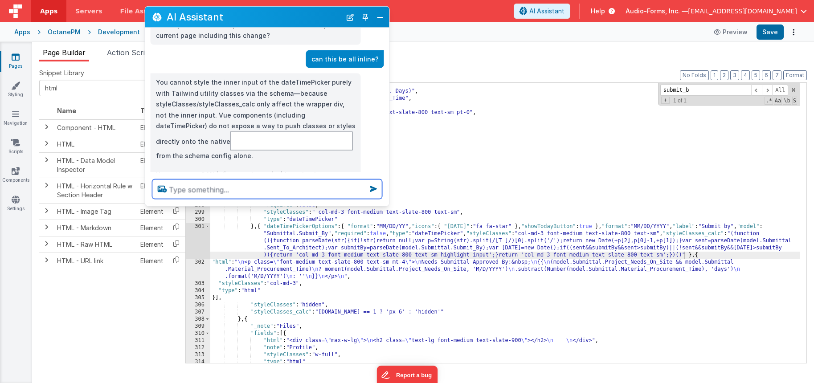
click at [204, 195] on textarea at bounding box center [267, 190] width 230 height 20
type textarea "lets just turn the label text color red."
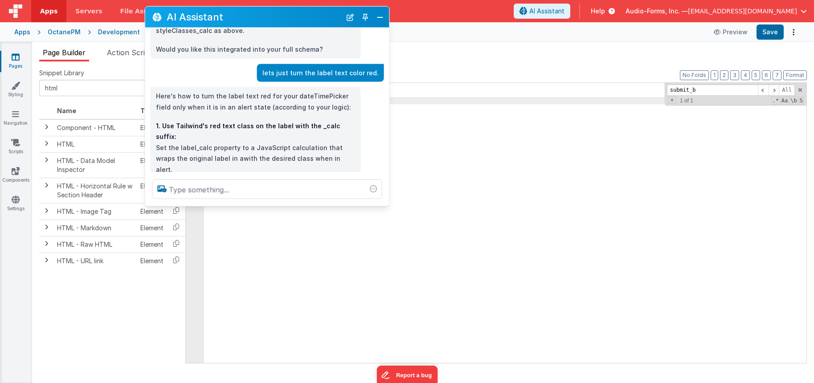
scroll to position [1181, 0]
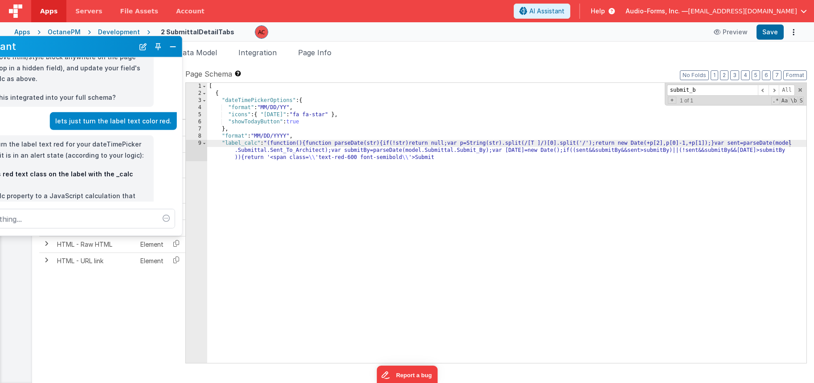
drag, startPoint x: 156, startPoint y: 16, endPoint x: 65, endPoint y: 43, distance: 95.1
click at [65, 43] on h2 "AI Assistant" at bounding box center [46, 46] width 175 height 11
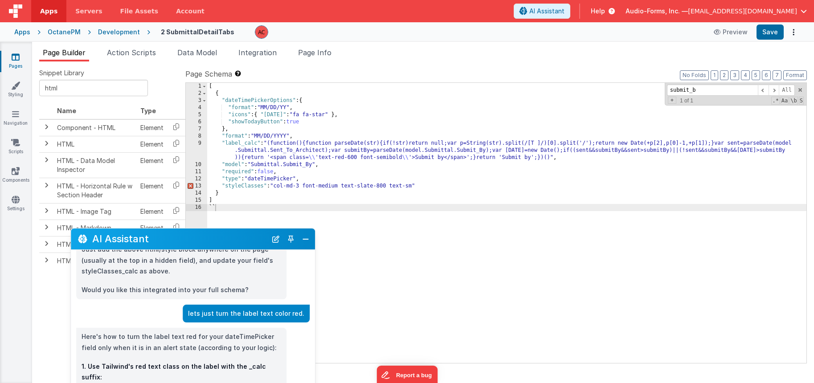
drag, startPoint x: 118, startPoint y: 48, endPoint x: 181, endPoint y: 240, distance: 202.6
click at [181, 240] on h2 "AI Assistant" at bounding box center [179, 239] width 175 height 11
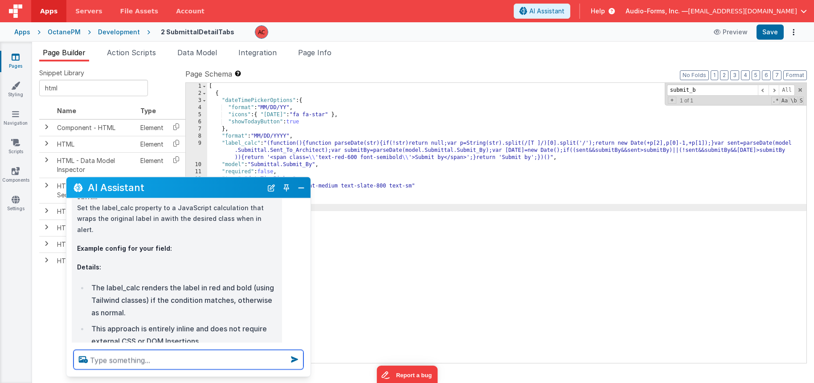
scroll to position [1311, 0]
click at [303, 186] on button "Close" at bounding box center [301, 187] width 12 height 12
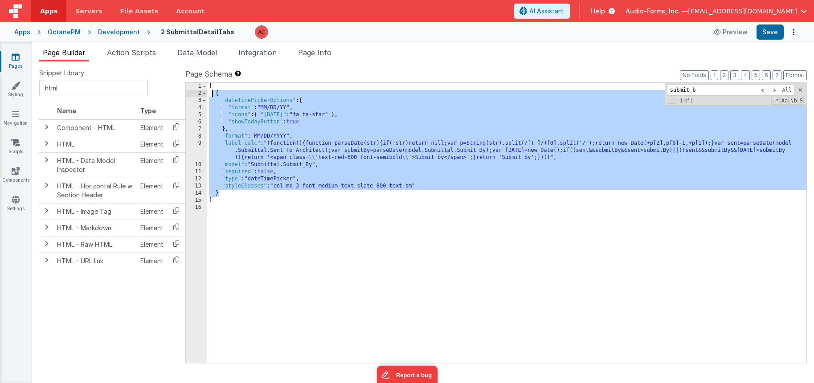
drag, startPoint x: 220, startPoint y: 194, endPoint x: 211, endPoint y: 93, distance: 101.5
click at [211, 93] on div "[ { "dateTimePickerOptions" : { "format" : "MM/DD/YY" , "icons" : { "[DATE]" : …" at bounding box center [506, 230] width 599 height 294
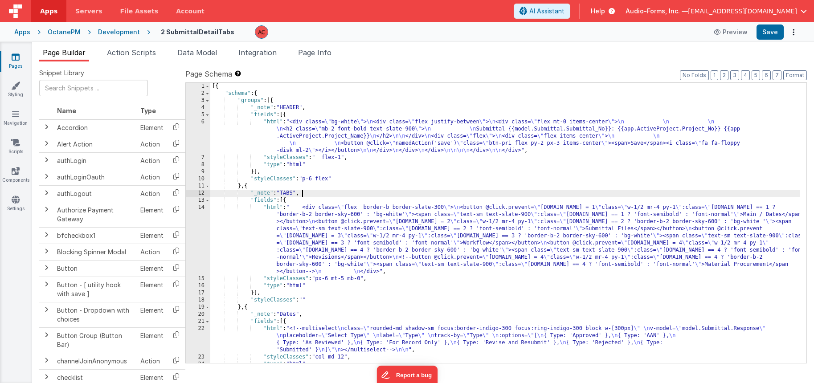
click at [441, 192] on div "[{ "schema" : { "groups" : [{ "_note" : "HEADER" , "fields" : [{ "html" : "<div…" at bounding box center [504, 230] width 589 height 294
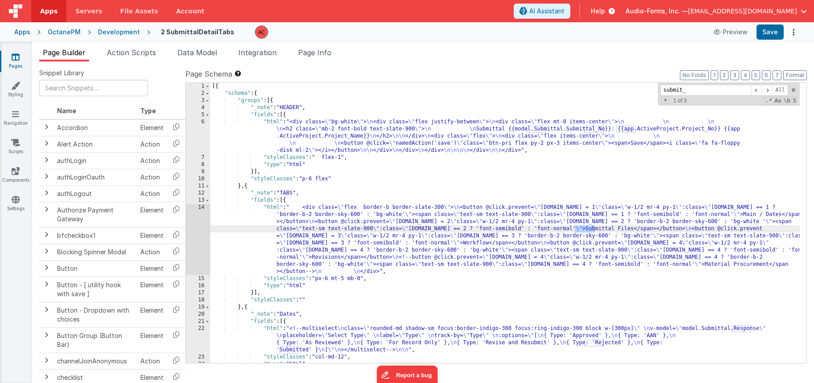
scroll to position [2098, 0]
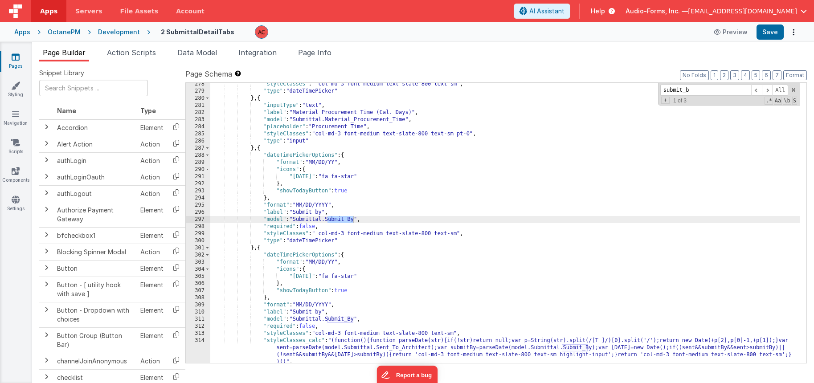
click at [408, 194] on div ""styleClasses" : " col-md-3 font-medium text-slate-800 text-sm" , "type" : "dat…" at bounding box center [504, 228] width 589 height 294
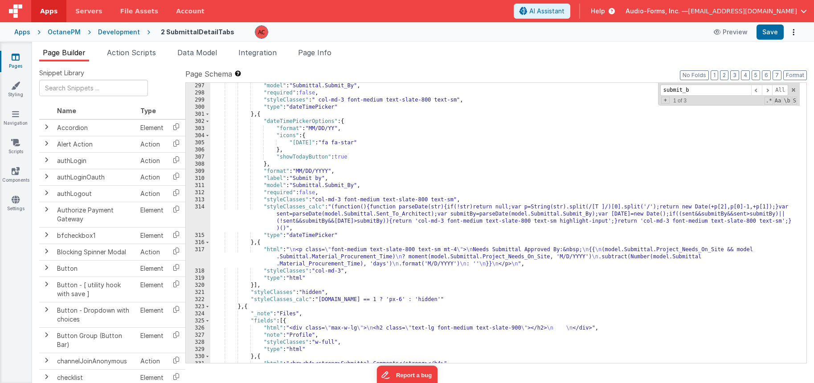
scroll to position [2178, 0]
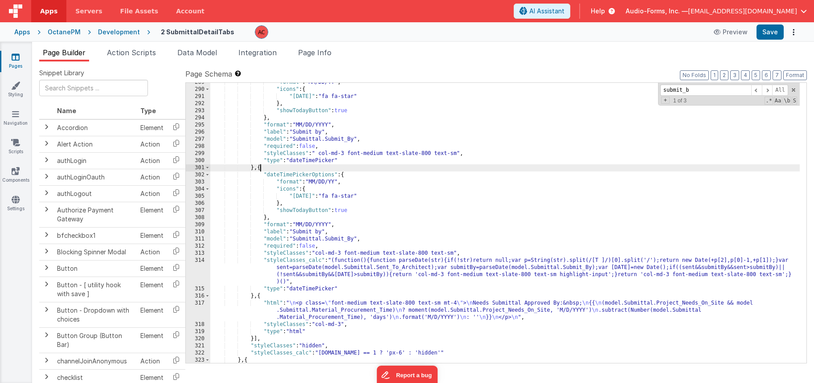
click at [260, 169] on div ""format" : "MM/DD/YY" , "icons" : { "today" : "fa fa-star" } , "showTodayButton…" at bounding box center [504, 226] width 589 height 294
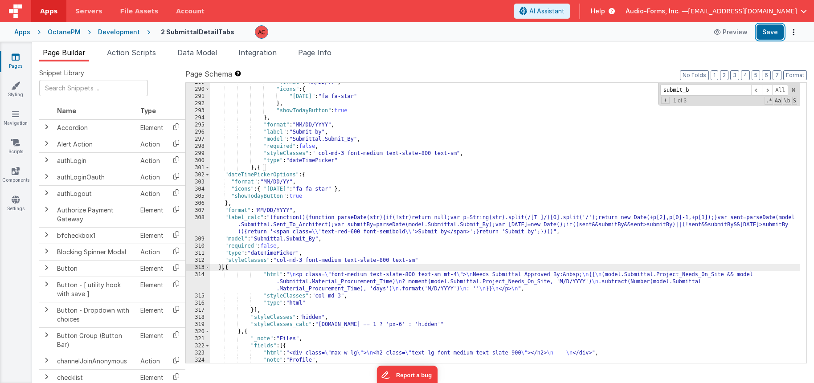
drag, startPoint x: 763, startPoint y: 33, endPoint x: 741, endPoint y: 34, distance: 21.9
click at [765, 33] on button "Save" at bounding box center [769, 32] width 27 height 15
click at [318, 225] on div ""format" : "MM/DD/YY" , "icons" : { "today" : "fa fa-star" } , "showTodayButton…" at bounding box center [504, 226] width 589 height 294
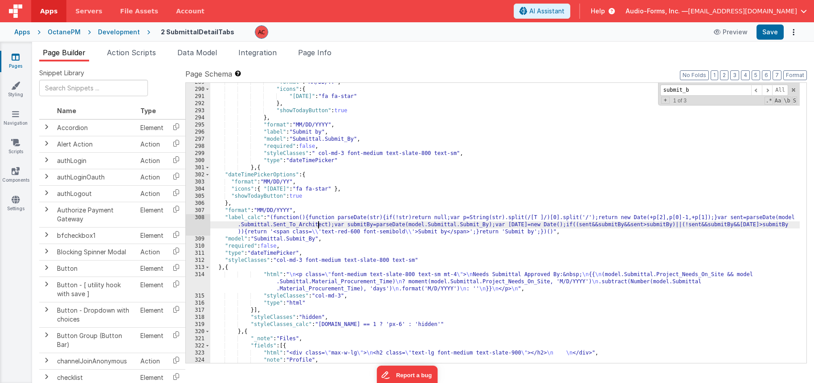
scroll to position [2152, 0]
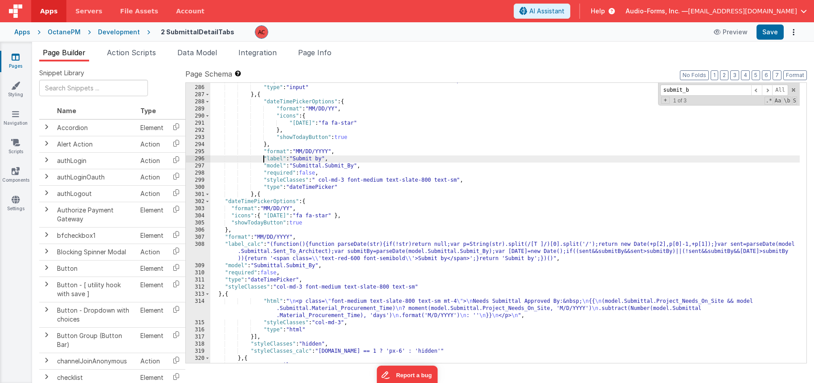
click at [262, 159] on div ""styleClasses" : "col-md-3 font-medium text-slate-800 text-sm pt-0" , "type" : …" at bounding box center [504, 224] width 589 height 294
click at [227, 228] on div ""styleClasses" : "col-md-3 font-medium text-slate-800 text-sm pt-0" , "type" : …" at bounding box center [504, 224] width 589 height 294
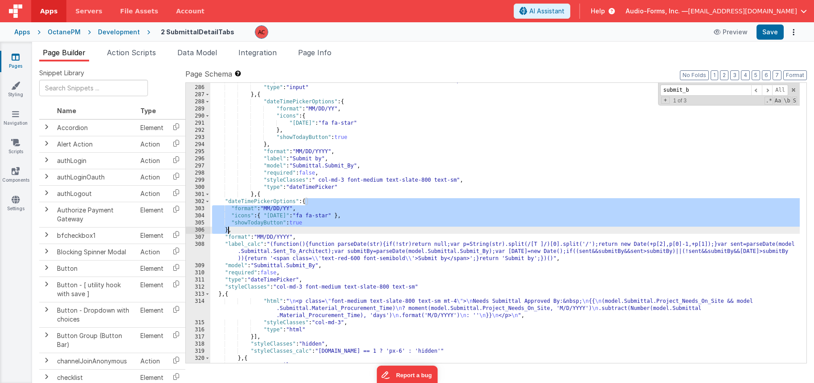
click at [227, 228] on div ""styleClasses" : "col-md-3 font-medium text-slate-800 text-sm pt-0" , "type" : …" at bounding box center [504, 224] width 589 height 294
click at [295, 216] on div ""styleClasses" : "col-md-3 font-medium text-slate-800 text-sm pt-0" , "type" : …" at bounding box center [504, 224] width 589 height 294
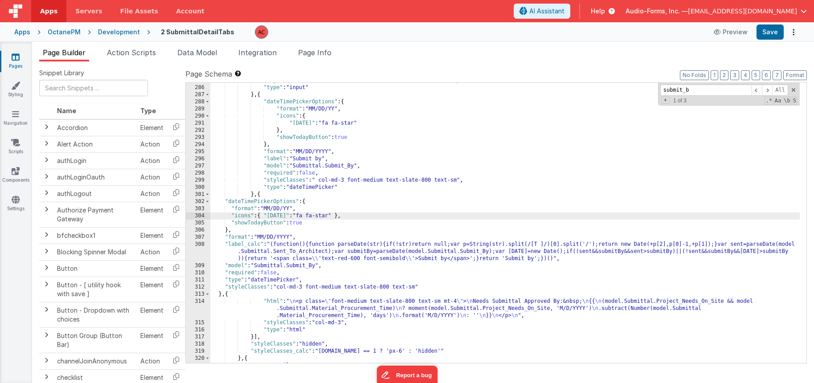
click at [254, 194] on div ""styleClasses" : "col-md-3 font-medium text-slate-800 text-sm pt-0" , "type" : …" at bounding box center [504, 224] width 589 height 294
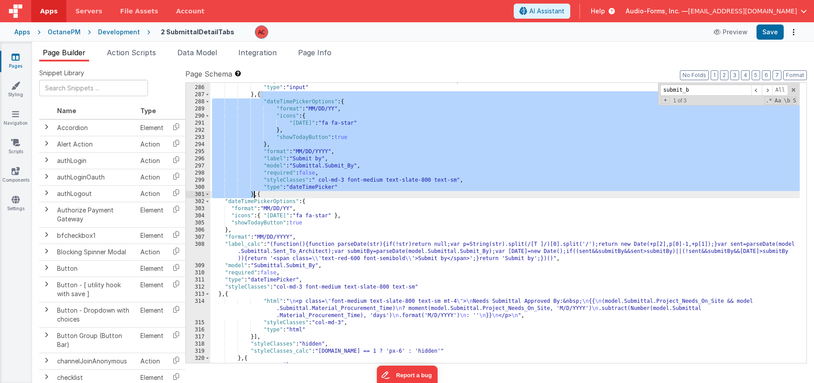
click at [254, 194] on div ""styleClasses" : "col-md-3 font-medium text-slate-800 text-sm pt-0" , "type" : …" at bounding box center [504, 224] width 589 height 294
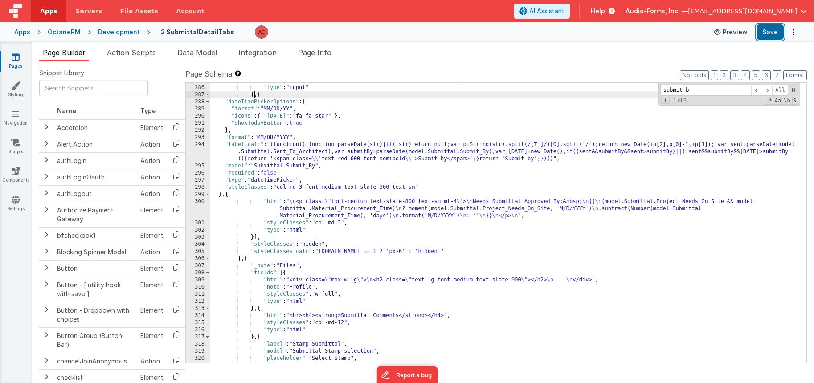
drag, startPoint x: 776, startPoint y: 31, endPoint x: 730, endPoint y: 37, distance: 46.2
click at [776, 32] on button "Save" at bounding box center [769, 32] width 27 height 15
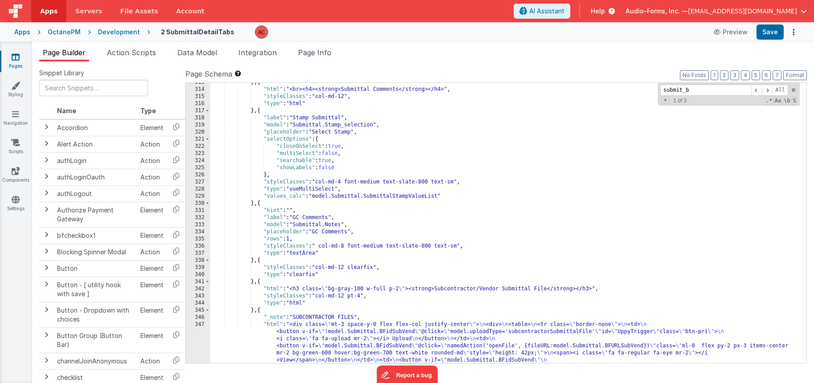
scroll to position [2382, 0]
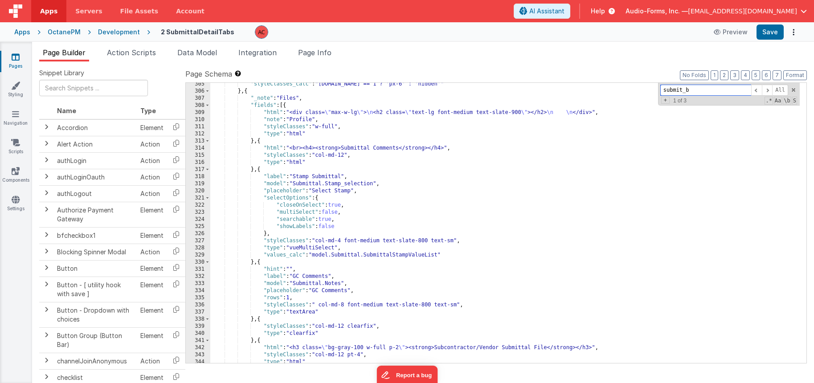
click at [695, 88] on input "submit_b" at bounding box center [705, 90] width 91 height 11
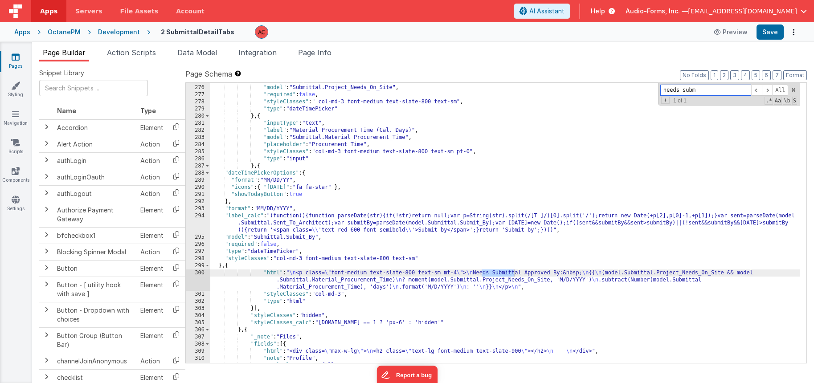
scroll to position [2107, 0]
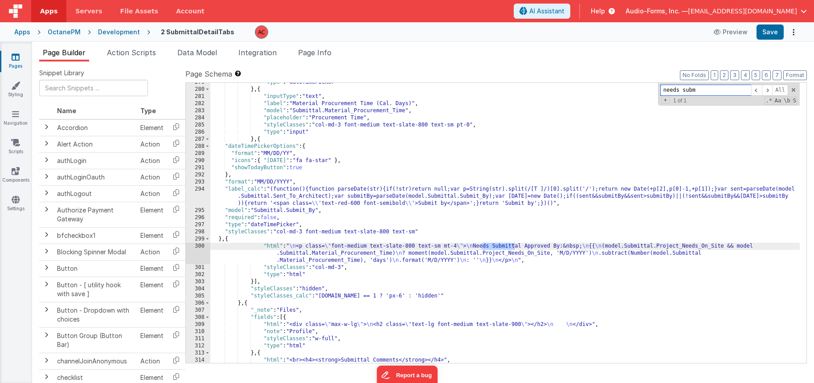
type input "needs subm"
click at [260, 252] on div ""type" : "dateTimePicker" } , { "inputType" : "text" , "label" : "Material Proc…" at bounding box center [504, 226] width 589 height 294
click at [241, 243] on div ""type" : "dateTimePicker" } , { "inputType" : "text" , "label" : "Material Proc…" at bounding box center [504, 226] width 589 height 294
click at [220, 189] on div ""type" : "dateTimePicker" } , { "inputType" : "text" , "label" : "Material Proc…" at bounding box center [504, 226] width 589 height 294
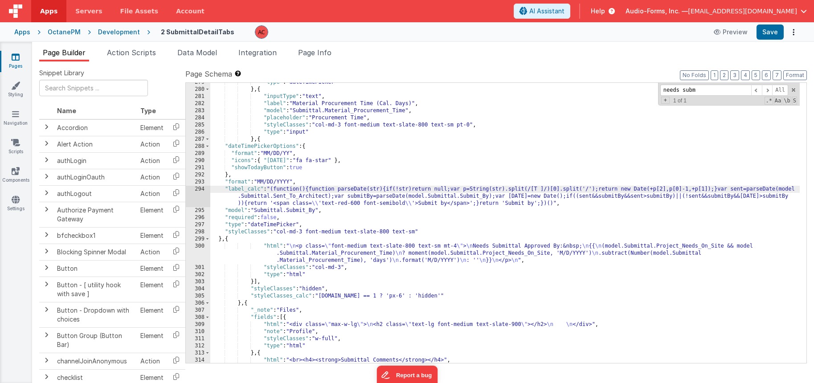
click at [200, 188] on div "294" at bounding box center [198, 196] width 25 height 21
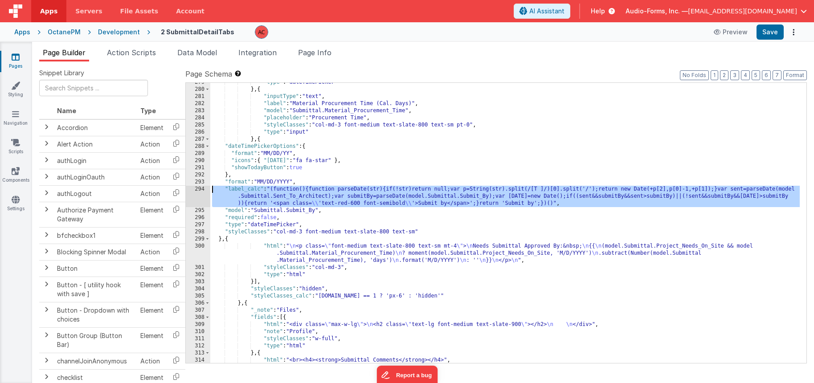
click at [253, 190] on div ""type" : "dateTimePicker" } , { "inputType" : "text" , "label" : "Material Proc…" at bounding box center [504, 226] width 589 height 294
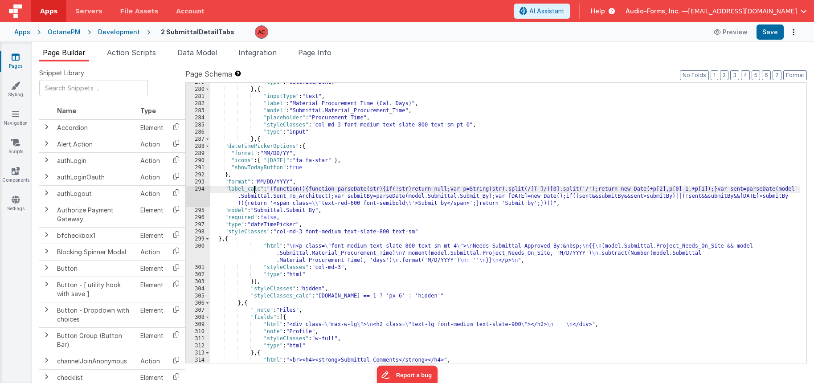
click at [244, 247] on div ""type" : "dateTimePicker" } , { "inputType" : "text" , "label" : "Material Proc…" at bounding box center [504, 226] width 589 height 294
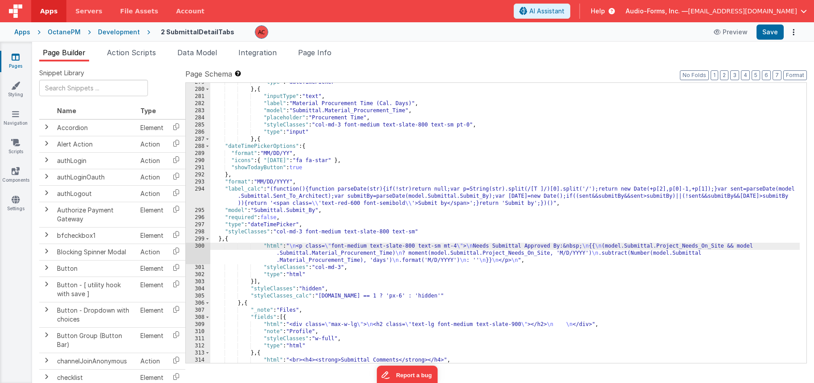
click at [200, 246] on div "300" at bounding box center [198, 253] width 25 height 21
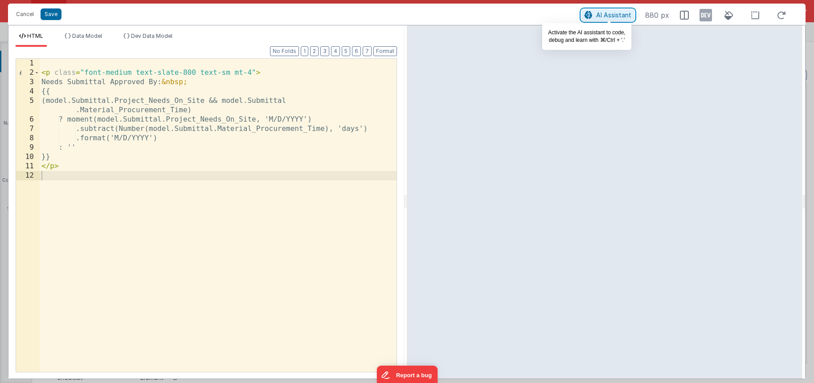
click at [612, 13] on span "AI Assistant" at bounding box center [613, 15] width 35 height 8
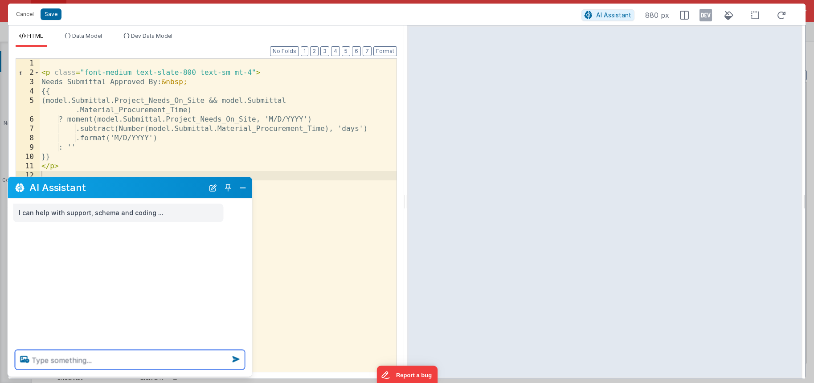
click at [107, 360] on textarea at bounding box center [130, 360] width 230 height 20
click at [177, 118] on div "< p class = "font-medium text-slate-800 text-sm mt-4" > Needs Submittal Approve…" at bounding box center [218, 225] width 357 height 332
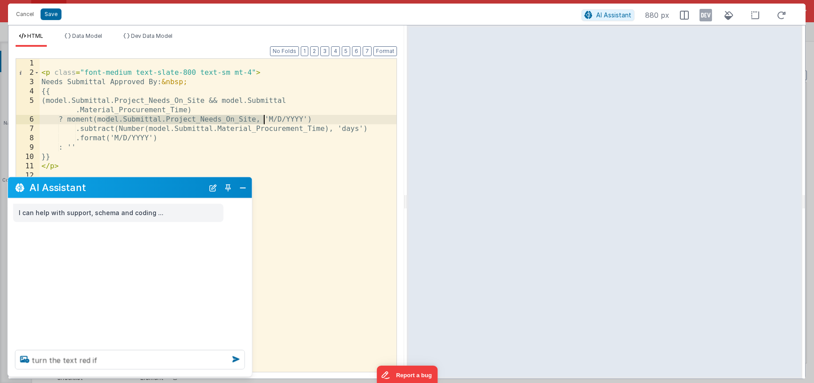
drag, startPoint x: 105, startPoint y: 120, endPoint x: 263, endPoint y: 121, distance: 158.6
click at [263, 121] on div "< p class = "font-medium text-slate-800 text-sm mt-4" > Needs Submittal Approve…" at bounding box center [218, 225] width 357 height 332
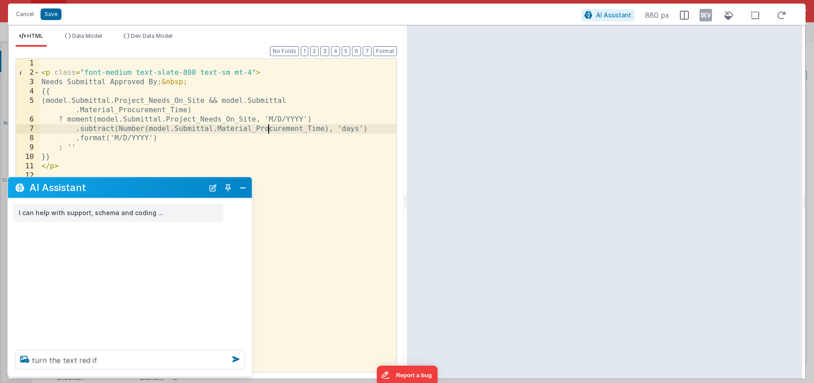
click at [270, 127] on div "< p class = "font-medium text-slate-800 text-sm mt-4" > Needs Submittal Approve…" at bounding box center [218, 225] width 357 height 332
click at [194, 103] on div "< p class = "font-medium text-slate-800 text-sm mt-4" > Needs Submittal Approve…" at bounding box center [218, 225] width 357 height 332
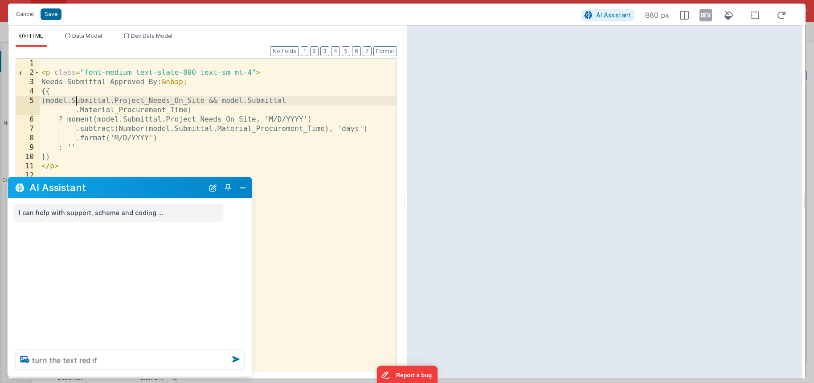
click at [77, 101] on div "< p class = "font-medium text-slate-800 text-sm mt-4" > Needs Submittal Approve…" at bounding box center [218, 225] width 357 height 332
click at [123, 92] on div "< p class = "font-medium text-slate-800 text-sm mt-4" > Needs Submittal Approve…" at bounding box center [218, 225] width 357 height 332
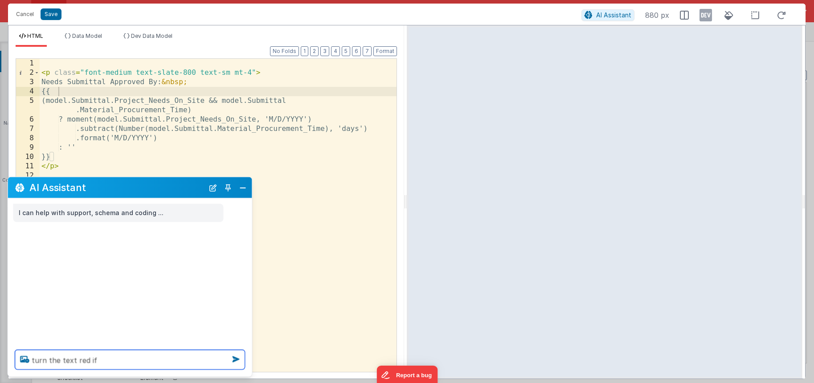
click at [104, 360] on textarea "turn the text red if" at bounding box center [130, 360] width 230 height 20
paste textarea "Project_Needs_Submittal_Approved_By"
click at [96, 359] on textarea "turn the text red if Project_Needs_Submittal_Approved_By" at bounding box center [130, 360] width 230 height 20
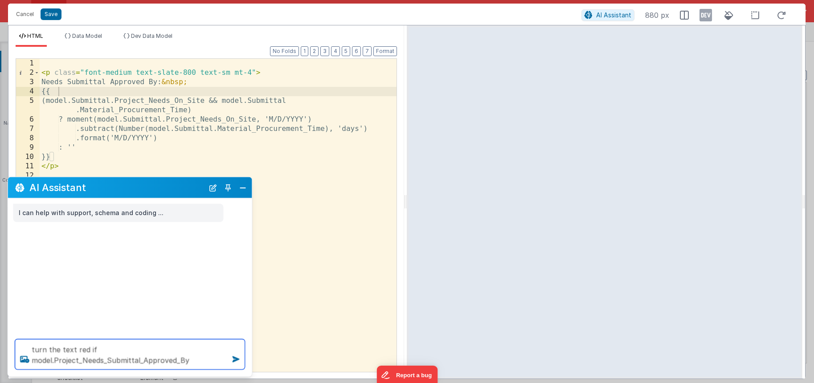
click at [200, 362] on textarea "turn the text red if model.Project_Needs_Submittal_Approved_By" at bounding box center [130, 354] width 230 height 30
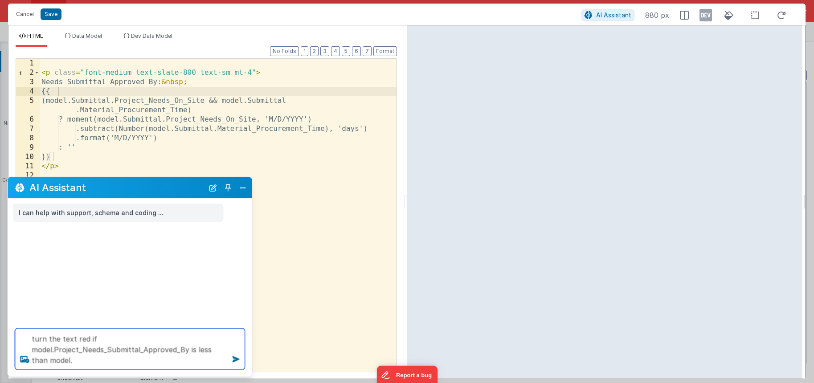
paste textarea "Due_From_Architect"
click at [57, 359] on textarea "turn the text red if model.Project_Needs_Submittal_Approved_By is less than mod…" at bounding box center [130, 349] width 230 height 41
type textarea "turn the text red if model.Project_Needs_Submittal_Approved_By is less than mod…"
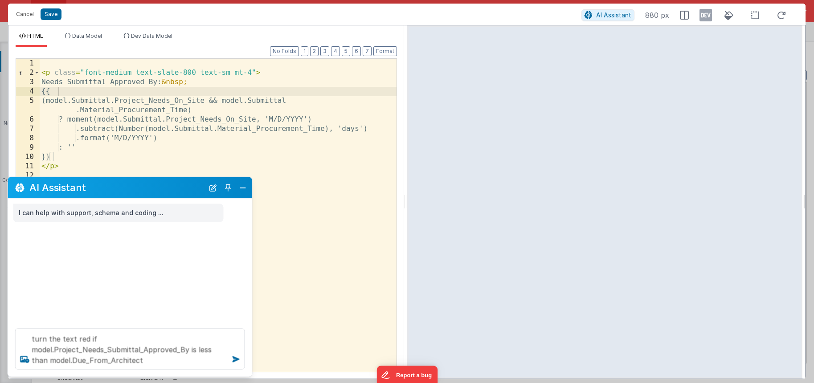
click at [236, 358] on icon at bounding box center [236, 359] width 14 height 14
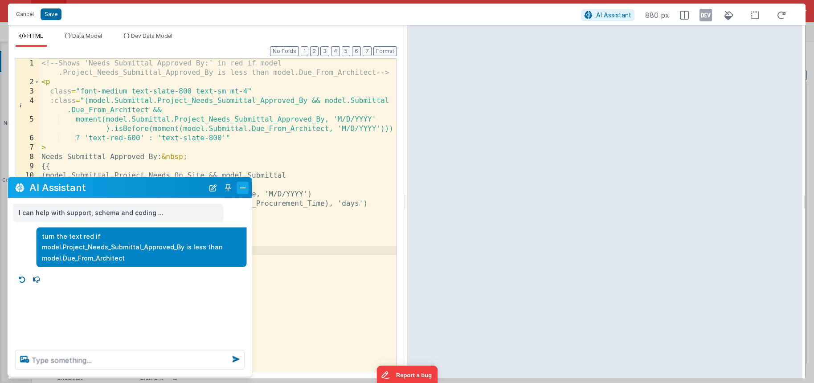
click at [245, 188] on button "Close" at bounding box center [243, 187] width 12 height 12
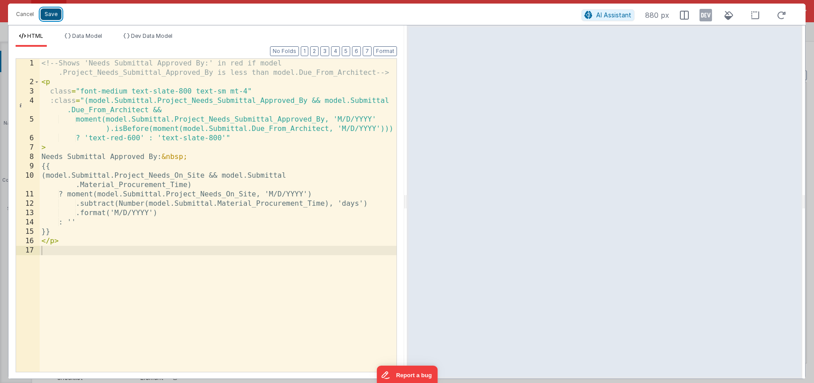
click at [49, 14] on button "Save" at bounding box center [51, 14] width 21 height 12
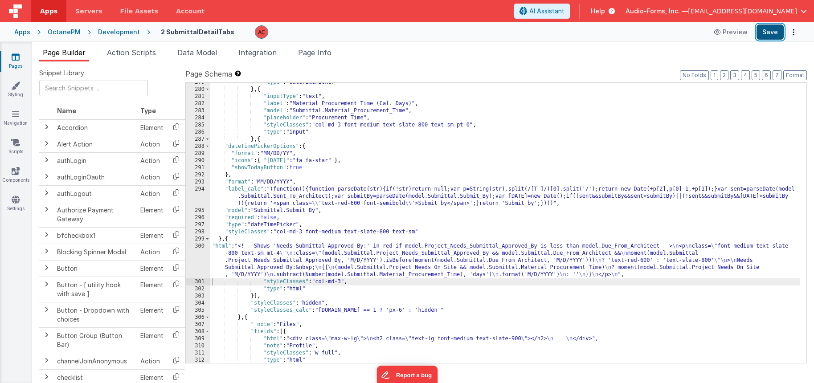
drag, startPoint x: 773, startPoint y: 33, endPoint x: 746, endPoint y: 36, distance: 27.0
click at [773, 33] on button "Save" at bounding box center [769, 32] width 27 height 15
click at [258, 263] on div ""type" : "dateTimePicker" } , { "inputType" : "text" , "label" : "Material Proc…" at bounding box center [504, 226] width 589 height 294
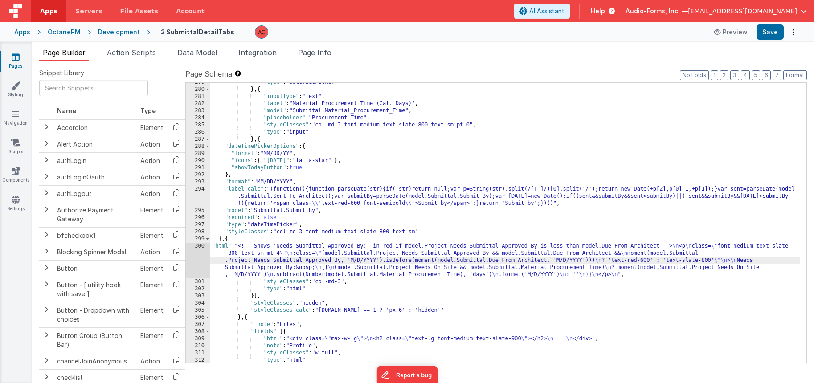
click at [197, 246] on div "300" at bounding box center [198, 261] width 25 height 36
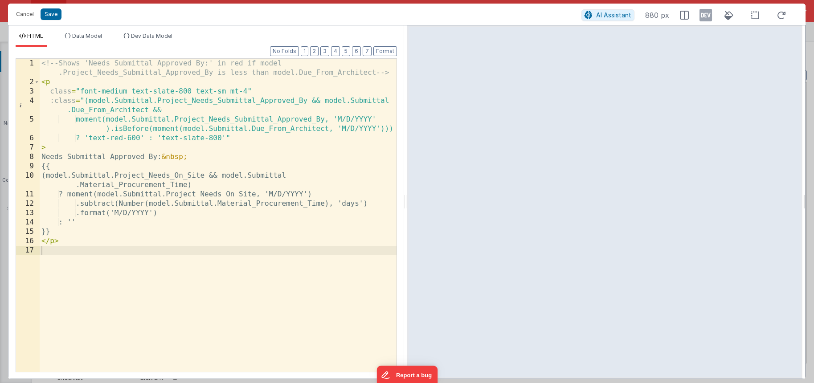
click at [168, 117] on div "<!-- Shows 'Needs Submittal Approved By:' in red if model .Project_Needs_Submit…" at bounding box center [218, 229] width 357 height 341
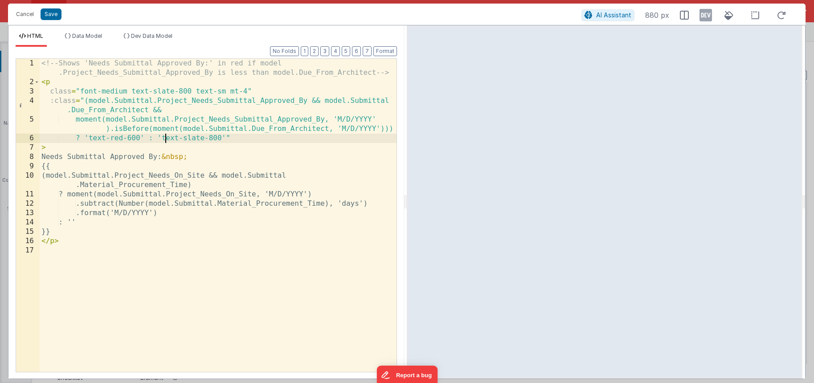
click at [164, 142] on div "<!-- Shows 'Needs Submittal Approved By:' in red if model .Project_Needs_Submit…" at bounding box center [218, 229] width 357 height 341
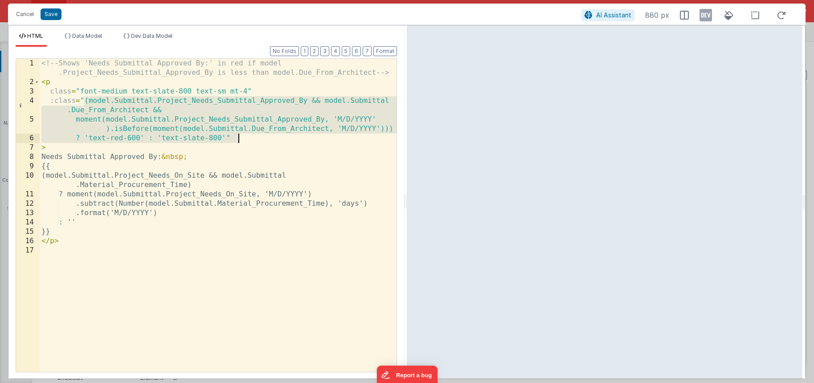
drag, startPoint x: 85, startPoint y: 100, endPoint x: 242, endPoint y: 135, distance: 161.0
click at [242, 135] on div "<!-- Shows 'Needs Submittal Approved By:' in red if model .Project_Needs_Submit…" at bounding box center [218, 229] width 357 height 341
click at [603, 14] on span "AI Assistant" at bounding box center [613, 15] width 35 height 8
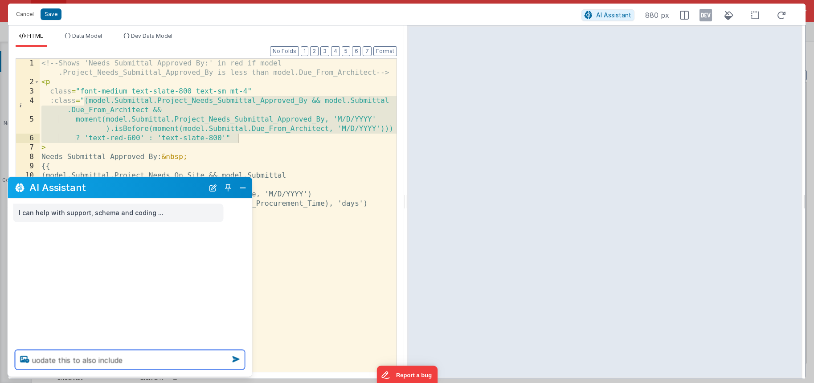
paste textarea "(model.Submittal.Project_Needs_Submittal_Approved_By && model.Submittal.Due_Fro…"
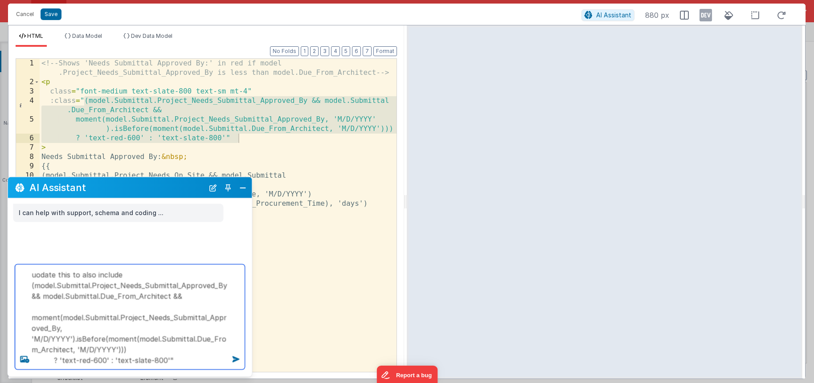
click at [136, 275] on textarea "uodate this to also include (model.Submittal.Project_Needs_Submittal_Approved_B…" at bounding box center [130, 317] width 230 height 105
paste textarea "Returned_From_Architect"
click at [144, 274] on textarea "uodate this to also include if model.Returned_From_Architect. (model.Submittal.…" at bounding box center [130, 312] width 230 height 116
click at [142, 274] on textarea "uodate this to also include if model.Returned_From_Architect. (model.Submittal.…" at bounding box center [130, 312] width 230 height 116
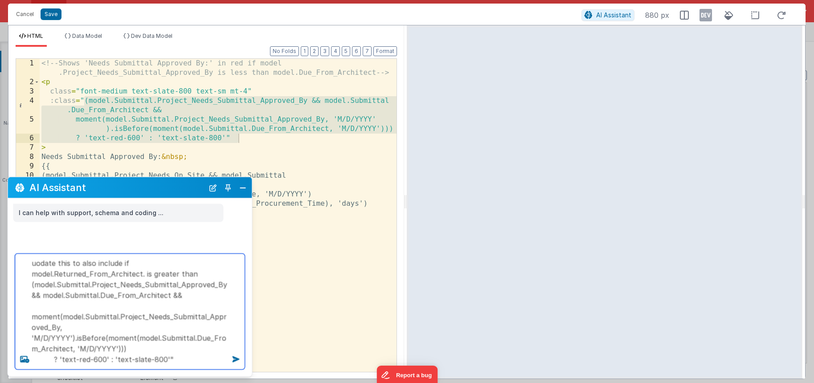
drag, startPoint x: 62, startPoint y: 316, endPoint x: 55, endPoint y: 325, distance: 11.4
click at [55, 325] on textarea "uodate this to also include if model.Returned_From_Architect. is greater than (…" at bounding box center [130, 312] width 230 height 116
click at [135, 263] on textarea "uodate this to also include if model.Returned_From_Architect. is greater than (…" at bounding box center [130, 312] width 230 height 116
click at [195, 274] on textarea "uodate this to also include if model.Returned_From_Architect. is greater than (…" at bounding box center [130, 312] width 230 height 116
paste textarea "model.Submittal.Project_Needs_Submittal_Approved_By"
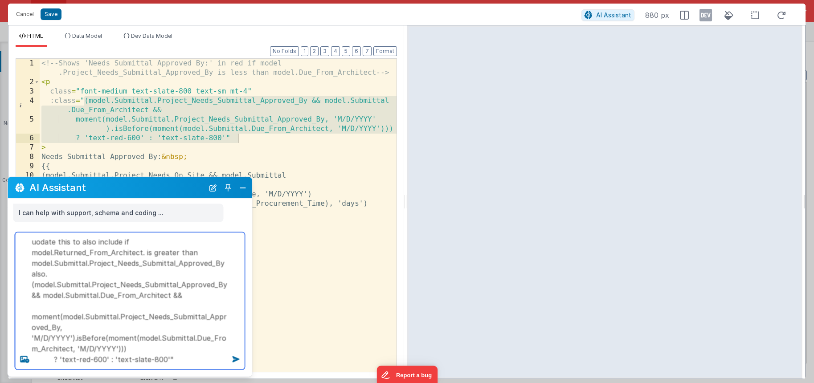
click at [40, 242] on textarea "uodate this to also include if model.Returned_From_Architect. is greater than m…" at bounding box center [130, 301] width 230 height 137
type textarea "update this to also include if model.Returned_From_Architect. is greater than m…"
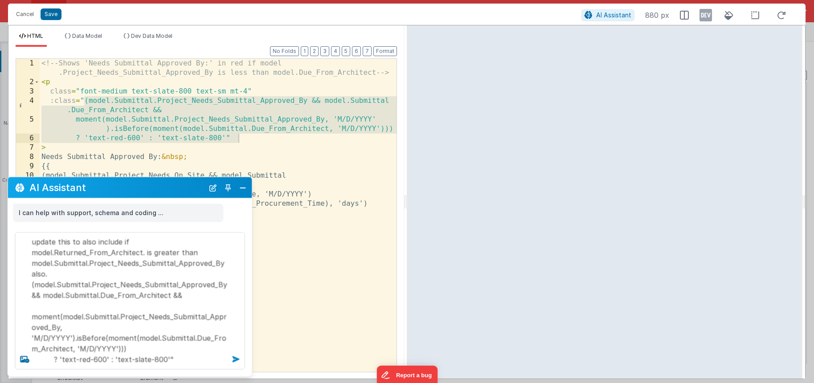
click at [237, 363] on icon at bounding box center [236, 359] width 14 height 14
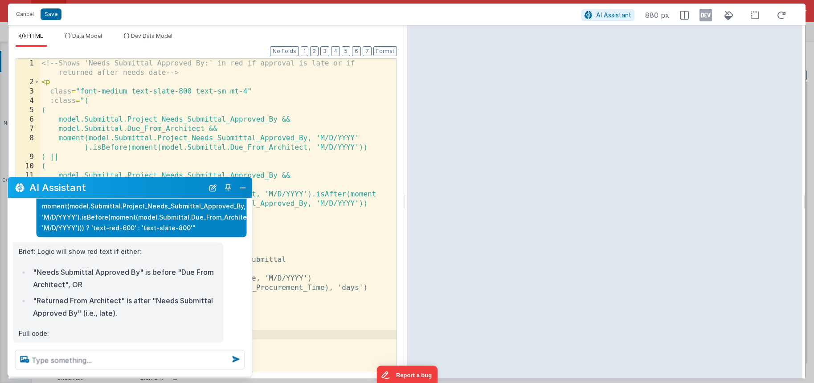
scroll to position [102, 0]
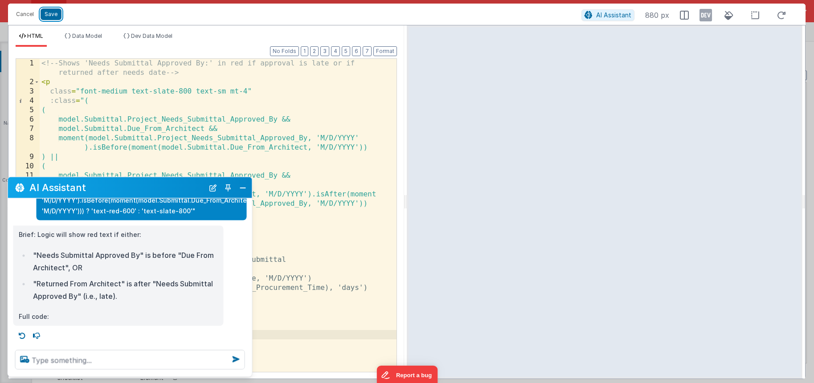
drag, startPoint x: 53, startPoint y: 16, endPoint x: 138, endPoint y: 6, distance: 85.6
click at [53, 16] on button "Save" at bounding box center [51, 14] width 21 height 12
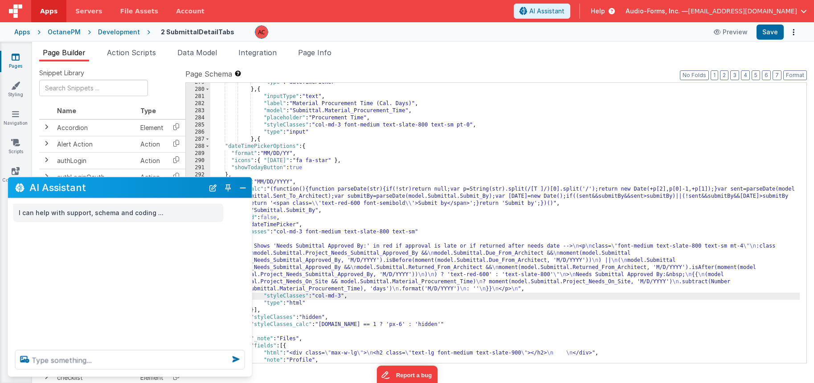
scroll to position [0, 0]
click at [774, 32] on button "Save" at bounding box center [769, 32] width 27 height 15
click at [241, 187] on button "Close" at bounding box center [243, 187] width 12 height 12
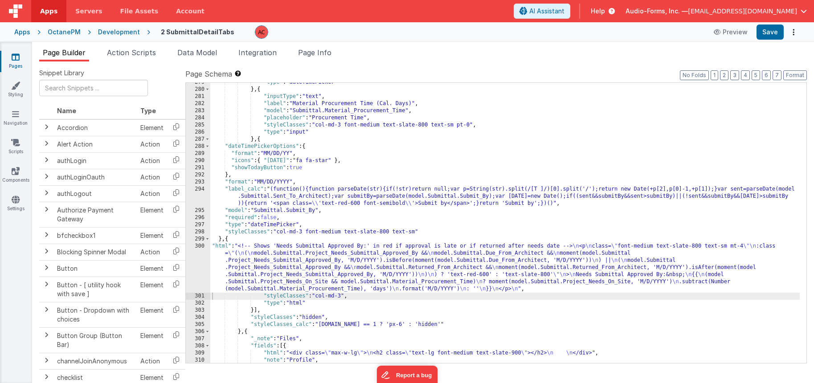
click at [221, 269] on div ""type" : "dateTimePicker" } , { "inputType" : "text" , "label" : "Material Proc…" at bounding box center [504, 226] width 589 height 294
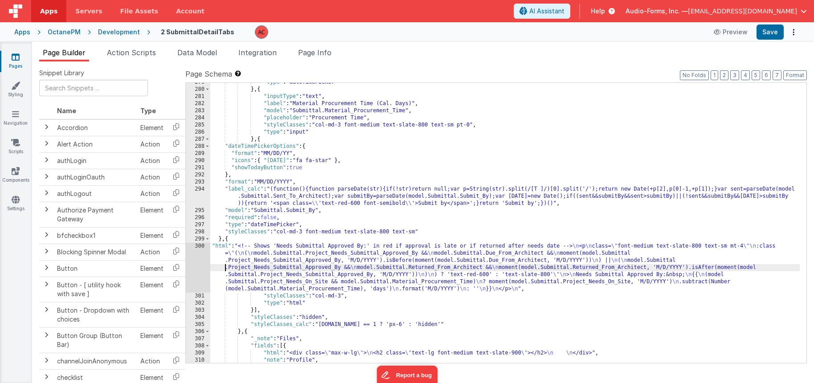
click at [200, 245] on div "300" at bounding box center [198, 268] width 25 height 50
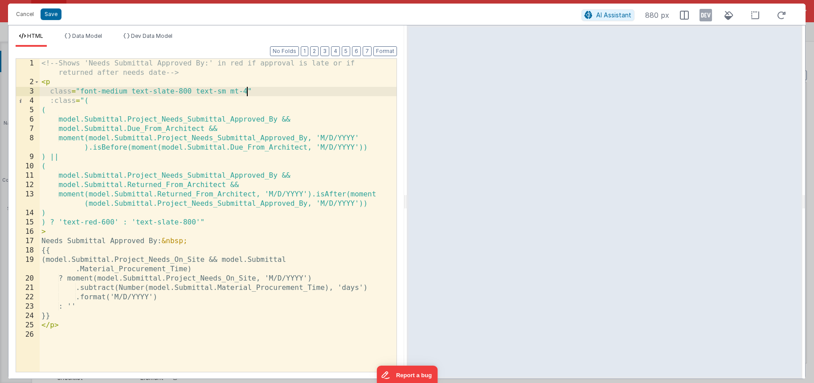
click at [247, 89] on div "<!-- Shows 'Needs Submittal Approved By:' in red if approval is late or if retu…" at bounding box center [218, 229] width 357 height 341
click at [47, 17] on button "Save" at bounding box center [51, 14] width 21 height 12
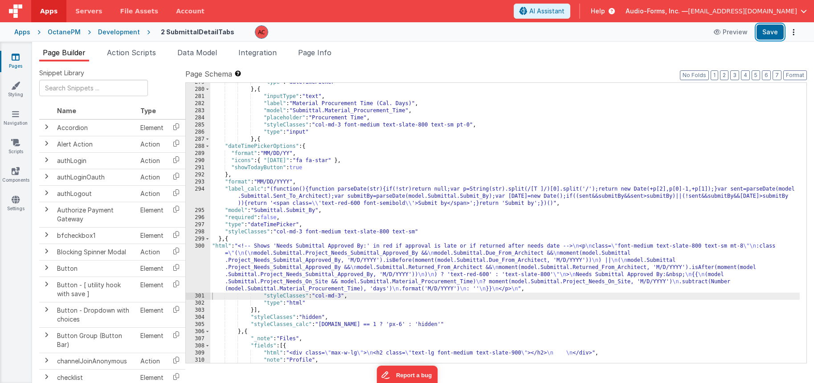
drag, startPoint x: 758, startPoint y: 35, endPoint x: 373, endPoint y: 114, distance: 393.0
click at [760, 34] on button "Save" at bounding box center [769, 32] width 27 height 15
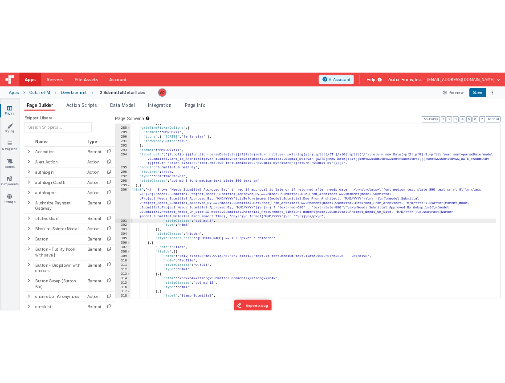
scroll to position [2164, 0]
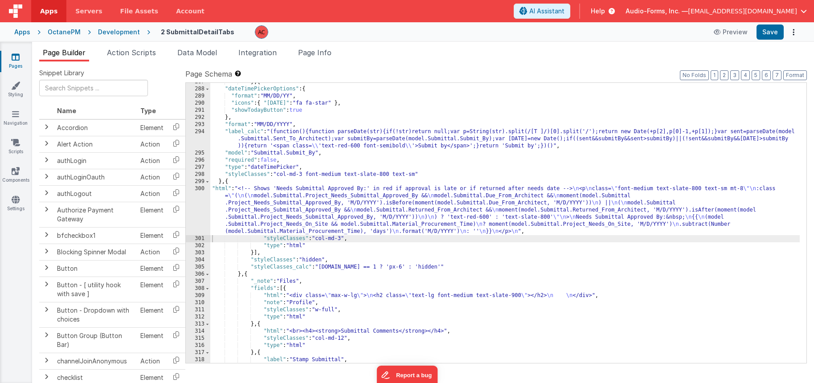
click at [16, 57] on icon at bounding box center [16, 57] width 8 height 9
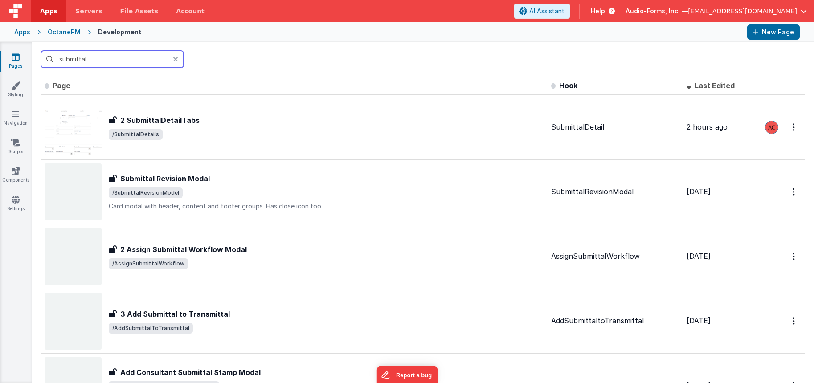
click at [100, 63] on input "submittal" at bounding box center [112, 59] width 143 height 17
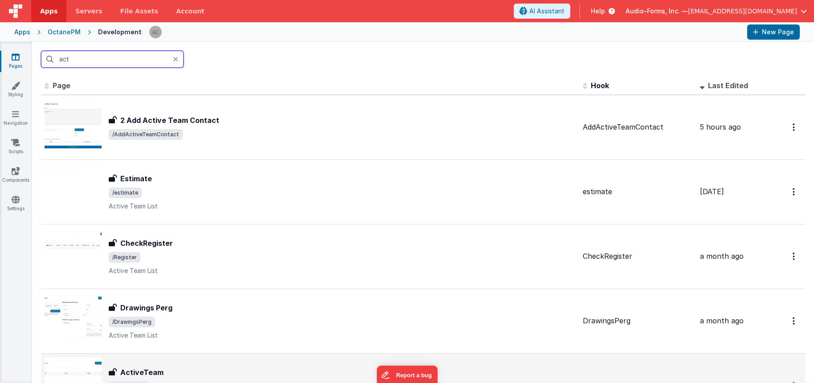
type input "act"
click at [212, 357] on div "ActiveTeam ActiveTeam /ActiveTeam Active Team List" at bounding box center [310, 385] width 531 height 57
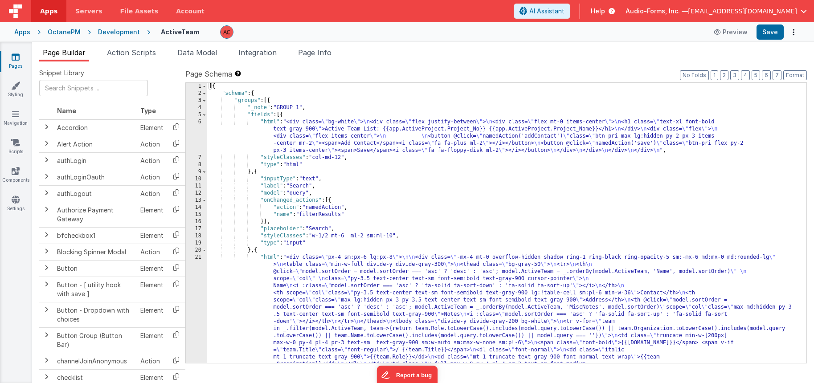
click at [241, 139] on div "[{ "schema" : { "groups" : [{ "_note" : "GROUP 1" , "fields" : [{ "html" : "<di…" at bounding box center [503, 316] width 592 height 466
click at [134, 53] on span "Action Scripts" at bounding box center [131, 52] width 49 height 9
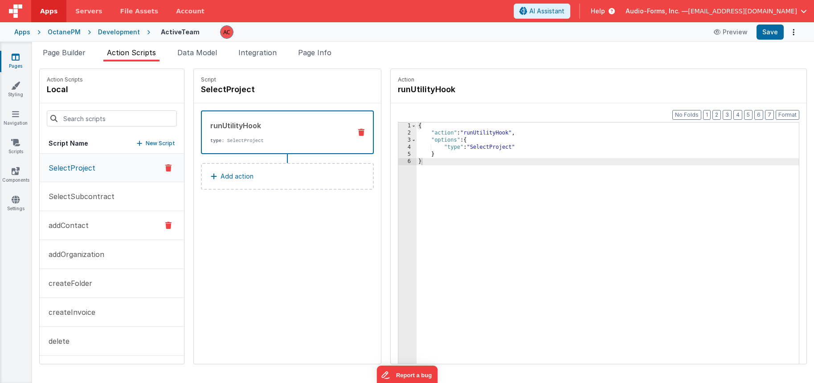
click at [82, 227] on p "addContact" at bounding box center [65, 225] width 45 height 11
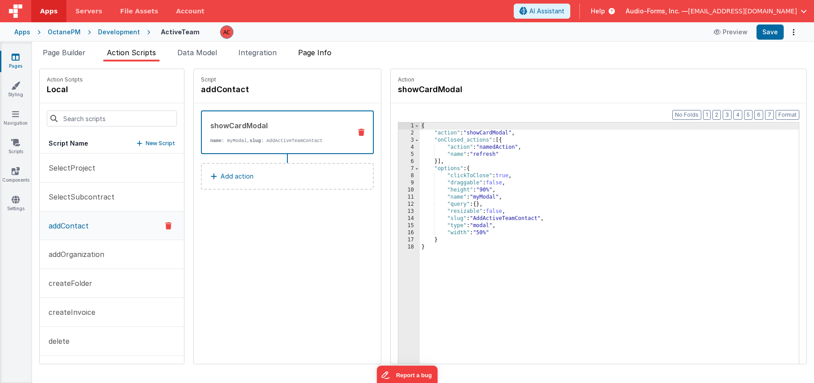
click at [325, 55] on span "Page Info" at bounding box center [314, 52] width 33 height 9
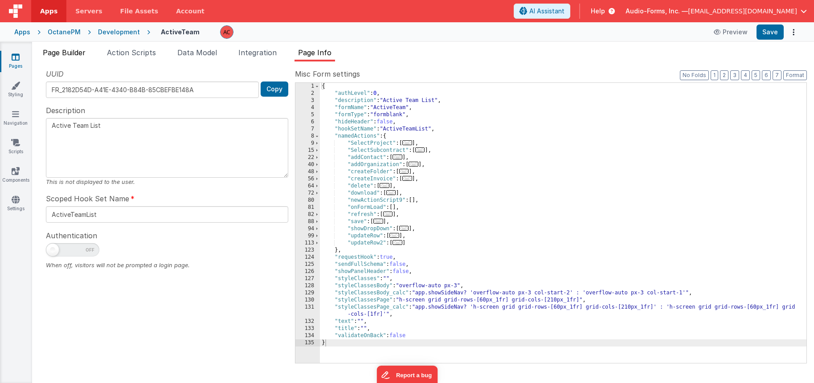
click at [67, 55] on span "Page Builder" at bounding box center [64, 52] width 43 height 9
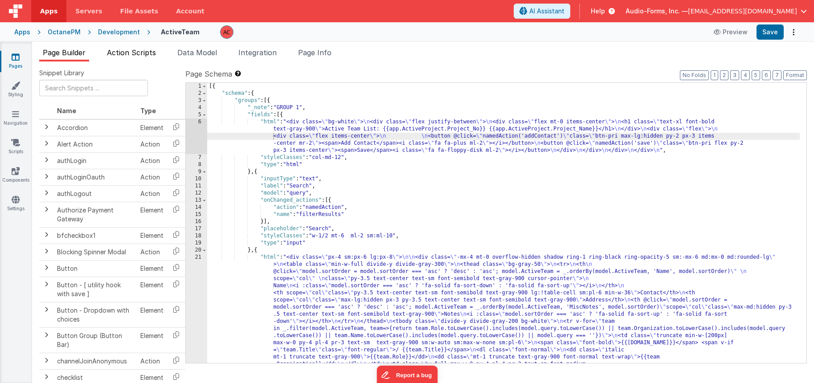
drag, startPoint x: 125, startPoint y: 55, endPoint x: 130, endPoint y: 54, distance: 5.0
click at [127, 55] on span "Action Scripts" at bounding box center [131, 52] width 49 height 9
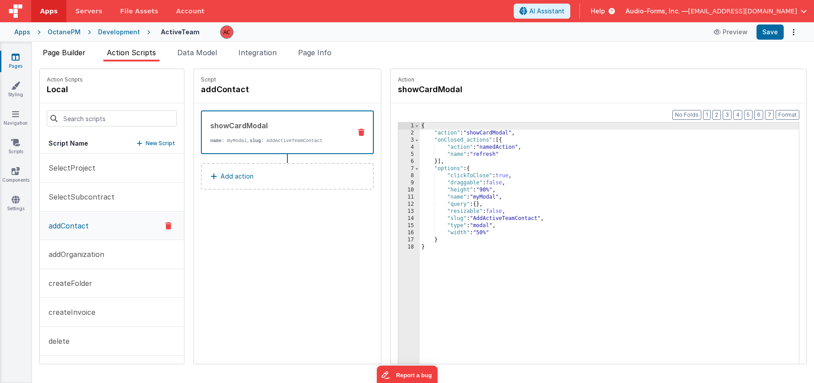
click at [58, 53] on span "Page Builder" at bounding box center [64, 52] width 43 height 9
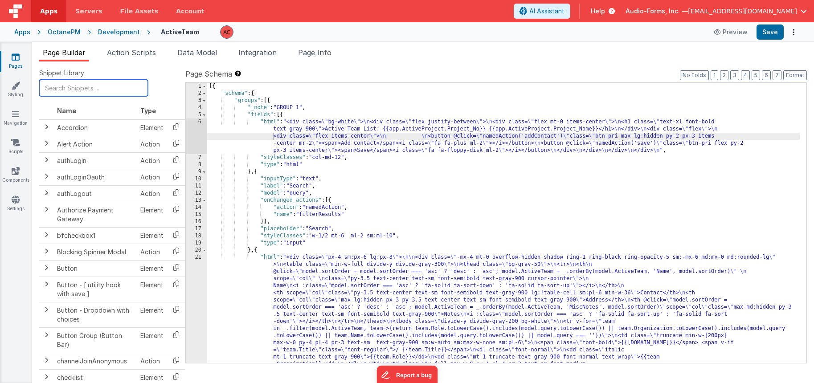
click at [85, 87] on input "text" at bounding box center [93, 88] width 109 height 16
click at [19, 61] on link "Pages" at bounding box center [16, 62] width 32 height 18
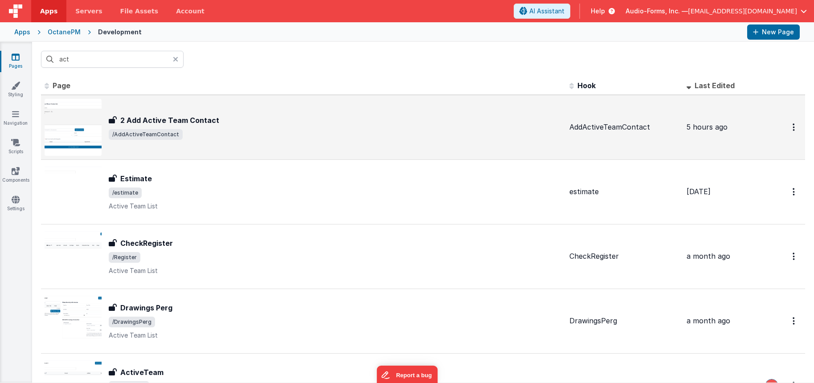
click at [213, 116] on h3 "2 Add Active Team Contact" at bounding box center [169, 120] width 99 height 11
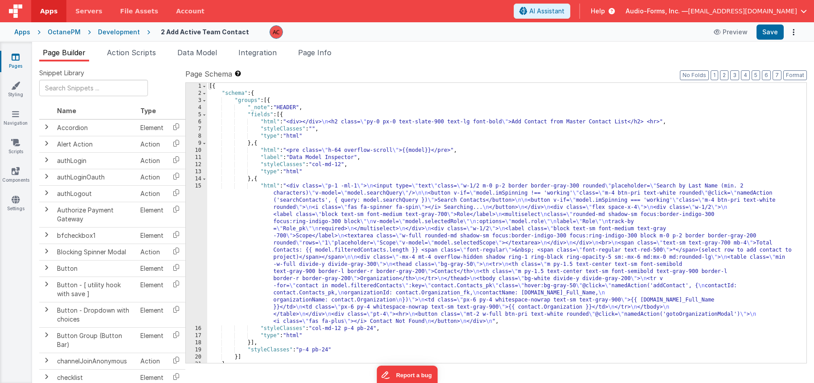
click at [251, 179] on div "[{ "schema" : { "groups" : [{ "_note" : "HEADER" , "fields" : [{ "html" : "<div…" at bounding box center [503, 230] width 592 height 294
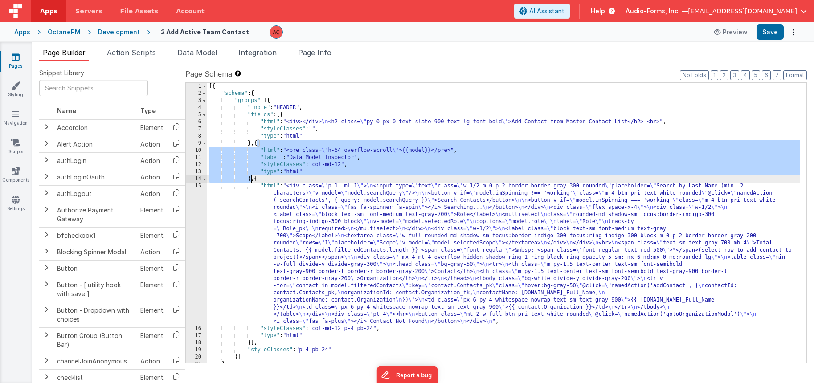
click at [251, 179] on div "[{ "schema" : { "groups" : [{ "_note" : "HEADER" , "fields" : [{ "html" : "<div…" at bounding box center [503, 230] width 592 height 294
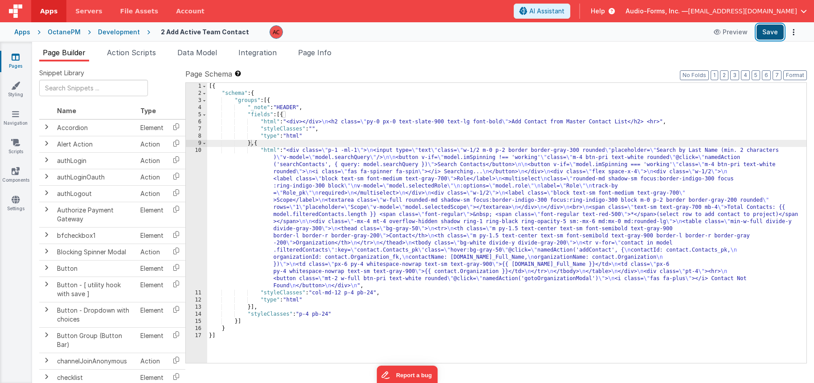
click at [768, 35] on button "Save" at bounding box center [769, 32] width 27 height 15
click at [140, 48] on span "Action Scripts" at bounding box center [131, 52] width 49 height 9
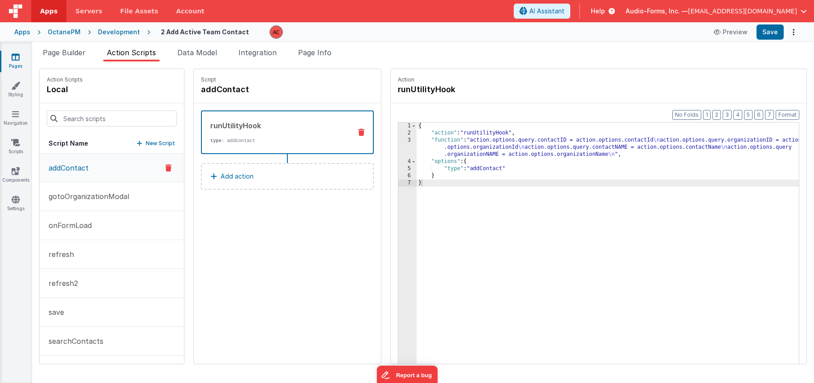
click at [74, 167] on p "addContact" at bounding box center [65, 168] width 45 height 11
click at [329, 55] on span "Page Info" at bounding box center [314, 52] width 33 height 9
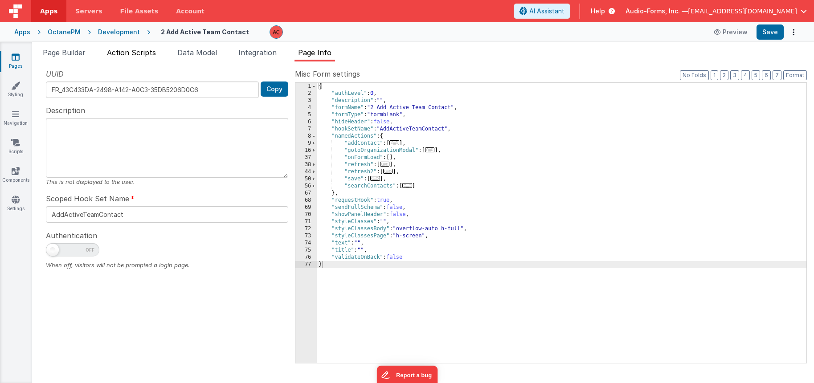
click at [136, 57] on li "Action Scripts" at bounding box center [131, 54] width 56 height 14
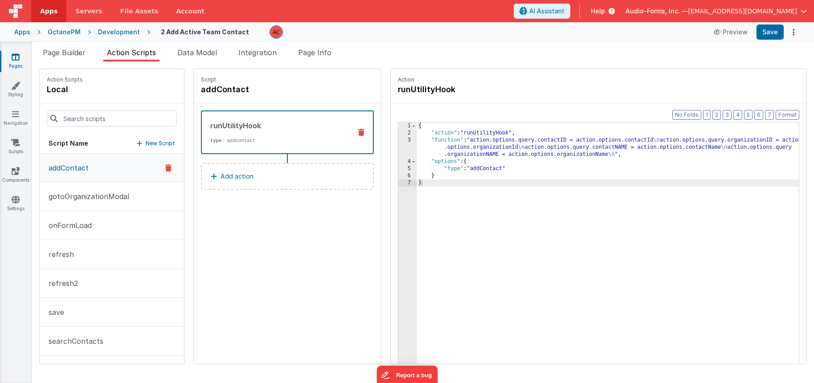
click at [19, 57] on icon at bounding box center [16, 57] width 8 height 9
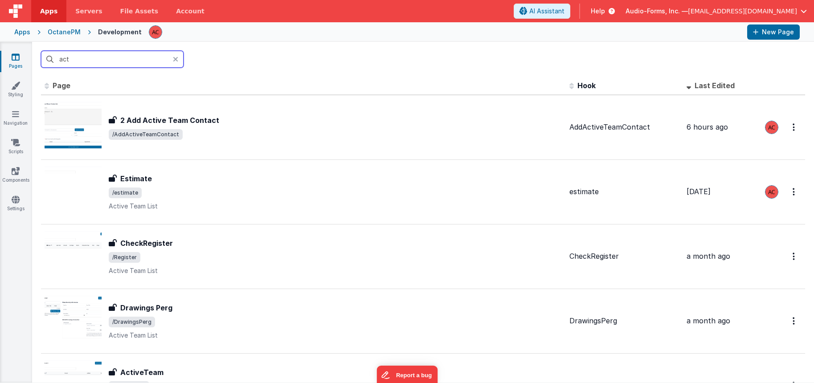
click at [112, 61] on input "act" at bounding box center [112, 59] width 143 height 17
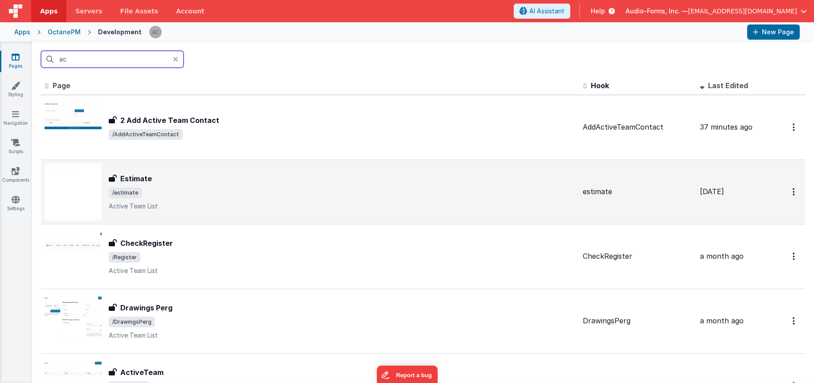
type input "act"
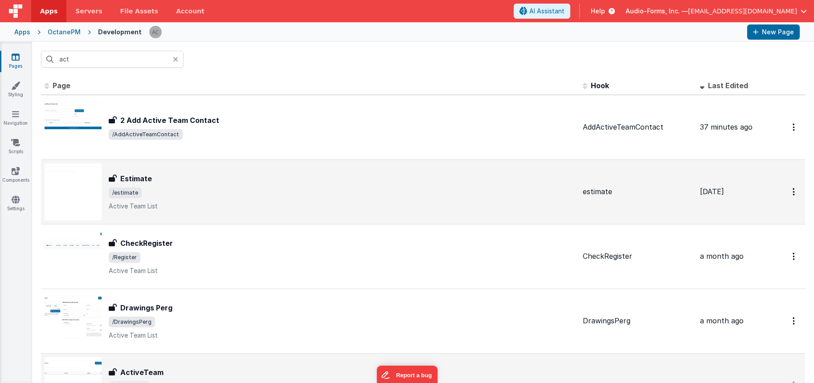
click at [195, 359] on div "ActiveTeam ActiveTeam /ActiveTeam Active Team List" at bounding box center [310, 385] width 531 height 57
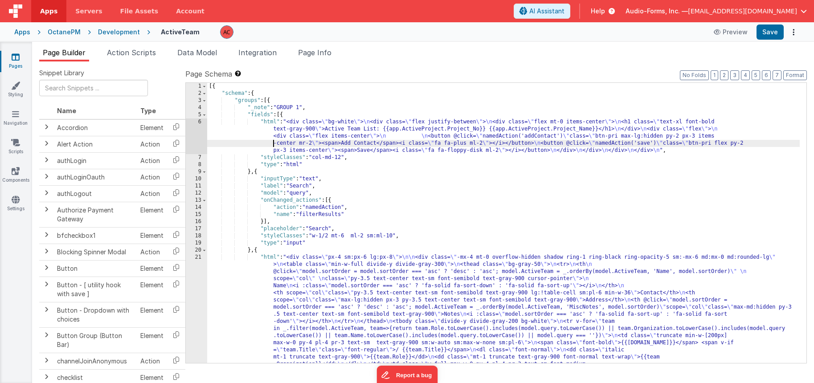
drag, startPoint x: 249, startPoint y: 142, endPoint x: 222, endPoint y: 124, distance: 32.9
click at [249, 142] on div "[{ "schema" : { "groups" : [{ "_note" : "GROUP 1" , "fields" : [{ "html" : "<di…" at bounding box center [503, 316] width 592 height 466
click at [197, 121] on div "6" at bounding box center [196, 136] width 21 height 36
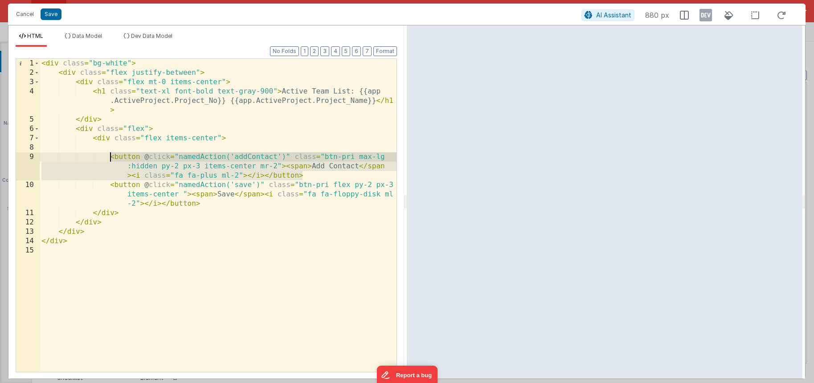
drag, startPoint x: 312, startPoint y: 176, endPoint x: 111, endPoint y: 156, distance: 201.8
click at [111, 156] on div "< div class = "bg-white" > < div class = "flex justify-between" > < div class =…" at bounding box center [218, 225] width 357 height 332
click at [118, 150] on div "< div class = "bg-white" > < div class = "flex justify-between" > < div class =…" at bounding box center [218, 225] width 357 height 332
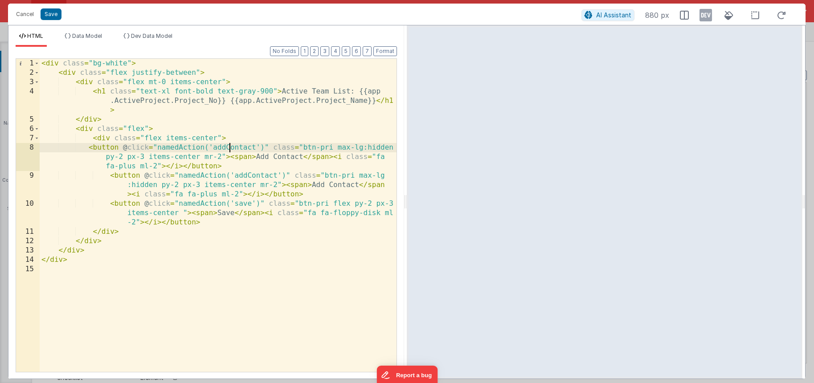
click at [230, 147] on div "< div class = "bg-white" > < div class = "flex justify-between" > < div class =…" at bounding box center [218, 225] width 357 height 332
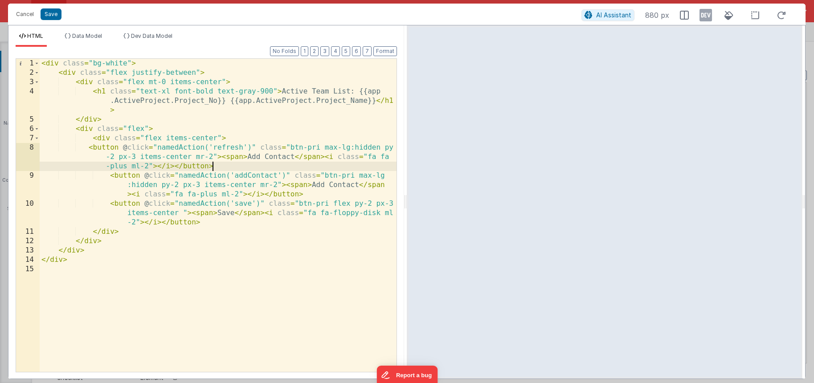
click at [296, 163] on div "< div class = "bg-white" > < div class = "flex justify-between" > < div class =…" at bounding box center [218, 225] width 357 height 332
drag, startPoint x: 253, startPoint y: 164, endPoint x: 333, endPoint y: 163, distance: 79.7
click at [254, 164] on div "< div class = "bg-white" > < div class = "flex justify-between" > < div class =…" at bounding box center [218, 225] width 357 height 332
drag, startPoint x: 325, startPoint y: 157, endPoint x: 174, endPoint y: 168, distance: 151.0
click at [174, 168] on div "< div class = "bg-white" > < div class = "flex justify-between" > < div class =…" at bounding box center [218, 225] width 357 height 332
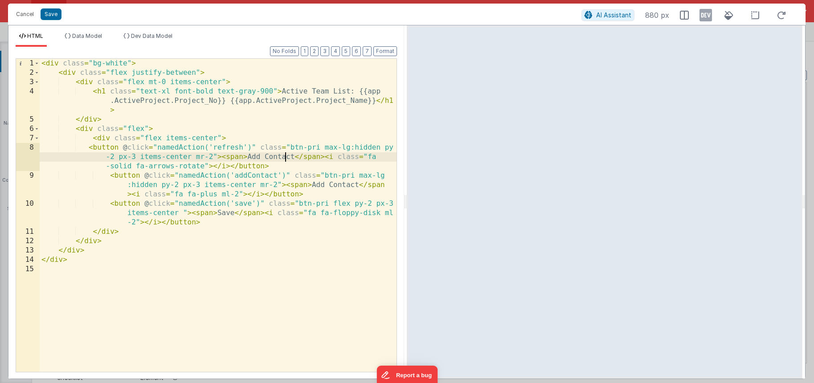
click at [285, 157] on div "< div class = "bg-white" > < div class = "flex justify-between" > < div class =…" at bounding box center [218, 225] width 357 height 332
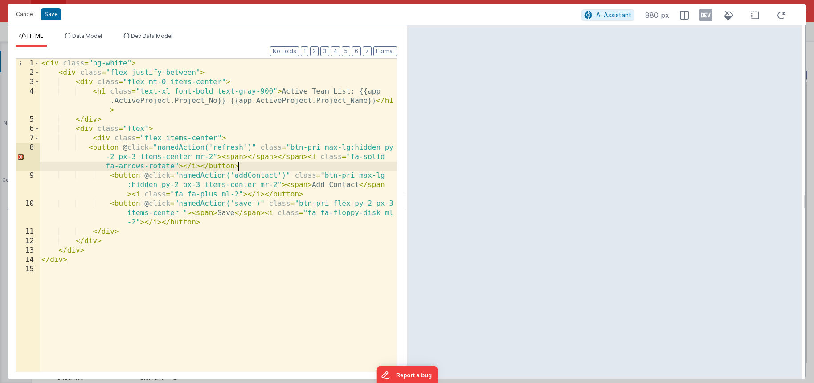
click at [237, 162] on div "< div class = "bg-white" > < div class = "flex justify-between" > < div class =…" at bounding box center [218, 225] width 357 height 332
drag, startPoint x: 223, startPoint y: 157, endPoint x: 278, endPoint y: 156, distance: 54.8
click at [278, 156] on div "< div class = "bg-white" > < div class = "flex justify-between" > < div class =…" at bounding box center [218, 225] width 357 height 332
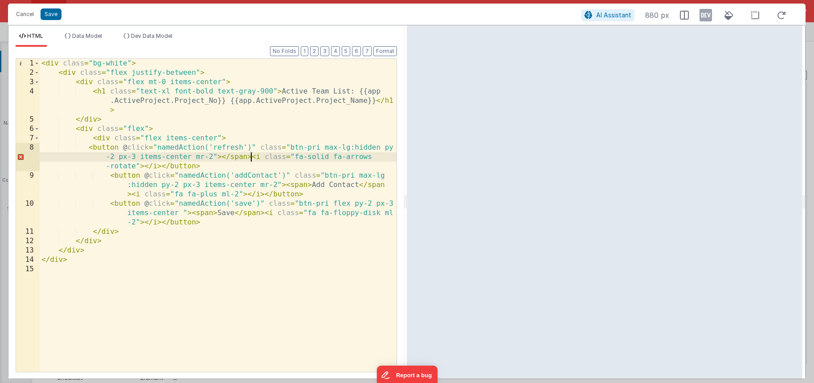
click at [250, 157] on div "< div class = "bg-white" > < div class = "flex justify-between" > < div class =…" at bounding box center [218, 225] width 357 height 332
drag, startPoint x: 46, startPoint y: 16, endPoint x: 221, endPoint y: 41, distance: 176.0
click at [48, 15] on button "Save" at bounding box center [51, 14] width 21 height 12
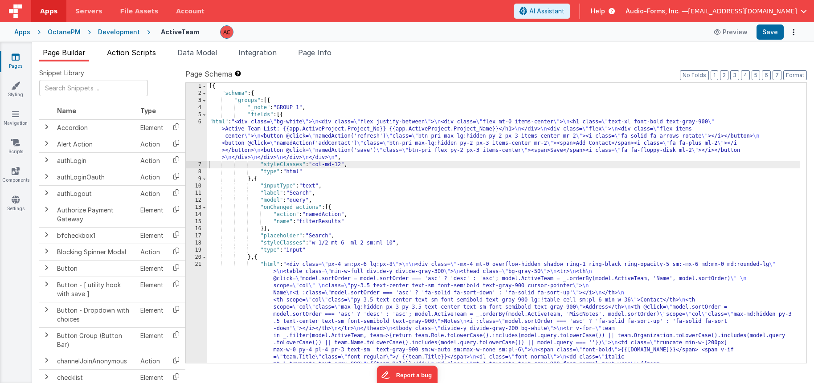
click at [126, 52] on span "Action Scripts" at bounding box center [131, 52] width 49 height 9
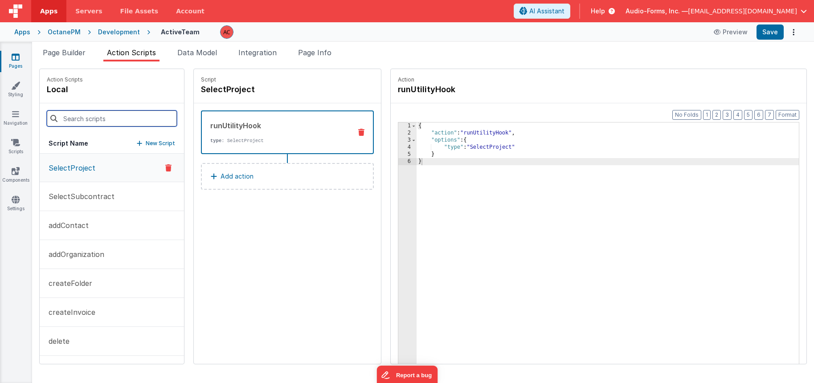
click at [97, 123] on input at bounding box center [112, 118] width 130 height 16
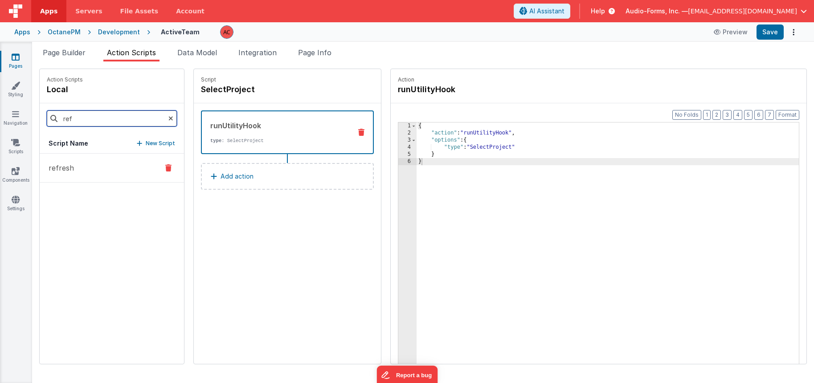
type input "ref"
click at [49, 162] on button "refresh" at bounding box center [112, 168] width 144 height 29
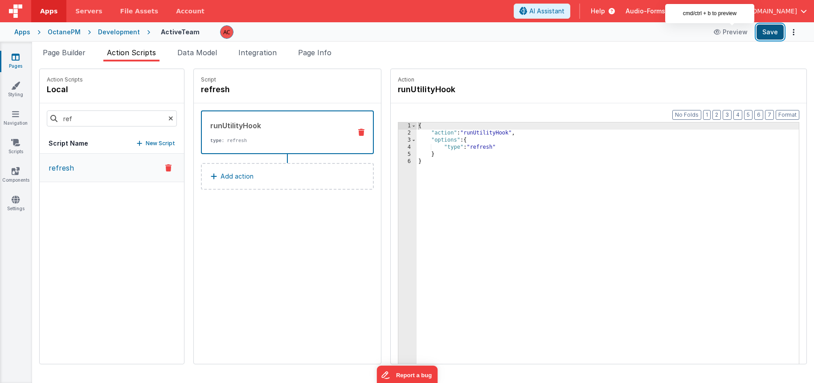
click at [771, 33] on button "Save" at bounding box center [769, 32] width 27 height 15
